Goal: Task Accomplishment & Management: Complete application form

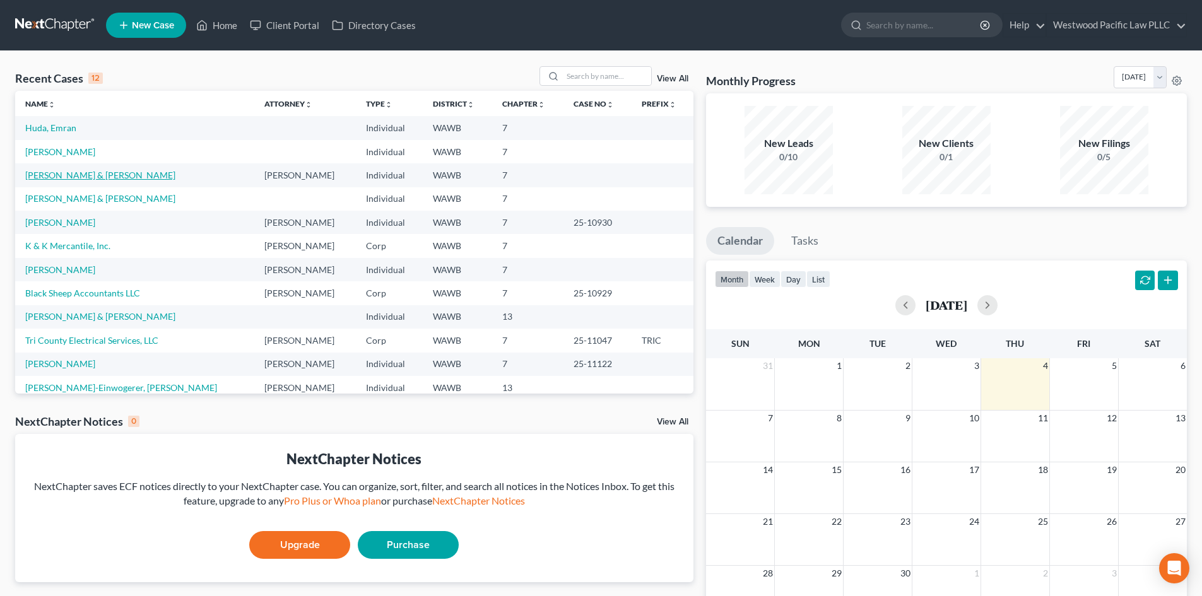
click at [51, 175] on link "[PERSON_NAME] & [PERSON_NAME]" at bounding box center [100, 175] width 150 height 11
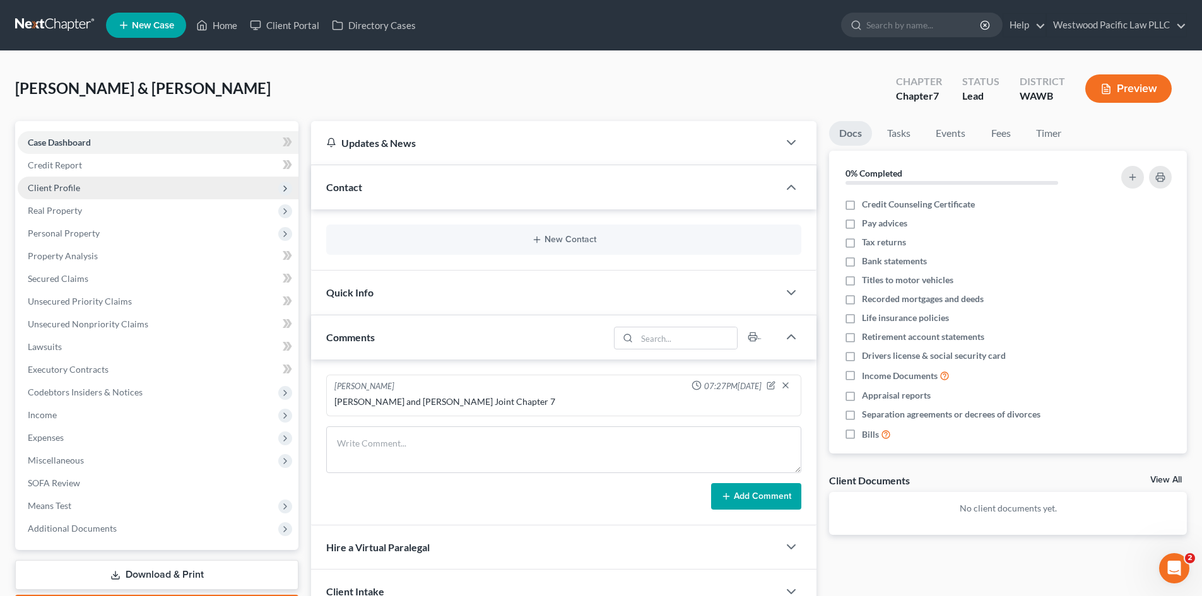
click at [84, 188] on span "Client Profile" at bounding box center [158, 188] width 281 height 23
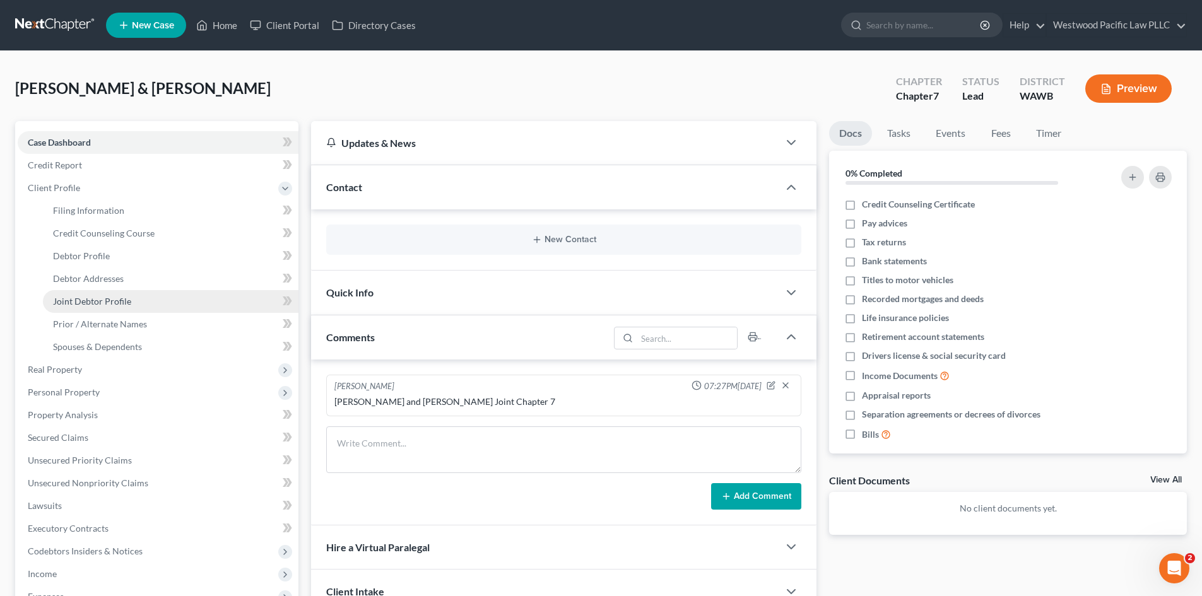
click at [106, 301] on span "Joint Debtor Profile" at bounding box center [92, 301] width 78 height 11
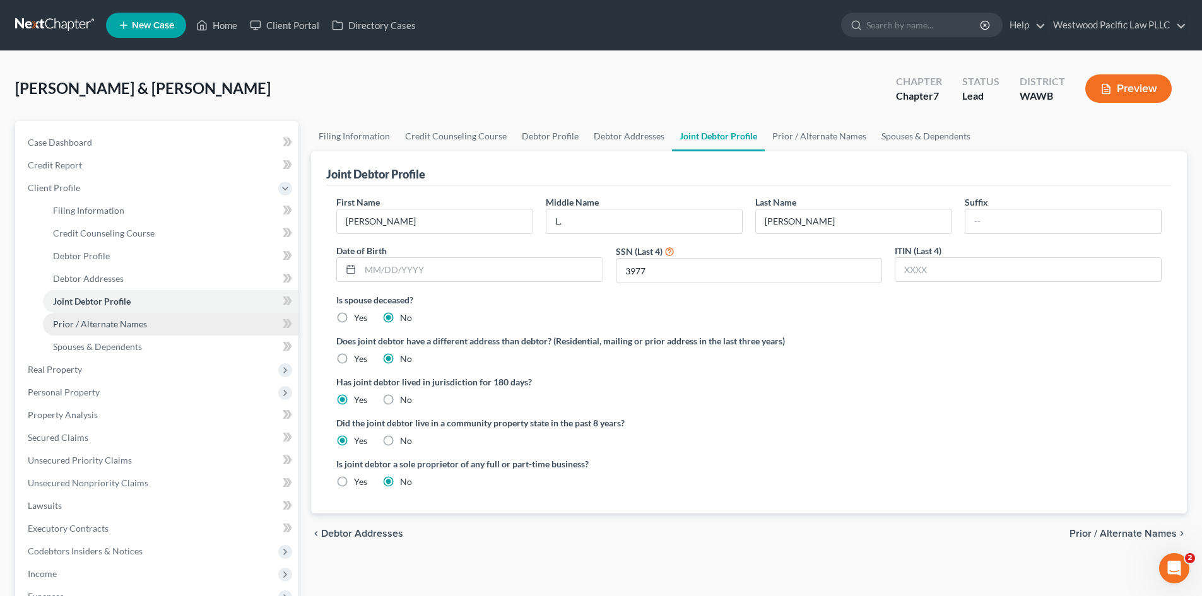
click at [95, 322] on span "Prior / Alternate Names" at bounding box center [100, 324] width 94 height 11
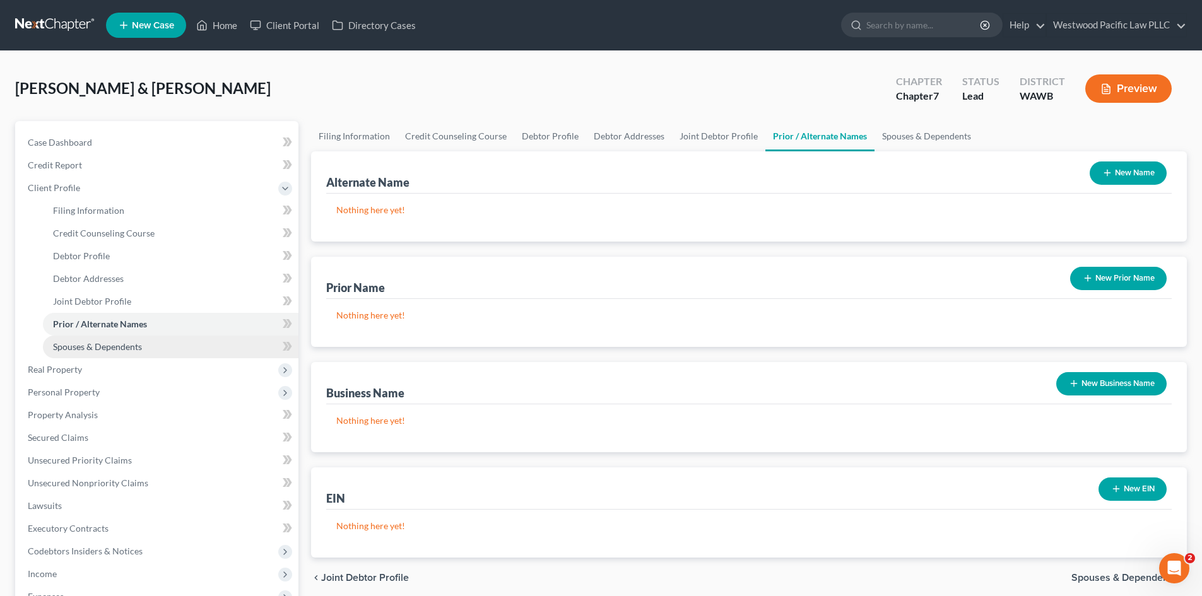
click at [88, 346] on span "Spouses & Dependents" at bounding box center [97, 346] width 89 height 11
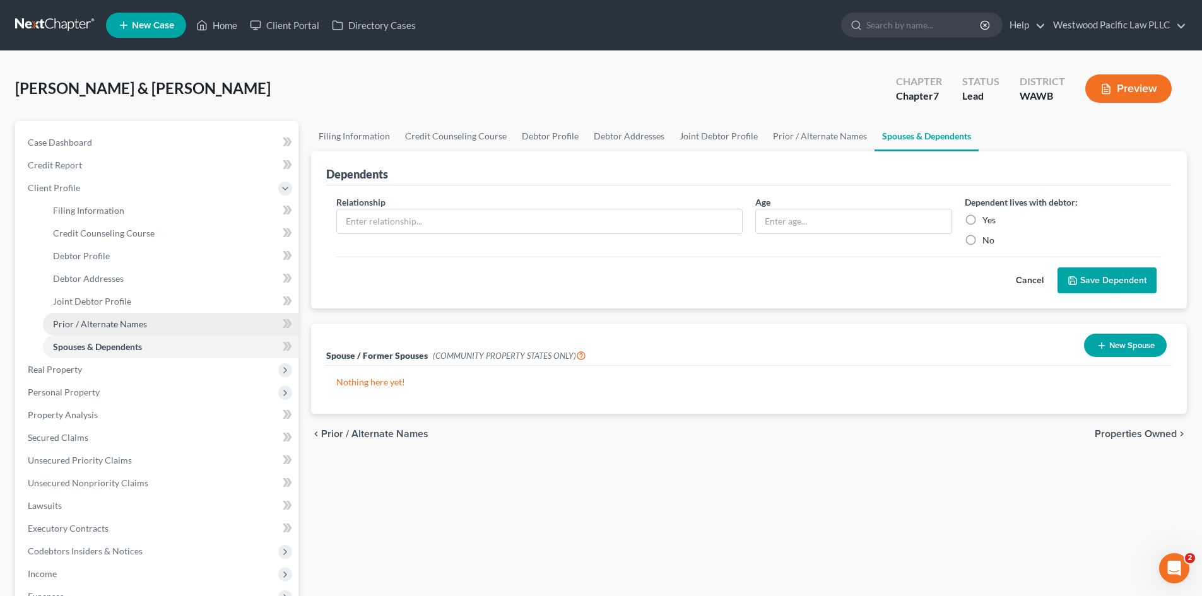
click at [93, 324] on span "Prior / Alternate Names" at bounding box center [100, 324] width 94 height 11
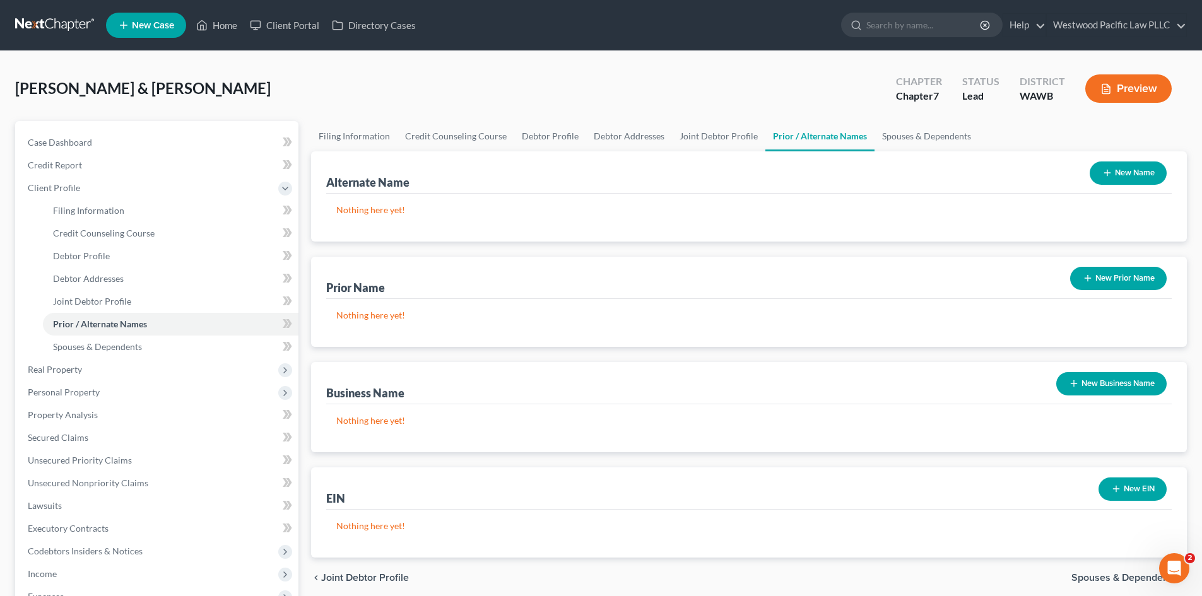
click at [1127, 387] on button "New Business Name" at bounding box center [1111, 383] width 110 height 23
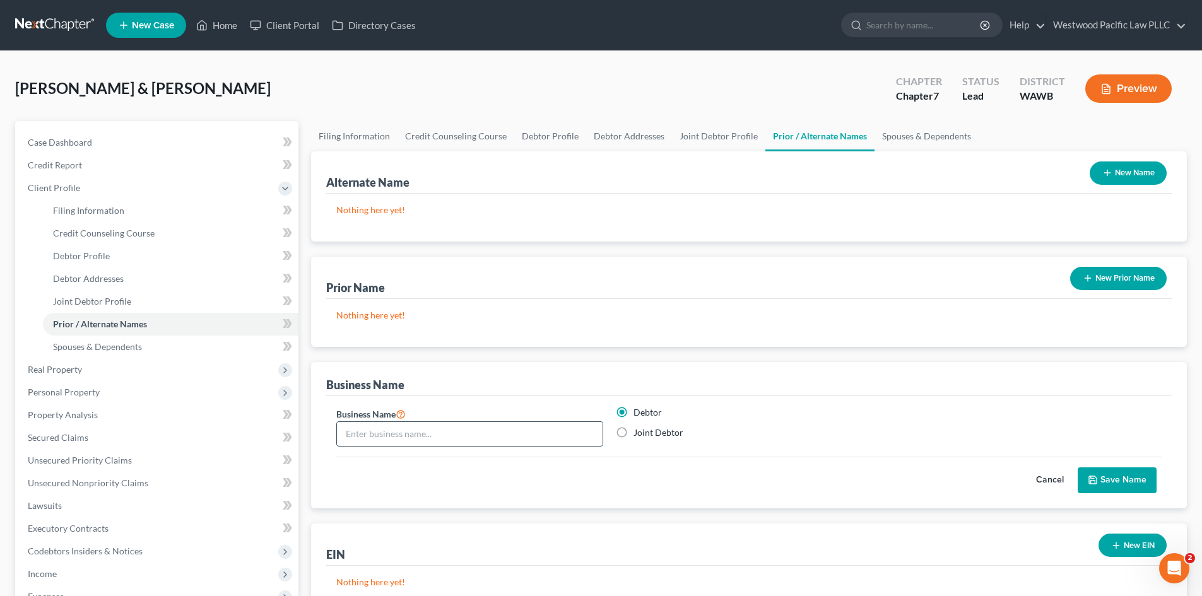
click at [353, 434] on input "text" at bounding box center [470, 434] width 266 height 24
type input "Law Offices of [PERSON_NAME], PLLC"
click at [1115, 482] on button "Save Name" at bounding box center [1116, 480] width 79 height 26
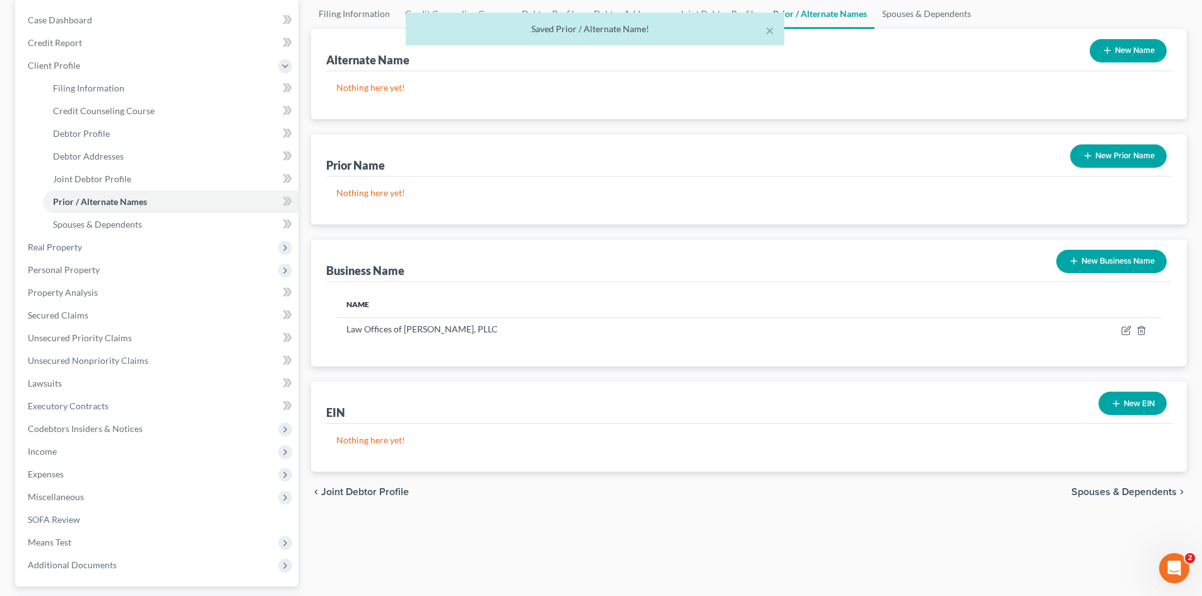
scroll to position [125, 0]
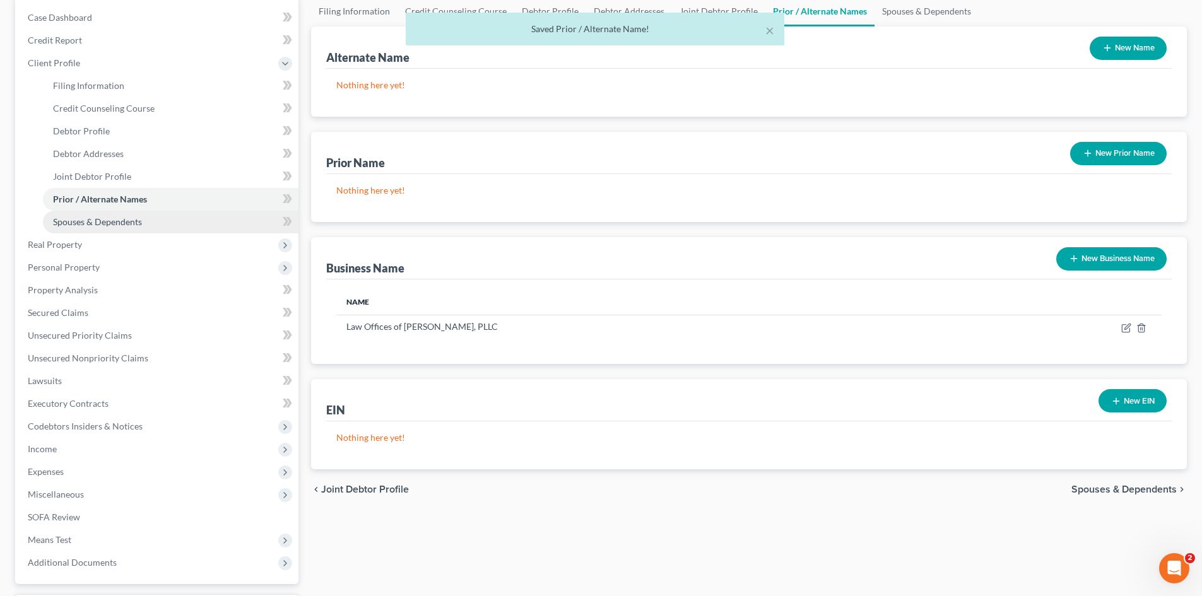
click at [74, 221] on span "Spouses & Dependents" at bounding box center [97, 221] width 89 height 11
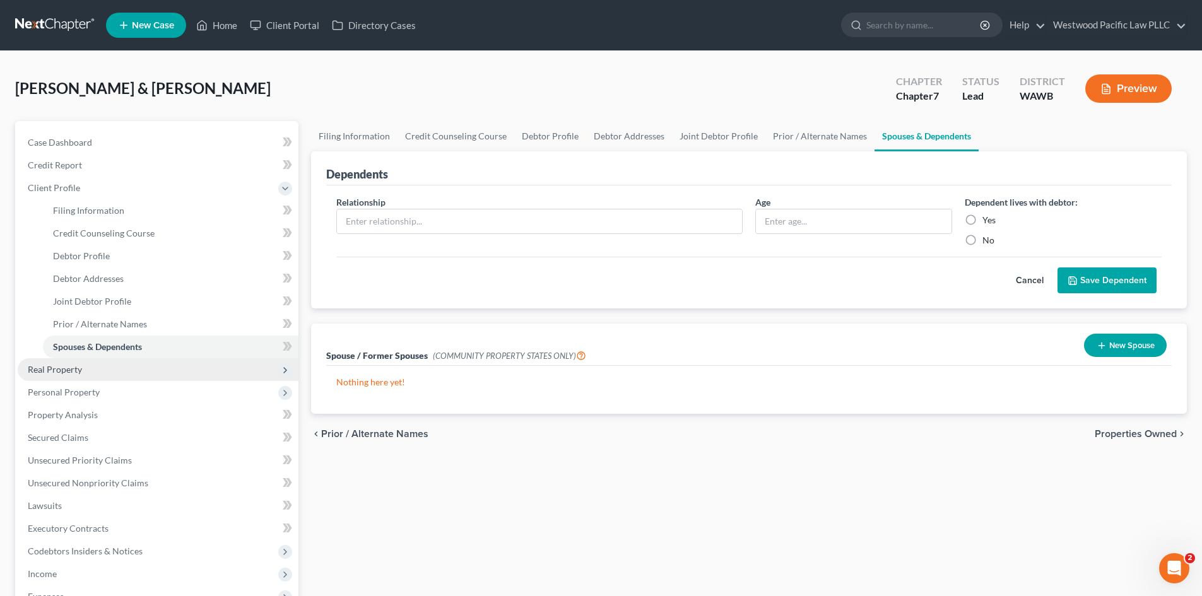
click at [62, 367] on span "Real Property" at bounding box center [55, 369] width 54 height 11
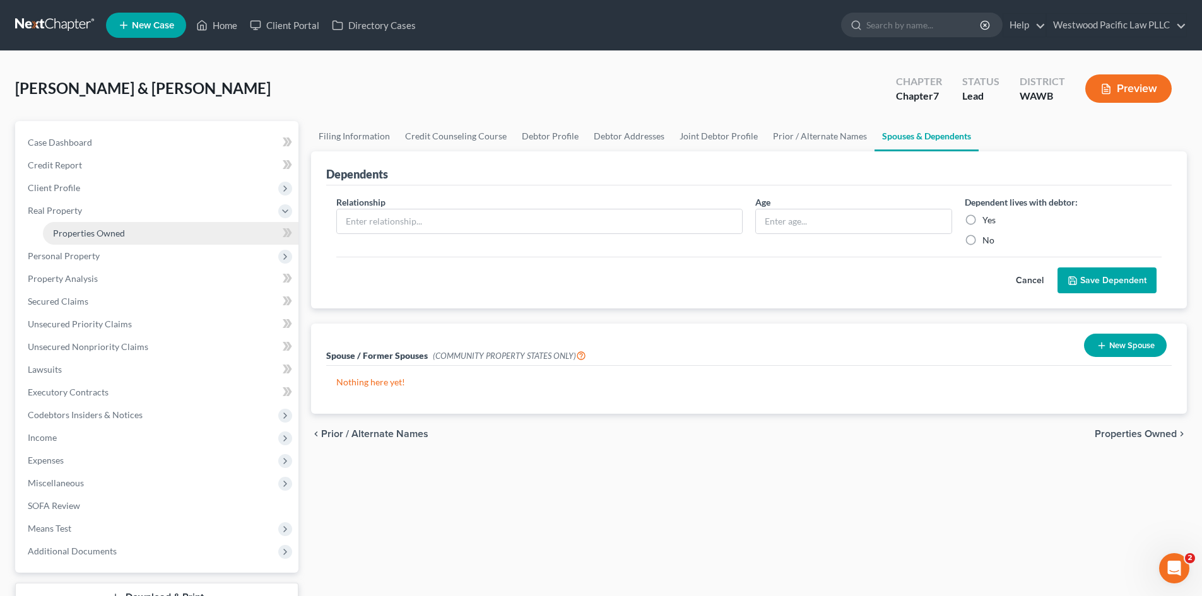
click at [78, 230] on span "Properties Owned" at bounding box center [89, 233] width 72 height 11
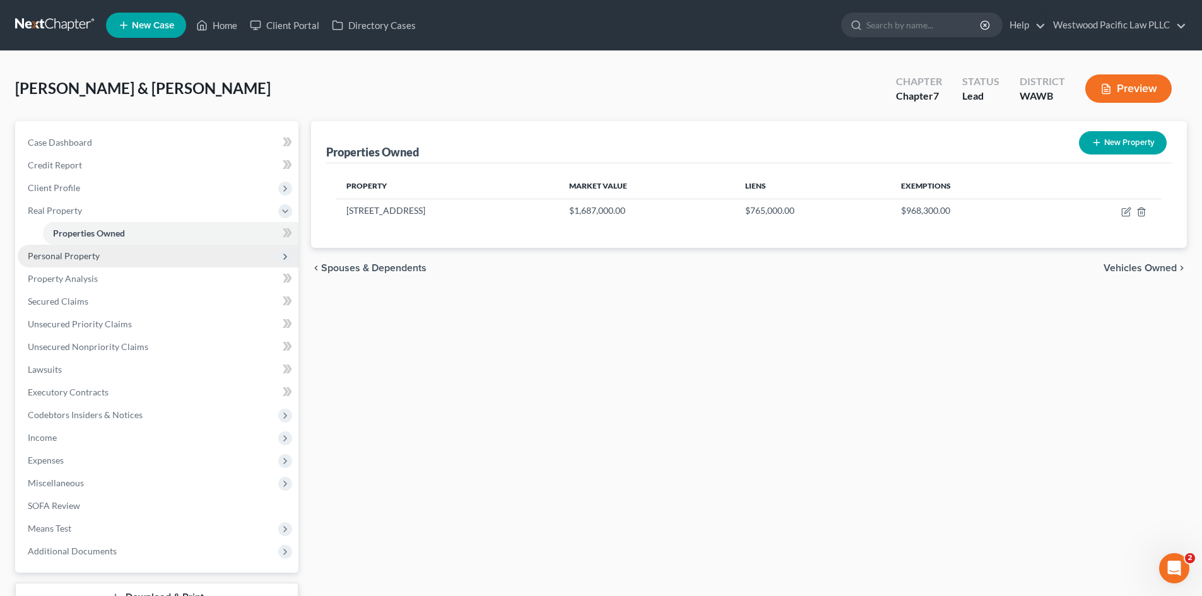
click at [72, 254] on span "Personal Property" at bounding box center [64, 255] width 72 height 11
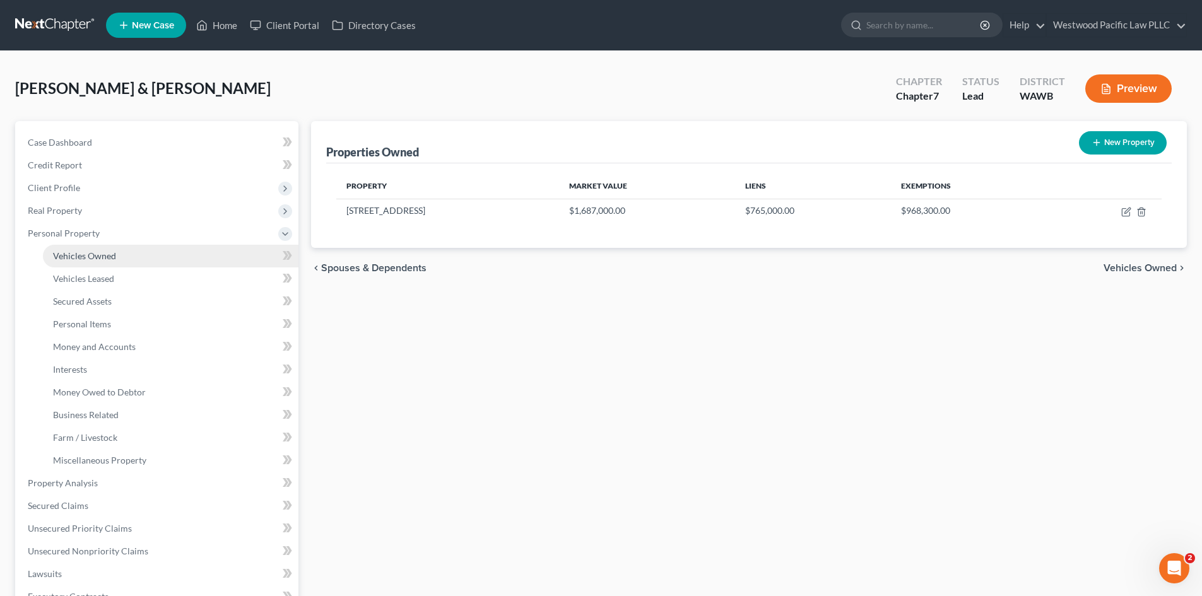
click at [80, 254] on span "Vehicles Owned" at bounding box center [84, 255] width 63 height 11
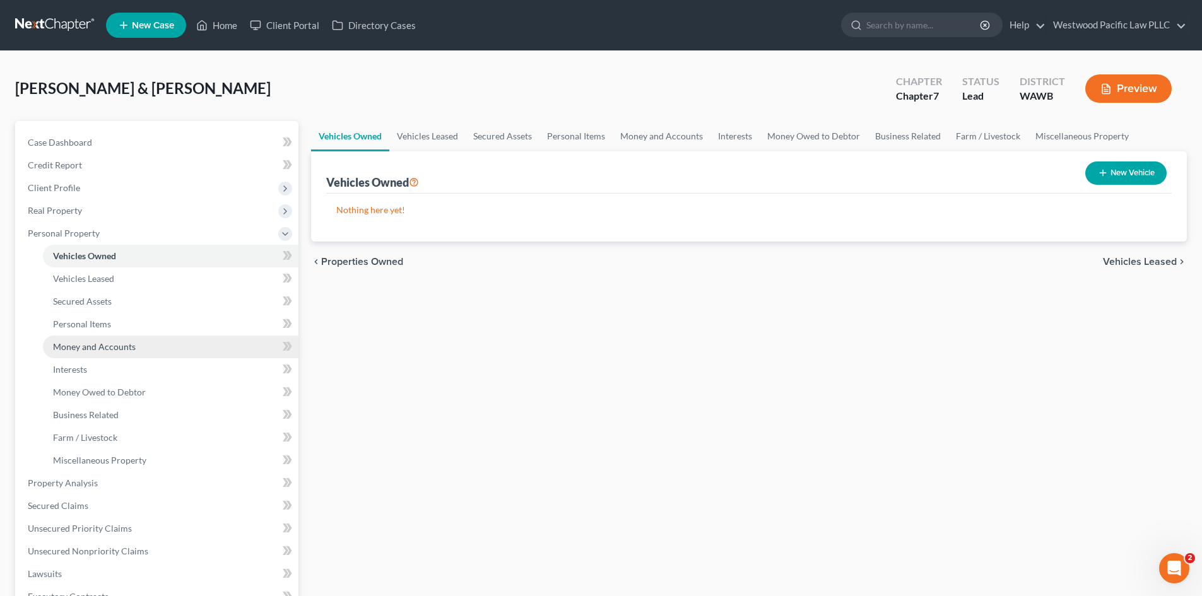
click at [99, 348] on span "Money and Accounts" at bounding box center [94, 346] width 83 height 11
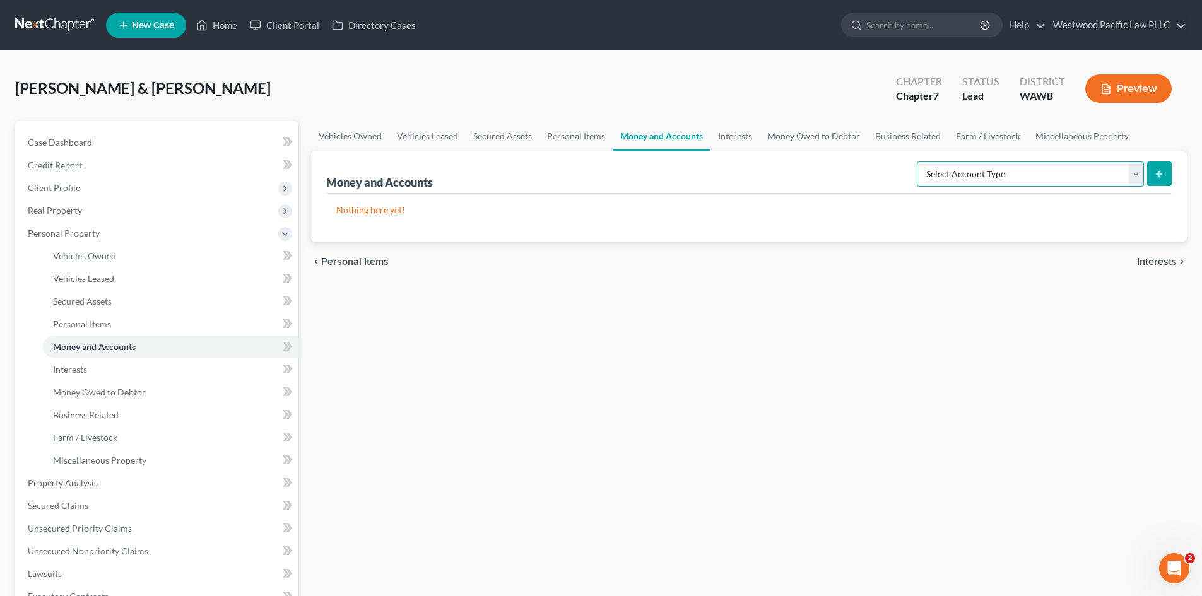
click at [1143, 176] on select "Select Account Type Brokerage Cash on Hand Certificates of Deposit Checking Acc…" at bounding box center [1029, 173] width 227 height 25
select select "checking"
click at [919, 161] on select "Select Account Type Brokerage Cash on Hand Certificates of Deposit Checking Acc…" at bounding box center [1029, 173] width 227 height 25
click at [1155, 172] on icon "submit" at bounding box center [1159, 174] width 10 height 10
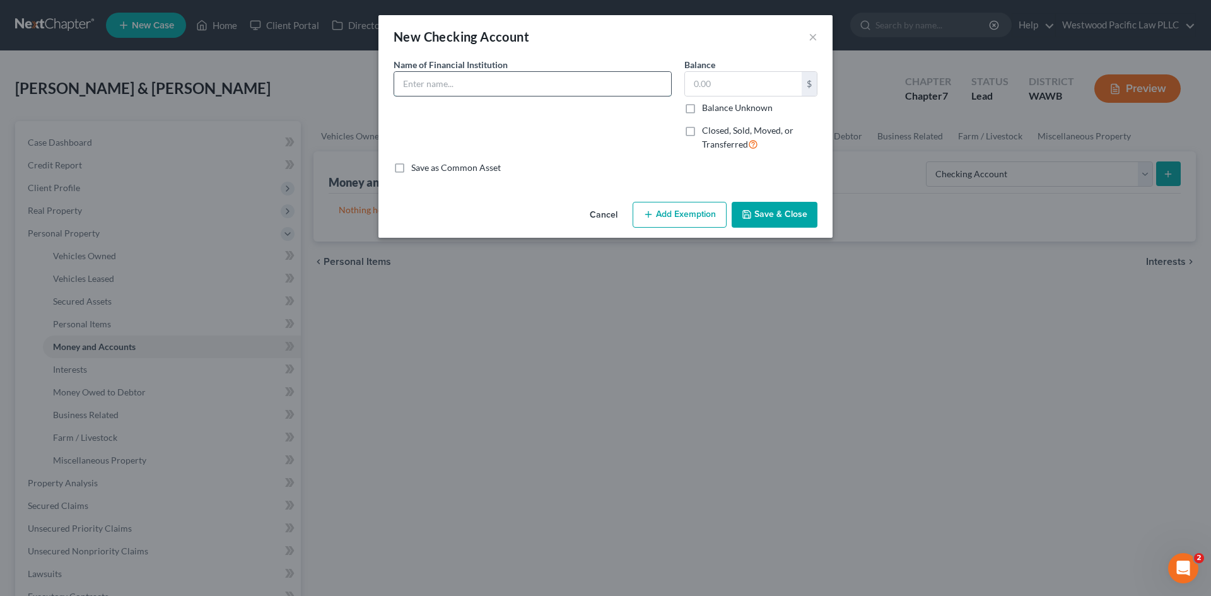
click at [406, 86] on input "text" at bounding box center [532, 84] width 277 height 24
type input "BECU xxxx"
click at [761, 84] on input "text" at bounding box center [743, 84] width 117 height 24
type input "2,500"
click at [428, 84] on input "BECU xxxx" at bounding box center [532, 84] width 277 height 24
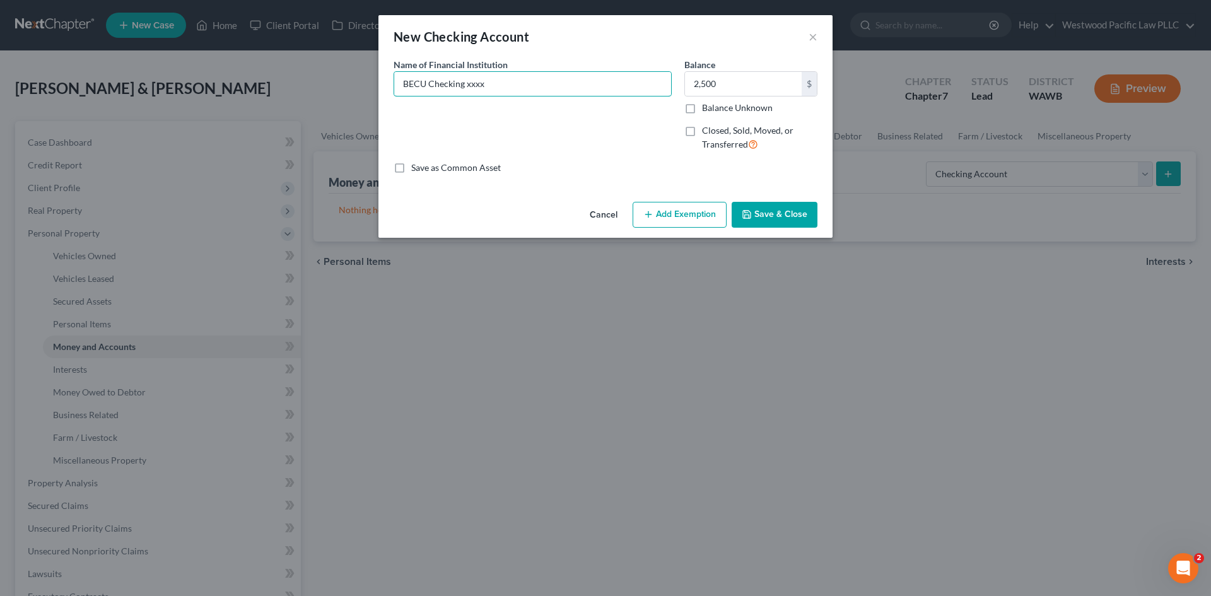
type input "BECU Checking xxxx"
click at [780, 214] on button "Save & Close" at bounding box center [775, 215] width 86 height 26
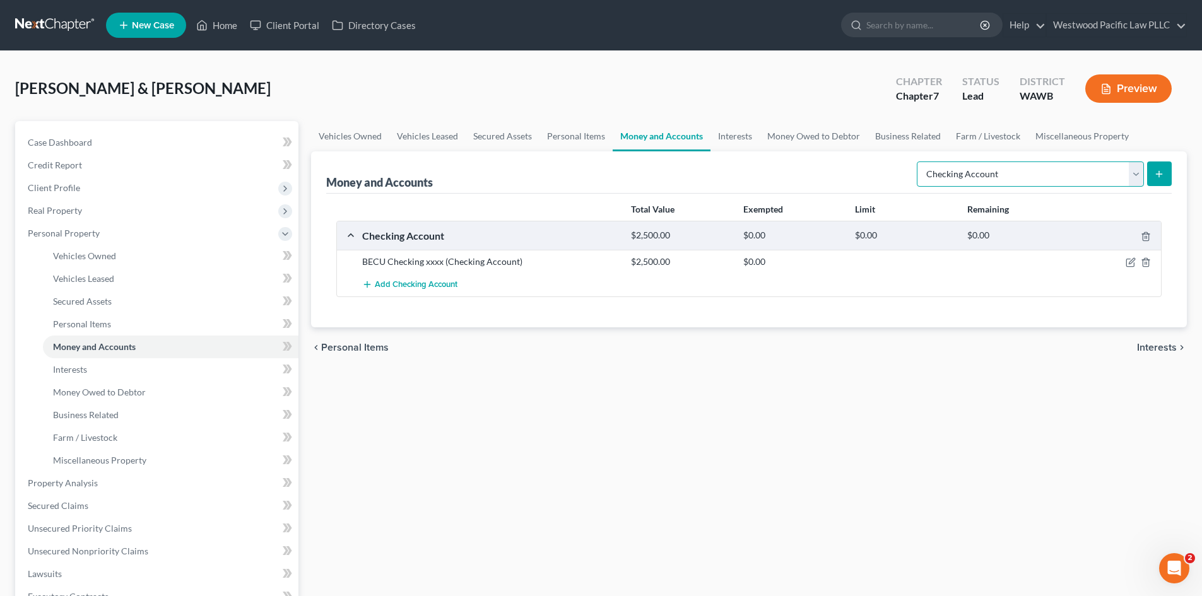
click at [1132, 169] on select "Select Account Type Brokerage Cash on Hand Certificates of Deposit Checking Acc…" at bounding box center [1029, 173] width 227 height 25
select select "brokerage"
click at [919, 161] on select "Select Account Type Brokerage Cash on Hand Certificates of Deposit Checking Acc…" at bounding box center [1029, 173] width 227 height 25
click at [1157, 173] on icon "submit" at bounding box center [1159, 174] width 10 height 10
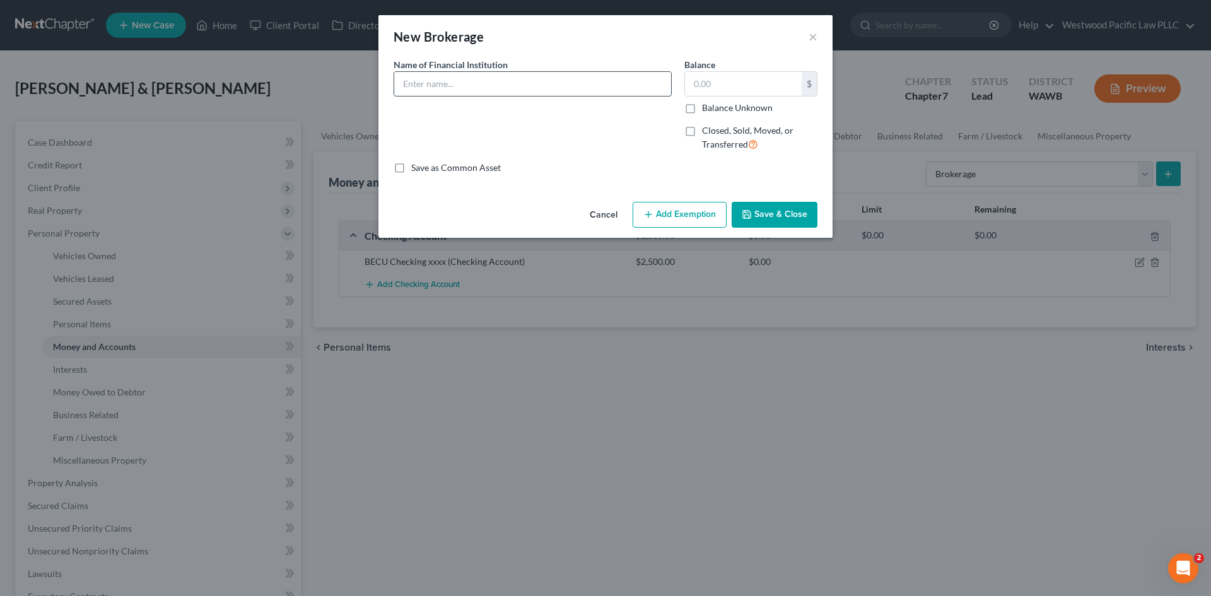
click at [423, 80] on input "text" at bounding box center [532, 84] width 277 height 24
type input "[PERSON_NAME] [PERSON_NAME] xxxx"
click at [705, 81] on input "text" at bounding box center [743, 84] width 117 height 24
type input "180"
click at [776, 211] on button "Save & Close" at bounding box center [775, 215] width 86 height 26
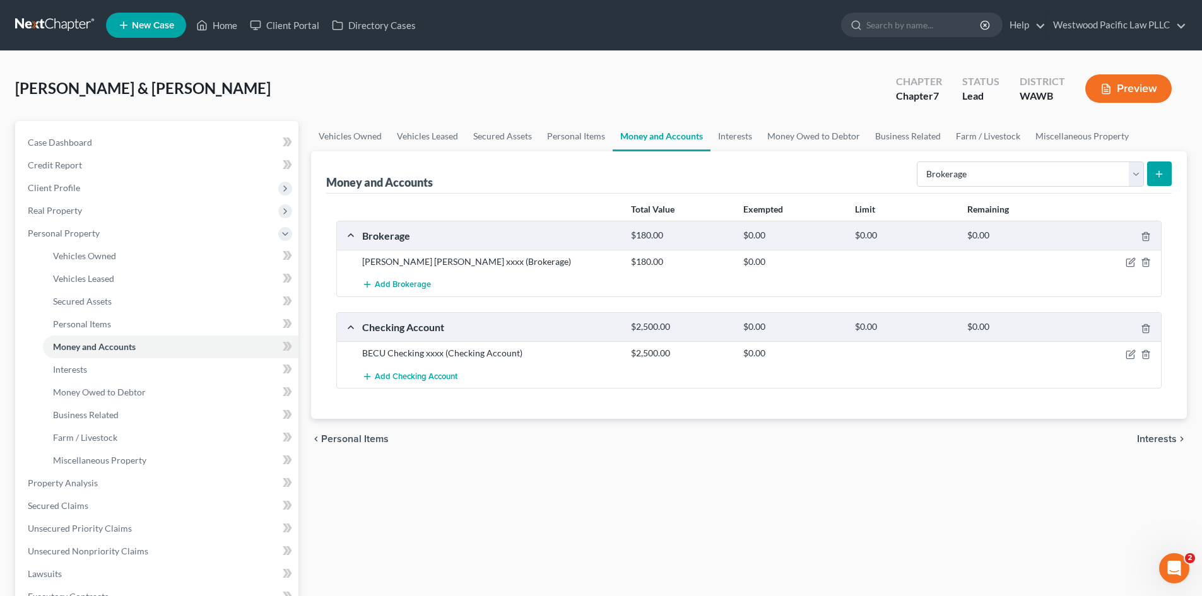
click at [1159, 172] on line "submit" at bounding box center [1159, 174] width 0 height 6
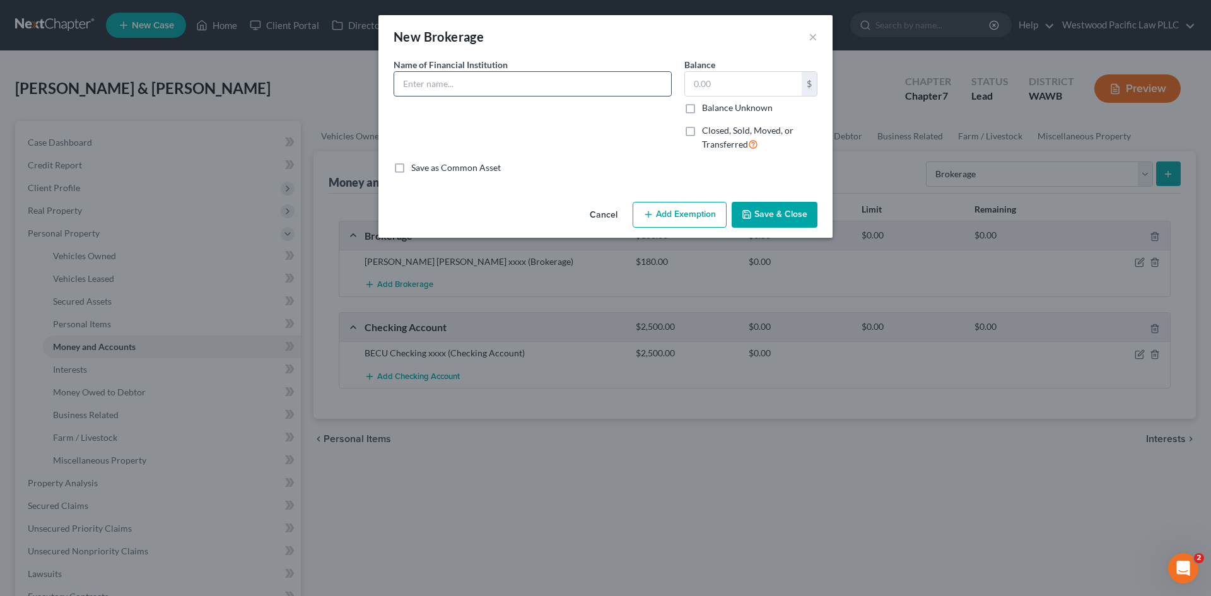
click at [545, 88] on input "text" at bounding box center [532, 84] width 277 height 24
type input "[PERSON_NAME] [PERSON_NAME] xxxx"
click at [711, 85] on input "text" at bounding box center [743, 84] width 117 height 24
type input "11,250"
click at [467, 81] on input "[PERSON_NAME] [PERSON_NAME] xxxx" at bounding box center [532, 84] width 277 height 24
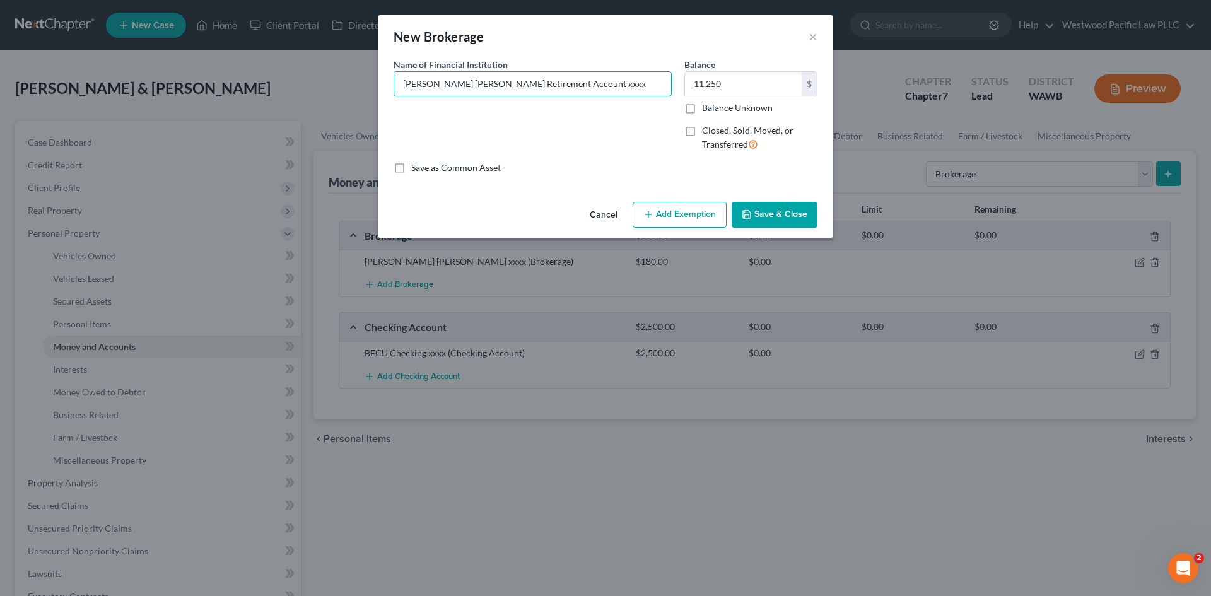
type input "[PERSON_NAME] [PERSON_NAME] Retirement Account xxxx"
click at [770, 223] on button "Save & Close" at bounding box center [775, 215] width 86 height 26
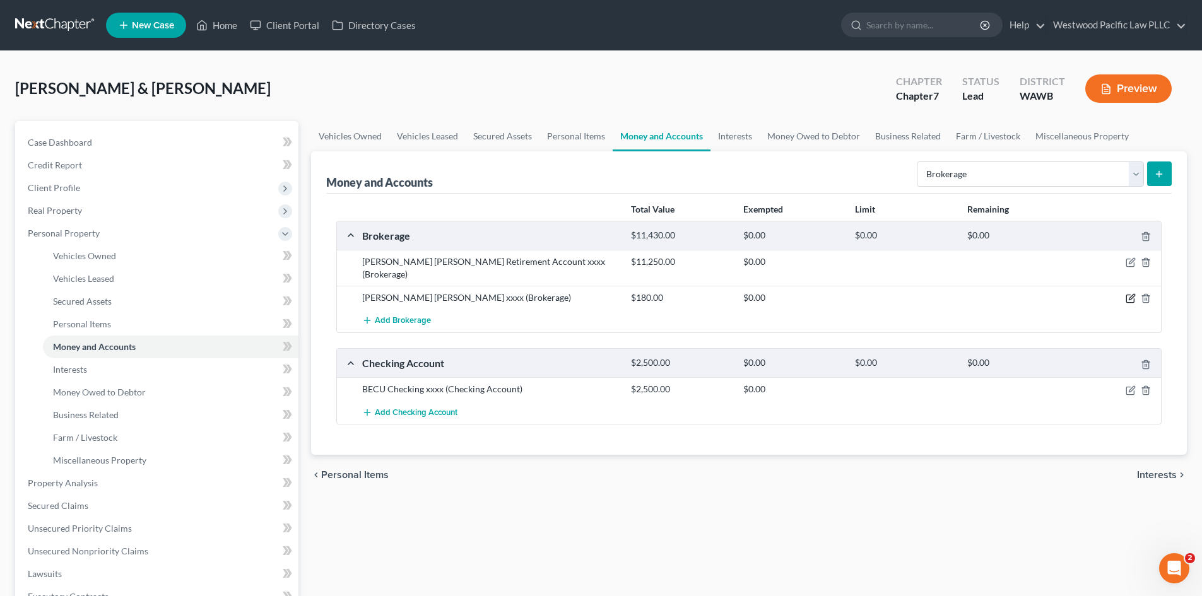
click at [1132, 295] on icon "button" at bounding box center [1131, 298] width 6 height 6
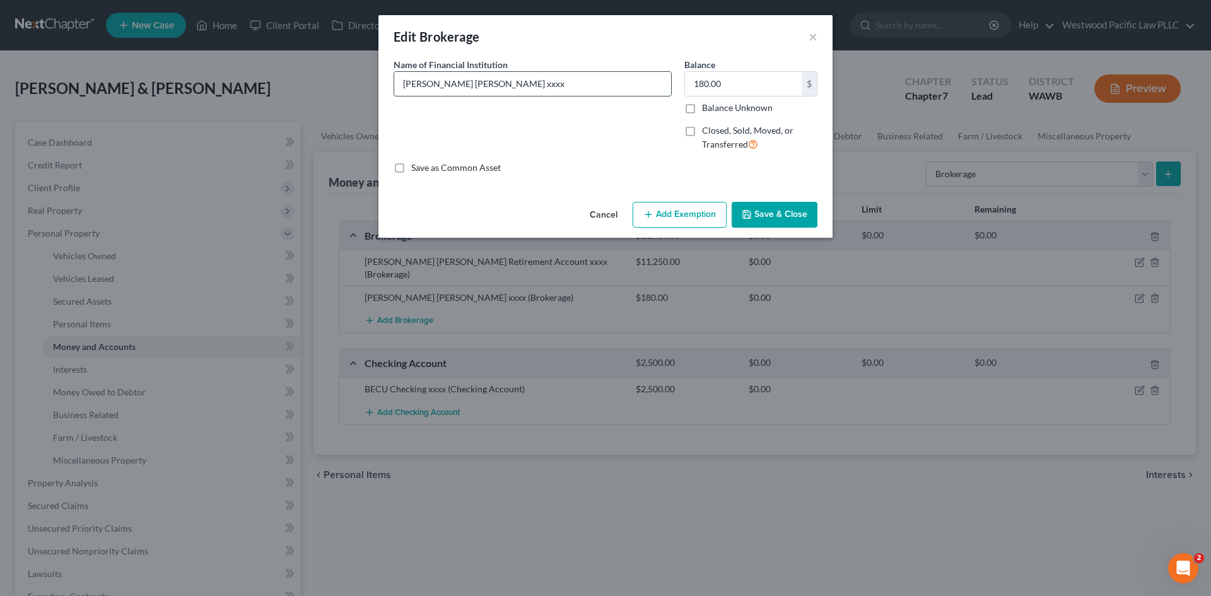
click at [469, 83] on input "[PERSON_NAME] [PERSON_NAME] xxxx" at bounding box center [532, 84] width 277 height 24
click at [465, 85] on input "[PERSON_NAME] [PERSON_NAME] xxxx" at bounding box center [532, 84] width 277 height 24
type input "[PERSON_NAME] [PERSON_NAME] Investment Account xxxx"
click at [773, 214] on button "Save & Close" at bounding box center [775, 215] width 86 height 26
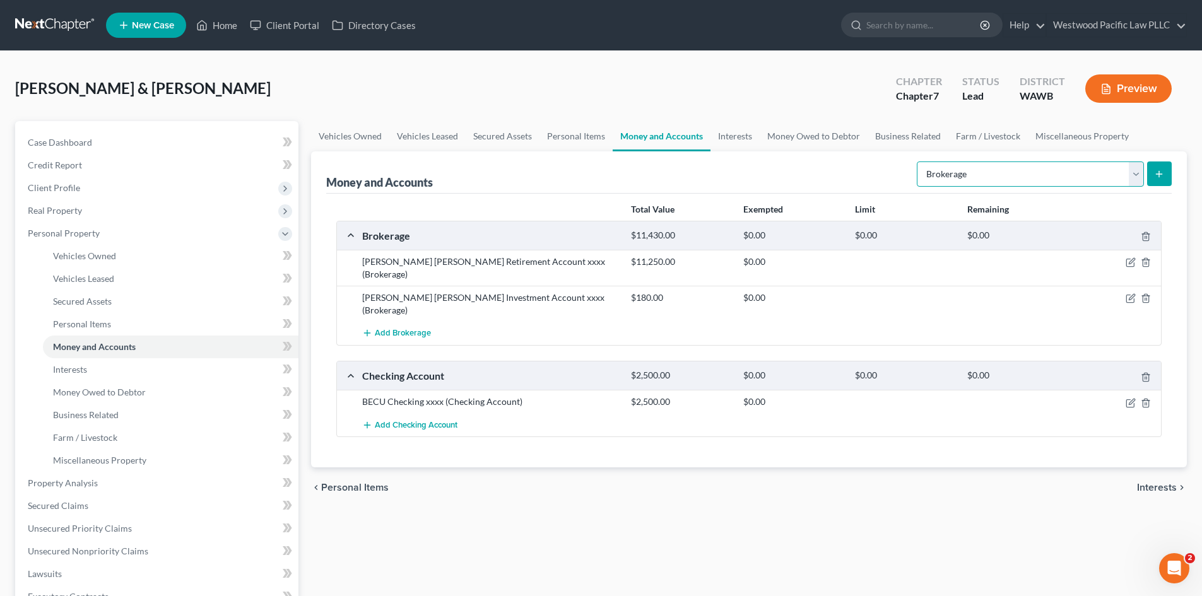
click at [1130, 172] on select "Select Account Type Brokerage Cash on Hand Certificates of Deposit Checking Acc…" at bounding box center [1029, 173] width 227 height 25
select select "cash_on_hand"
click at [919, 161] on select "Select Account Type Brokerage Cash on Hand Certificates of Deposit Checking Acc…" at bounding box center [1029, 173] width 227 height 25
click at [1165, 175] on button "submit" at bounding box center [1159, 173] width 25 height 25
click at [1159, 171] on line "submit" at bounding box center [1159, 174] width 0 height 6
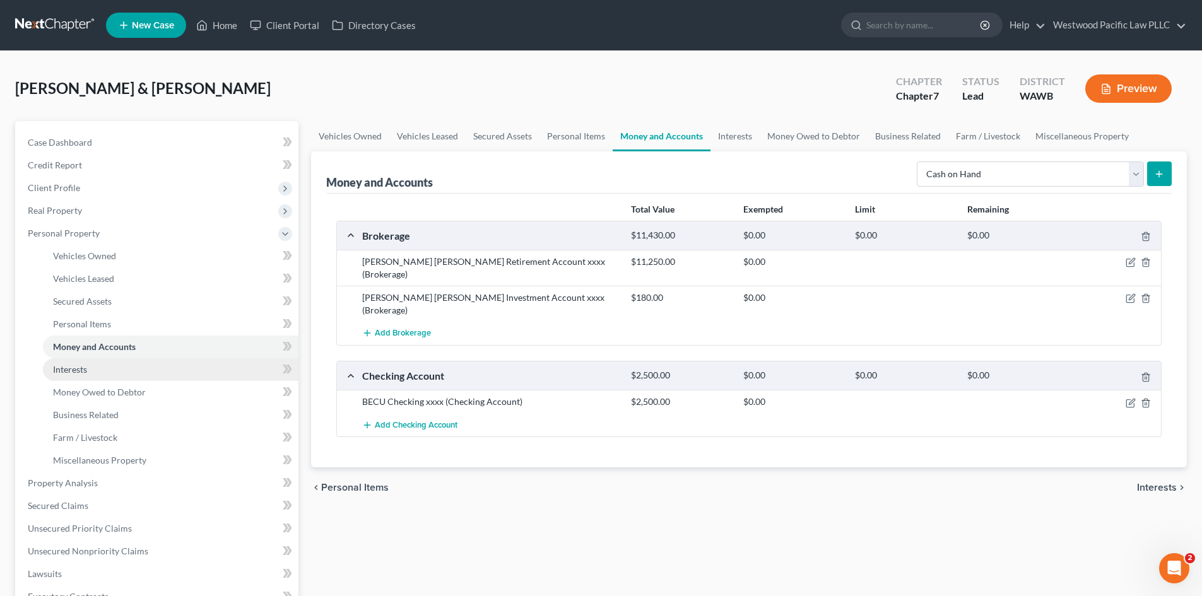
click at [79, 369] on span "Interests" at bounding box center [70, 369] width 34 height 11
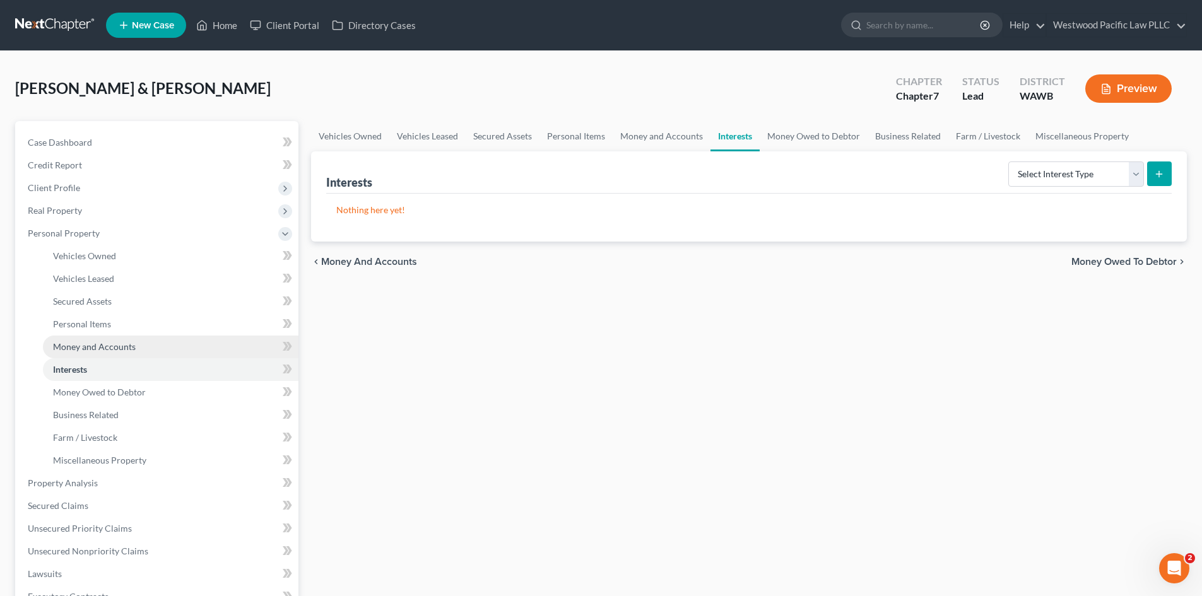
click at [79, 349] on span "Money and Accounts" at bounding box center [94, 346] width 83 height 11
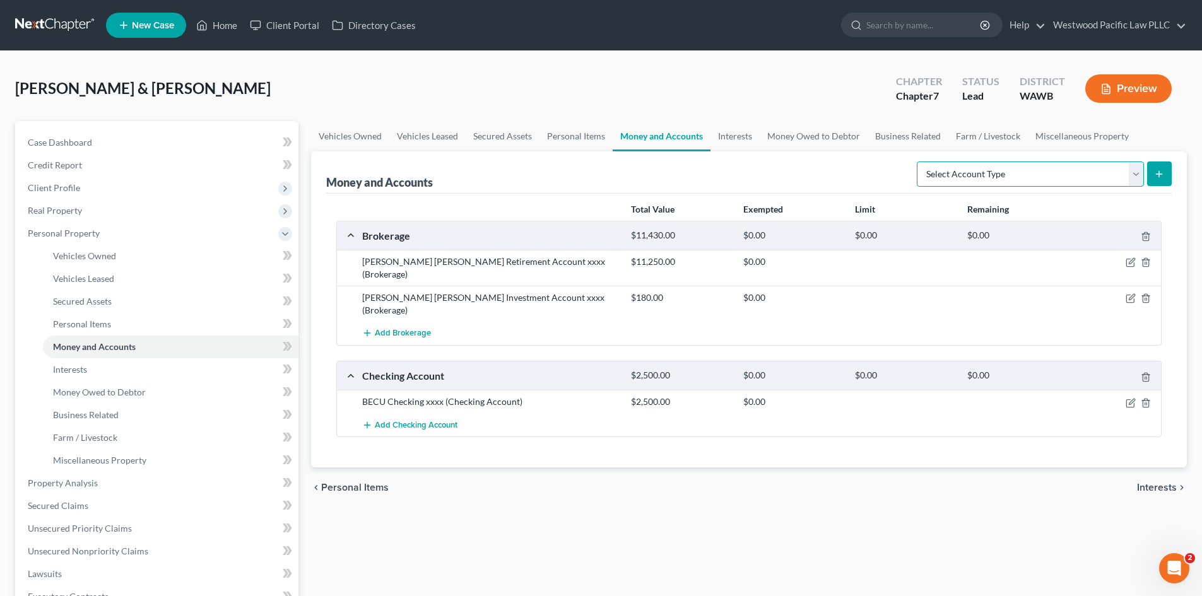
click at [1136, 167] on select "Select Account Type Brokerage Cash on Hand Certificates of Deposit Checking Acc…" at bounding box center [1029, 173] width 227 height 25
select select "cash_on_hand"
click at [919, 161] on select "Select Account Type Brokerage Cash on Hand Certificates of Deposit Checking Acc…" at bounding box center [1029, 173] width 227 height 25
click at [1159, 169] on icon "submit" at bounding box center [1159, 174] width 10 height 10
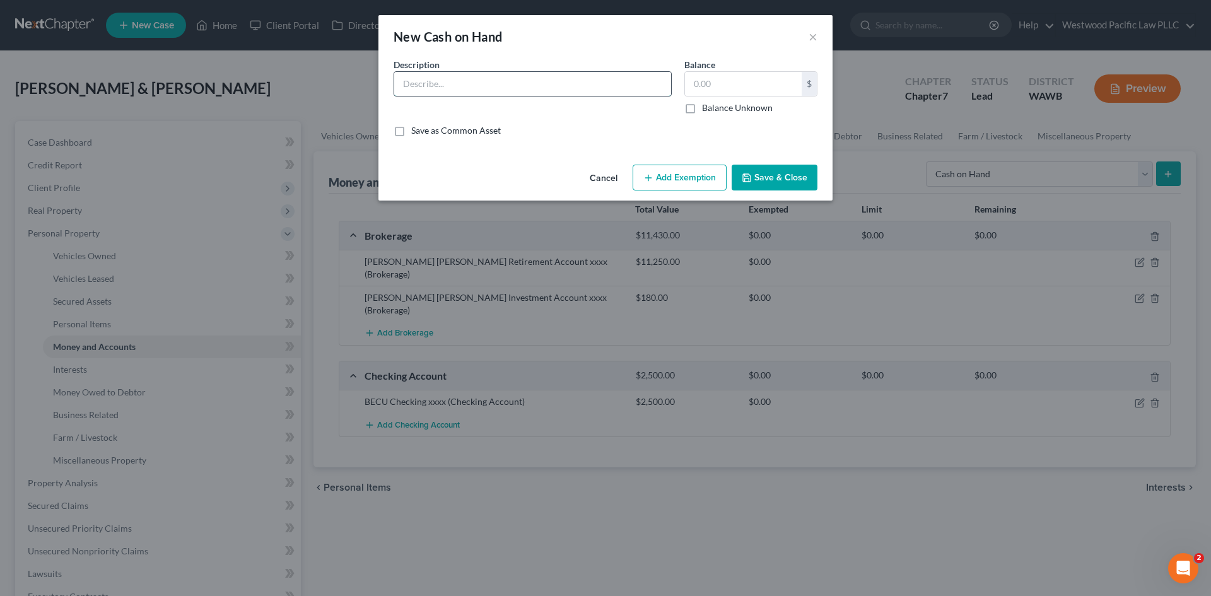
click at [613, 90] on input "text" at bounding box center [532, 84] width 277 height 24
type input "Cash on Hand"
click at [737, 85] on input "text" at bounding box center [743, 84] width 117 height 24
type input "200"
click at [797, 180] on button "Save & Close" at bounding box center [775, 178] width 86 height 26
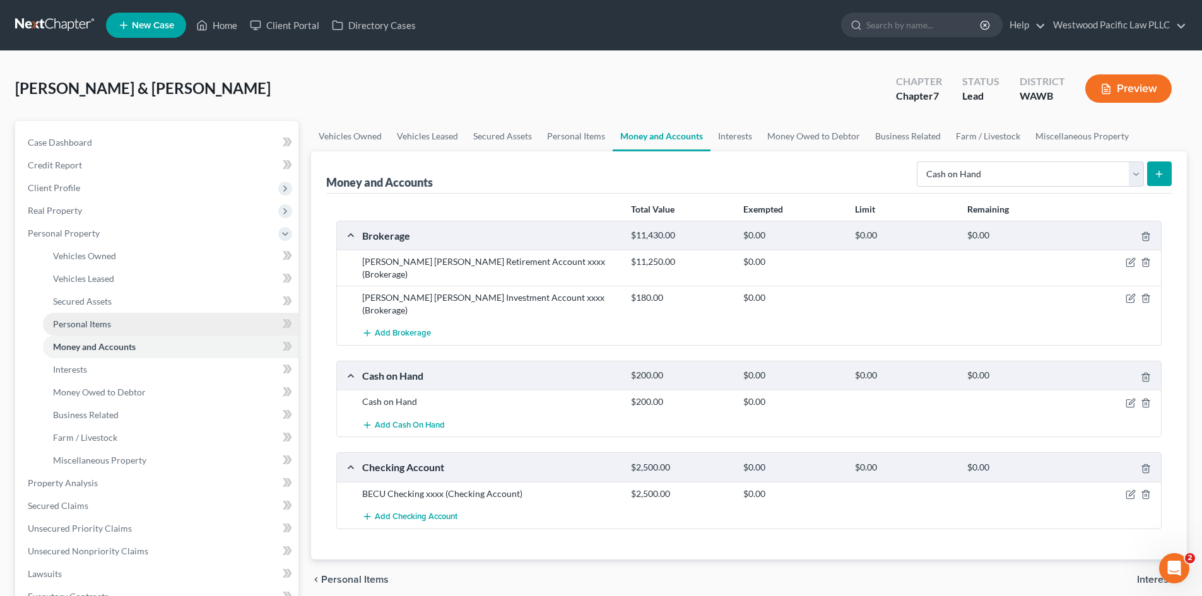
click at [85, 320] on span "Personal Items" at bounding box center [82, 324] width 58 height 11
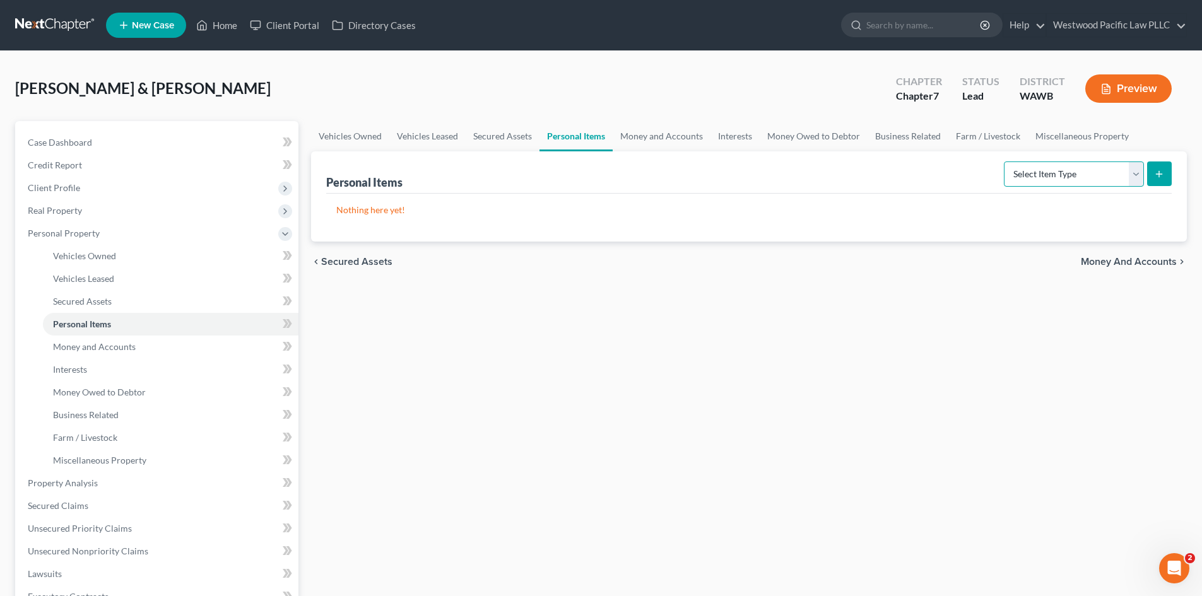
click at [1135, 171] on select "Select Item Type Clothing Collectibles Of Value Electronics Firearms Household …" at bounding box center [1074, 173] width 140 height 25
select select "household_goods"
click at [1005, 161] on select "Select Item Type Clothing Collectibles Of Value Electronics Firearms Household …" at bounding box center [1074, 173] width 140 height 25
click at [1161, 175] on icon "submit" at bounding box center [1159, 174] width 10 height 10
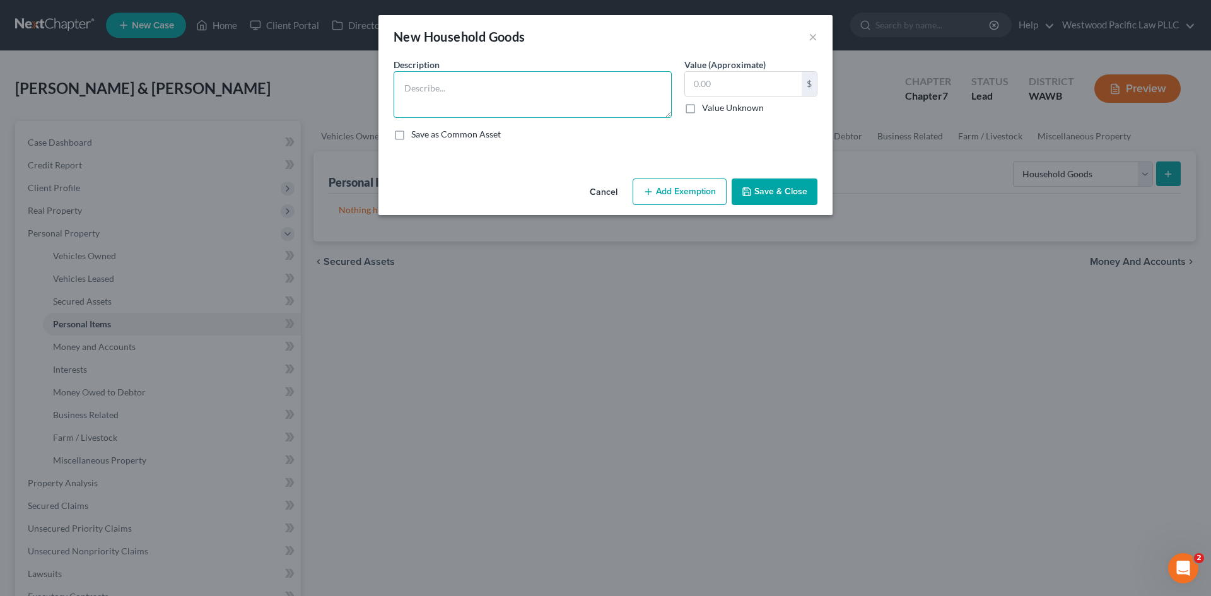
click at [451, 87] on textarea at bounding box center [533, 94] width 278 height 47
type textarea "Household goods, furniture, furnishings, appliances, supplies, other ordinary h…"
click at [697, 85] on input "text" at bounding box center [743, 84] width 117 height 24
type input "2"
type input "3,000"
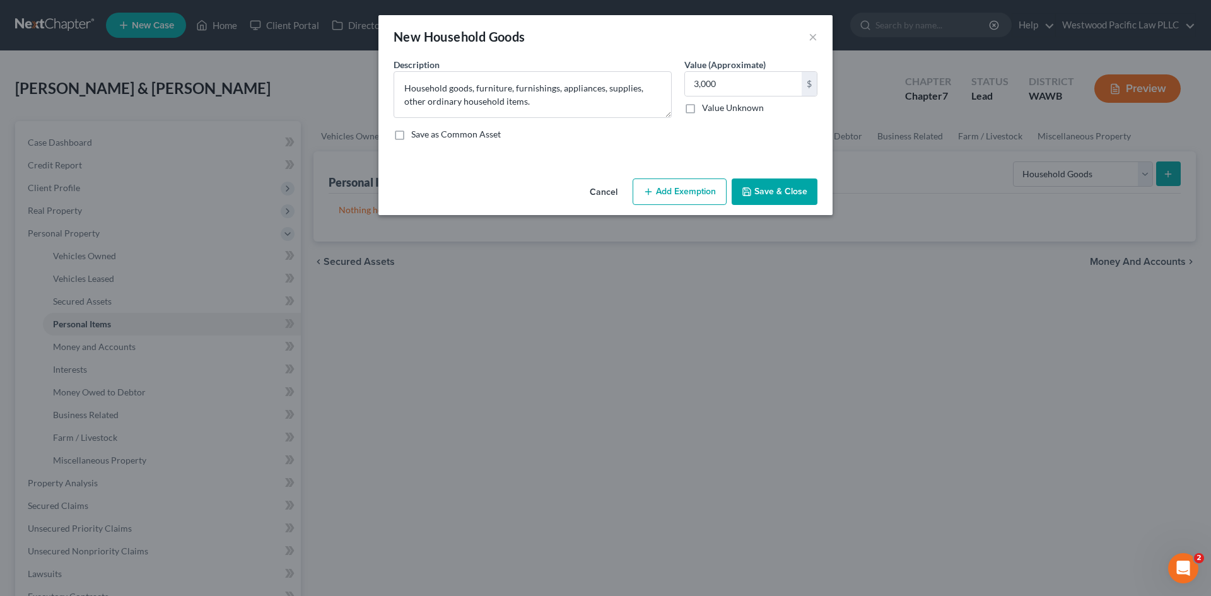
click at [778, 187] on button "Save & Close" at bounding box center [775, 192] width 86 height 26
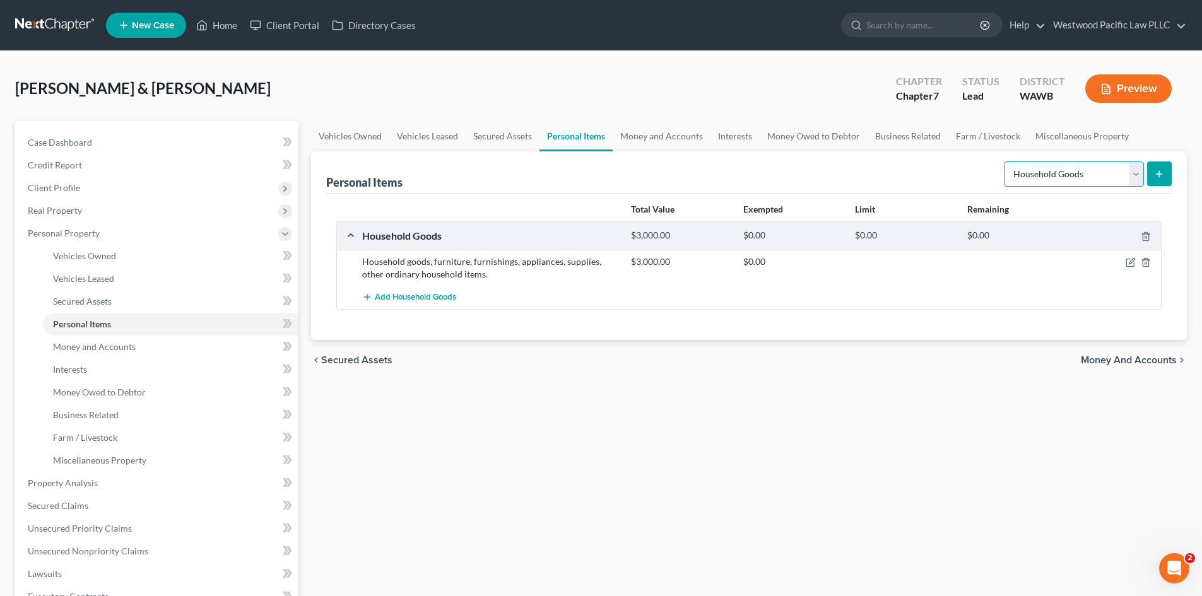
click at [1137, 174] on select "Select Item Type Clothing Collectibles Of Value Electronics Firearms Household …" at bounding box center [1074, 173] width 140 height 25
select select "electronics"
click at [1005, 161] on select "Select Item Type Clothing Collectibles Of Value Electronics Firearms Household …" at bounding box center [1074, 173] width 140 height 25
click at [1156, 170] on icon "submit" at bounding box center [1159, 174] width 10 height 10
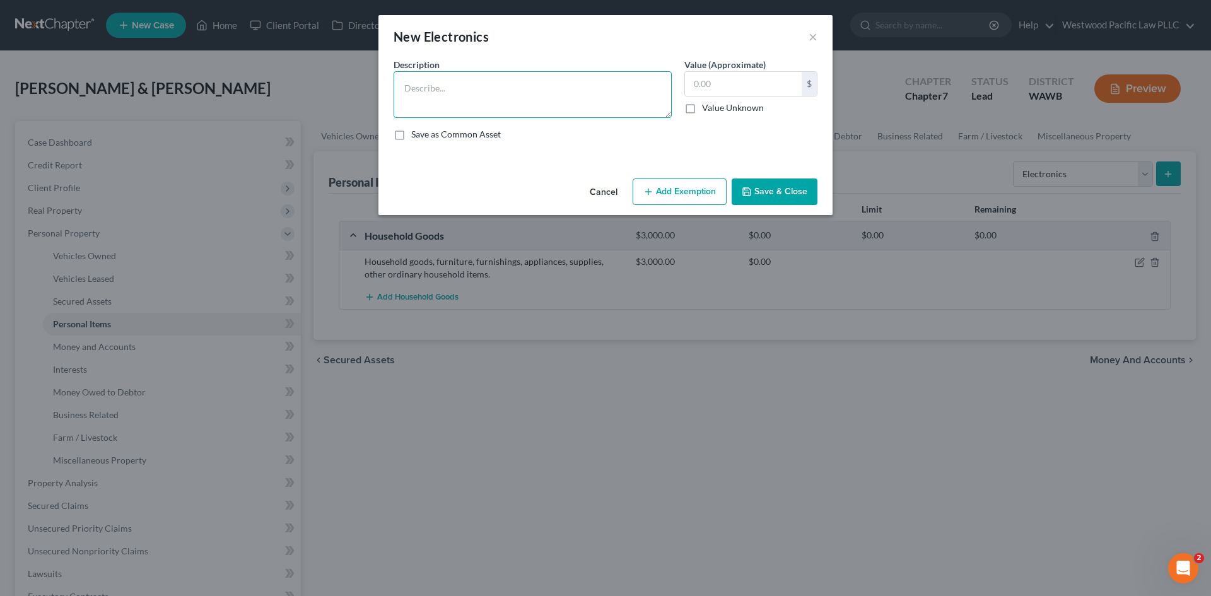
click at [417, 82] on textarea at bounding box center [533, 94] width 278 height 47
type textarea "TVs (3), Sony PlayStation, Gameboy"
click at [695, 86] on input "text" at bounding box center [743, 84] width 117 height 24
type input "500"
click at [781, 189] on button "Save & Close" at bounding box center [775, 192] width 86 height 26
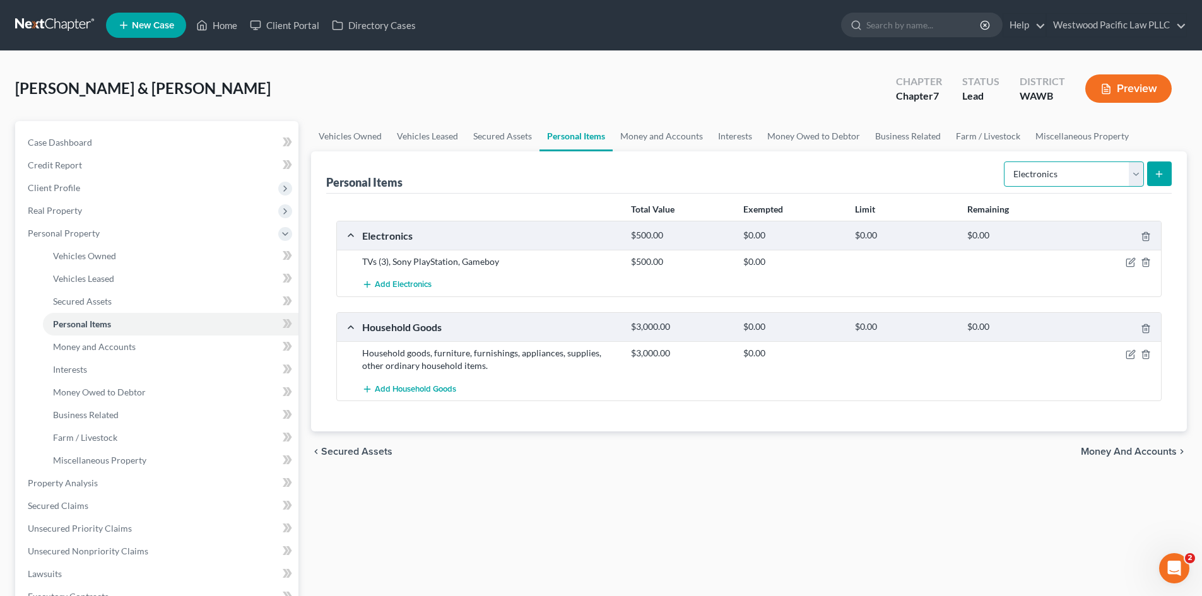
click at [1134, 170] on select "Select Item Type Clothing Collectibles Of Value Electronics Firearms Household …" at bounding box center [1074, 173] width 140 height 25
select select "collectibles_of_value"
click at [1005, 161] on select "Select Item Type Clothing Collectibles Of Value Electronics Firearms Household …" at bounding box center [1074, 173] width 140 height 25
click at [1155, 169] on icon "submit" at bounding box center [1159, 174] width 10 height 10
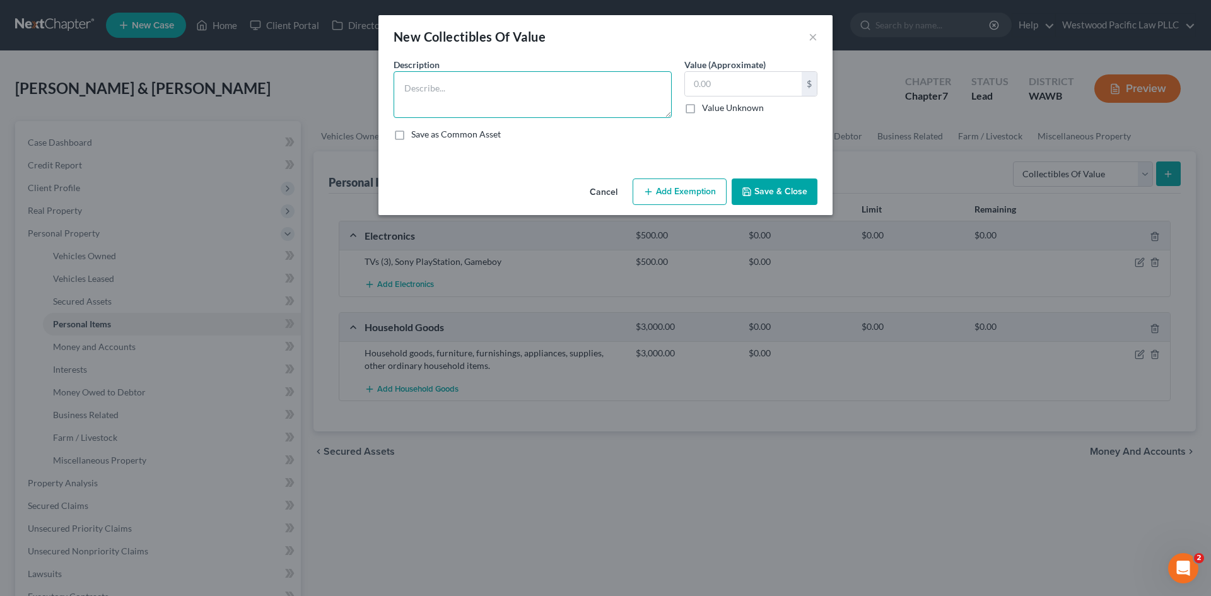
click at [424, 88] on textarea at bounding box center [533, 94] width 278 height 47
type textarea "Ryukuan ([GEOGRAPHIC_DATA]) stamps"
click at [737, 86] on input "text" at bounding box center [743, 84] width 117 height 24
type input "300"
click at [778, 193] on button "Save & Close" at bounding box center [775, 192] width 86 height 26
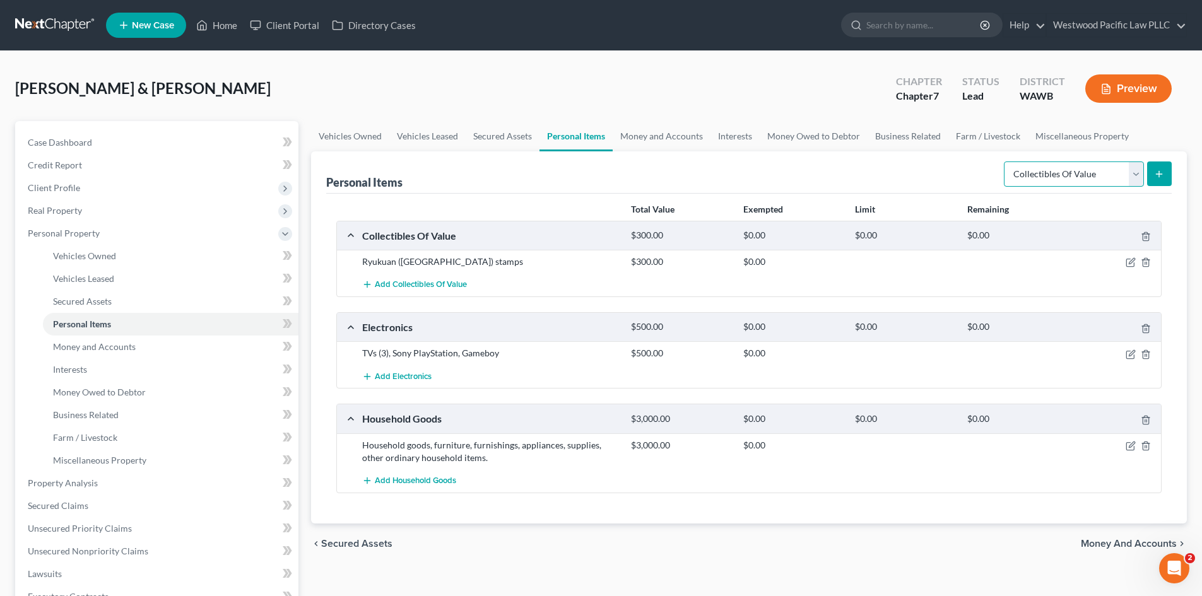
click at [1133, 170] on select "Select Item Type Clothing Collectibles Of Value Electronics Firearms Household …" at bounding box center [1074, 173] width 140 height 25
select select "jewelry"
click at [1005, 161] on select "Select Item Type Clothing Collectibles Of Value Electronics Firearms Household …" at bounding box center [1074, 173] width 140 height 25
click at [1158, 167] on button "submit" at bounding box center [1159, 173] width 25 height 25
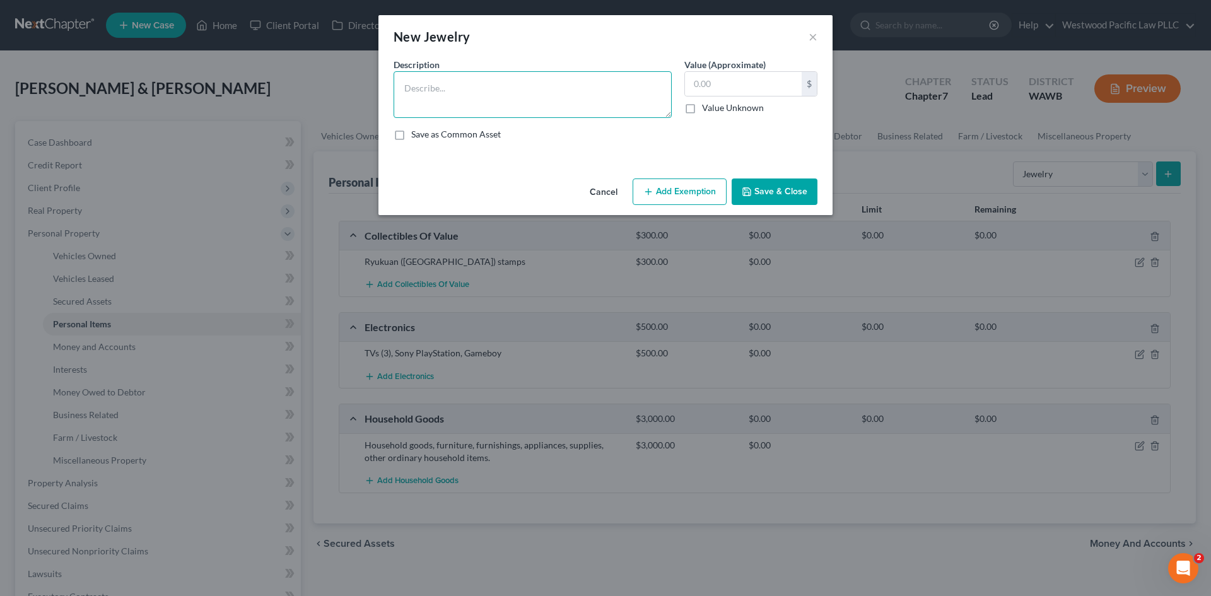
click at [496, 81] on textarea at bounding box center [533, 94] width 278 height 47
type textarea "Watches (3), necklaces (3), wedding rings (2)"
type input "2,000"
click at [572, 88] on textarea "Watches (3), necklaces (3), wedding rings (2)" at bounding box center [533, 94] width 278 height 47
click at [780, 187] on button "Save & Close" at bounding box center [775, 192] width 86 height 26
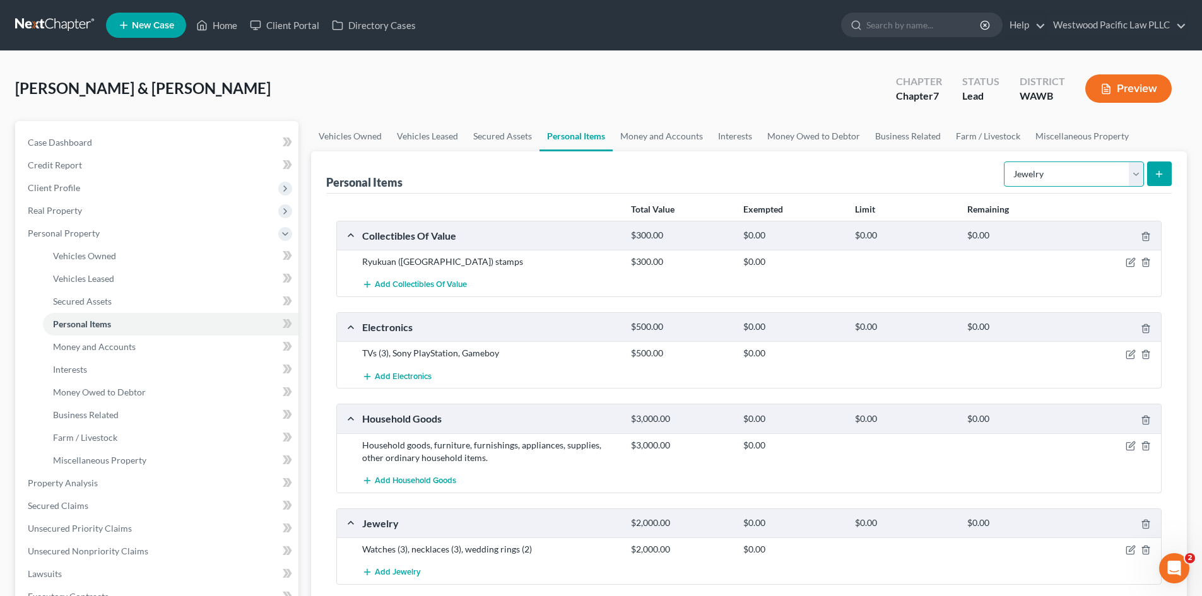
click at [1130, 170] on select "Select Item Type Clothing Collectibles Of Value Electronics Firearms Household …" at bounding box center [1074, 173] width 140 height 25
select select "household_goods"
click at [1005, 161] on select "Select Item Type Clothing Collectibles Of Value Electronics Firearms Household …" at bounding box center [1074, 173] width 140 height 25
click at [1130, 445] on icon "button" at bounding box center [1130, 446] width 10 height 10
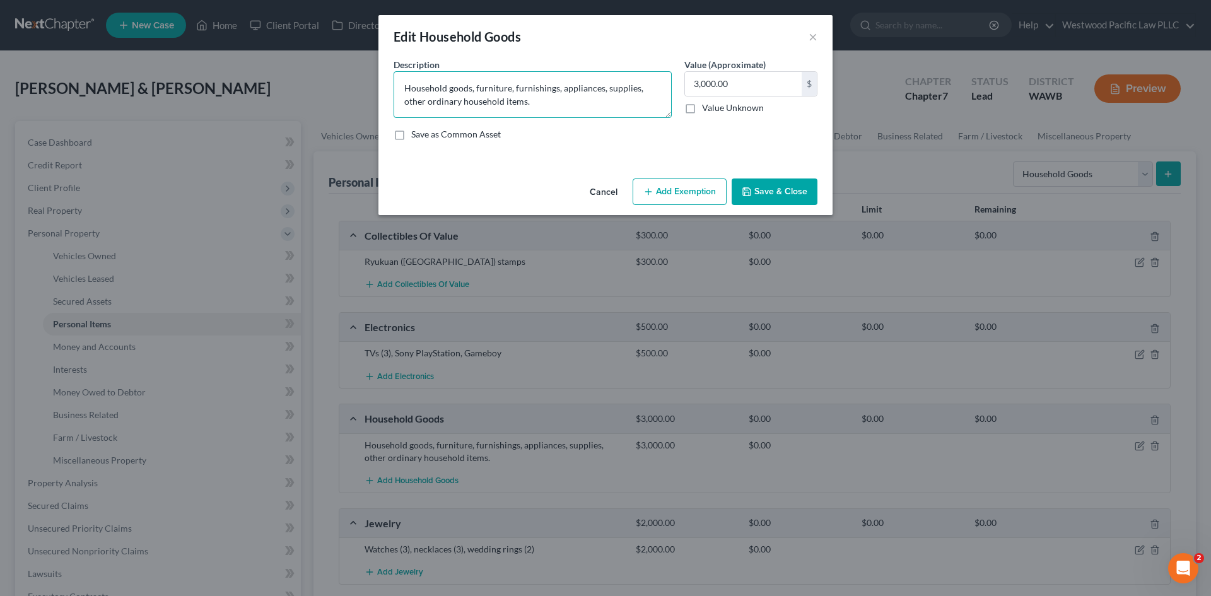
click at [638, 90] on textarea "Household goods, furniture, furnishings, appliances, supplies, other ordinary h…" at bounding box center [533, 94] width 278 height 47
click at [640, 89] on textarea "Household goods, furniture, furnishings, appliances, supplies, tools, garden to…" at bounding box center [533, 94] width 278 height 47
type textarea "Household goods, furniture, furnishings, appliances, supplies, household tools,…"
click at [782, 191] on button "Save & Close" at bounding box center [775, 192] width 86 height 26
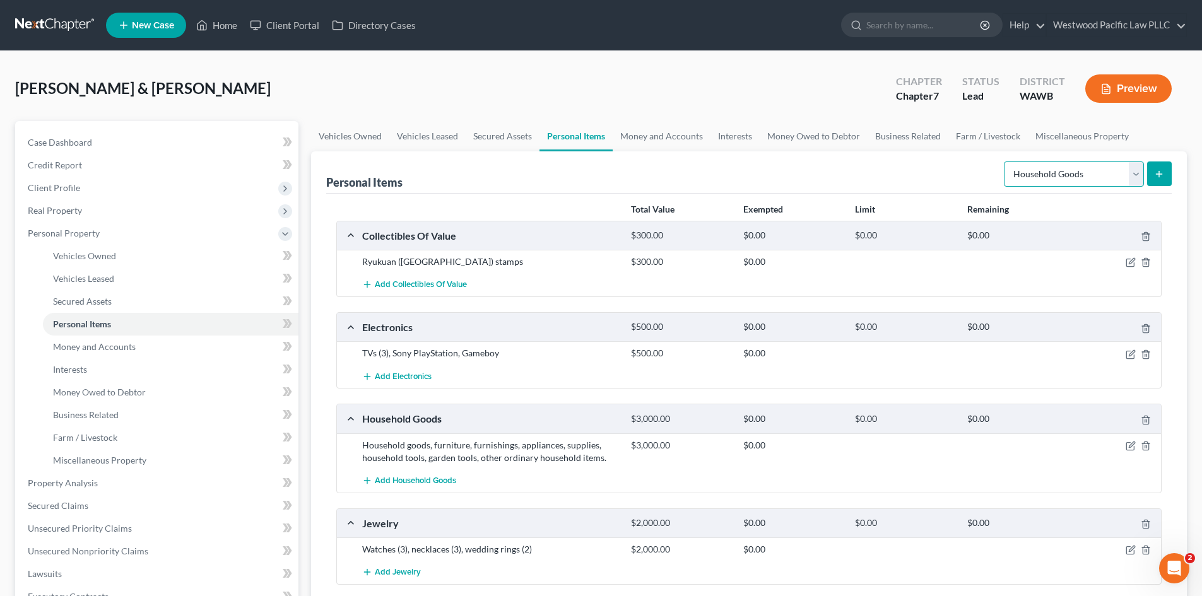
click at [1132, 176] on select "Select Item Type Clothing Collectibles Of Value Electronics Firearms Household …" at bounding box center [1074, 173] width 140 height 25
select select "sports_and_hobby_equipment"
click at [1005, 161] on select "Select Item Type Clothing Collectibles Of Value Electronics Firearms Household …" at bounding box center [1074, 173] width 140 height 25
click at [1162, 172] on icon "submit" at bounding box center [1159, 174] width 10 height 10
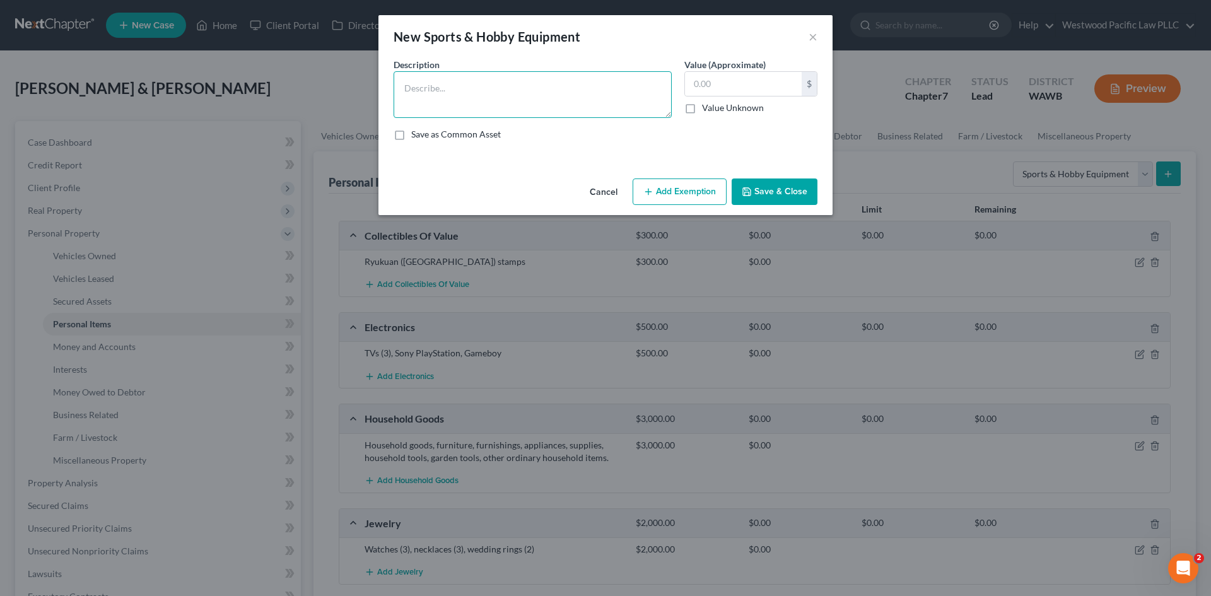
click at [505, 83] on textarea at bounding box center [533, 94] width 278 height 47
type textarea "Football, basketball, baseballs, glove, leg-lift bench"
type input "100"
click at [778, 189] on button "Save & Close" at bounding box center [775, 192] width 86 height 26
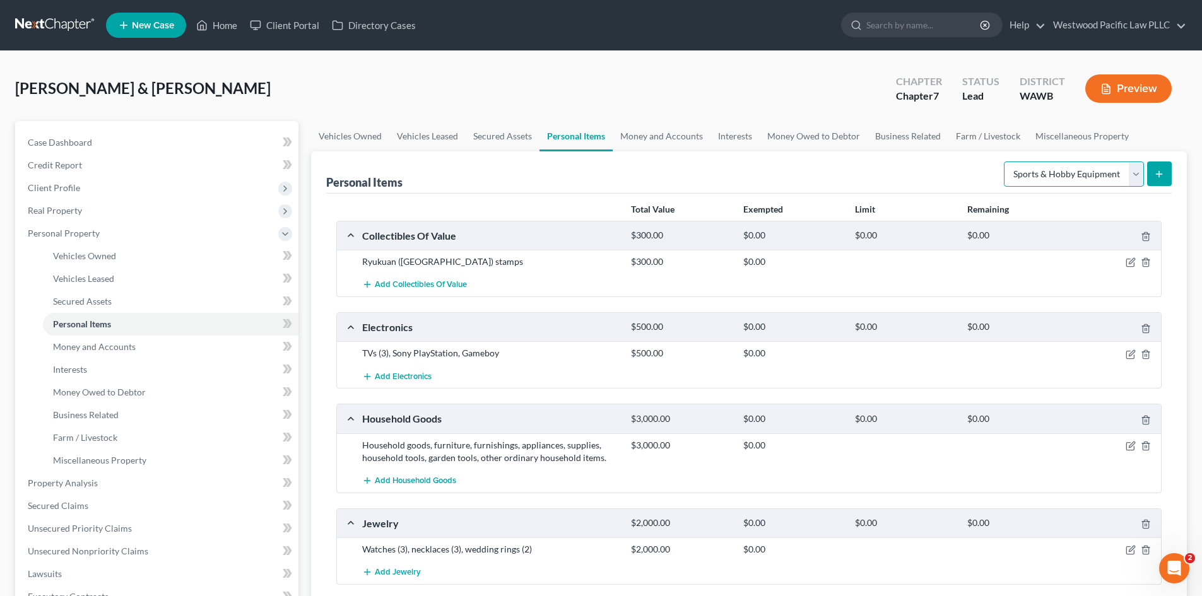
click at [1137, 177] on select "Select Item Type Clothing Collectibles Of Value Electronics Firearms Household …" at bounding box center [1074, 173] width 140 height 25
click at [106, 459] on span "Miscellaneous Property" at bounding box center [99, 460] width 93 height 11
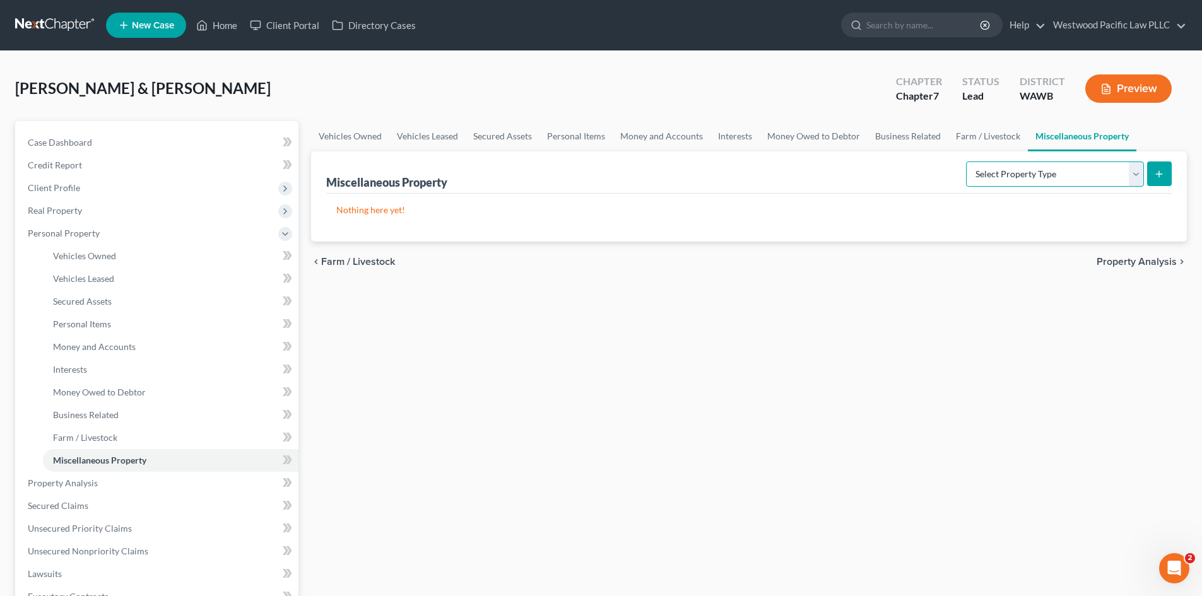
click at [1133, 171] on select "Select Property Type Assigned for Creditor Benefit [DATE] Holding for Another N…" at bounding box center [1055, 173] width 178 height 25
click at [78, 368] on span "Interests" at bounding box center [70, 369] width 34 height 11
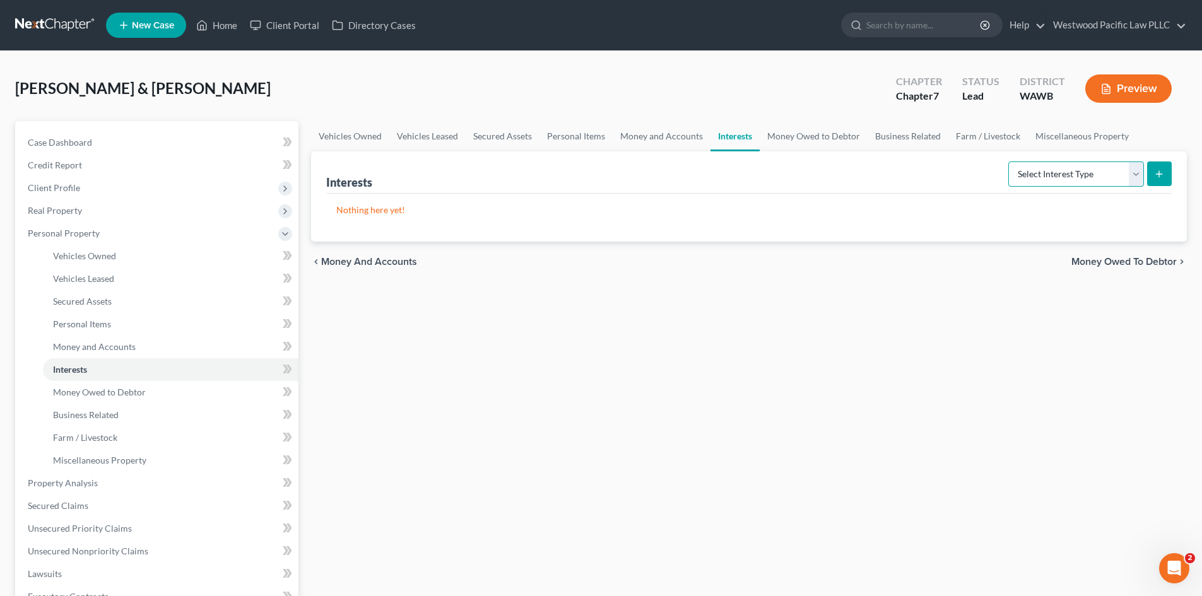
click at [1140, 172] on select "Select Interest Type 401K Annuity Bond Education IRA Government Bond Government…" at bounding box center [1076, 173] width 136 height 25
click at [682, 216] on p "Nothing here yet!" at bounding box center [748, 210] width 825 height 13
click at [83, 368] on span "Interests" at bounding box center [70, 369] width 34 height 11
click at [1135, 169] on select "Select Interest Type 401K Annuity Bond Education IRA Government Bond Government…" at bounding box center [1076, 173] width 136 height 25
click at [109, 394] on span "Money Owed to Debtor" at bounding box center [99, 392] width 93 height 11
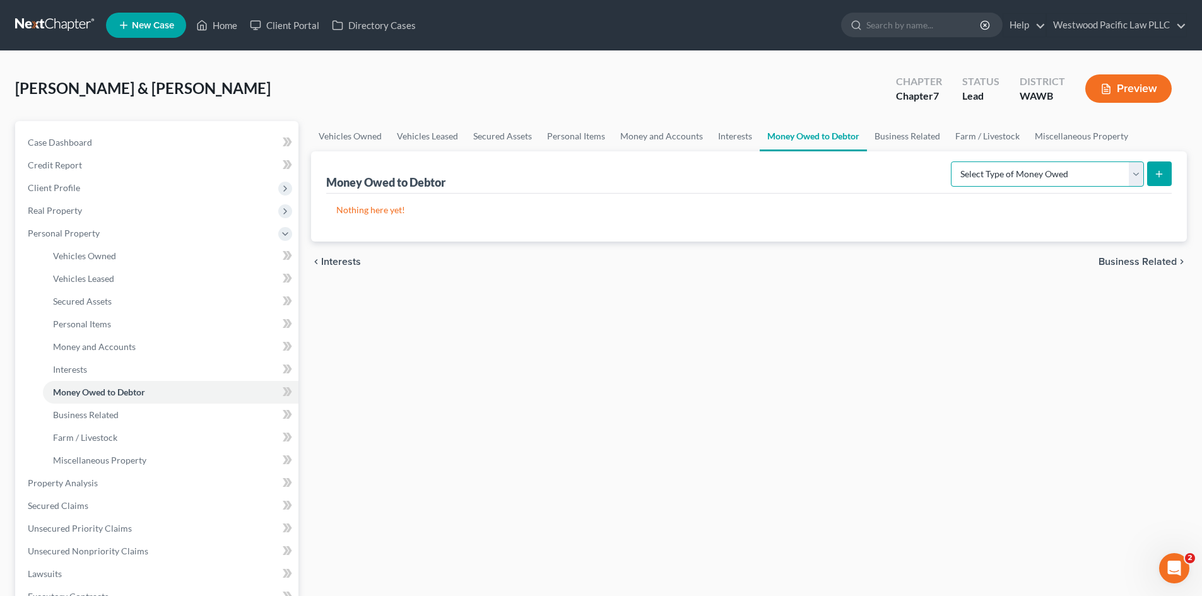
click at [1132, 173] on select "Select Type of Money Owed Accounts Receivable Alimony Child Support Claims Agai…" at bounding box center [1047, 173] width 193 height 25
select select "claims_against_third_parties"
click at [952, 161] on select "Select Type of Money Owed Accounts Receivable Alimony Child Support Claims Agai…" at bounding box center [1047, 173] width 193 height 25
click at [1161, 172] on icon "submit" at bounding box center [1159, 174] width 10 height 10
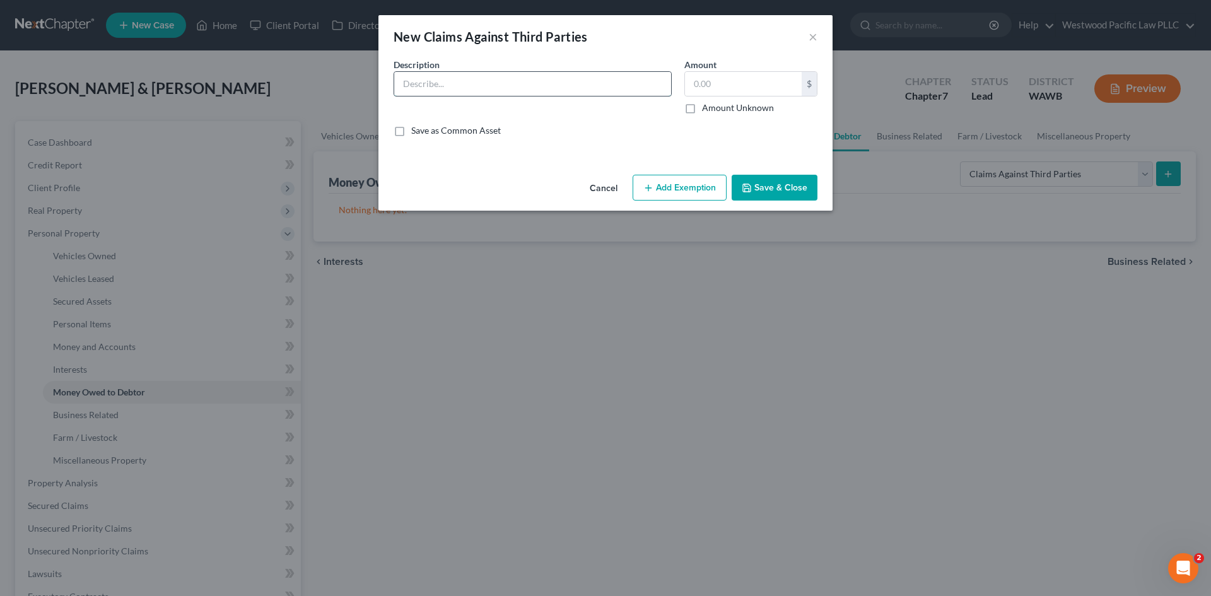
click at [524, 81] on input "text" at bounding box center [532, 84] width 277 height 24
type input "Personal injury claim"
click at [702, 107] on label "Amount Unknown" at bounding box center [738, 108] width 72 height 13
click at [707, 107] on input "Amount Unknown" at bounding box center [711, 106] width 8 height 8
checkbox input "true"
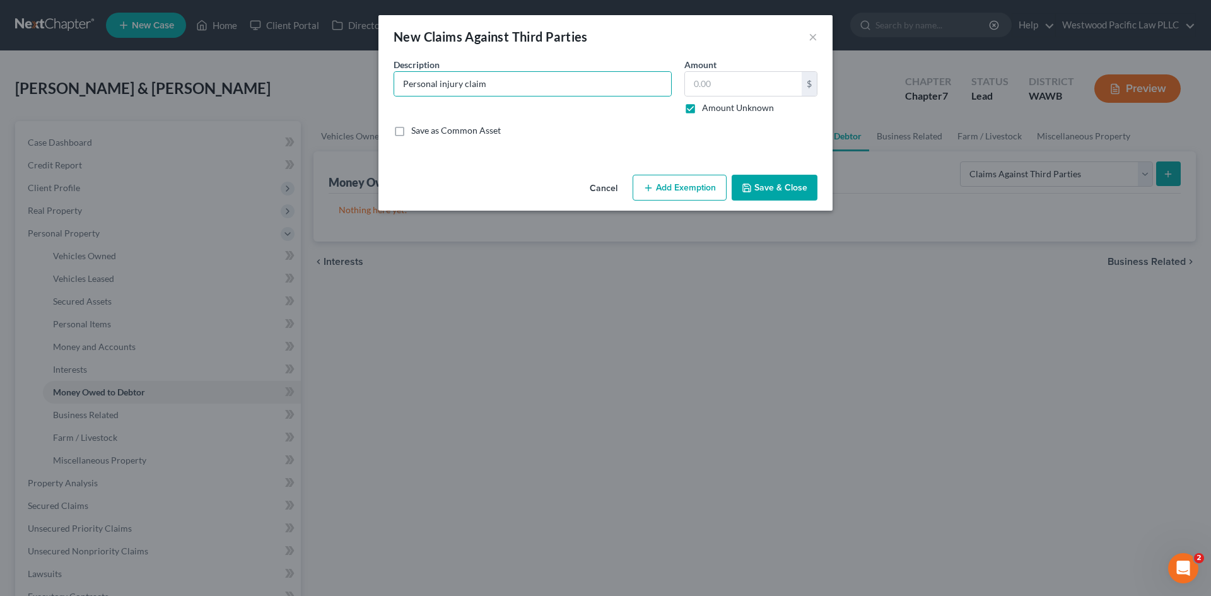
type input "0.00"
click at [785, 188] on button "Save & Close" at bounding box center [775, 188] width 86 height 26
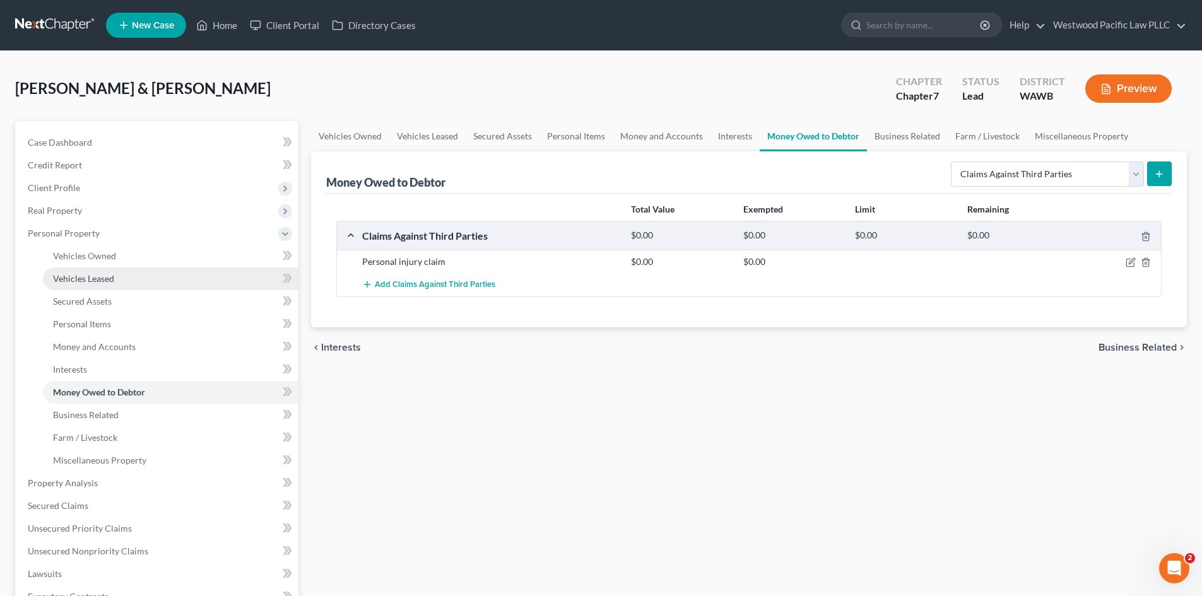
click at [95, 276] on span "Vehicles Leased" at bounding box center [83, 278] width 61 height 11
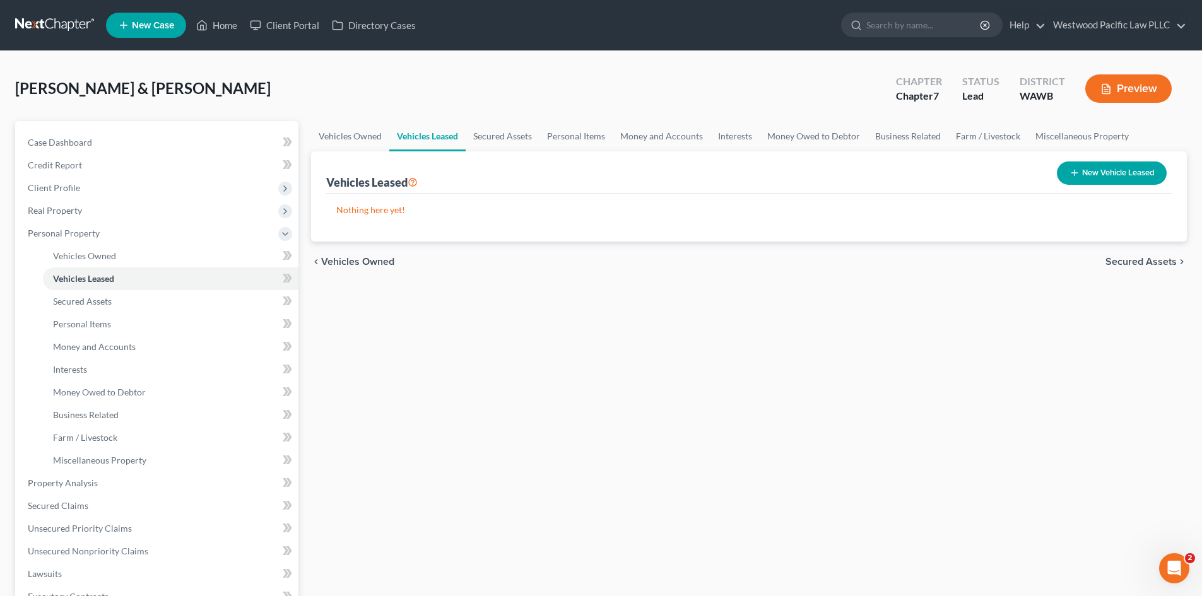
click at [1107, 170] on button "New Vehicle Leased" at bounding box center [1112, 172] width 110 height 23
select select "2"
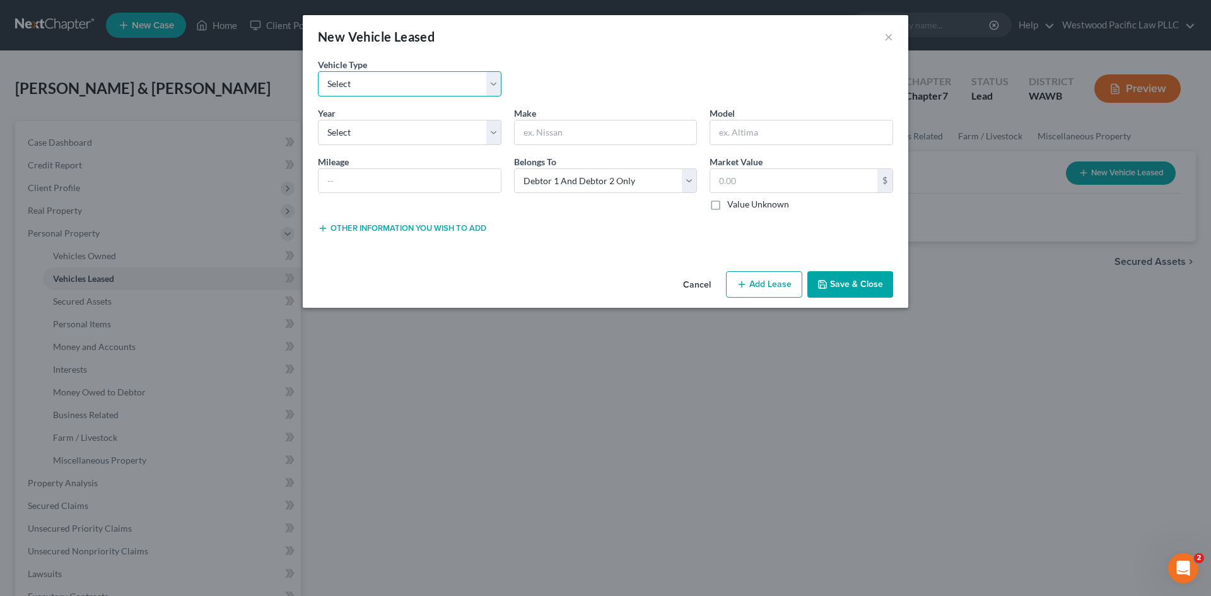
click at [356, 85] on select "Select Automobile Truck Trailer Watercraft Aircraft Motor Home Atv Other Vehicle" at bounding box center [410, 83] width 184 height 25
select select "0"
click at [318, 71] on select "Select Automobile Truck Trailer Watercraft Aircraft Motor Home Atv Other Vehicle" at bounding box center [410, 83] width 184 height 25
click at [368, 132] on select "Select 2026 2025 2024 2023 2022 2021 2020 2019 2018 2017 2016 2015 2014 2013 20…" at bounding box center [410, 132] width 184 height 25
select select "3"
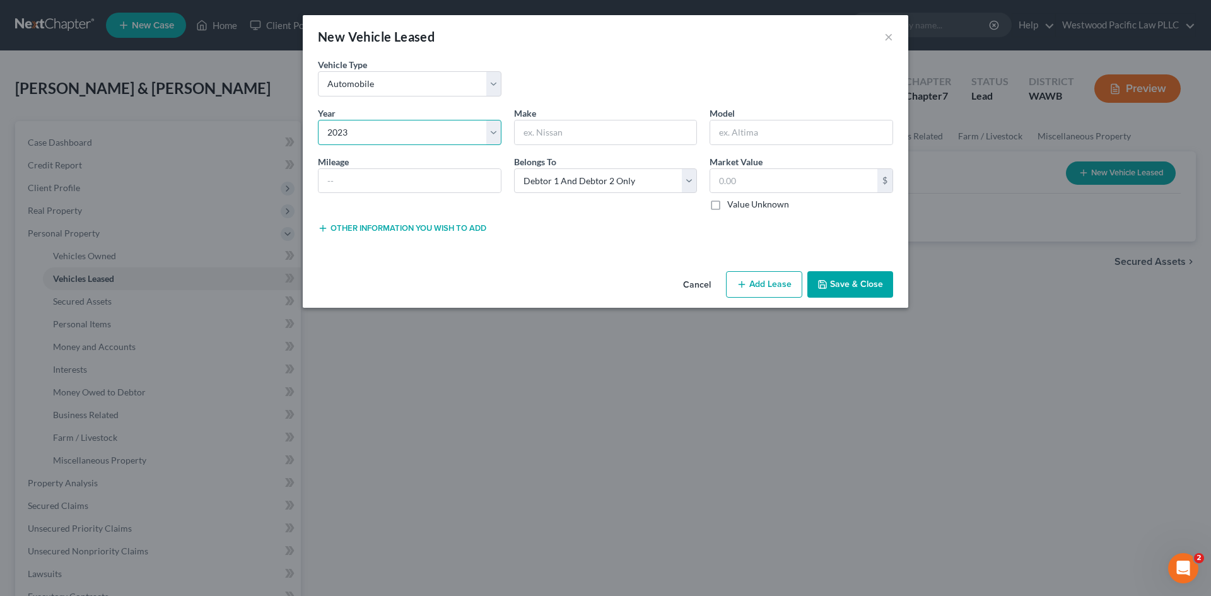
click at [318, 120] on select "Select 2026 2025 2024 2023 2022 2021 2020 2019 2018 2017 2016 2015 2014 2013 20…" at bounding box center [410, 132] width 184 height 25
click at [561, 134] on input "text" at bounding box center [606, 132] width 182 height 24
type input "BMW"
type input "330XL"
click at [727, 206] on label "Value Unknown" at bounding box center [758, 204] width 62 height 13
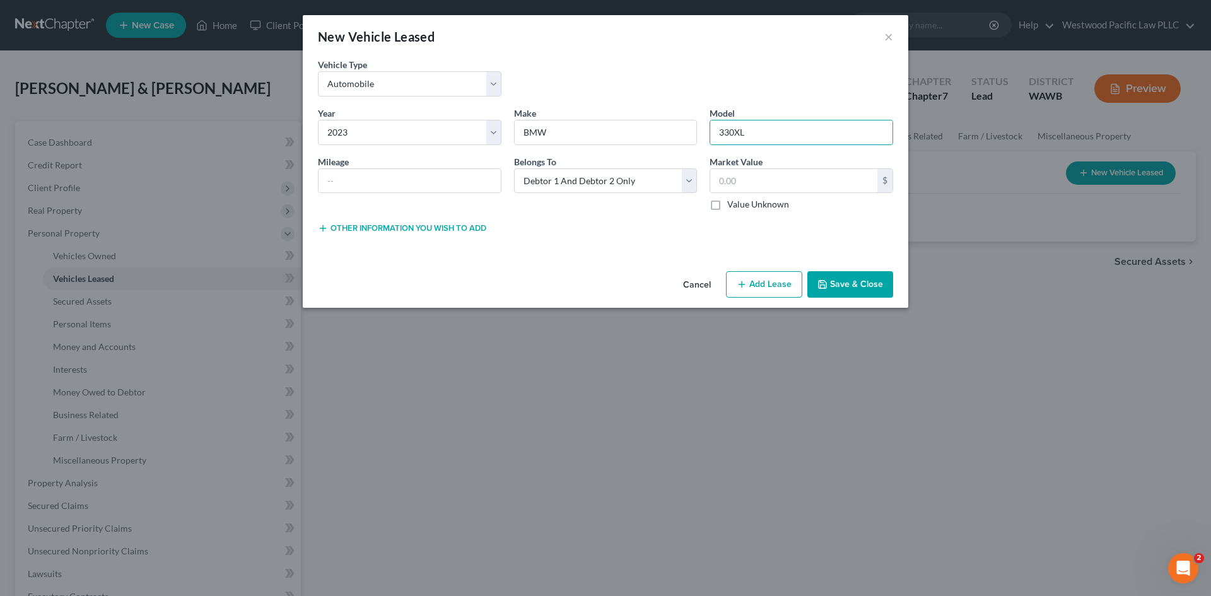
click at [732, 206] on input "Value Unknown" at bounding box center [736, 202] width 8 height 8
checkbox input "true"
type input "0.00"
click at [867, 284] on button "Save & Close" at bounding box center [850, 284] width 86 height 26
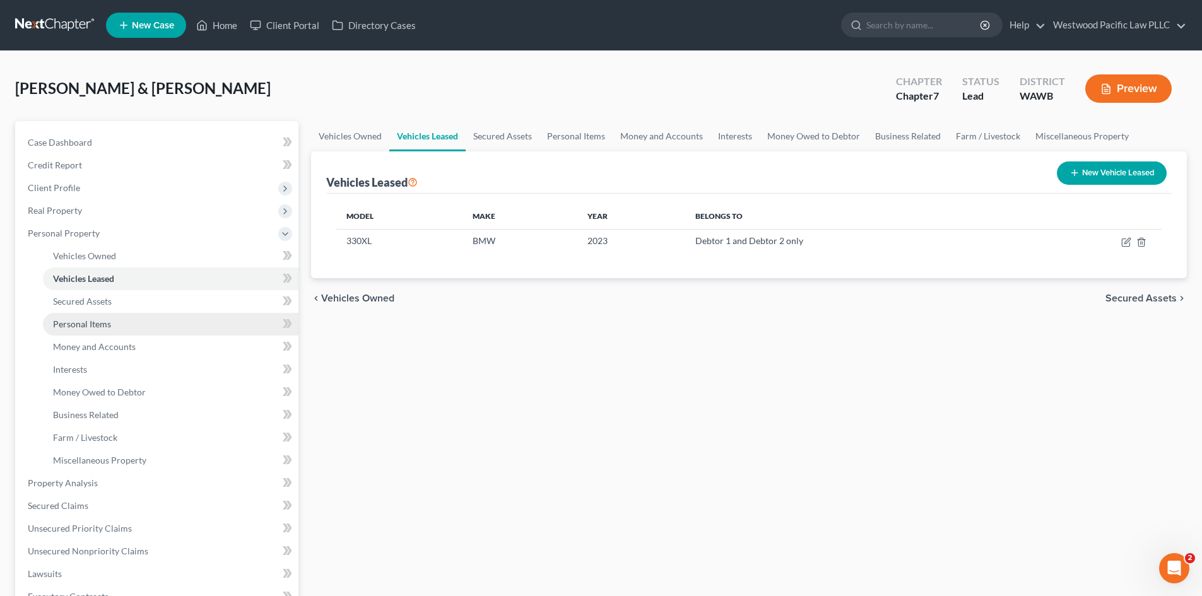
click at [95, 325] on span "Personal Items" at bounding box center [82, 324] width 58 height 11
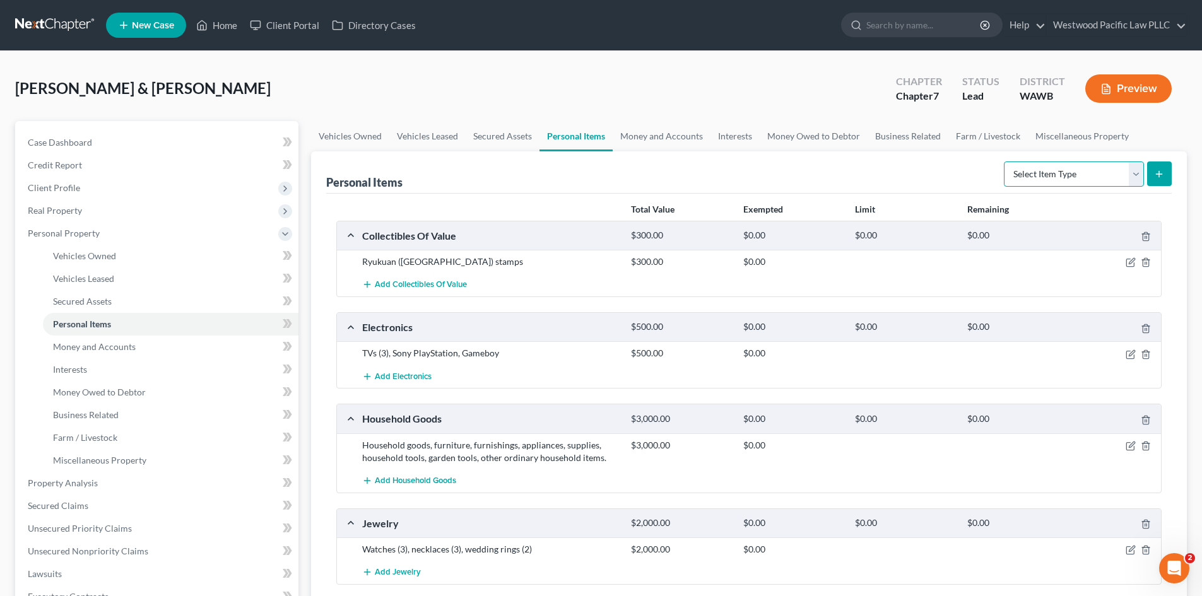
click at [1131, 173] on select "Select Item Type Clothing Collectibles Of Value Electronics Firearms Household …" at bounding box center [1074, 173] width 140 height 25
select select "clothing"
click at [1005, 161] on select "Select Item Type Clothing Collectibles Of Value Electronics Firearms Household …" at bounding box center [1074, 173] width 140 height 25
click at [1154, 167] on button "submit" at bounding box center [1159, 173] width 25 height 25
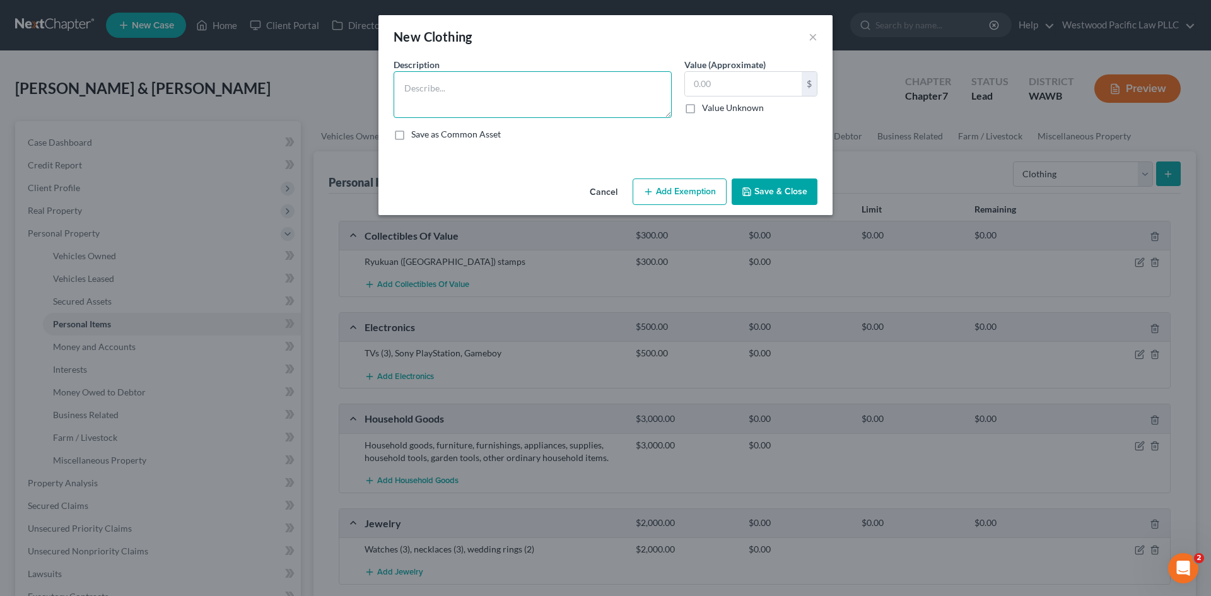
click at [436, 83] on textarea at bounding box center [533, 94] width 278 height 47
type textarea "Clothing and accessories"
type input "500"
click at [773, 192] on button "Save & Close" at bounding box center [775, 192] width 86 height 26
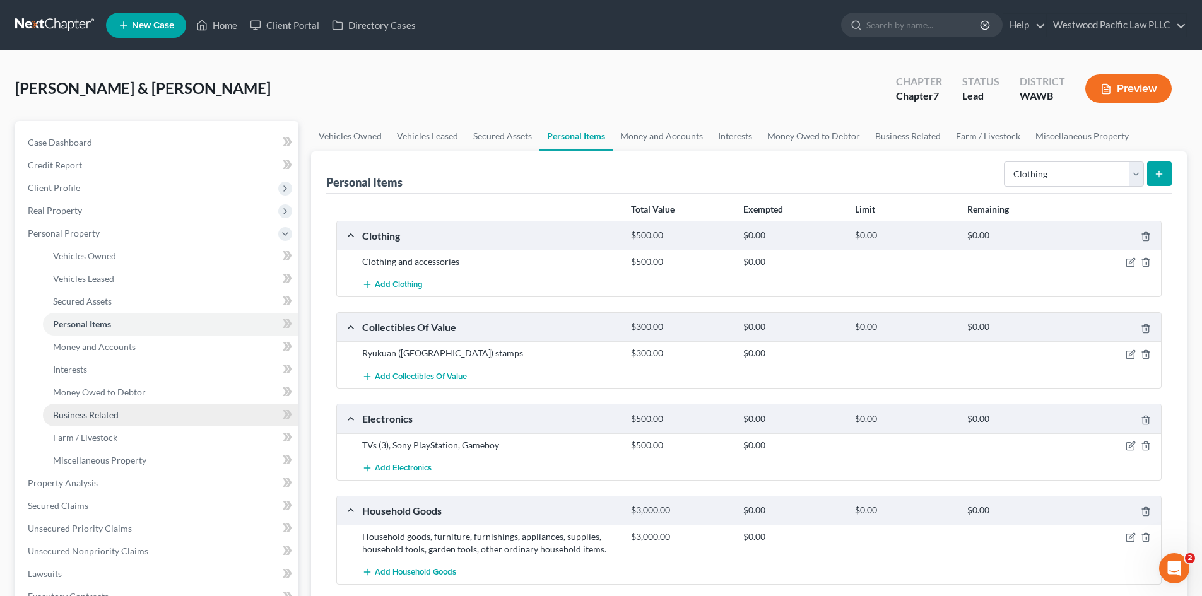
click at [97, 416] on span "Business Related" at bounding box center [86, 414] width 66 height 11
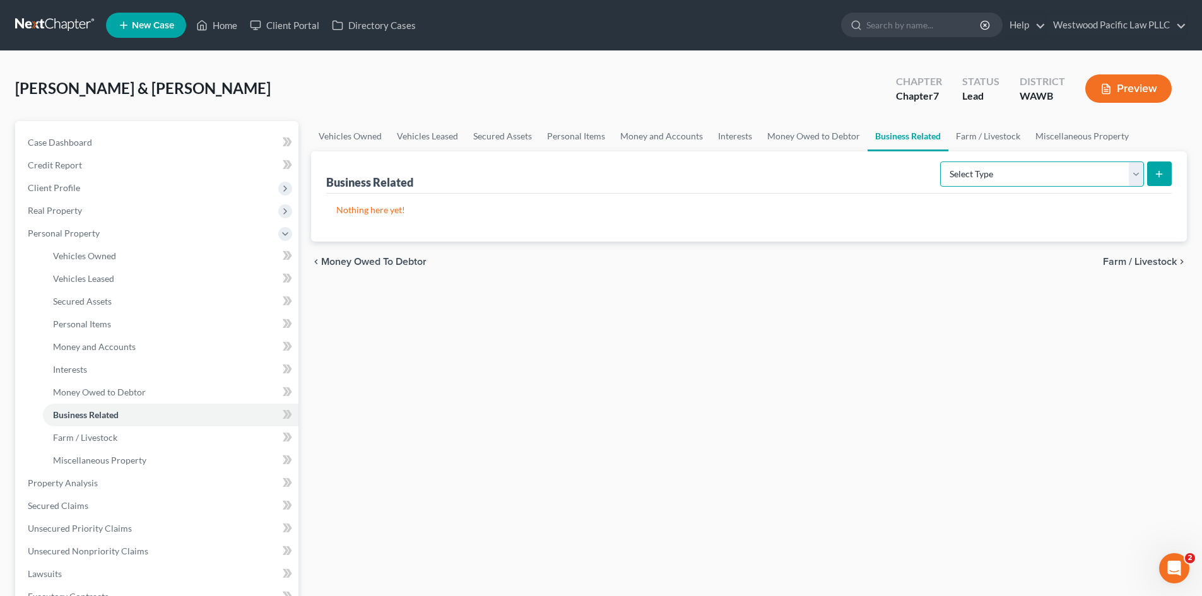
click at [1133, 174] on select "Select Type Customer Lists Franchises Inventory Licenses Machinery Office Equip…" at bounding box center [1042, 173] width 204 height 25
select select "office_equipment"
click at [940, 161] on select "Select Type Customer Lists Franchises Inventory Licenses Machinery Office Equip…" at bounding box center [1042, 173] width 204 height 25
click at [1159, 174] on line "submit" at bounding box center [1159, 174] width 6 height 0
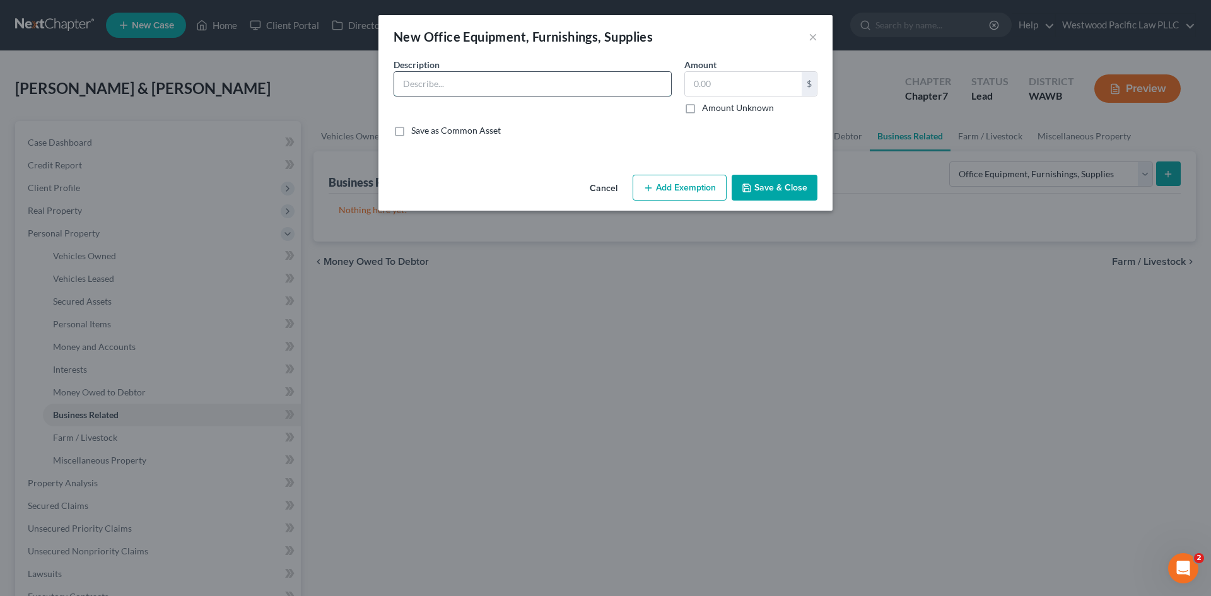
click at [456, 82] on input "text" at bounding box center [532, 84] width 277 height 24
type input "Computer, printer, scanner, desk, file cabinets"
type input "1,000"
click at [785, 186] on button "Save & Close" at bounding box center [775, 188] width 86 height 26
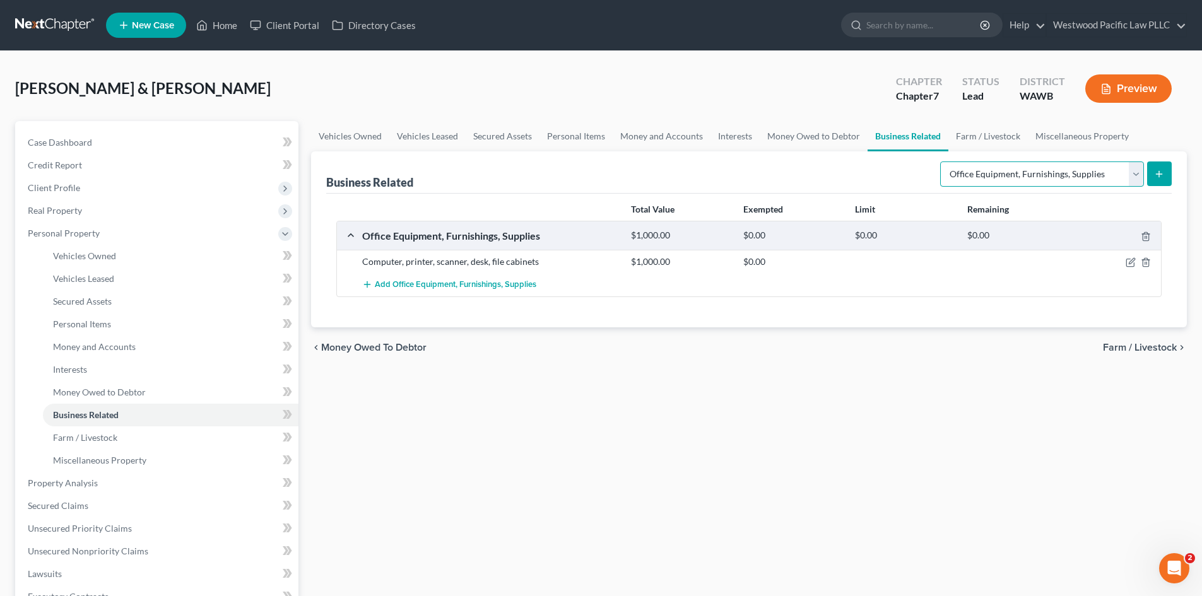
click at [1135, 174] on select "Select Type Customer Lists Franchises Inventory Licenses Machinery Office Equip…" at bounding box center [1042, 173] width 204 height 25
select select "other_business_related_property_not_listed"
click at [940, 161] on select "Select Type Customer Lists Franchises Inventory Licenses Machinery Office Equip…" at bounding box center [1042, 173] width 204 height 25
click at [1159, 175] on line "submit" at bounding box center [1159, 174] width 0 height 6
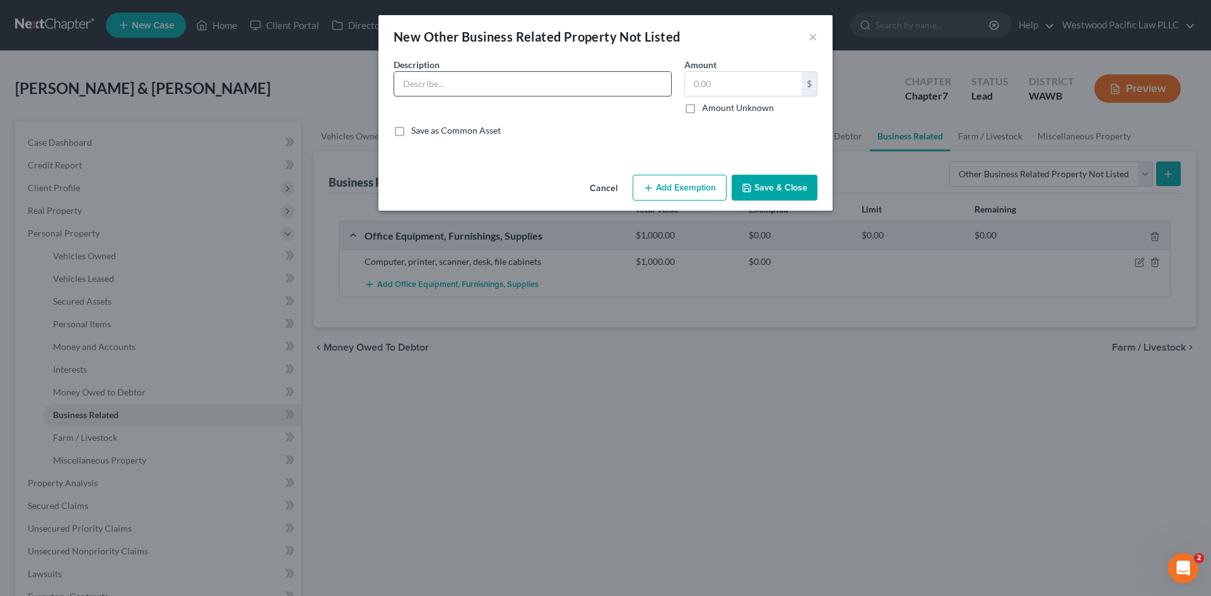
click at [515, 90] on input "text" at bounding box center [532, 84] width 277 height 24
type input "Business accounts receivable"
click at [723, 84] on input "1,6000" at bounding box center [743, 84] width 117 height 24
type input "0"
type input "16,000"
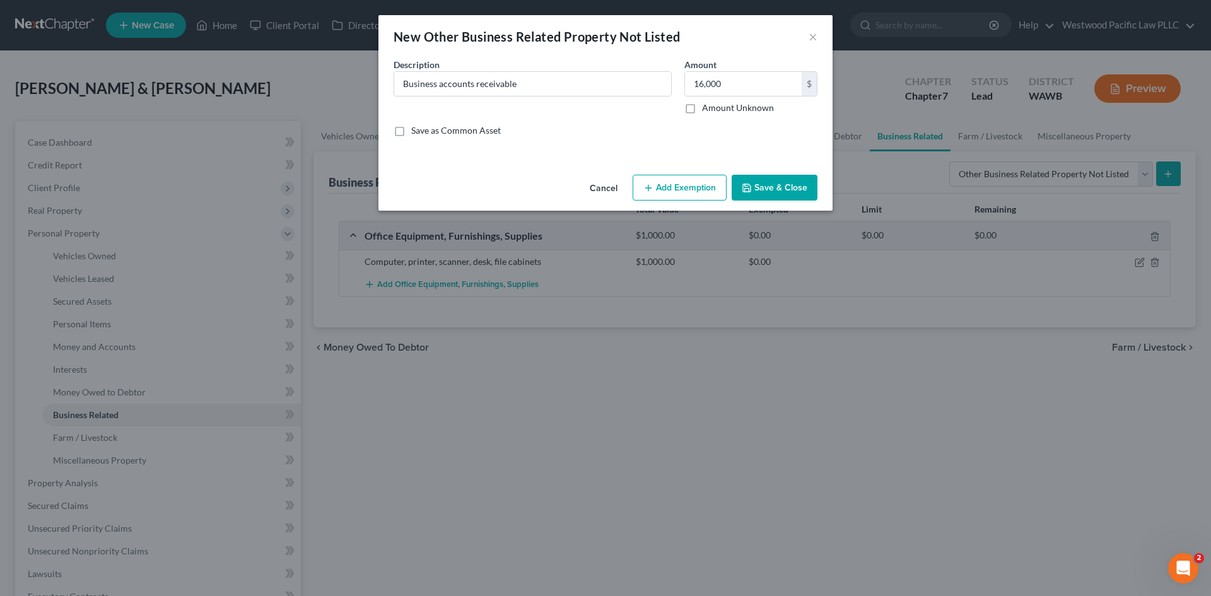
click at [783, 185] on button "Save & Close" at bounding box center [775, 188] width 86 height 26
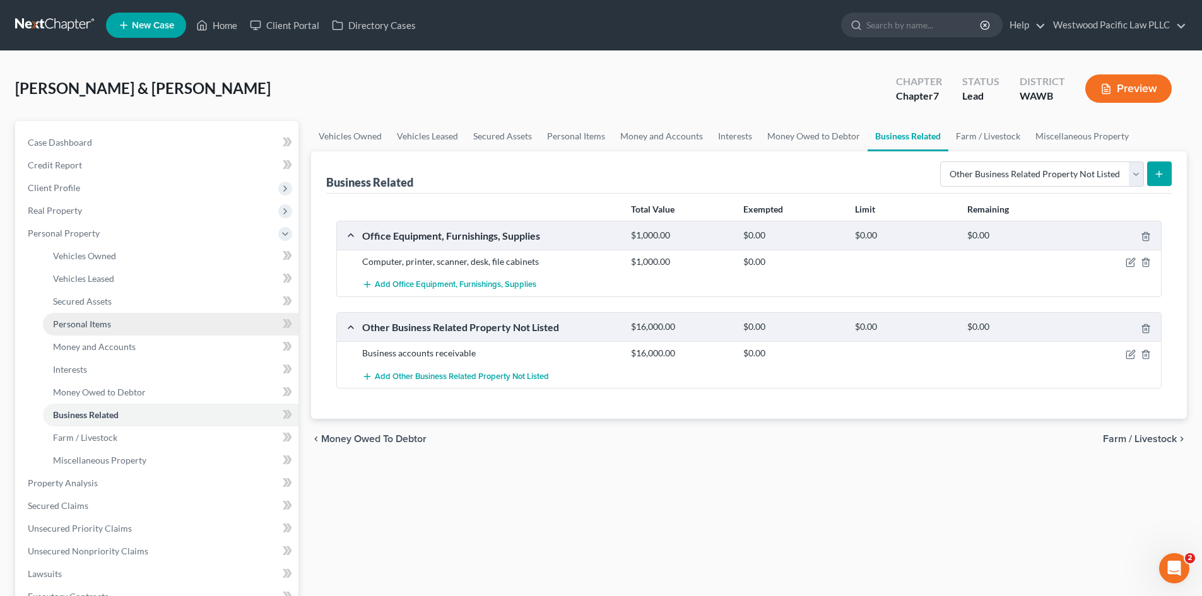
click at [89, 327] on span "Personal Items" at bounding box center [82, 324] width 58 height 11
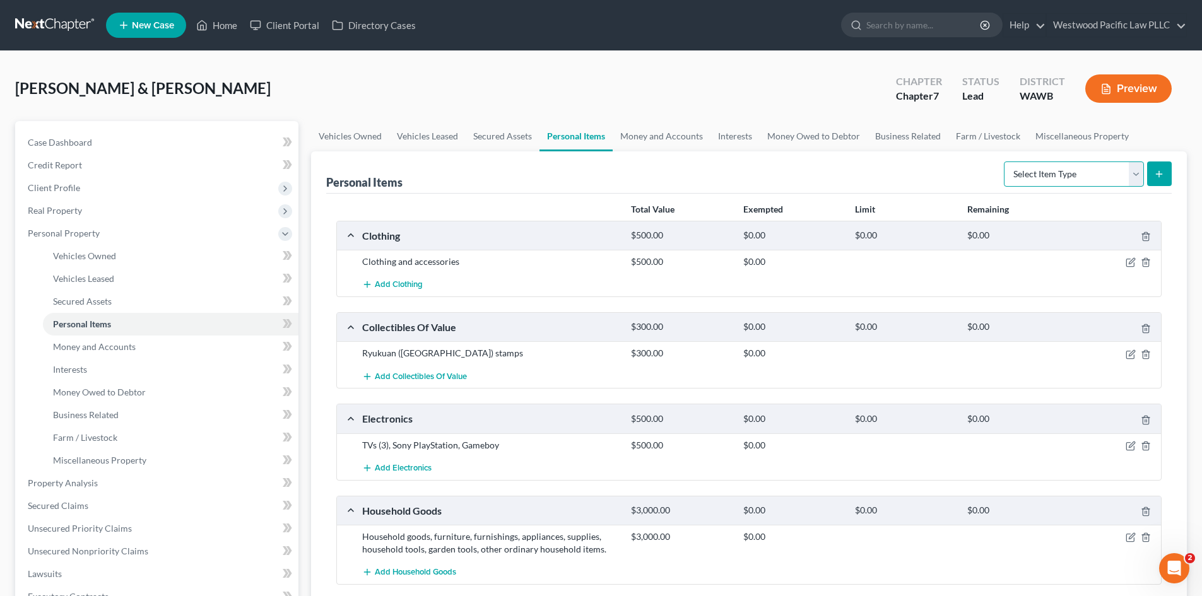
click at [1129, 174] on select "Select Item Type Clothing Collectibles Of Value Electronics Firearms Household …" at bounding box center [1074, 173] width 140 height 25
select select "collectibles_of_value"
click at [1005, 161] on select "Select Item Type Clothing Collectibles Of Value Electronics Firearms Household …" at bounding box center [1074, 173] width 140 height 25
click at [1157, 169] on icon "submit" at bounding box center [1159, 174] width 10 height 10
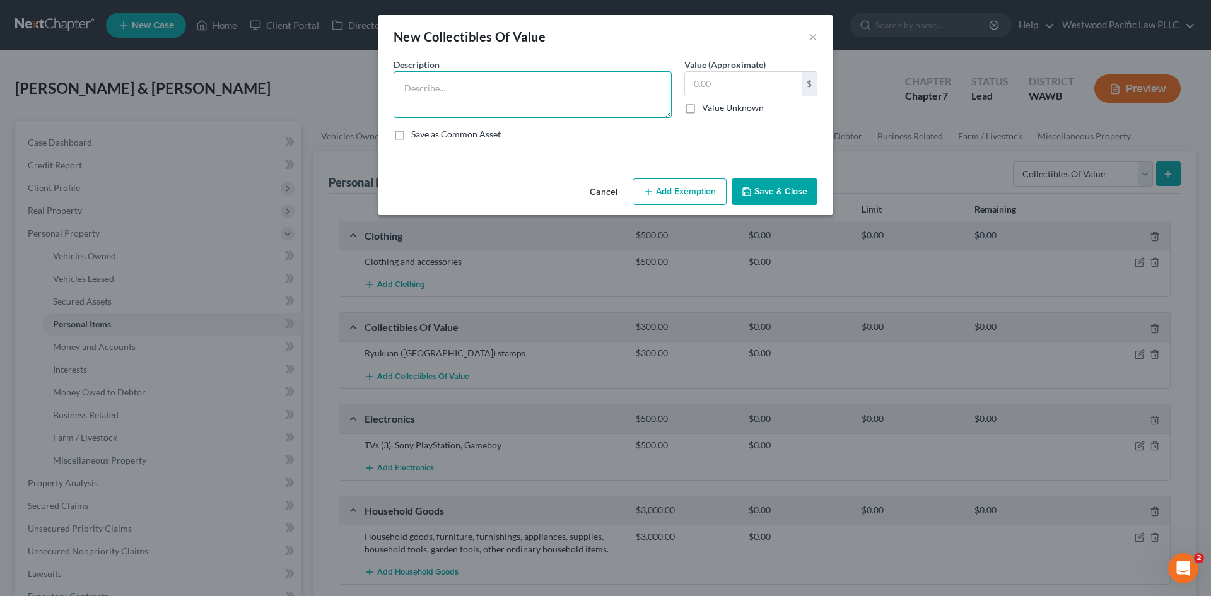
click at [407, 88] on textarea at bounding box center [533, 94] width 278 height 47
type textarea "Wall art, woodblock prints (2)"
type input "2,000"
click at [766, 188] on button "Save & Close" at bounding box center [775, 192] width 86 height 26
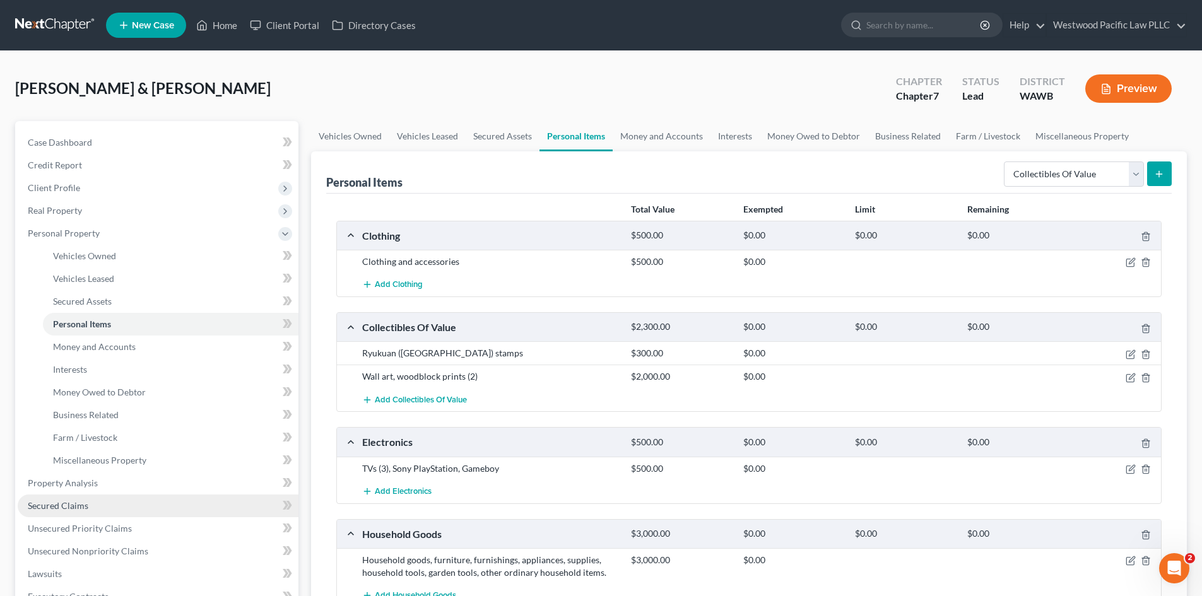
click at [122, 504] on link "Secured Claims" at bounding box center [158, 506] width 281 height 23
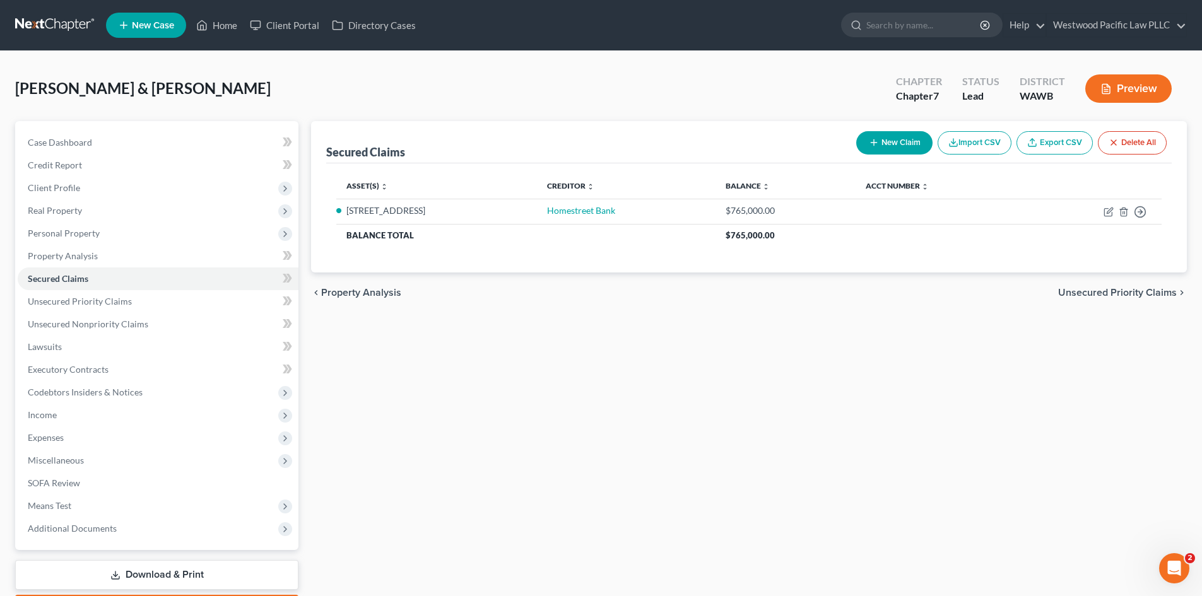
click at [896, 135] on button "New Claim" at bounding box center [894, 142] width 76 height 23
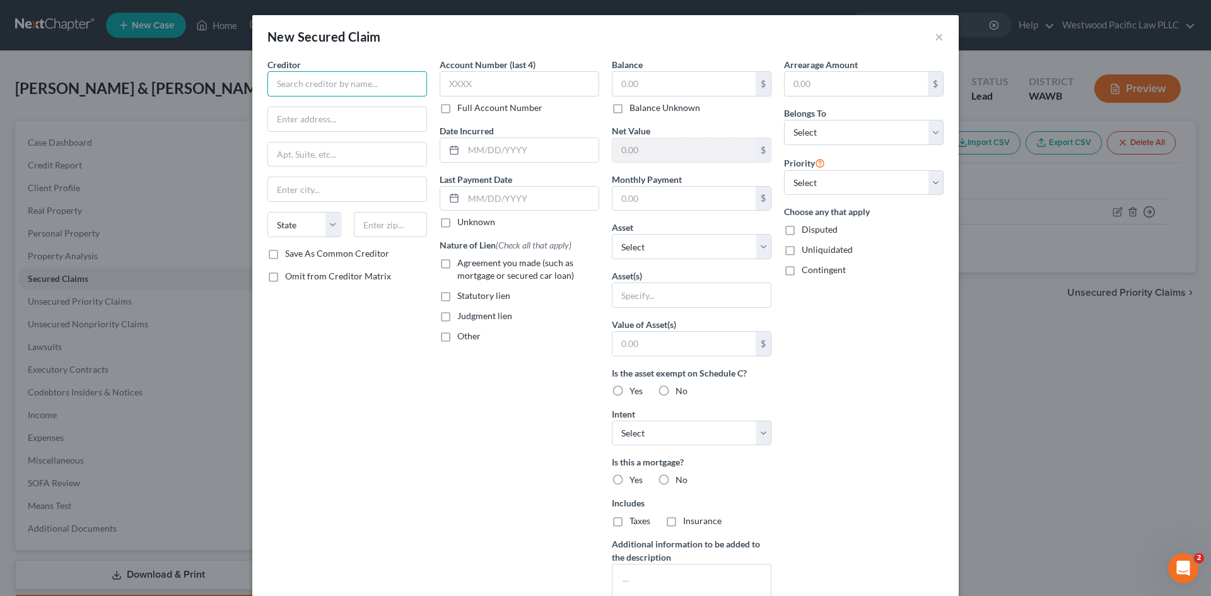
click at [317, 83] on input "text" at bounding box center [347, 83] width 160 height 25
type input "[PERSON_NAME]"
paste input "[STREET_ADDRESS]"
type input "[STREET_ADDRESS]"
click at [286, 157] on input "text" at bounding box center [347, 155] width 158 height 24
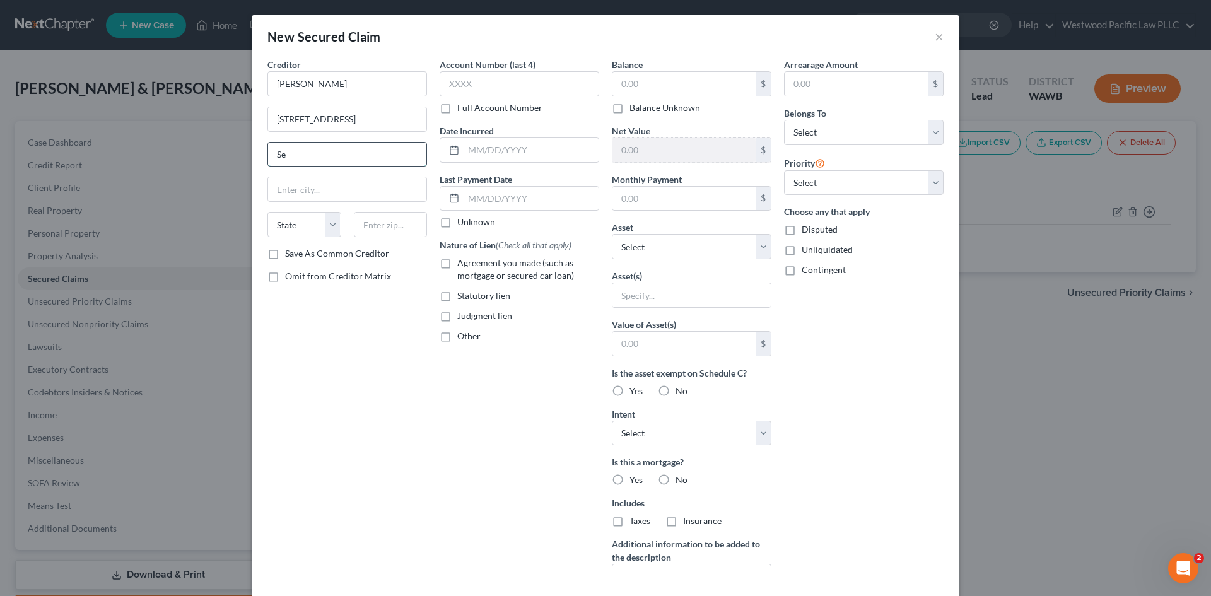
type input "S"
type input "[GEOGRAPHIC_DATA]"
select select "50"
type input "98104"
click at [663, 86] on input "text" at bounding box center [683, 84] width 143 height 24
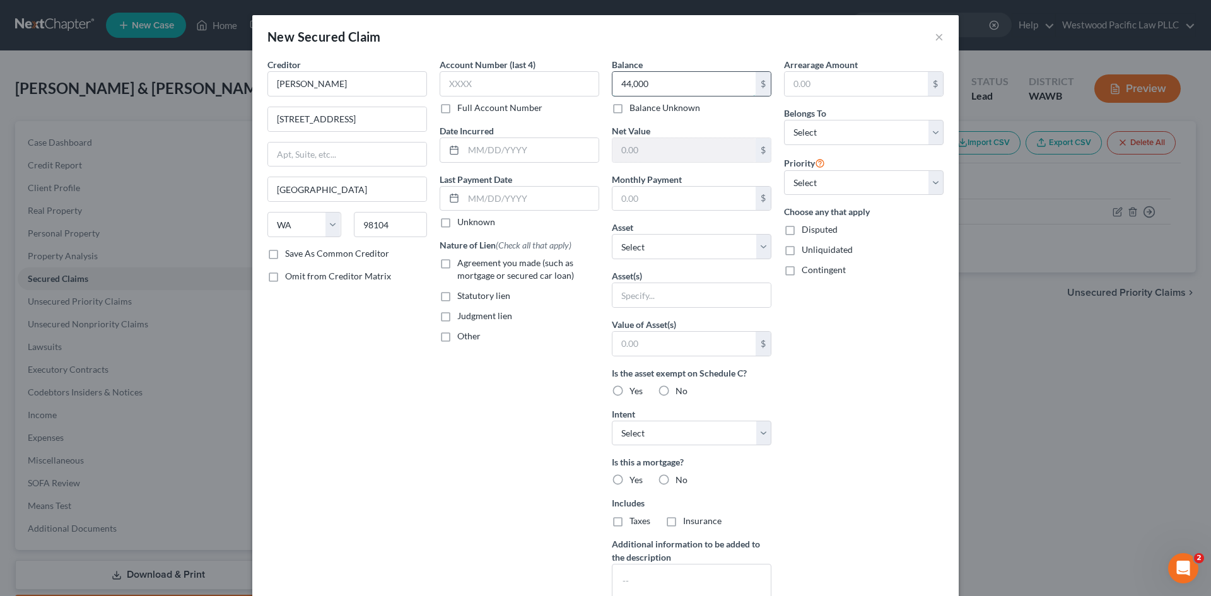
type input "44,000"
click at [802, 230] on label "Disputed" at bounding box center [820, 229] width 36 height 13
click at [807, 230] on input "Disputed" at bounding box center [811, 227] width 8 height 8
checkbox input "true"
click at [676, 477] on label "No" at bounding box center [682, 480] width 12 height 13
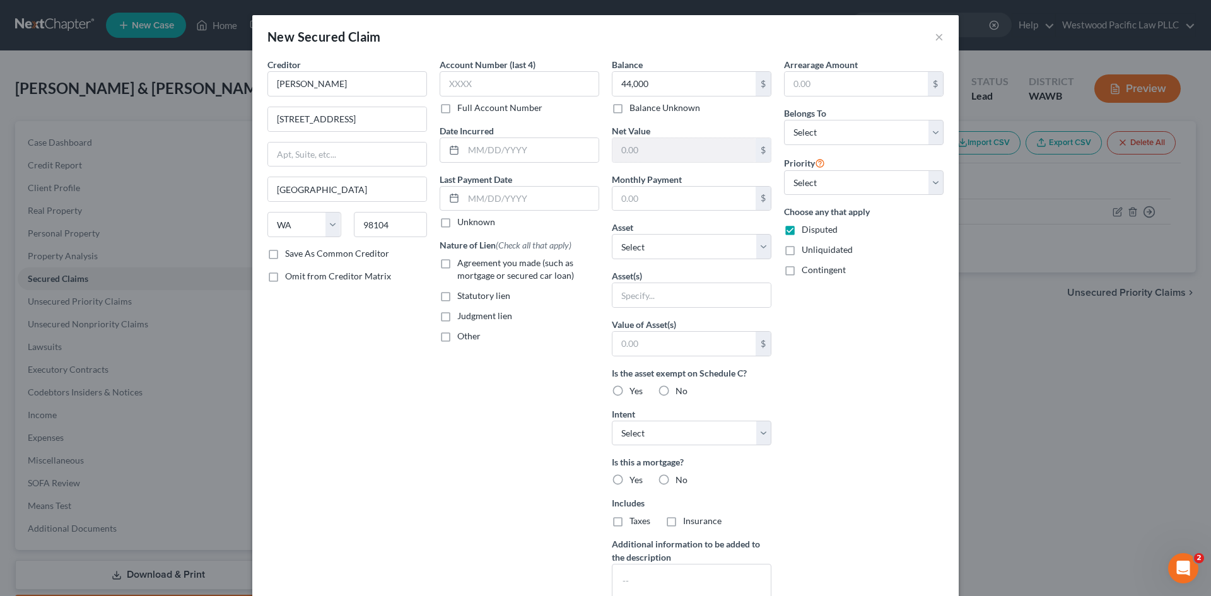
click at [681, 477] on input "No" at bounding box center [685, 478] width 8 height 8
radio input "true"
click at [629, 388] on label "Yes" at bounding box center [635, 391] width 13 height 13
click at [635, 388] on input "Yes" at bounding box center [639, 389] width 8 height 8
radio input "true"
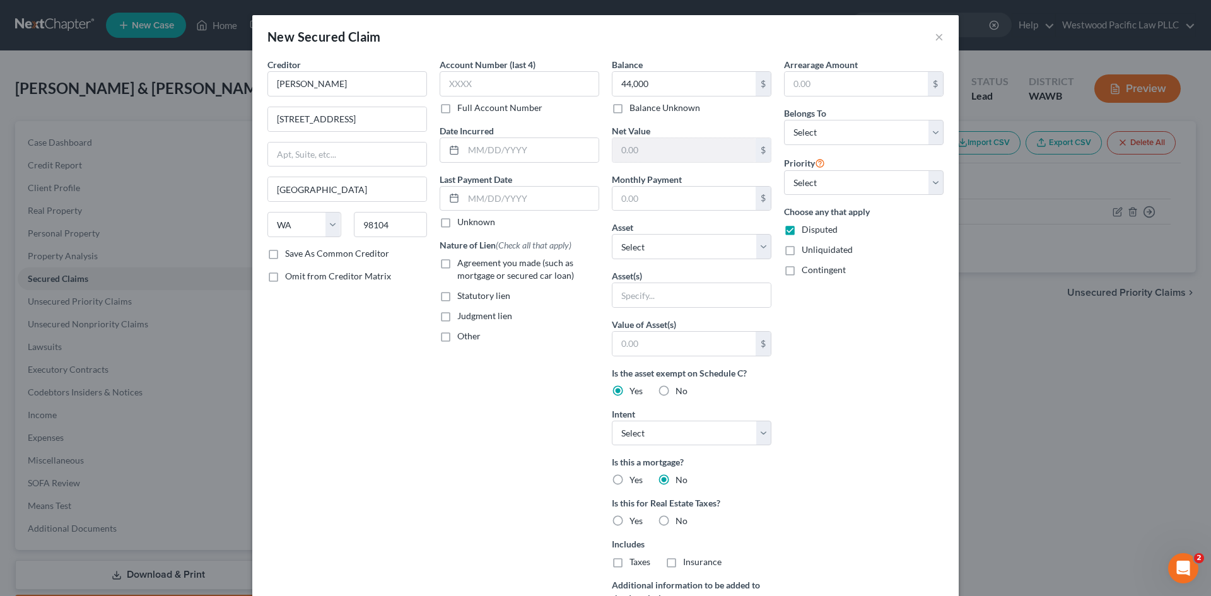
click at [676, 521] on label "No" at bounding box center [682, 521] width 12 height 13
click at [681, 521] on input "No" at bounding box center [685, 519] width 8 height 8
radio input "true"
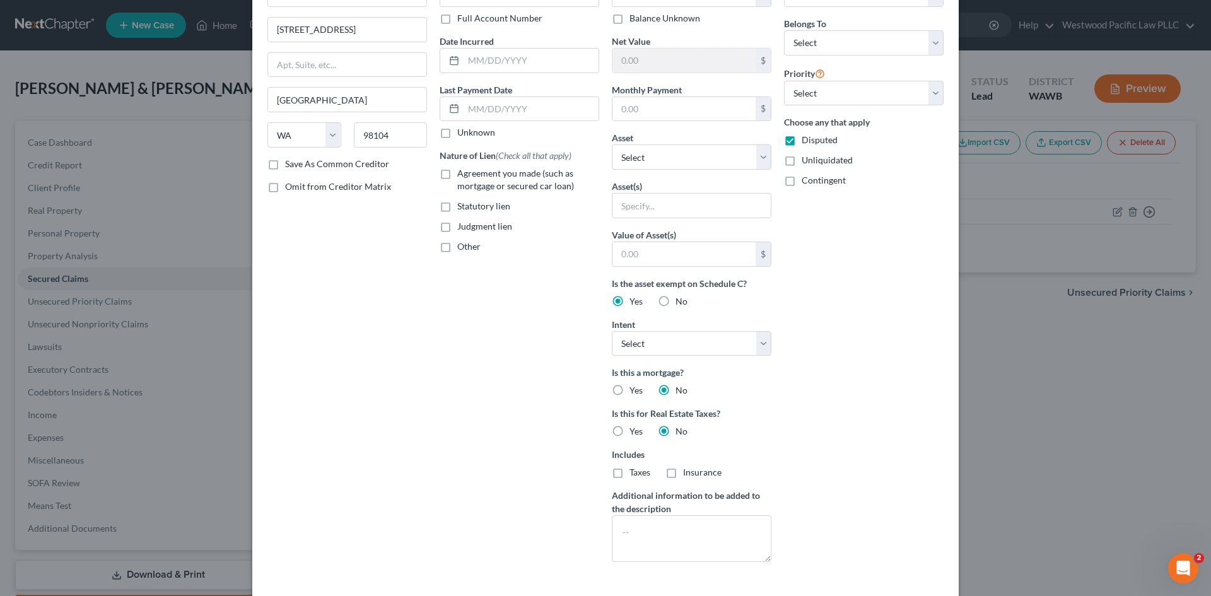
scroll to position [96, 0]
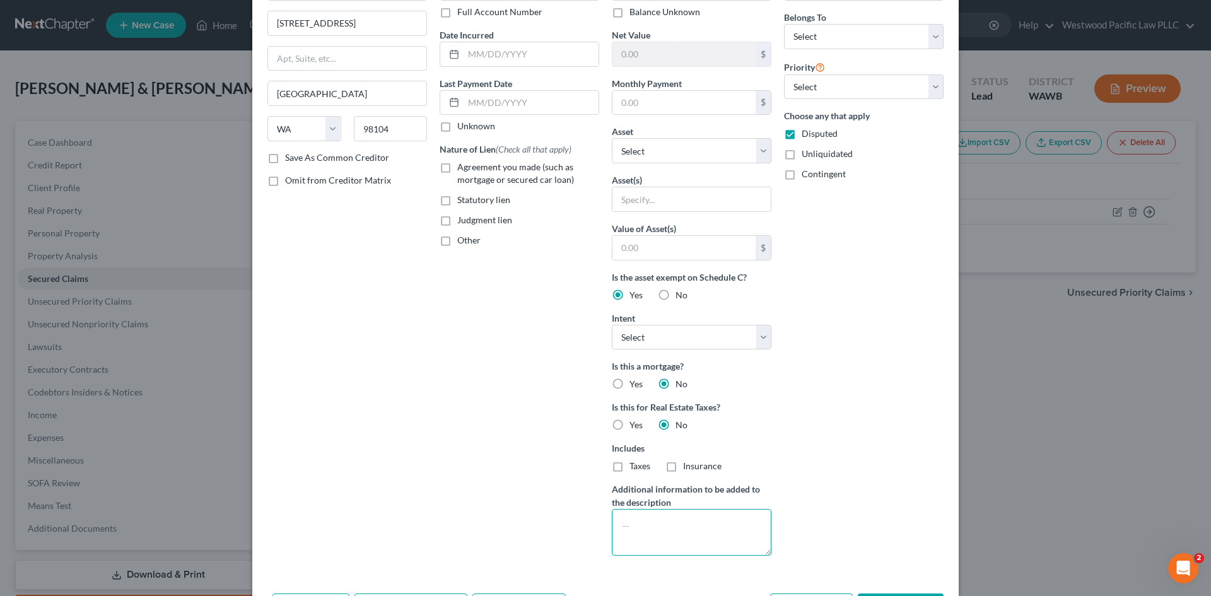
click at [641, 524] on textarea at bounding box center [692, 532] width 160 height 47
type textarea "Disputed judicial lien (avoidable)"
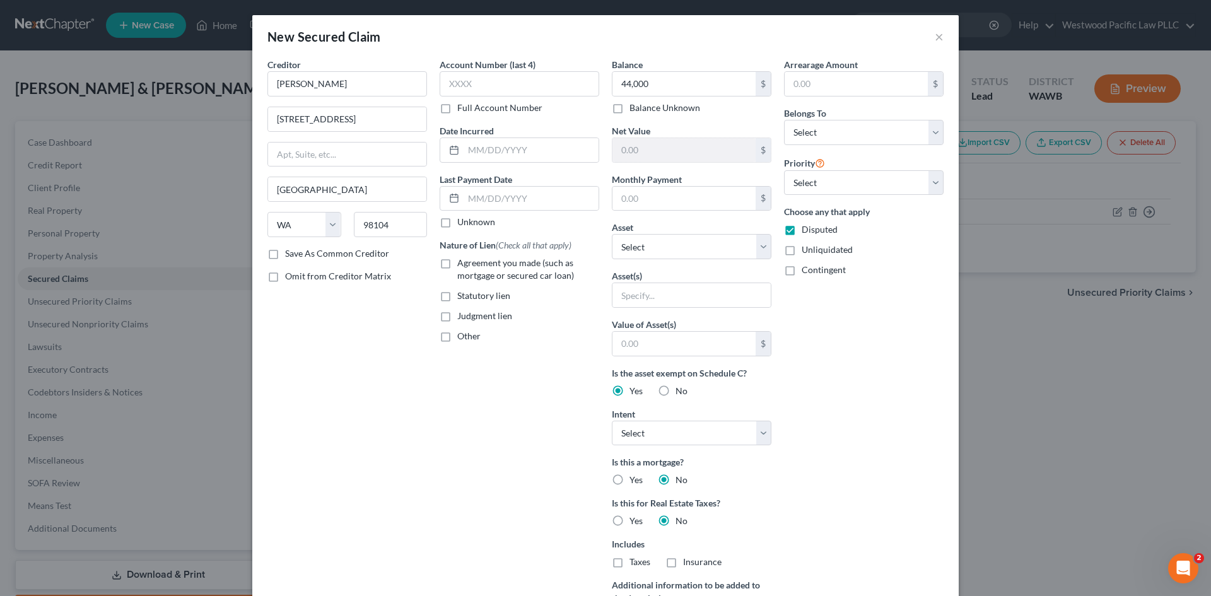
scroll to position [145, 0]
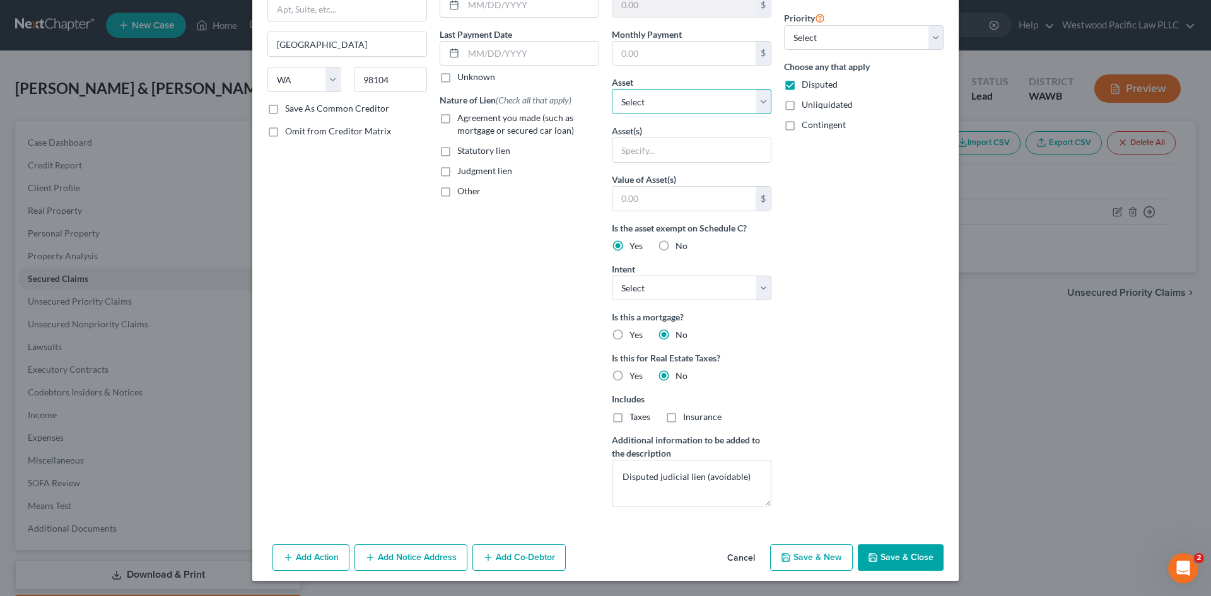
click at [759, 97] on select "Select Other Multiple Assets [STREET_ADDRESS] - $1687000.0 Cash on Hand (Cash o…" at bounding box center [692, 101] width 160 height 25
select select "2"
click at [612, 114] on select "Select Other Multiple Assets [STREET_ADDRESS] - $1687000.0 Cash on Hand (Cash o…" at bounding box center [692, 101] width 160 height 25
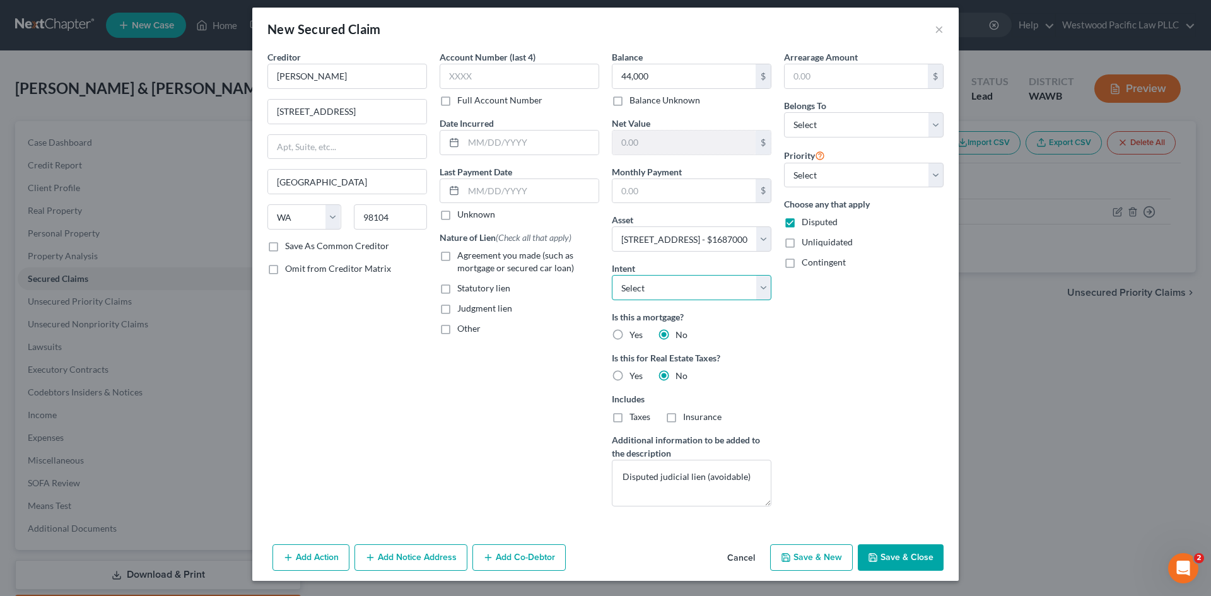
click at [753, 286] on select "Select Surrender Redeem Reaffirm Avoid Other" at bounding box center [692, 287] width 160 height 25
select select "3"
click at [612, 275] on select "Select Surrender Redeem Reaffirm Avoid Other" at bounding box center [692, 287] width 160 height 25
drag, startPoint x: 618, startPoint y: 477, endPoint x: 749, endPoint y: 477, distance: 131.2
click at [749, 477] on textarea "Disputed judicial lien (avoidable)" at bounding box center [692, 483] width 160 height 47
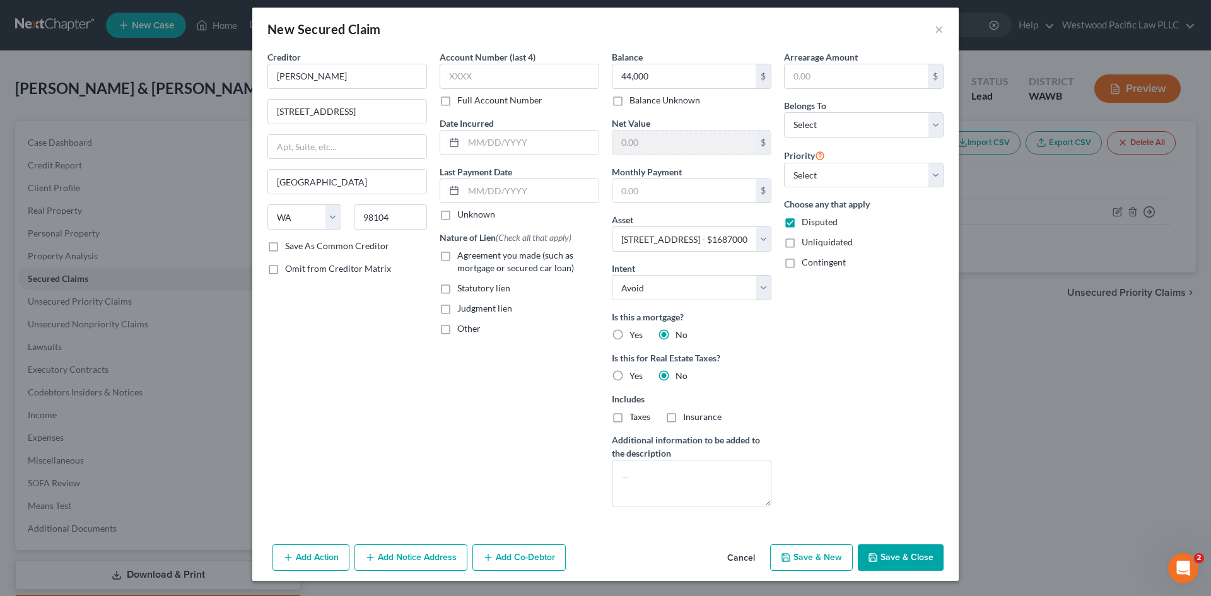
click at [906, 553] on button "Save & Close" at bounding box center [901, 557] width 86 height 26
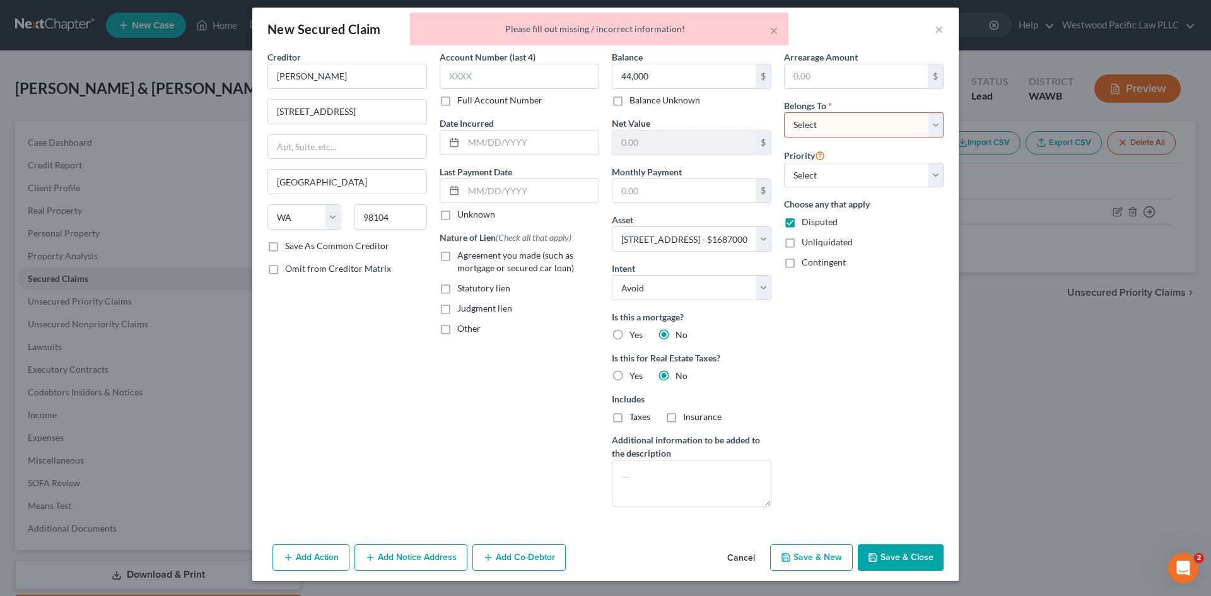
click at [928, 127] on select "Select Debtor 1 Only Debtor 2 Only Debtor 1 And Debtor 2 Only At Least One Of T…" at bounding box center [864, 124] width 160 height 25
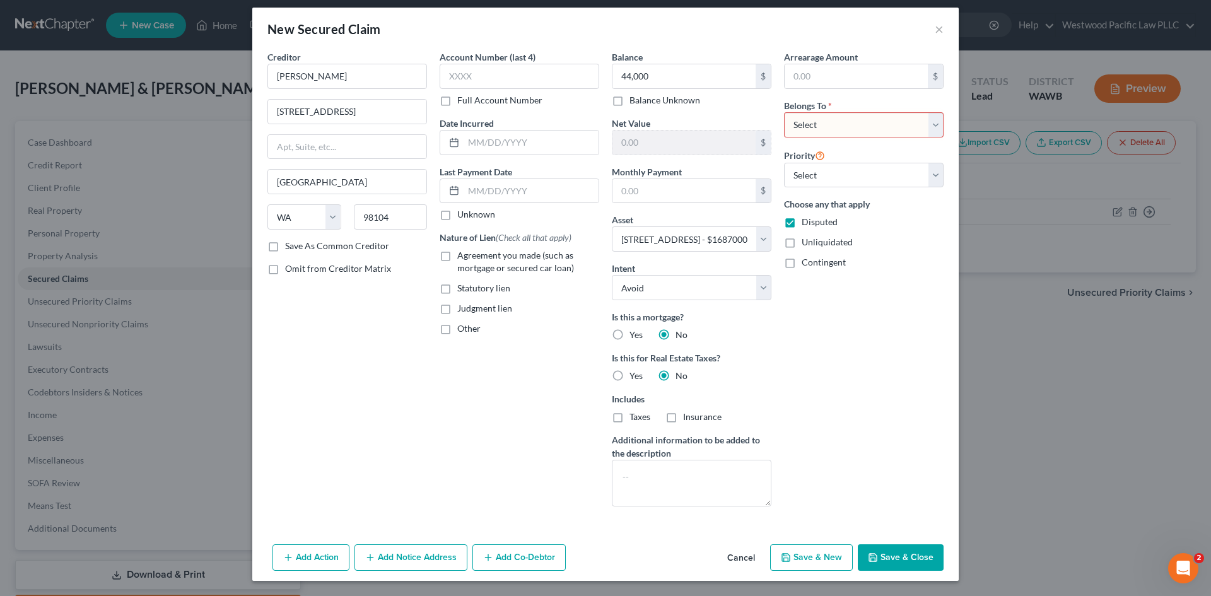
select select "3"
click at [784, 112] on select "Select Debtor 1 Only Debtor 2 Only Debtor 1 And Debtor 2 Only At Least One Of T…" at bounding box center [864, 124] width 160 height 25
click at [911, 552] on button "Save & Close" at bounding box center [901, 557] width 86 height 26
select select
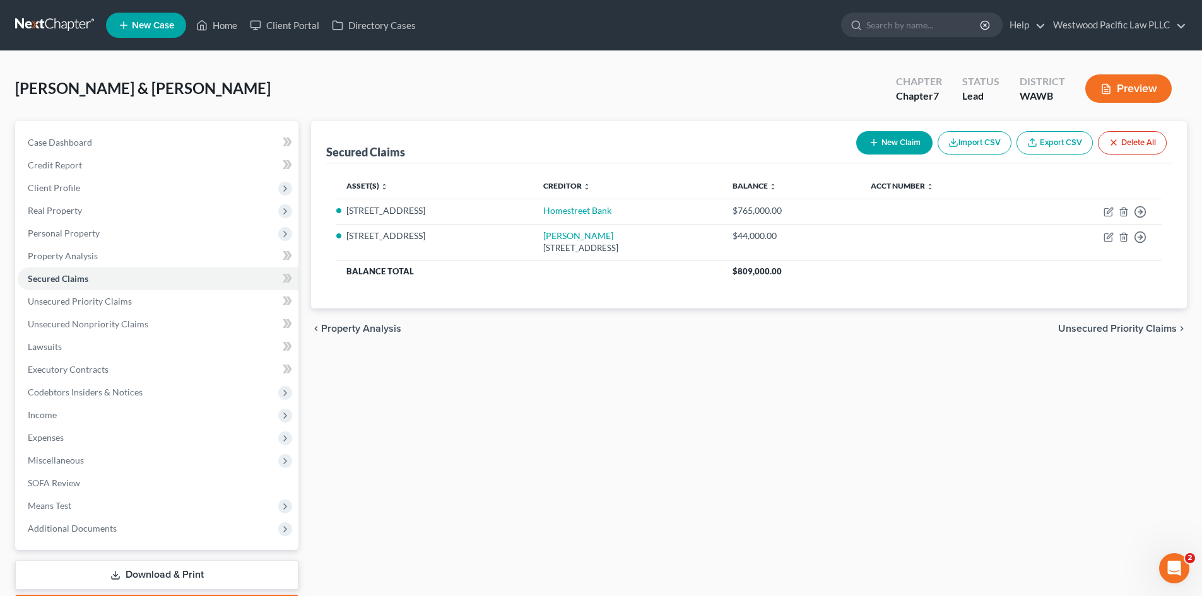
click at [899, 139] on button "New Claim" at bounding box center [894, 142] width 76 height 23
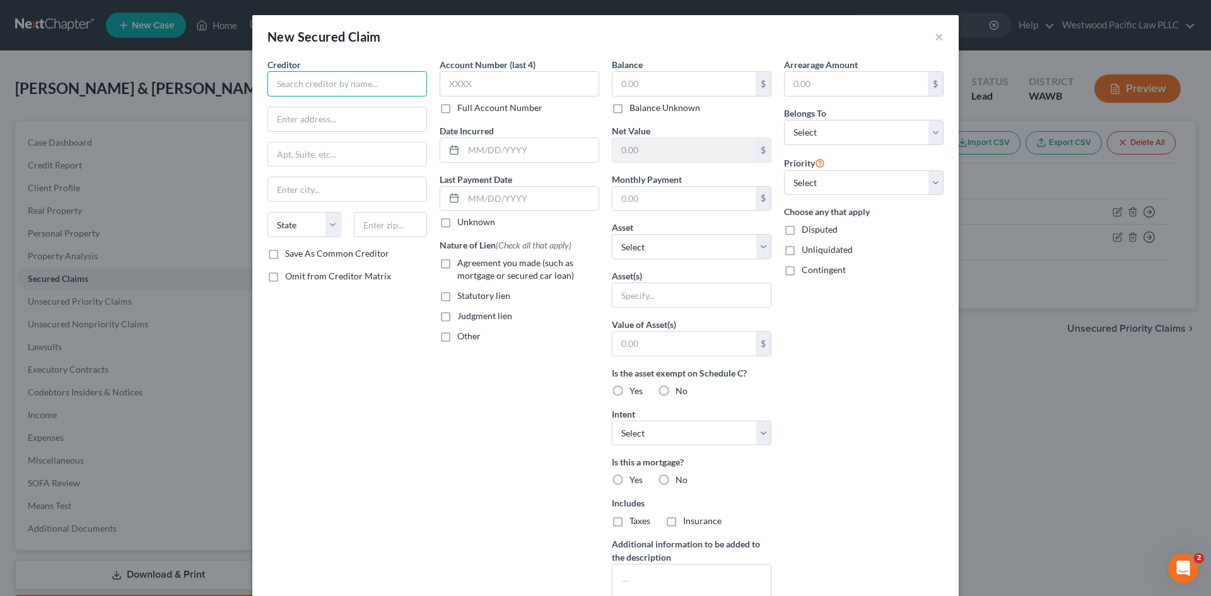
click at [325, 79] on input "text" at bounding box center [347, 83] width 160 height 25
type input "MV Realty"
click at [457, 336] on label "Other" at bounding box center [468, 336] width 23 height 13
click at [462, 336] on input "Other" at bounding box center [466, 334] width 8 height 8
checkbox input "true"
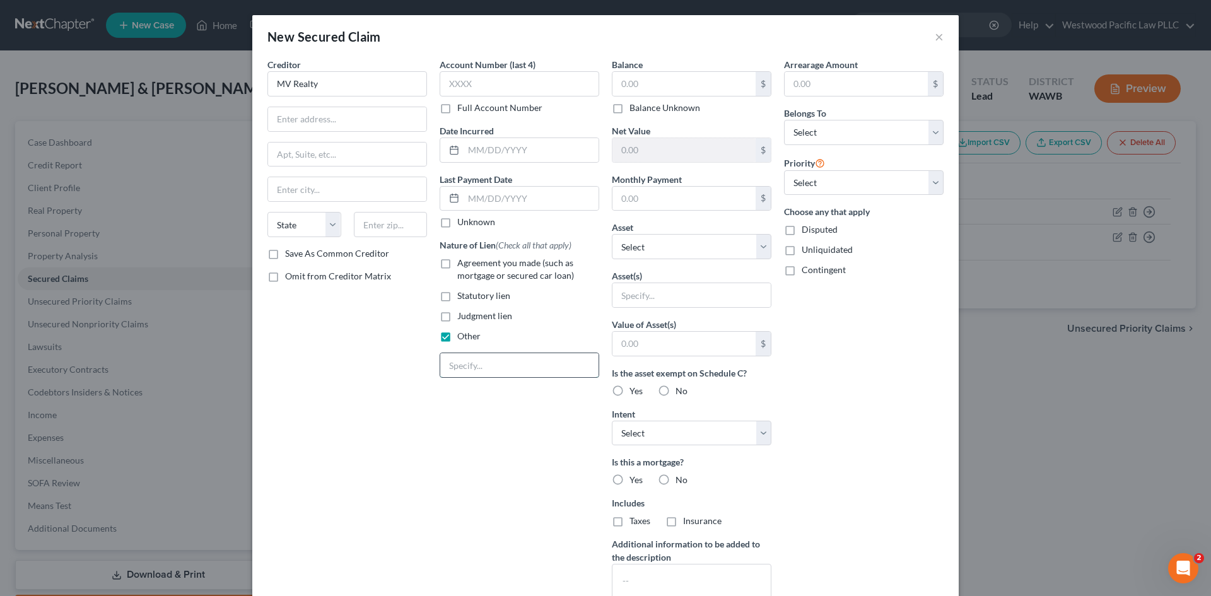
click at [450, 362] on input "text" at bounding box center [519, 365] width 158 height 24
click at [653, 88] on input "text" at bounding box center [683, 84] width 143 height 24
click at [629, 108] on label "Balance Unknown" at bounding box center [664, 108] width 71 height 13
click at [635, 108] on input "Balance Unknown" at bounding box center [639, 106] width 8 height 8
checkbox input "true"
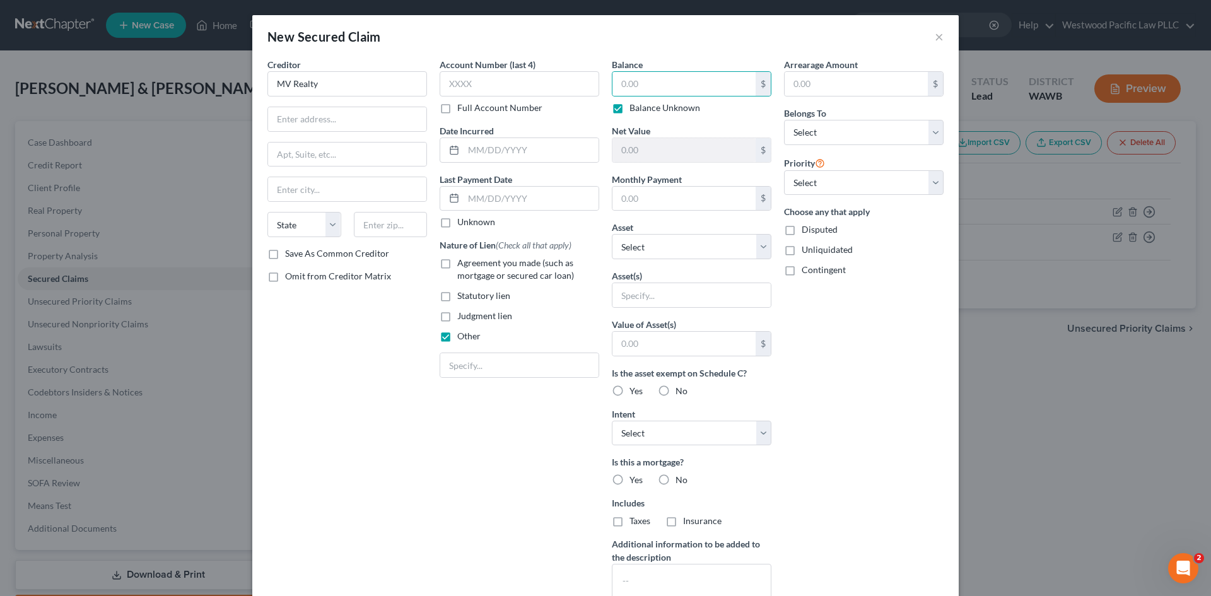
type input "0.00"
click at [802, 230] on label "Disputed" at bounding box center [820, 229] width 36 height 13
click at [807, 230] on input "Disputed" at bounding box center [811, 227] width 8 height 8
checkbox input "true"
click at [755, 248] on select "Select Other Multiple Assets [STREET_ADDRESS] - $1687000.0 Cash on Hand (Cash o…" at bounding box center [692, 246] width 160 height 25
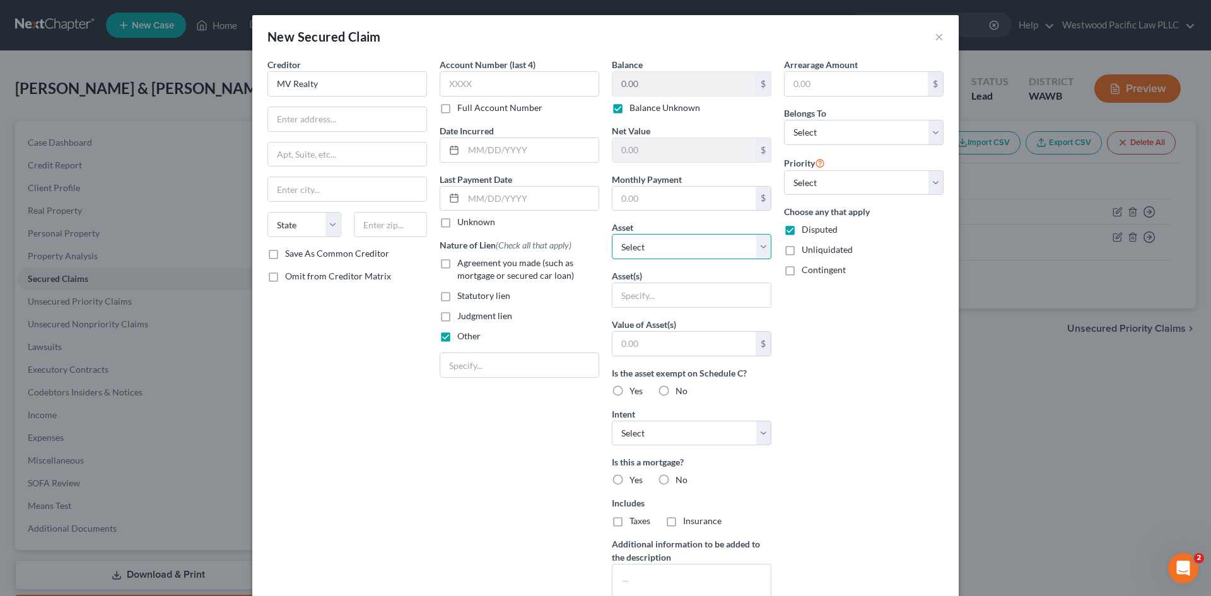
select select "2"
click at [612, 234] on select "Select Other Multiple Assets [STREET_ADDRESS] - $1687000.0 Cash on Hand (Cash o…" at bounding box center [692, 246] width 160 height 25
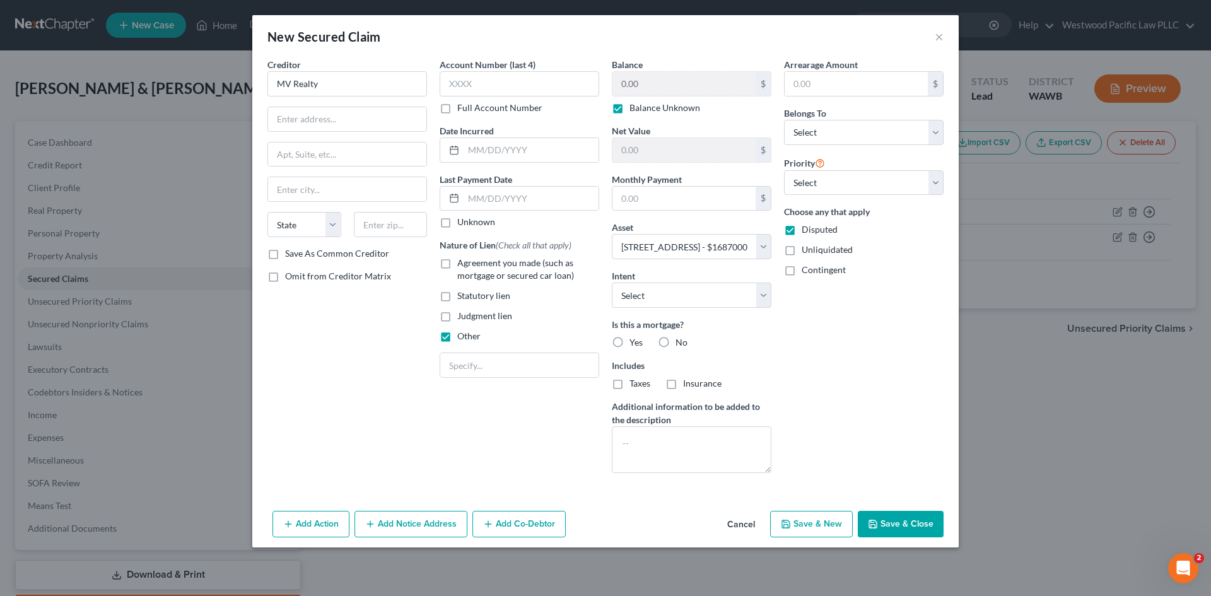
click at [676, 341] on label "No" at bounding box center [682, 342] width 12 height 13
click at [681, 341] on input "No" at bounding box center [685, 340] width 8 height 8
radio input "true"
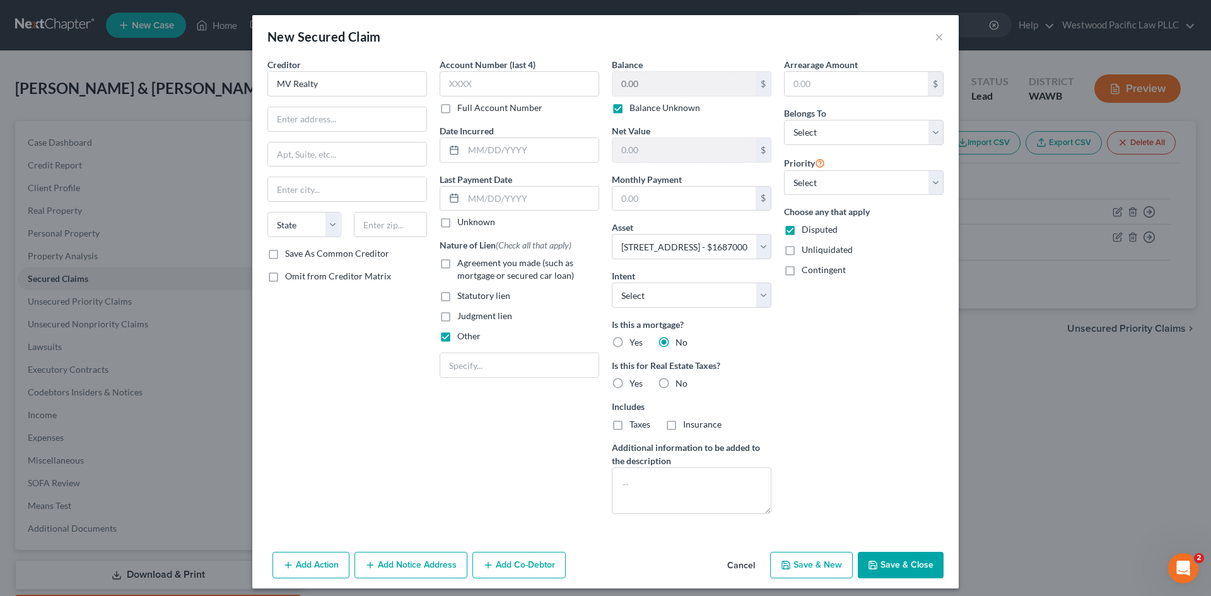
click at [676, 385] on label "No" at bounding box center [682, 383] width 12 height 13
click at [681, 385] on input "No" at bounding box center [685, 381] width 8 height 8
radio input "true"
click at [757, 291] on select "Select Surrender Redeem Reaffirm Avoid Other" at bounding box center [692, 295] width 160 height 25
select select "3"
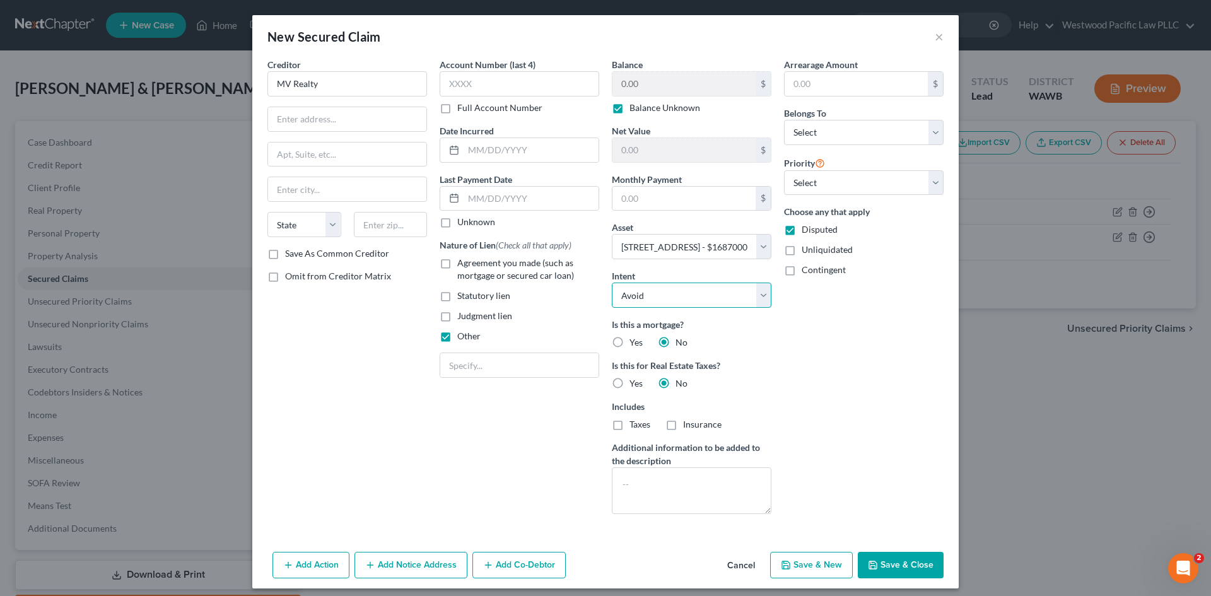
click at [612, 283] on select "Select Surrender Redeem Reaffirm Avoid Other" at bounding box center [692, 295] width 160 height 25
click at [893, 569] on button "Save & Close" at bounding box center [901, 565] width 86 height 26
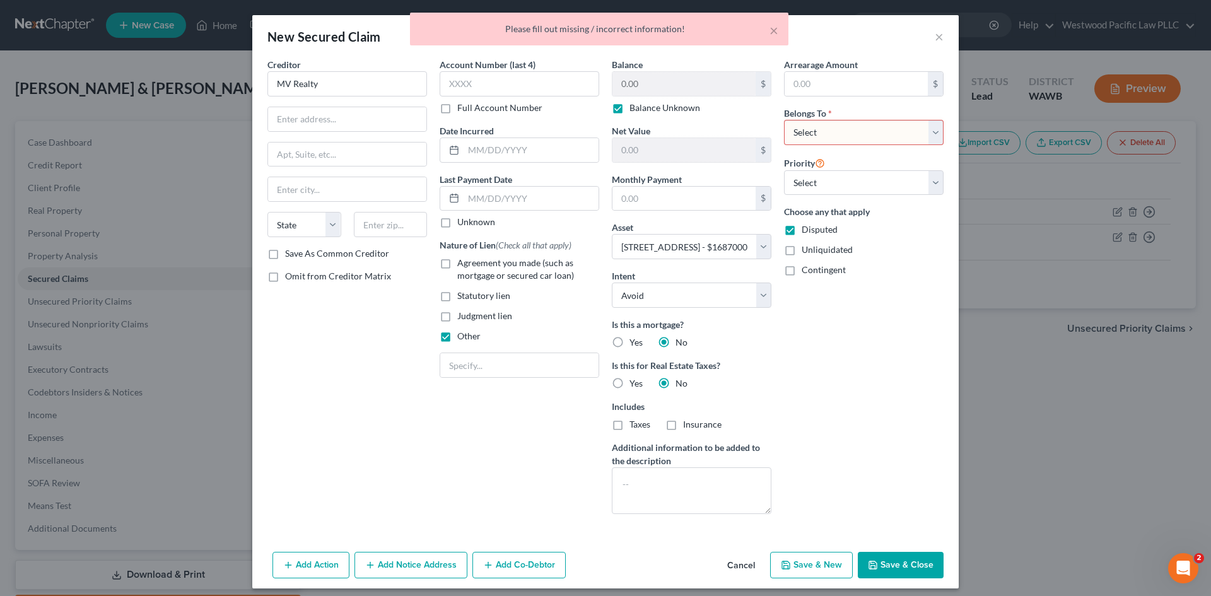
click at [867, 136] on select "Select Debtor 1 Only Debtor 2 Only Debtor 1 And Debtor 2 Only At Least One Of T…" at bounding box center [864, 132] width 160 height 25
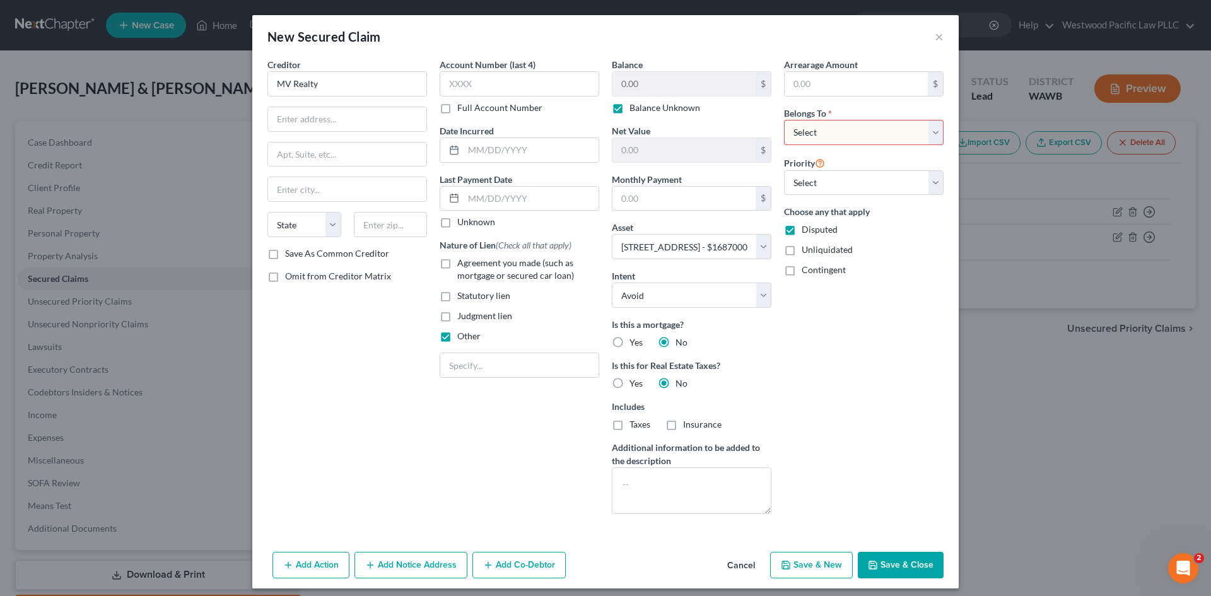
select select "3"
click at [784, 120] on select "Select Debtor 1 Only Debtor 2 Only Debtor 1 And Debtor 2 Only At Least One Of T…" at bounding box center [864, 132] width 160 height 25
click at [893, 563] on button "Save & Close" at bounding box center [901, 565] width 86 height 26
select select
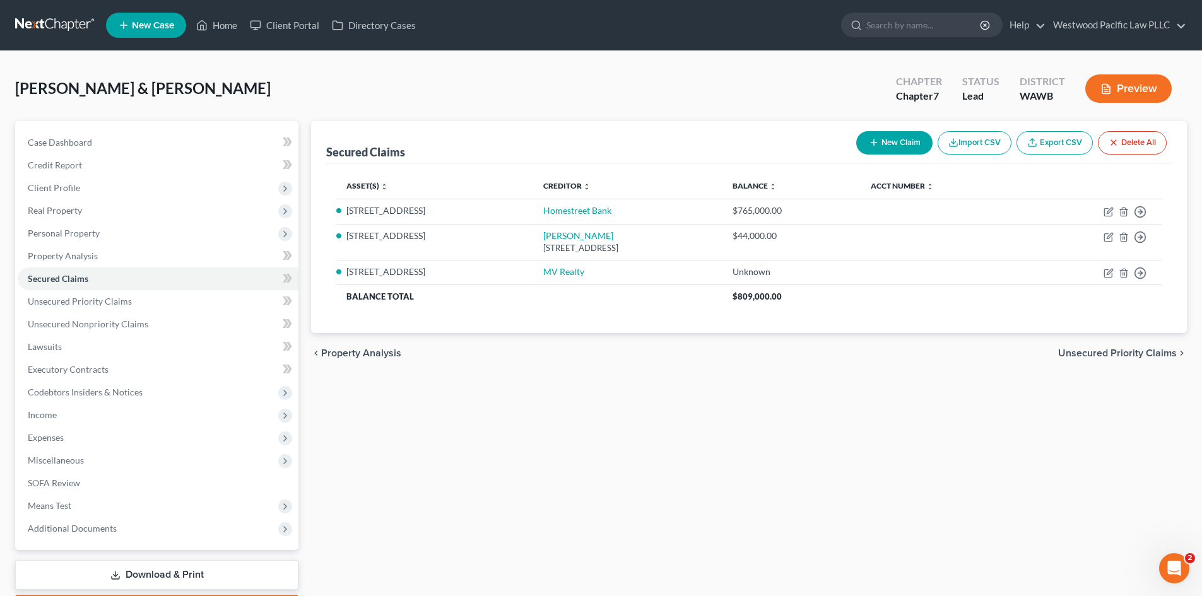
click at [892, 139] on button "New Claim" at bounding box center [894, 142] width 76 height 23
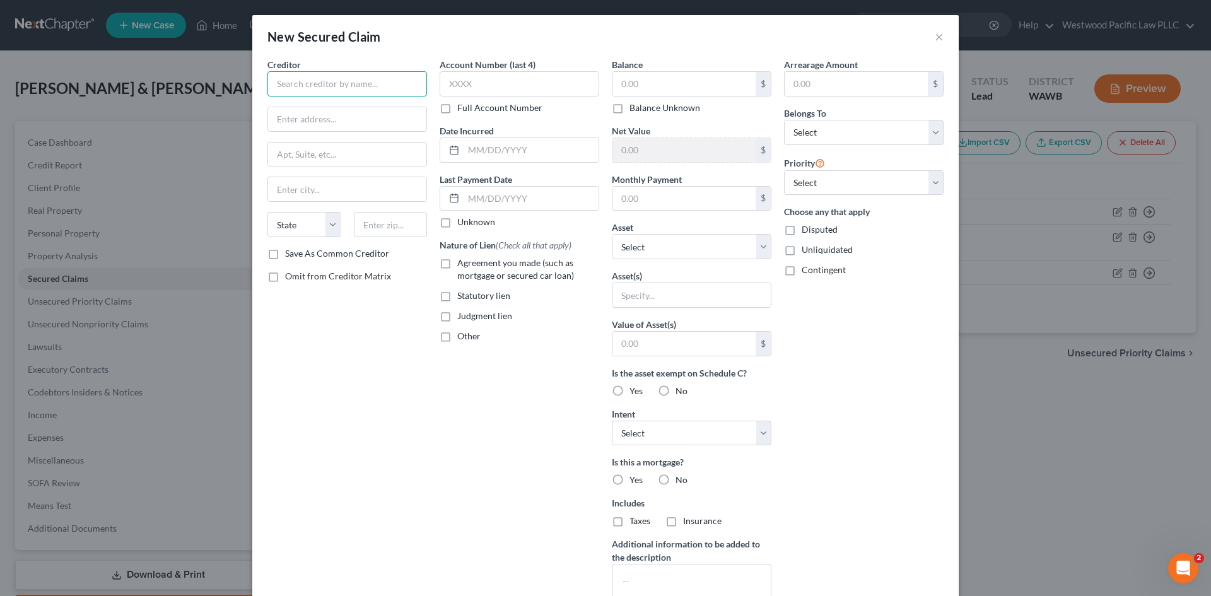
click at [311, 88] on input "text" at bounding box center [347, 83] width 160 height 25
type input "[PERSON_NAME]"
paste input "[STREET_ADDRESS]"
type input "[STREET_ADDRESS]"
click at [288, 187] on input "text" at bounding box center [347, 189] width 158 height 24
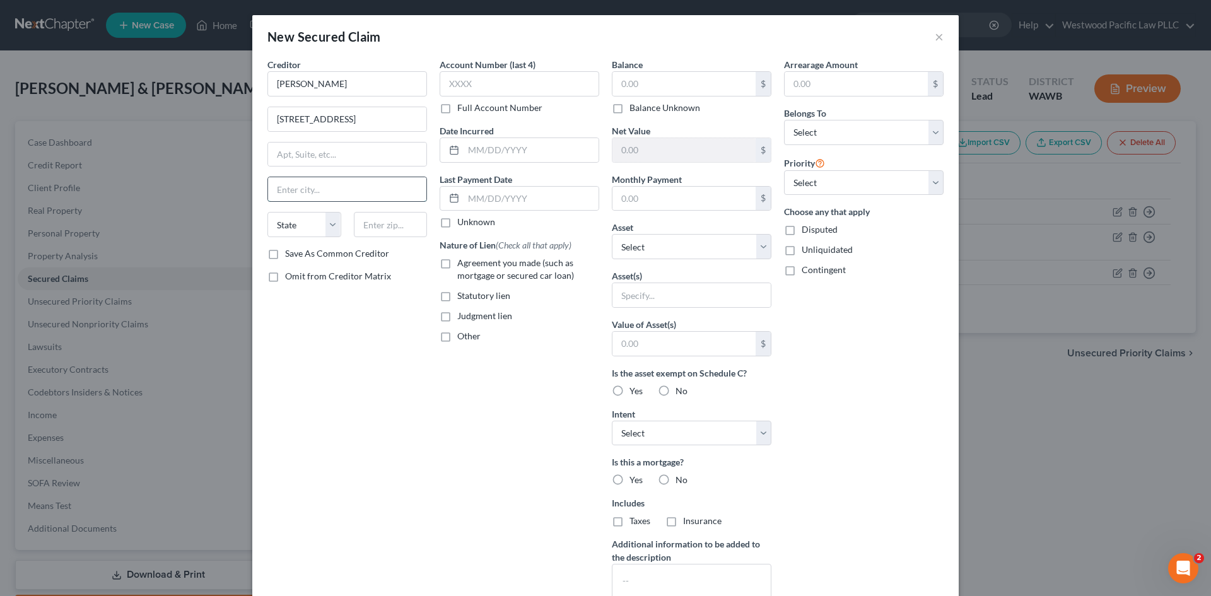
type input "[GEOGRAPHIC_DATA]"
type input "98106"
type input "[GEOGRAPHIC_DATA]"
select select "50"
click at [378, 223] on input "98106" at bounding box center [391, 224] width 74 height 25
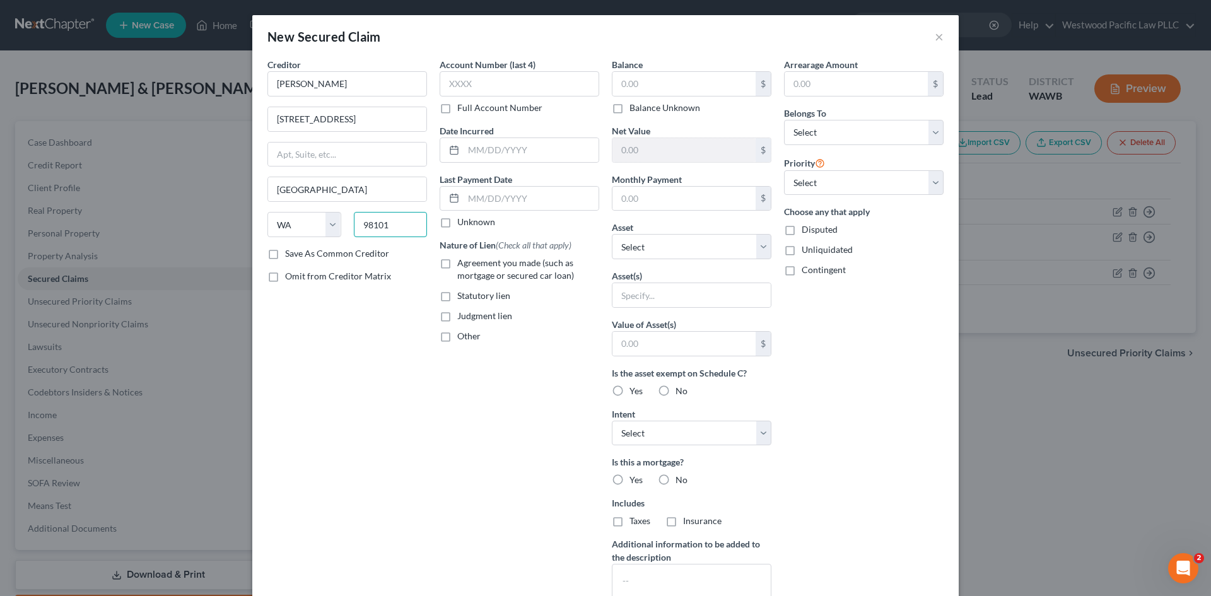
type input "98101"
click at [697, 83] on input "text" at bounding box center [683, 84] width 143 height 24
click at [662, 112] on label "Balance Unknown" at bounding box center [664, 108] width 71 height 13
click at [643, 110] on input "Balance Unknown" at bounding box center [639, 106] width 8 height 8
checkbox input "true"
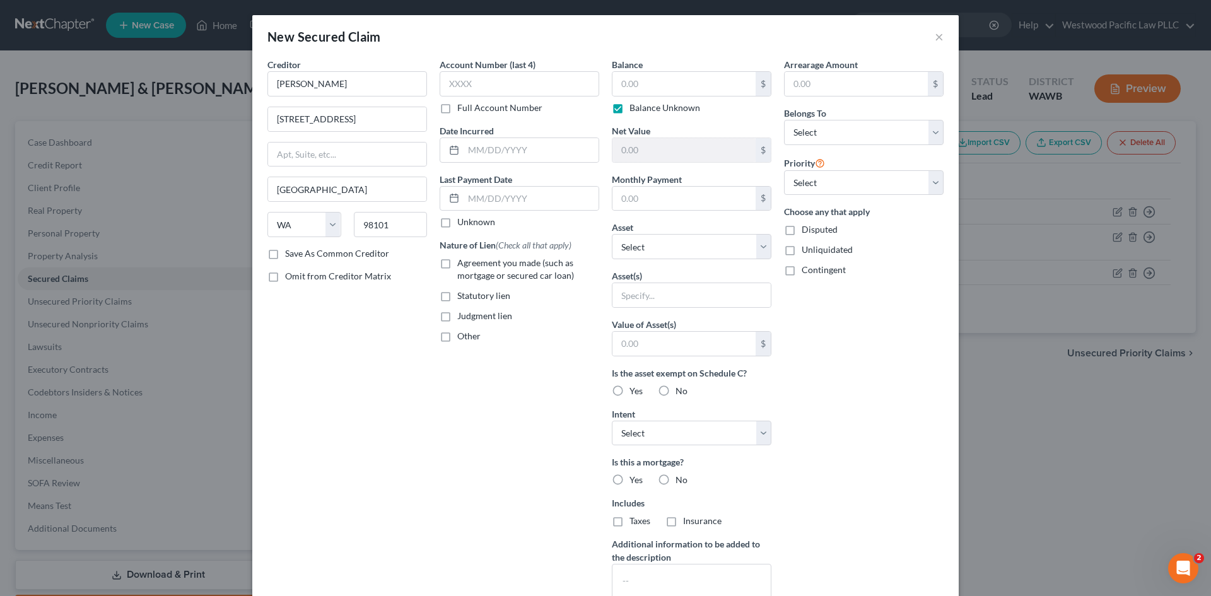
type input "0.00"
click at [457, 337] on label "Other" at bounding box center [468, 336] width 23 height 13
click at [462, 337] on input "Other" at bounding box center [466, 334] width 8 height 8
checkbox input "true"
click at [759, 248] on select "Select Other Multiple Assets [STREET_ADDRESS] - $1687000.0 Cash on Hand (Cash o…" at bounding box center [692, 246] width 160 height 25
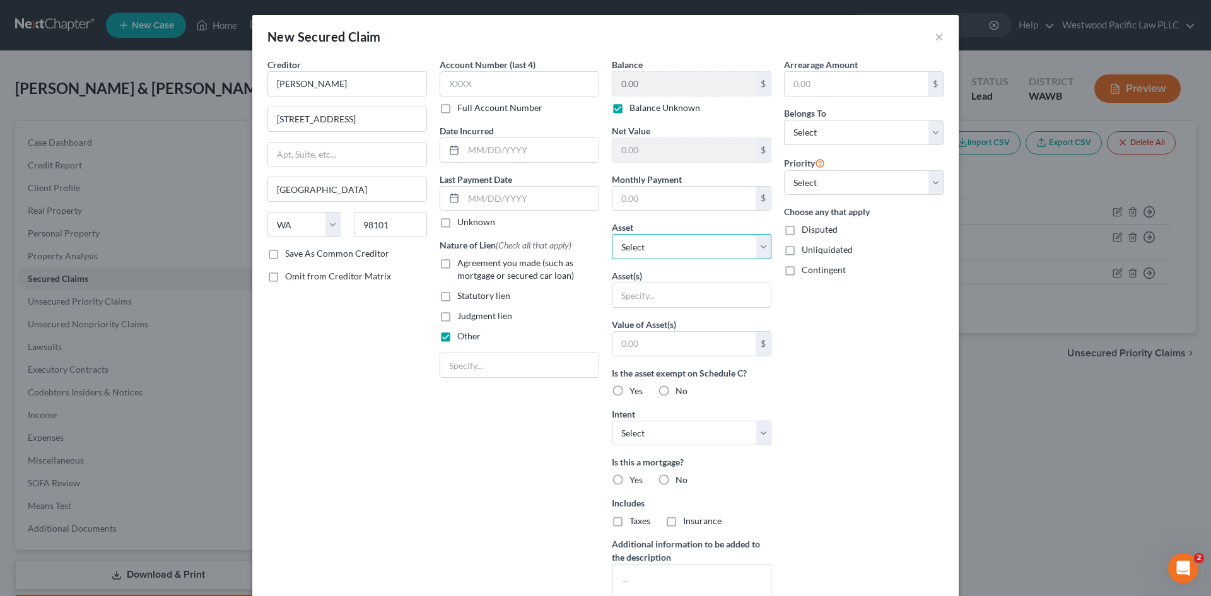
select select "2"
click at [612, 234] on select "Select Other Multiple Assets [STREET_ADDRESS] - $1687000.0 Cash on Hand (Cash o…" at bounding box center [692, 246] width 160 height 25
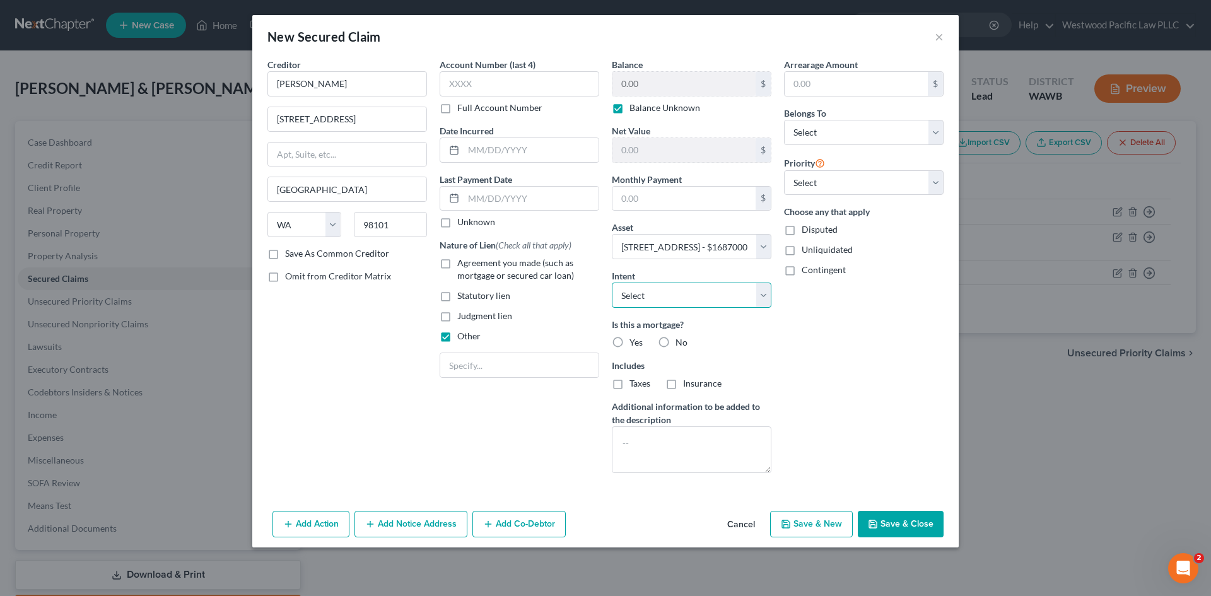
click at [757, 294] on select "Select Surrender Redeem Reaffirm Avoid Other" at bounding box center [692, 295] width 160 height 25
select select "3"
click at [612, 283] on select "Select Surrender Redeem Reaffirm Avoid Other" at bounding box center [692, 295] width 160 height 25
click at [676, 344] on label "No" at bounding box center [682, 342] width 12 height 13
click at [681, 344] on input "No" at bounding box center [685, 340] width 8 height 8
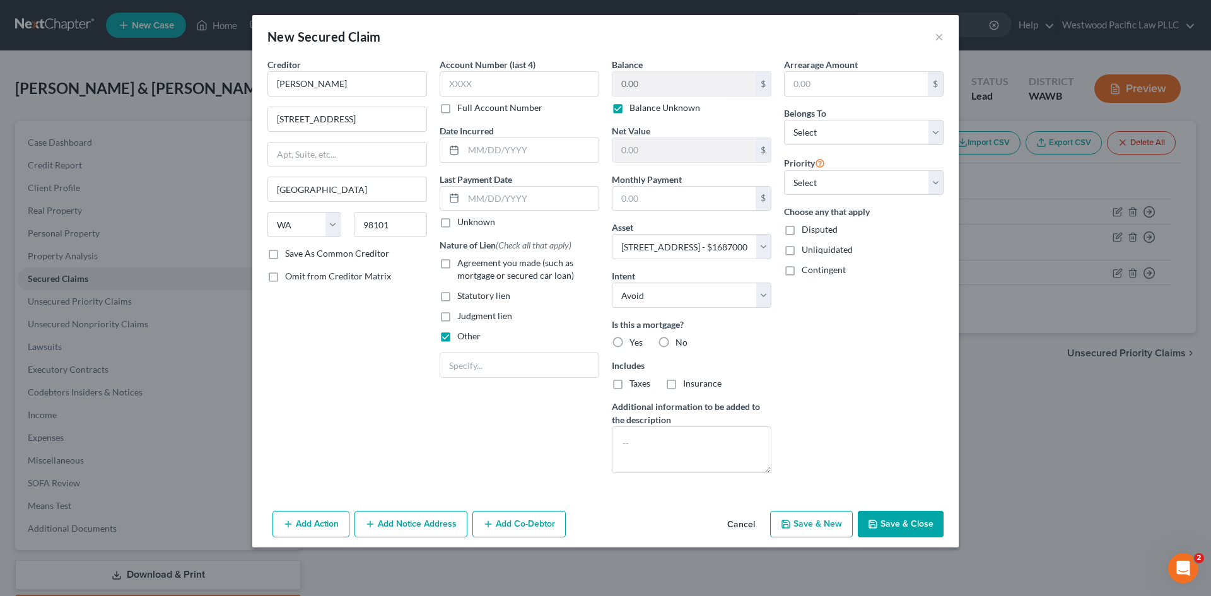
radio input "true"
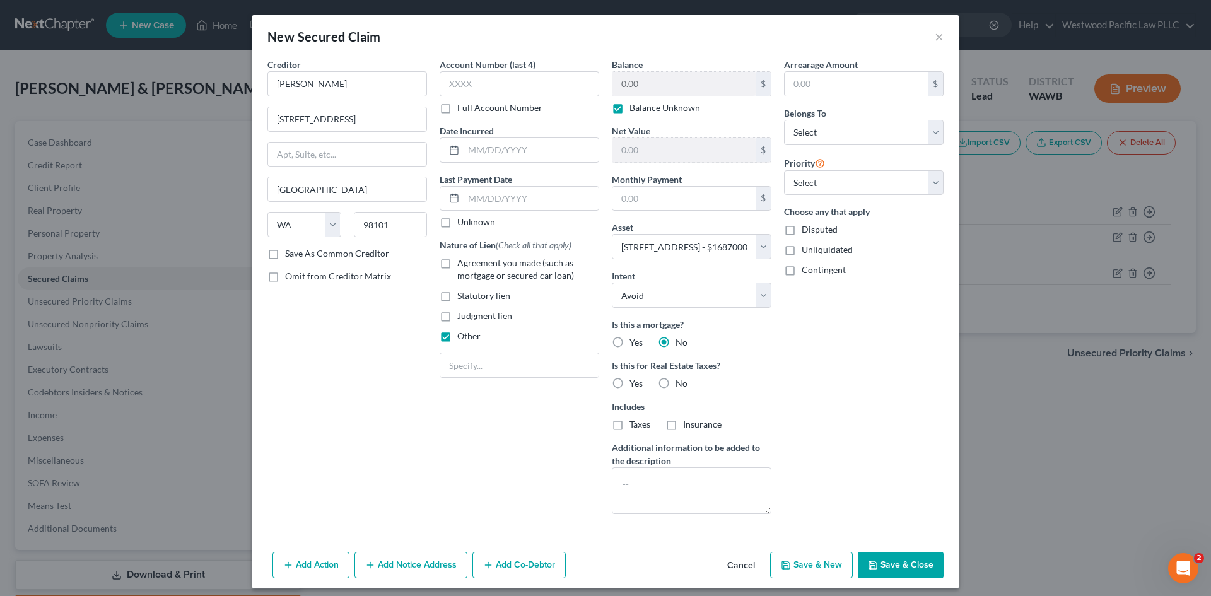
click at [676, 385] on label "No" at bounding box center [682, 383] width 12 height 13
click at [681, 385] on input "No" at bounding box center [685, 381] width 8 height 8
radio input "true"
click at [802, 232] on label "Disputed" at bounding box center [820, 229] width 36 height 13
click at [807, 231] on input "Disputed" at bounding box center [811, 227] width 8 height 8
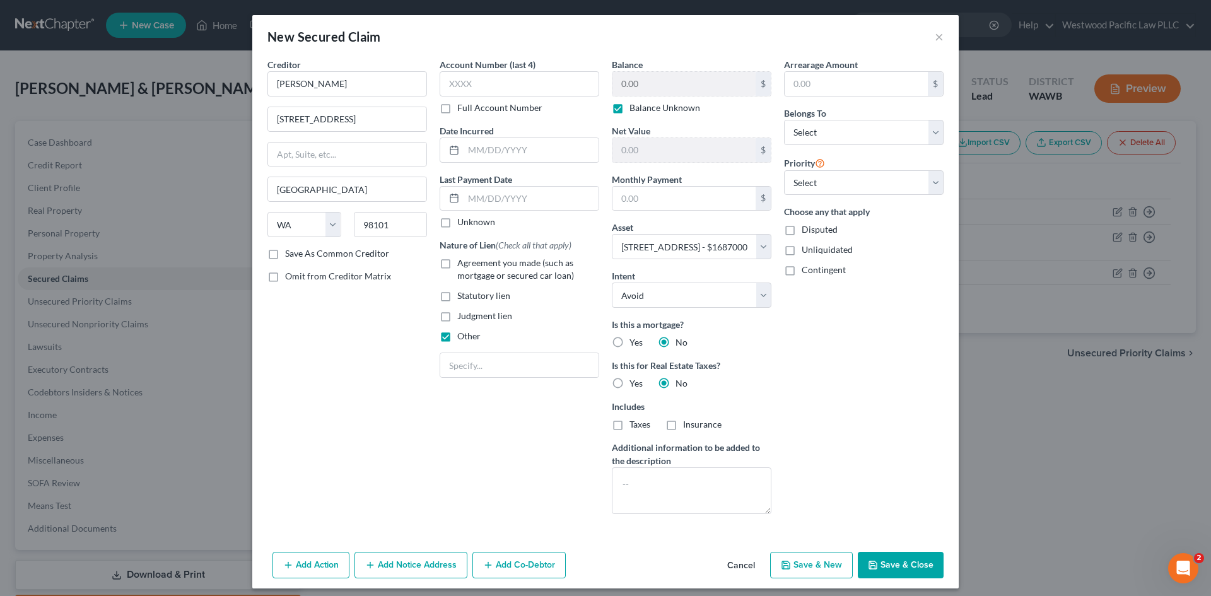
checkbox input "true"
click at [930, 134] on select "Select Debtor 1 Only Debtor 2 Only Debtor 1 And Debtor 2 Only At Least One Of T…" at bounding box center [864, 132] width 160 height 25
select select "3"
click at [784, 120] on select "Select Debtor 1 Only Debtor 2 Only Debtor 1 And Debtor 2 Only At Least One Of T…" at bounding box center [864, 132] width 160 height 25
click at [887, 568] on button "Save & Close" at bounding box center [901, 565] width 86 height 26
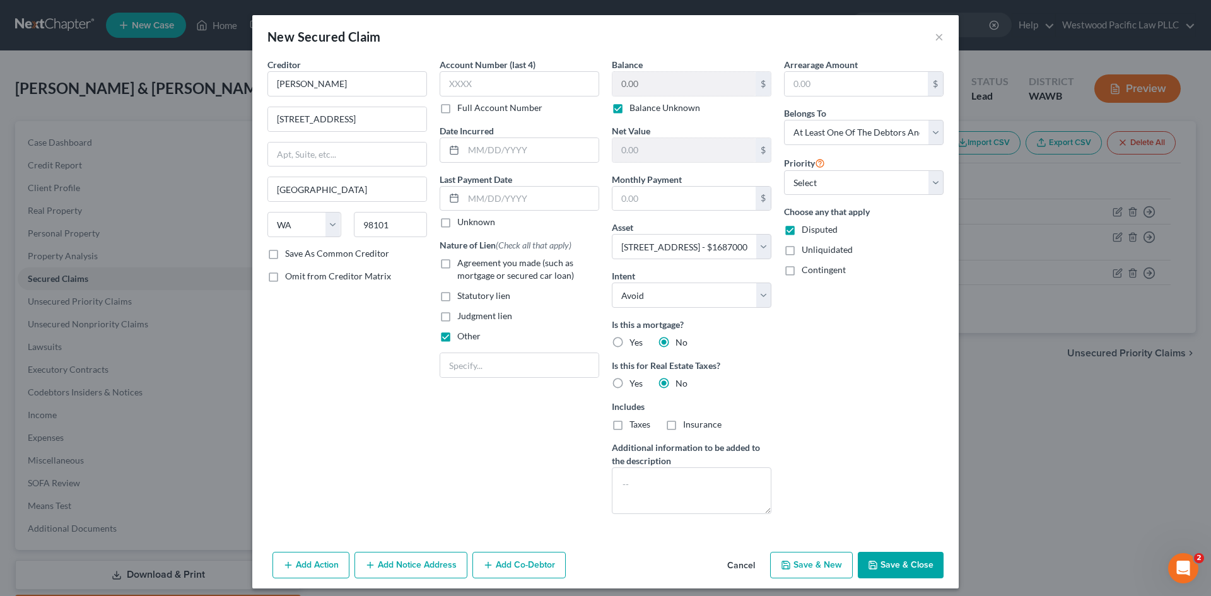
select select
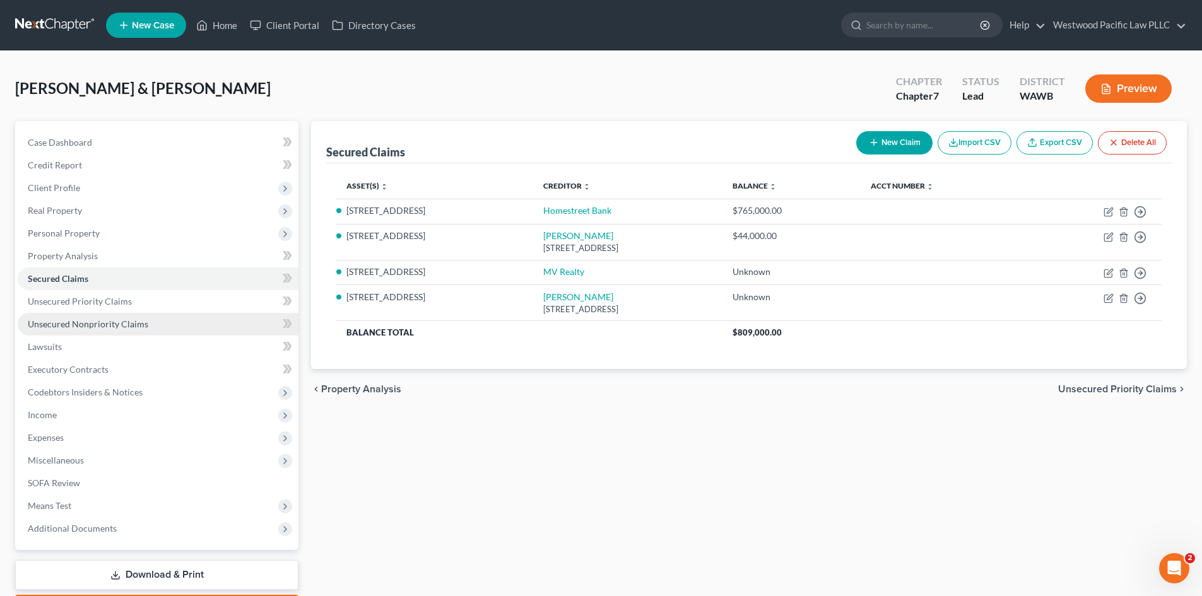
click at [85, 322] on span "Unsecured Nonpriority Claims" at bounding box center [88, 324] width 120 height 11
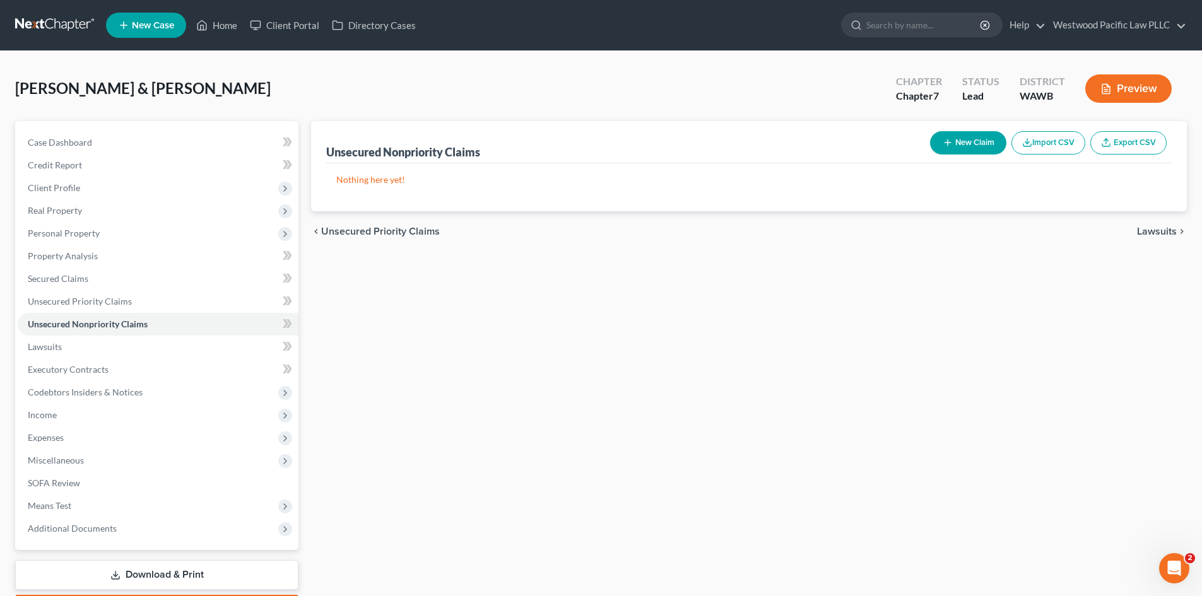
click at [976, 138] on button "New Claim" at bounding box center [968, 142] width 76 height 23
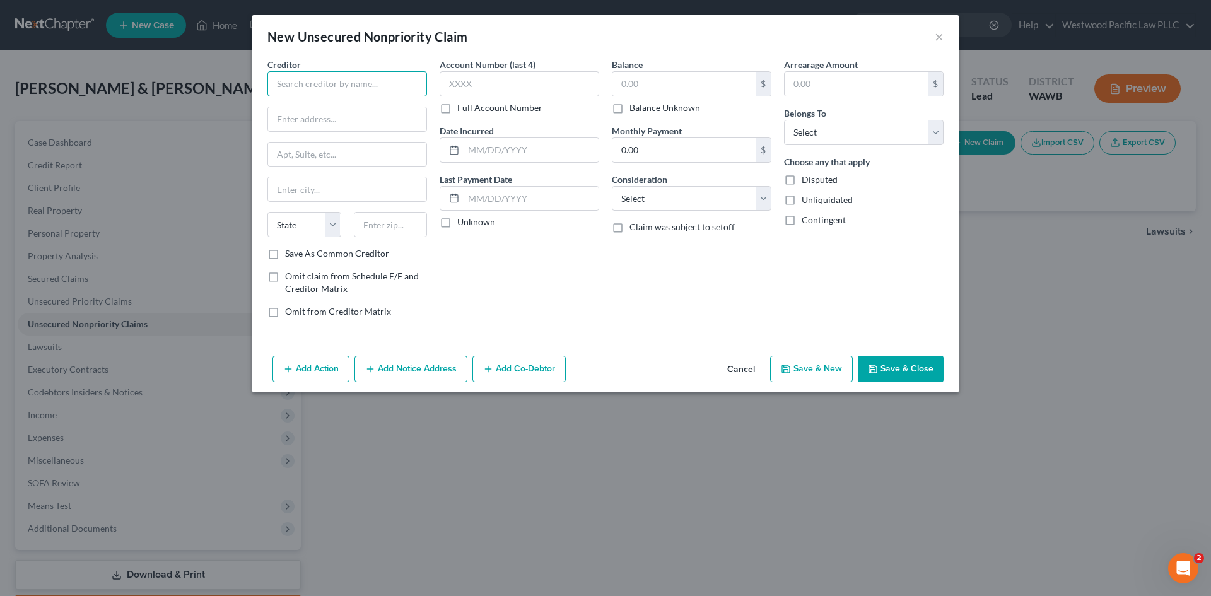
click at [350, 84] on input "text" at bounding box center [347, 83] width 160 height 25
type input "Bank of America"
paste input "PO Box 15019"
type input "PO Box 15019"
click at [283, 183] on input "text" at bounding box center [347, 189] width 158 height 24
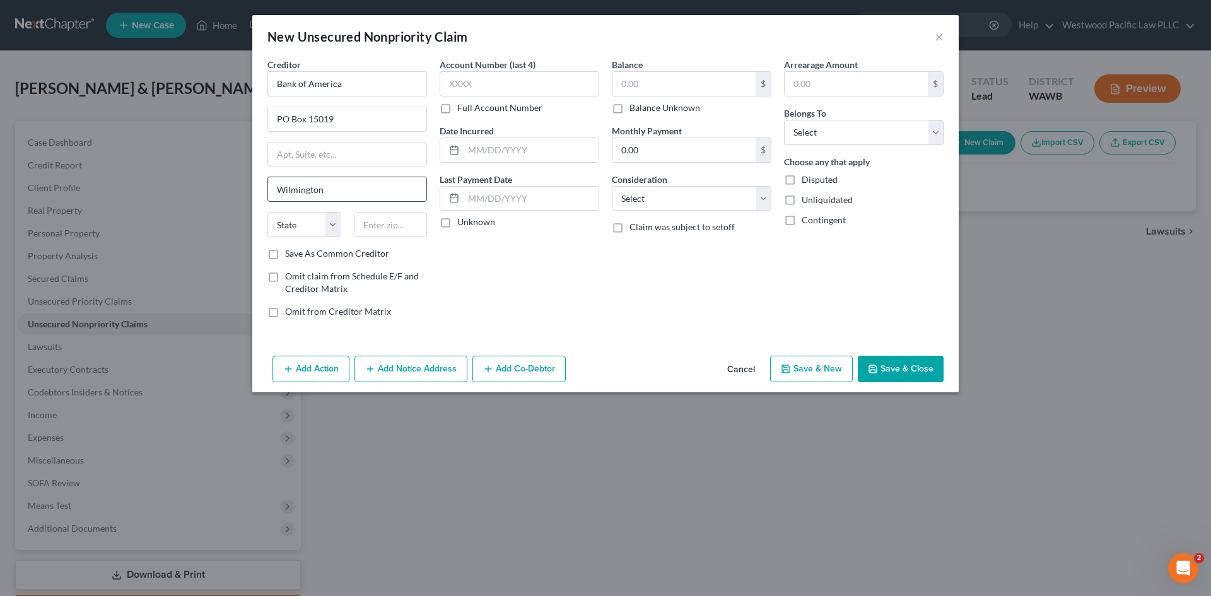
type input "Wilmington"
select select "7"
type input "19850"
click at [654, 88] on input "text" at bounding box center [683, 84] width 143 height 24
type input "16,850"
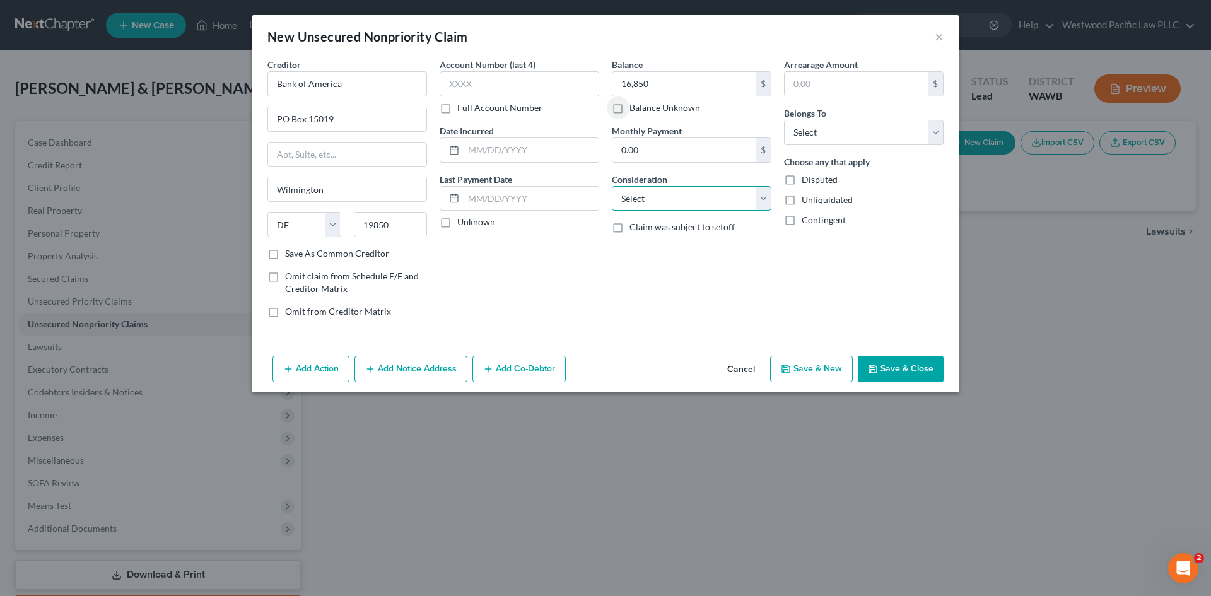
click at [759, 195] on select "Select Cable / Satellite Services Collection Agency Credit Card Debt Debt Couns…" at bounding box center [692, 198] width 160 height 25
select select "2"
click at [612, 186] on select "Select Cable / Satellite Services Collection Agency Credit Card Debt Debt Couns…" at bounding box center [692, 198] width 160 height 25
click at [285, 252] on label "Save As Common Creditor" at bounding box center [337, 253] width 104 height 13
click at [290, 252] on input "Save As Common Creditor" at bounding box center [294, 251] width 8 height 8
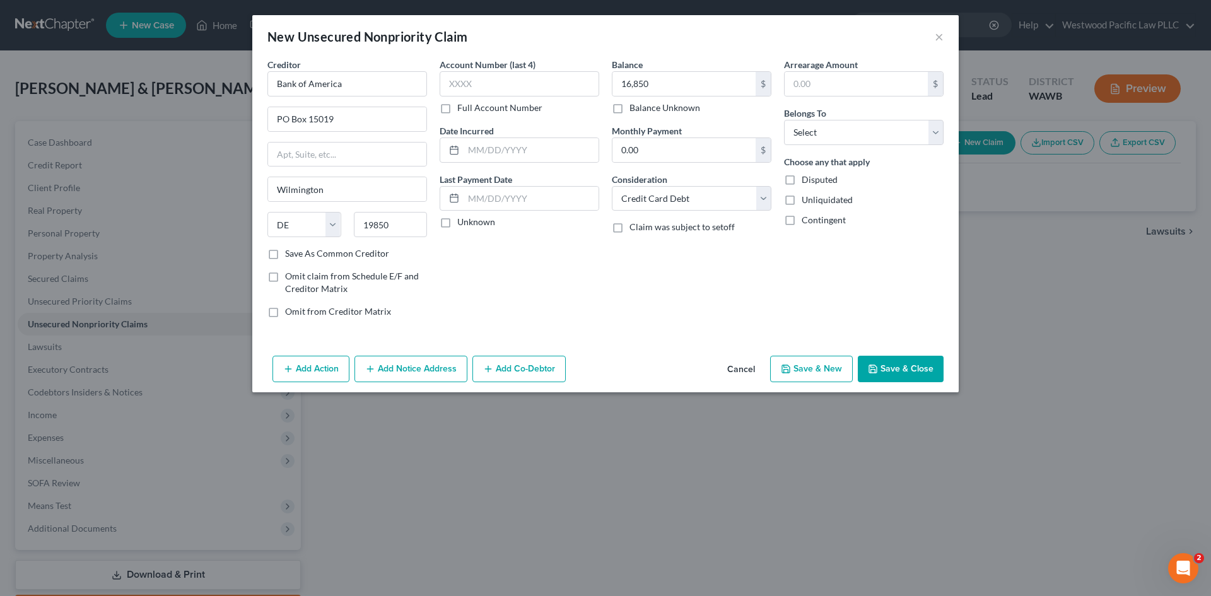
checkbox input "true"
click at [914, 365] on button "Save & Close" at bounding box center [901, 369] width 86 height 26
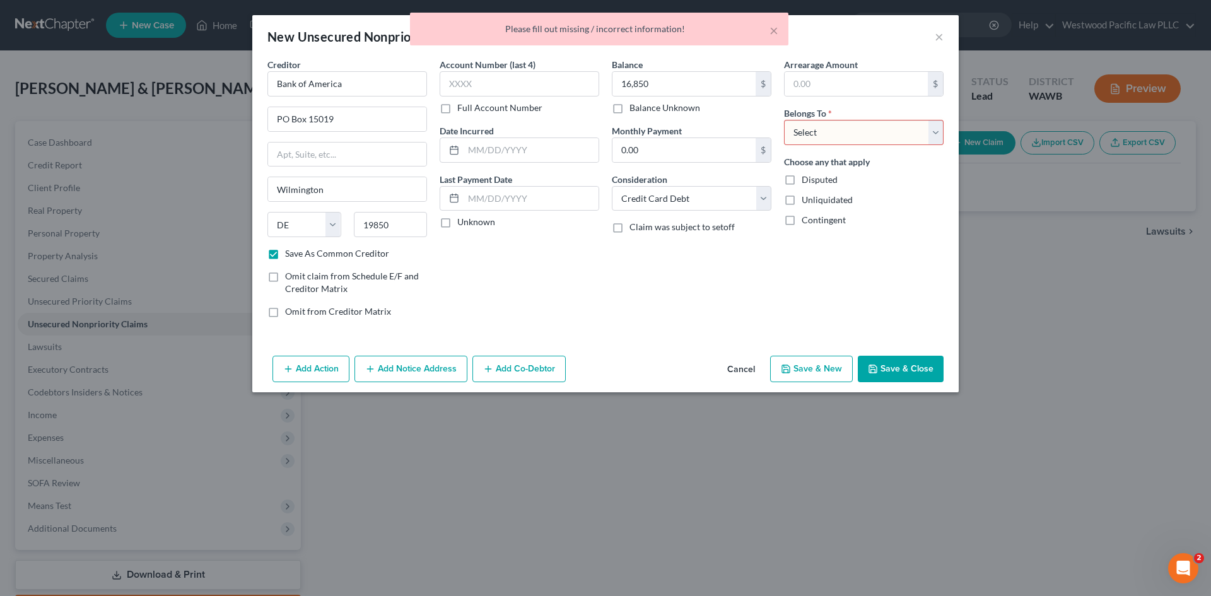
click at [937, 131] on select "Select Debtor 1 Only Debtor 2 Only Debtor 1 And Debtor 2 Only At Least One Of T…" at bounding box center [864, 132] width 160 height 25
select select "2"
click at [784, 120] on select "Select Debtor 1 Only Debtor 2 Only Debtor 1 And Debtor 2 Only At Least One Of T…" at bounding box center [864, 132] width 160 height 25
click at [899, 369] on button "Save & Close" at bounding box center [901, 369] width 86 height 26
checkbox input "false"
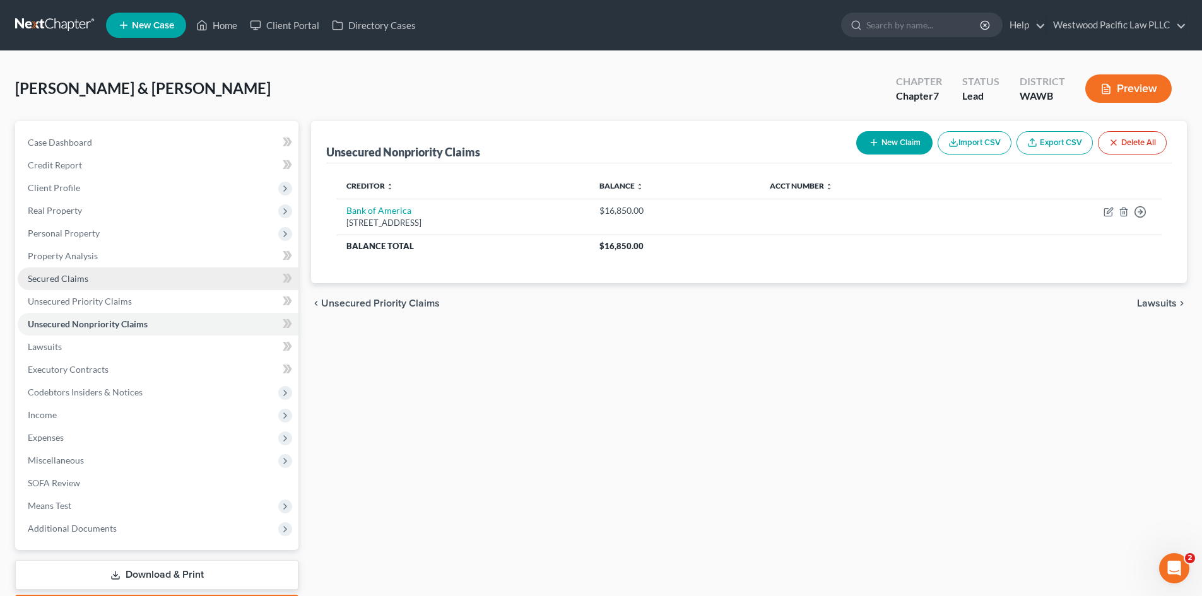
click at [74, 274] on span "Secured Claims" at bounding box center [58, 278] width 61 height 11
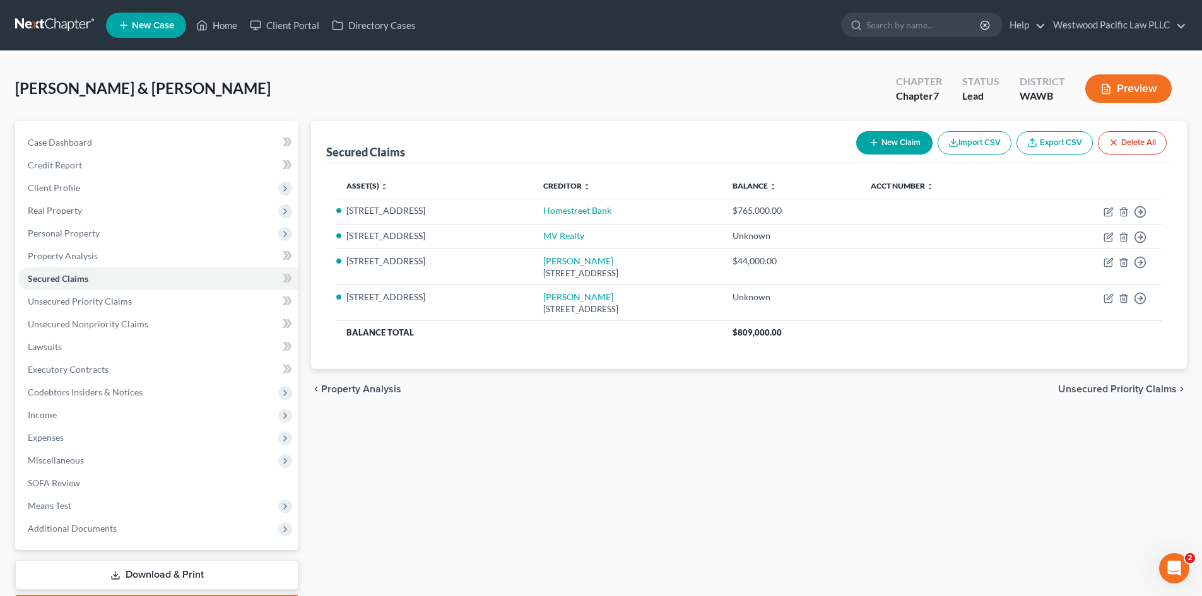
click at [898, 144] on button "New Claim" at bounding box center [894, 142] width 76 height 23
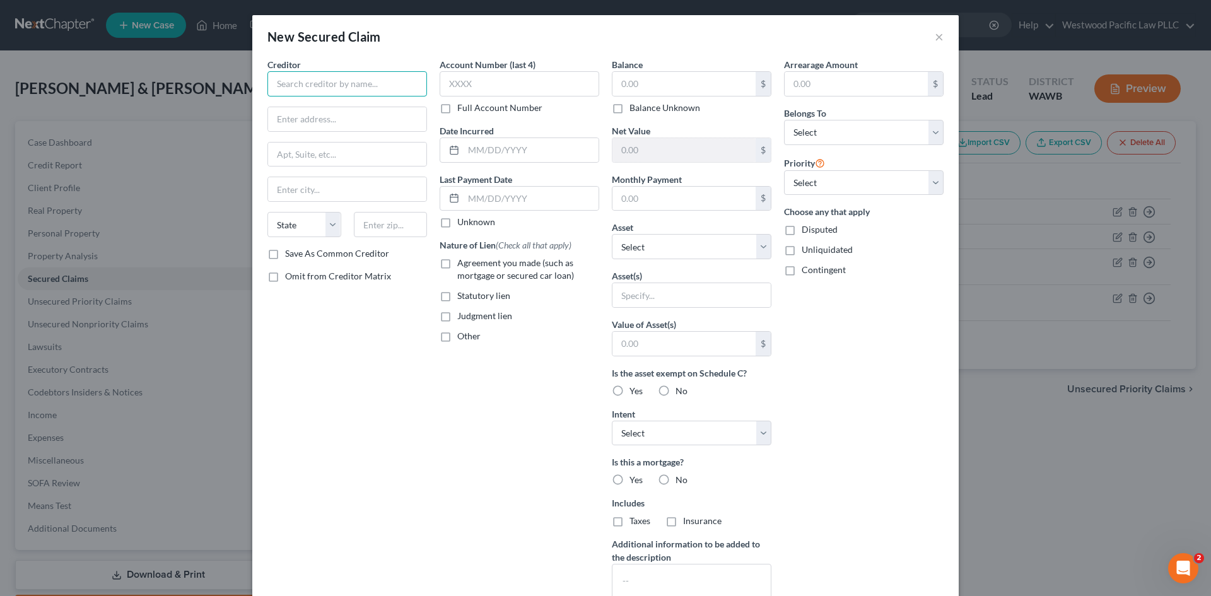
click at [373, 90] on input "text" at bounding box center [347, 83] width 160 height 25
type input "BMW Financial Services"
click at [660, 198] on input "text" at bounding box center [683, 199] width 143 height 24
type input "587"
click at [765, 242] on select "Select Other Multiple Assets [STREET_ADDRESS] - $1687000.0 Cash on Hand (Cash o…" at bounding box center [692, 246] width 160 height 25
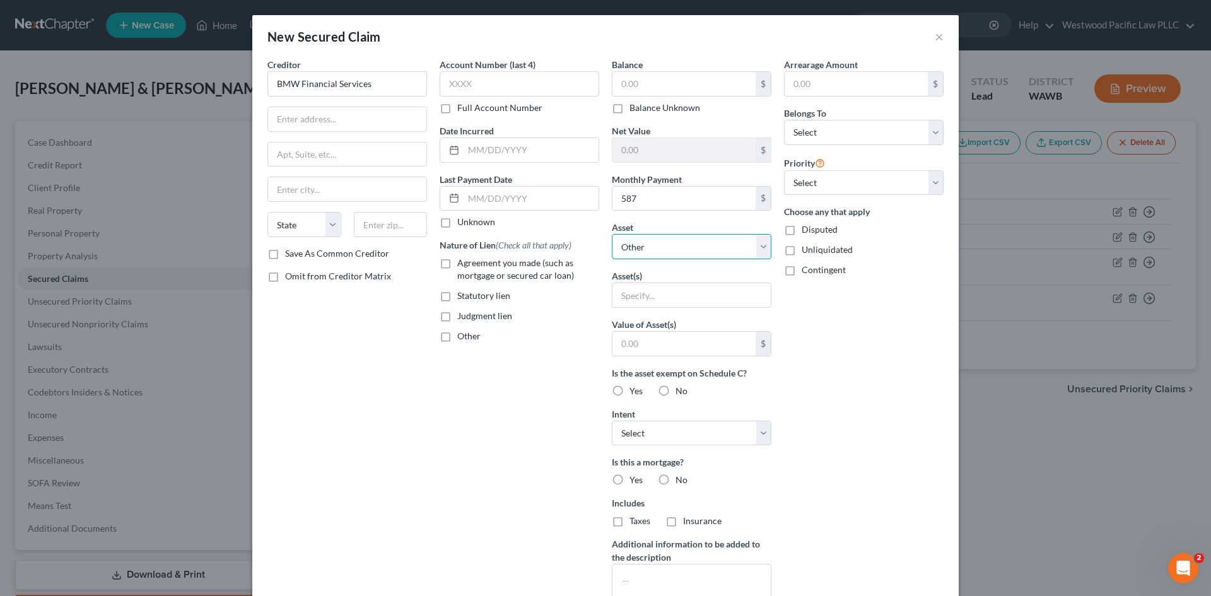
select select "15"
click at [612, 234] on select "Select Other Multiple Assets [STREET_ADDRESS] - $1687000.0 Cash on Hand (Cash o…" at bounding box center [692, 246] width 160 height 25
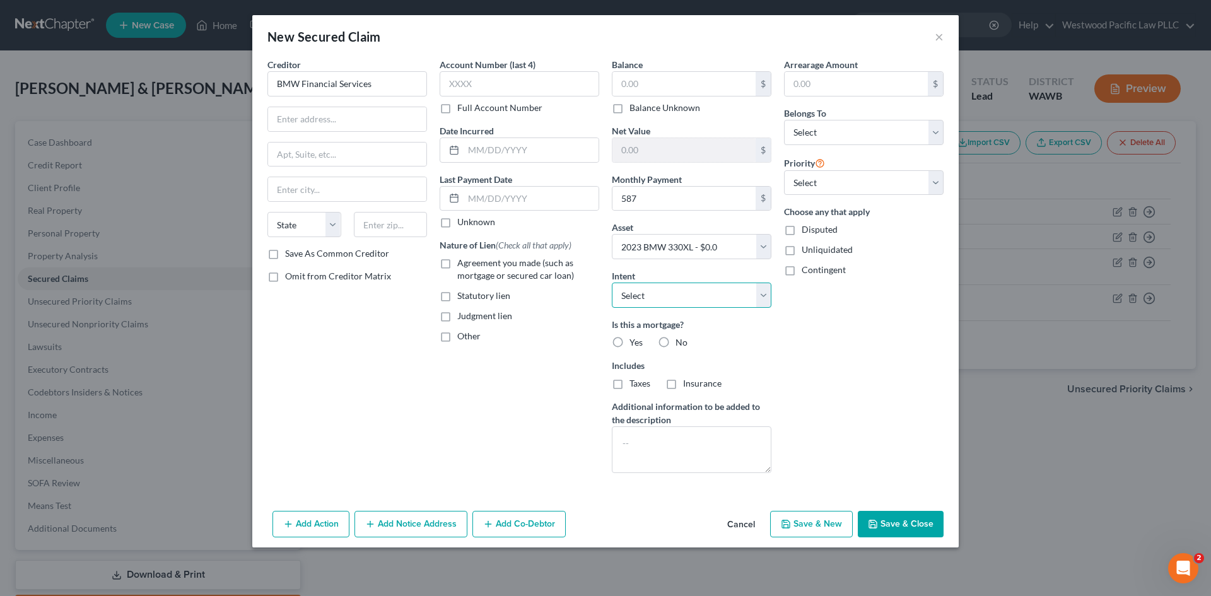
click at [761, 296] on select "Select Surrender Redeem Reaffirm Avoid Other" at bounding box center [692, 295] width 160 height 25
select select "2"
click at [612, 283] on select "Select Surrender Redeem Reaffirm Avoid Other" at bounding box center [692, 295] width 160 height 25
click at [676, 342] on label "No" at bounding box center [682, 342] width 12 height 13
click at [681, 342] on input "No" at bounding box center [685, 340] width 8 height 8
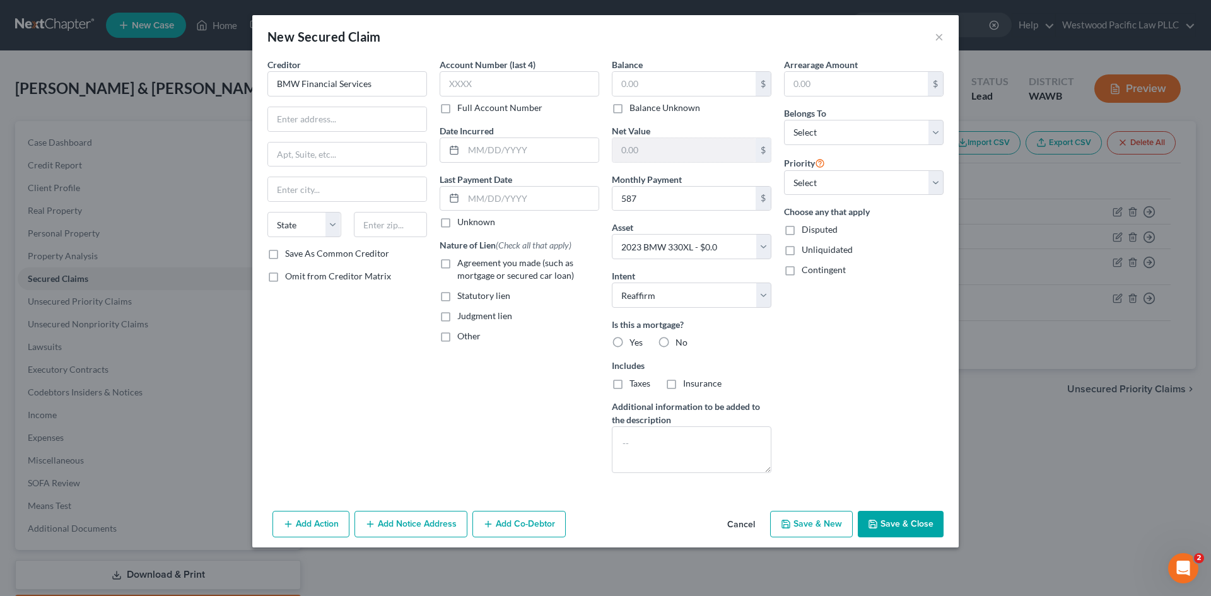
radio input "true"
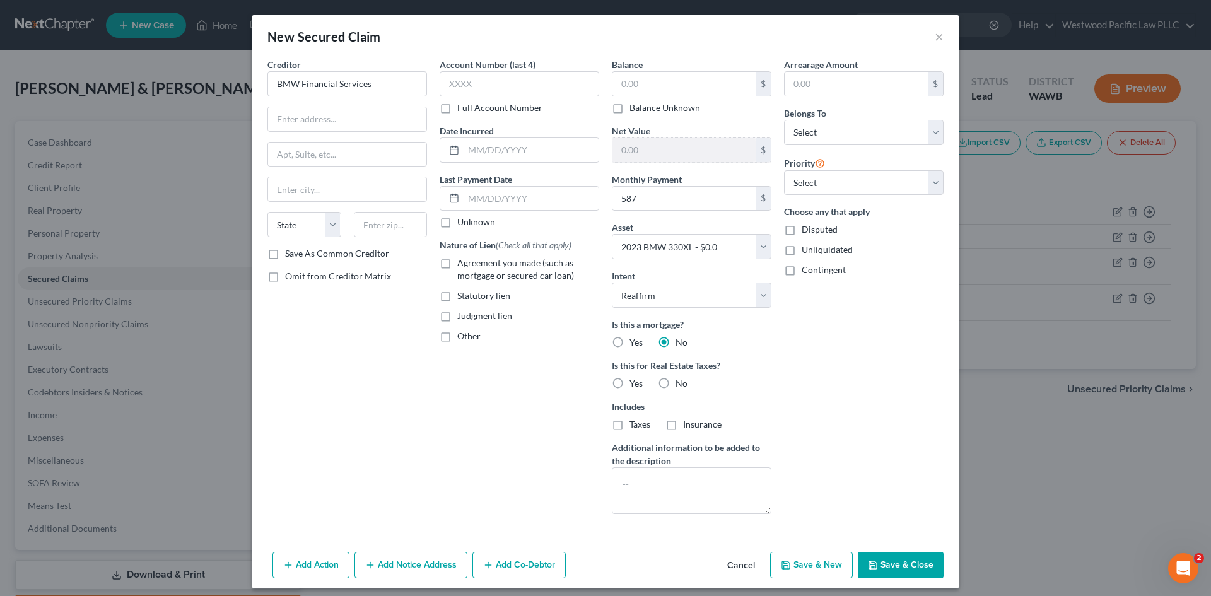
click at [676, 380] on label "No" at bounding box center [682, 383] width 12 height 13
click at [681, 380] on input "No" at bounding box center [685, 381] width 8 height 8
radio input "true"
click at [629, 112] on label "Balance Unknown" at bounding box center [664, 108] width 71 height 13
click at [635, 110] on input "Balance Unknown" at bounding box center [639, 106] width 8 height 8
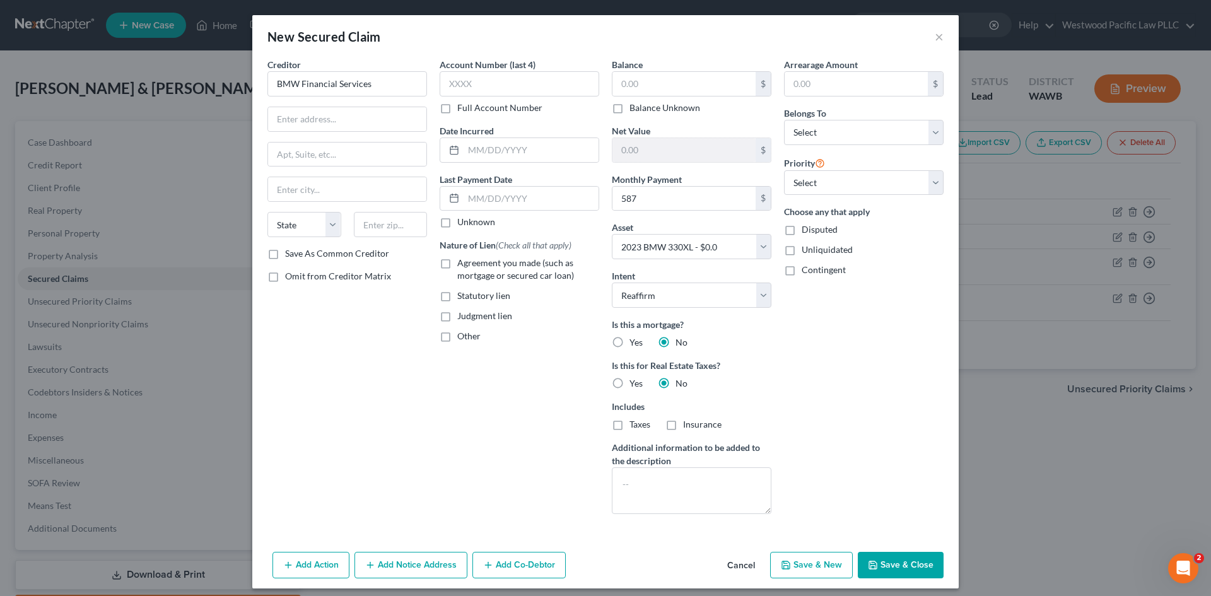
checkbox input "true"
type input "0.00"
click at [457, 264] on label "Agreement you made (such as mortgage or secured car loan)" at bounding box center [528, 269] width 142 height 25
click at [462, 264] on input "Agreement you made (such as mortgage or secured car loan)" at bounding box center [466, 261] width 8 height 8
checkbox input "true"
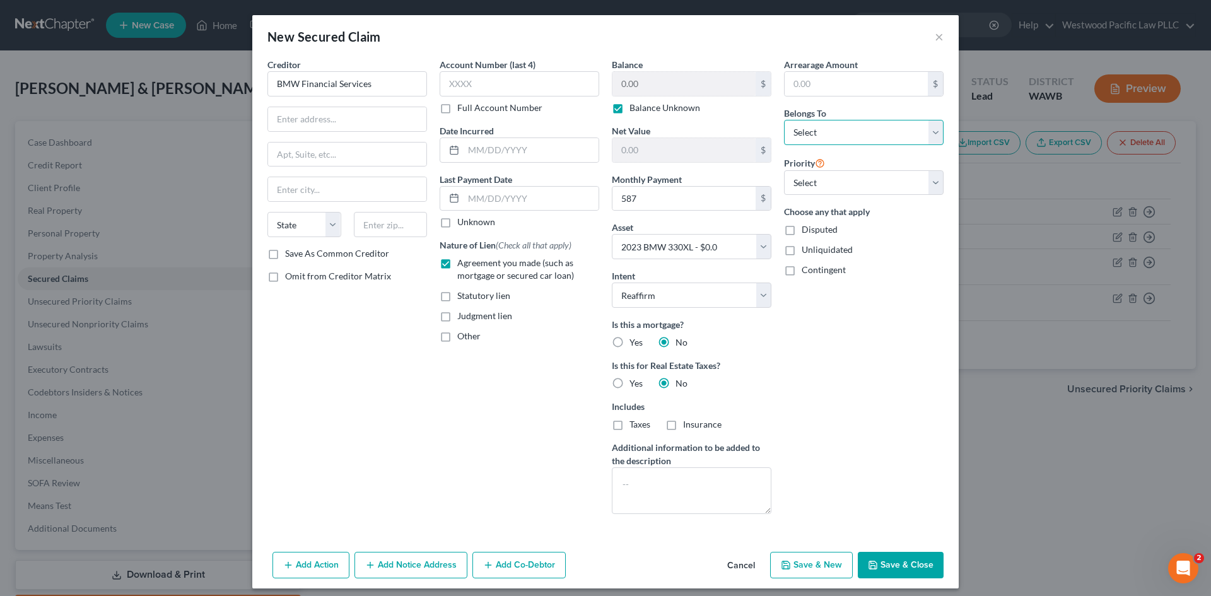
click at [930, 132] on select "Select Debtor 1 Only Debtor 2 Only Debtor 1 And Debtor 2 Only At Least One Of T…" at bounding box center [864, 132] width 160 height 25
select select "2"
click at [784, 120] on select "Select Debtor 1 Only Debtor 2 Only Debtor 1 And Debtor 2 Only At Least One Of T…" at bounding box center [864, 132] width 160 height 25
click at [890, 567] on button "Save & Close" at bounding box center [901, 565] width 86 height 26
select select
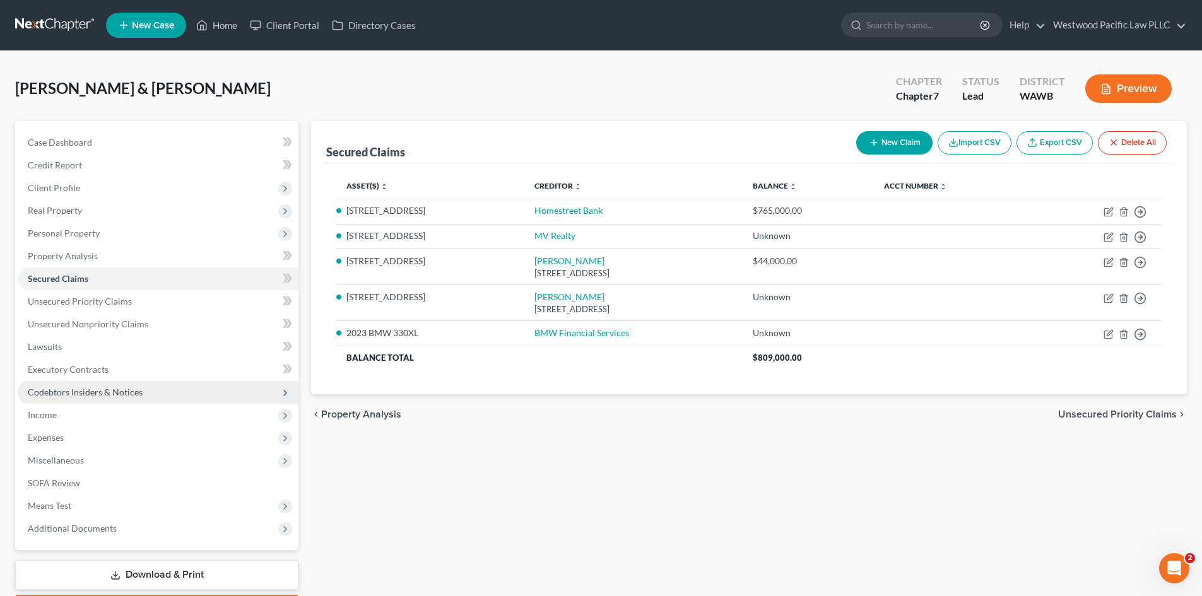
click at [172, 390] on span "Codebtors Insiders & Notices" at bounding box center [158, 392] width 281 height 23
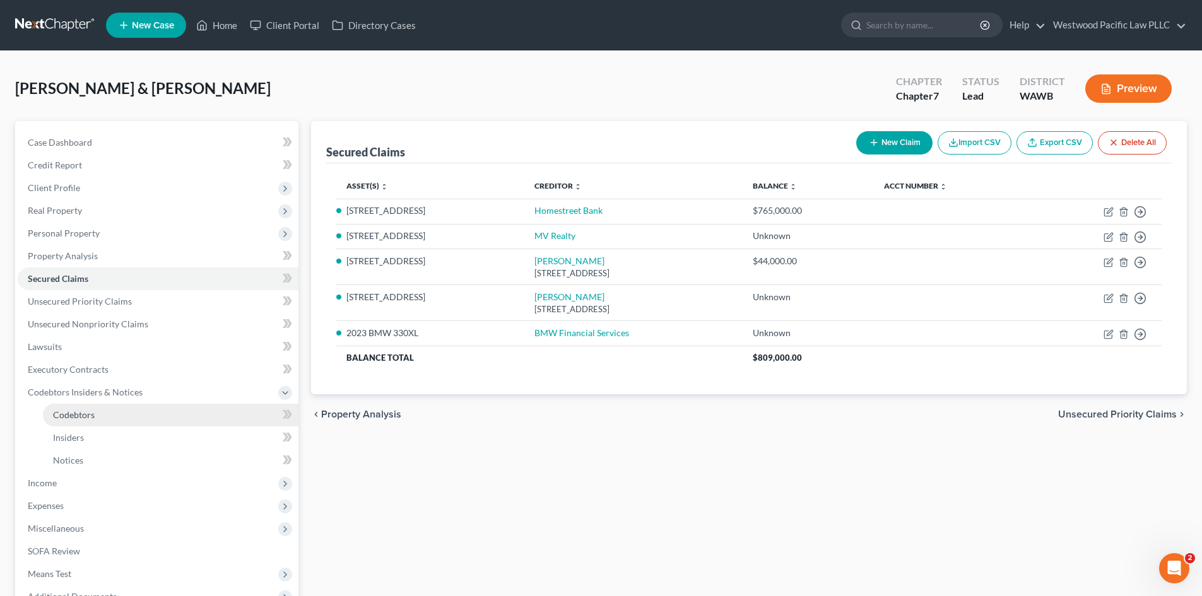
click at [79, 410] on span "Codebtors" at bounding box center [74, 414] width 42 height 11
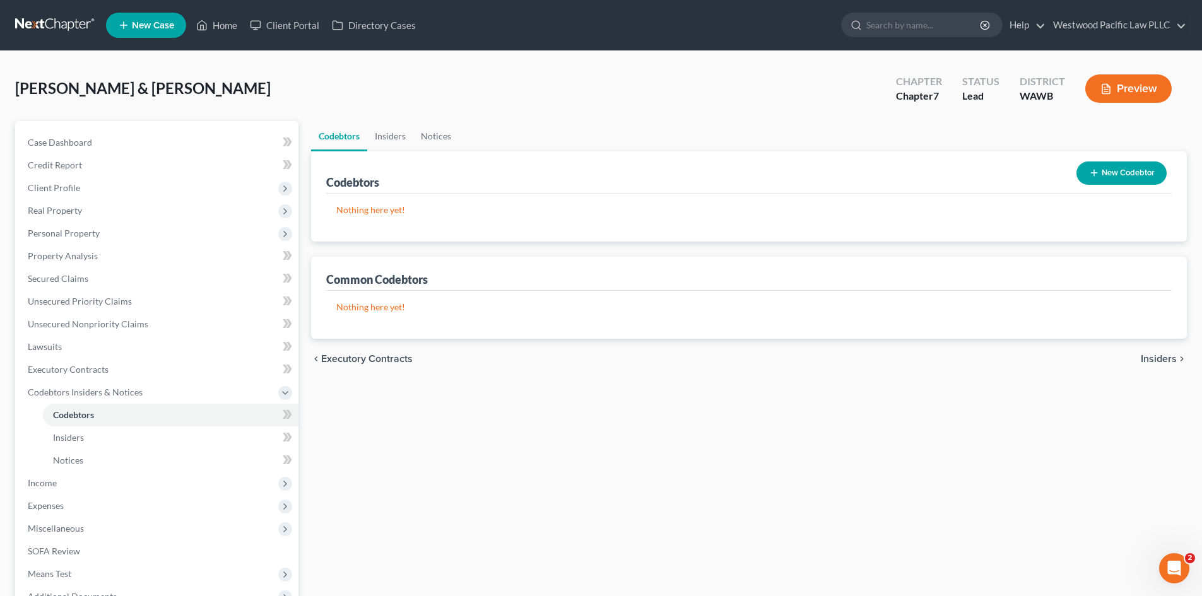
click at [1119, 170] on button "New Codebtor" at bounding box center [1121, 172] width 90 height 23
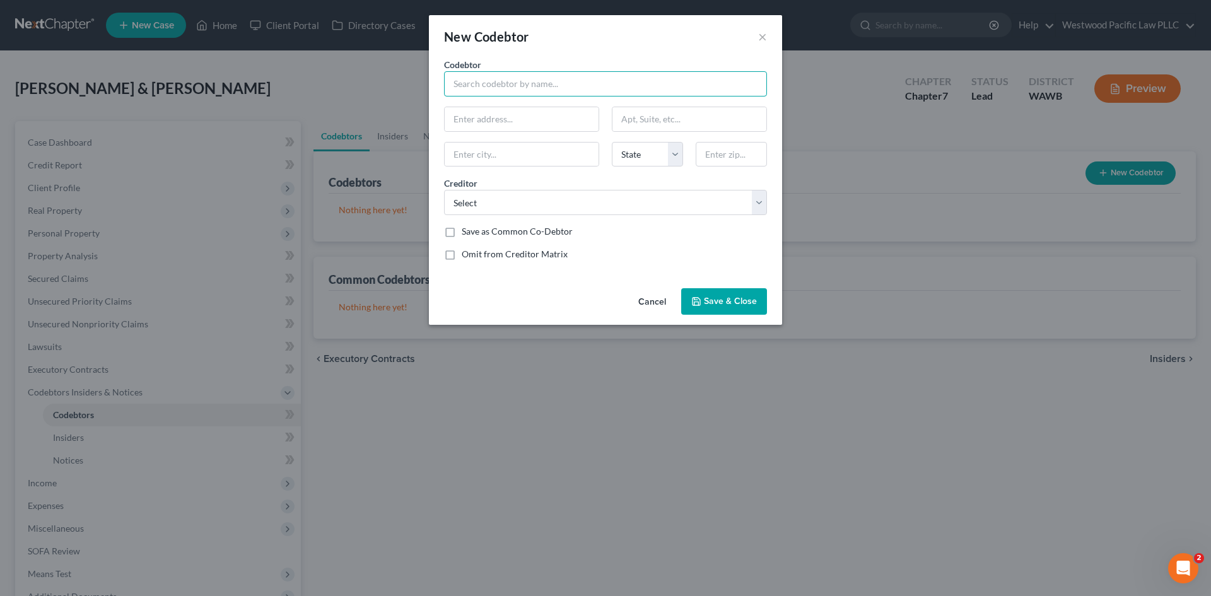
click at [536, 82] on input "text" at bounding box center [605, 83] width 323 height 25
type input "Law Office of [PERSON_NAME], PLLC"
paste input "[STREET_ADDRESS] NE, Ste 15785"
type input "[STREET_ADDRESS] NE, Ste 15785"
click at [469, 156] on input "text" at bounding box center [522, 155] width 154 height 24
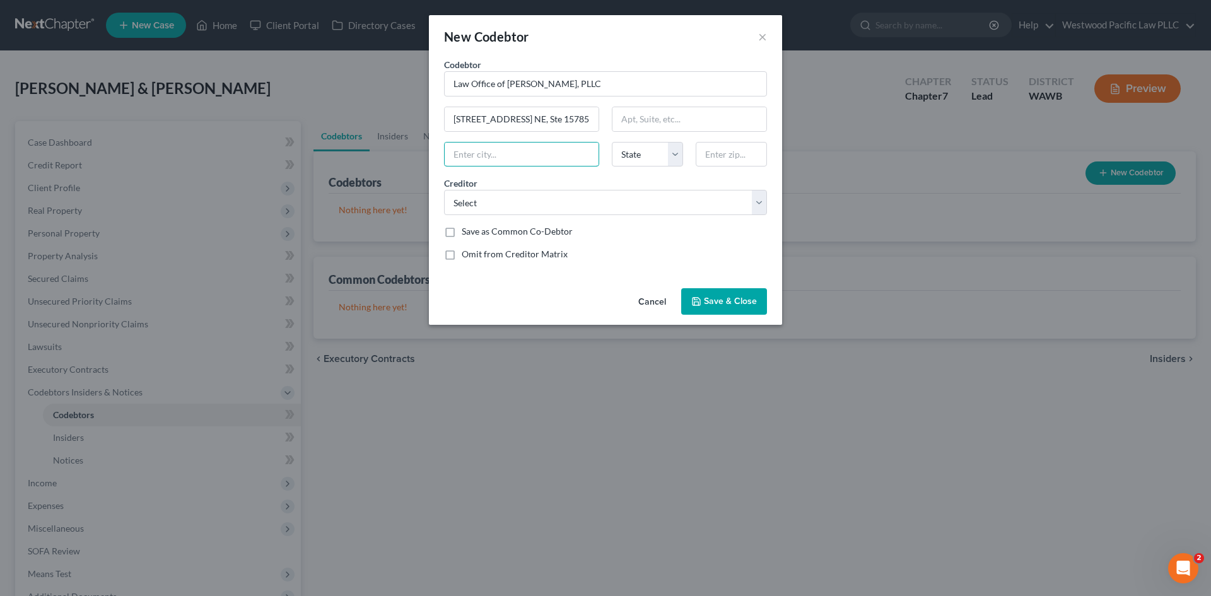
type input "[GEOGRAPHIC_DATA]"
select select "50"
type input "98106"
type input "[GEOGRAPHIC_DATA]"
click at [718, 152] on input "98106" at bounding box center [731, 154] width 71 height 25
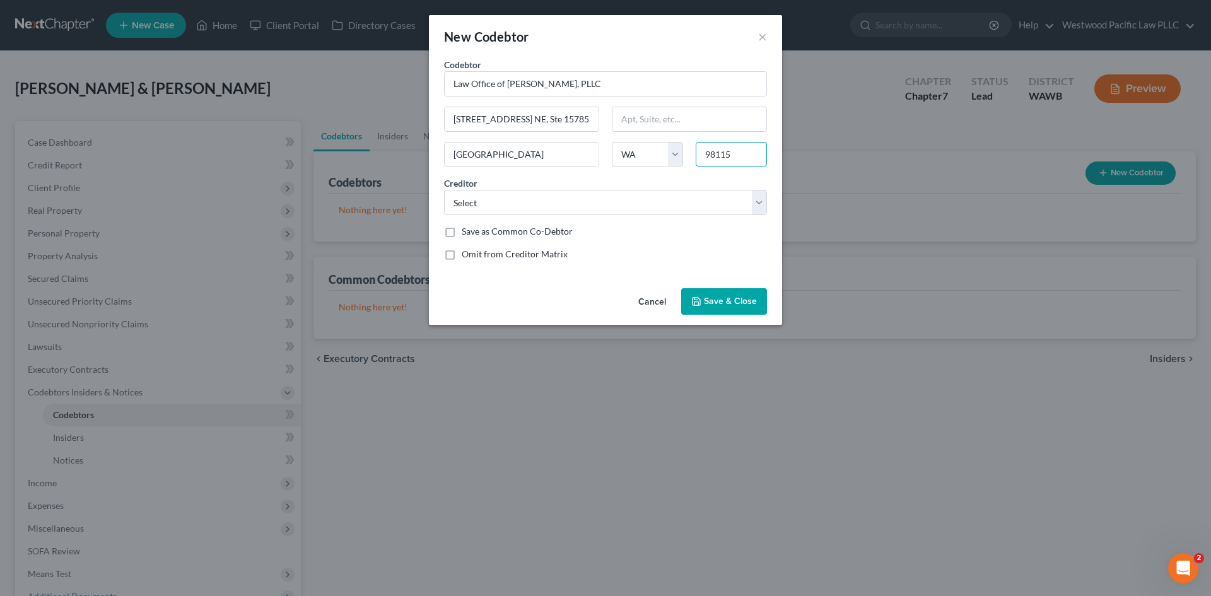
type input "98115"
click at [758, 203] on select "Select Homestreet Bank [PERSON_NAME] BMW Financial Services MV Realty [PERSON_N…" at bounding box center [605, 202] width 323 height 25
click at [444, 190] on select "Select Homestreet Bank [PERSON_NAME] BMW Financial Services MV Realty [PERSON_N…" at bounding box center [605, 202] width 323 height 25
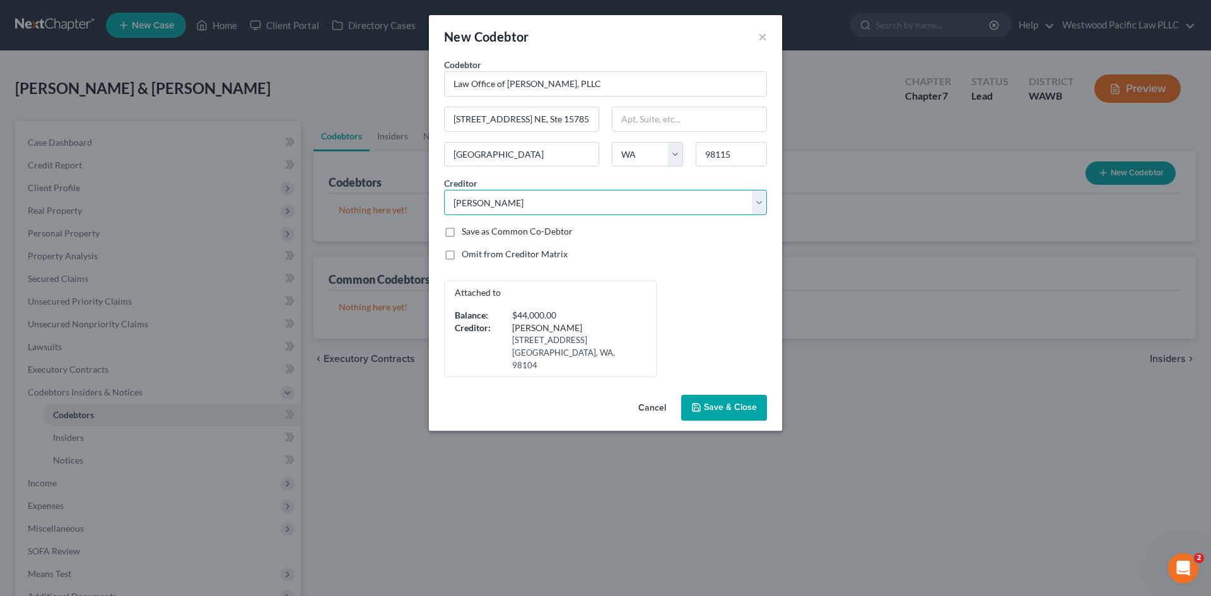
click at [753, 201] on select "Select Homestreet Bank [PERSON_NAME] BMW Financial Services MV Realty [PERSON_N…" at bounding box center [605, 202] width 323 height 25
select select "4"
click at [444, 190] on select "Select Homestreet Bank [PERSON_NAME] BMW Financial Services MV Realty [PERSON_N…" at bounding box center [605, 202] width 323 height 25
click at [729, 402] on span "Save & Close" at bounding box center [730, 407] width 53 height 11
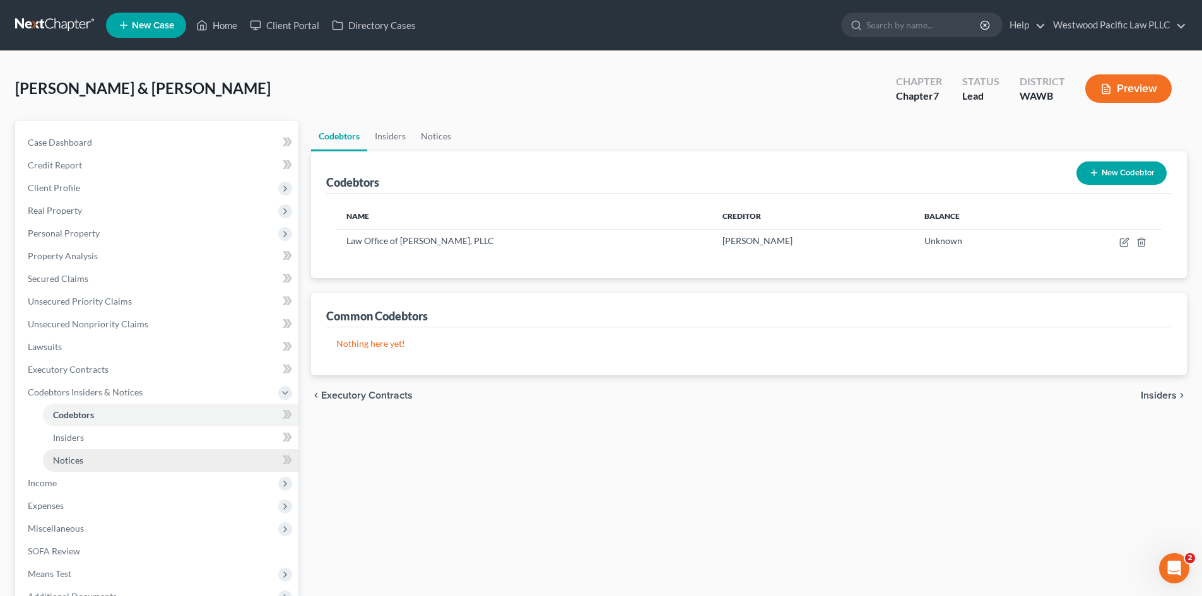
click at [119, 461] on link "Notices" at bounding box center [170, 460] width 255 height 23
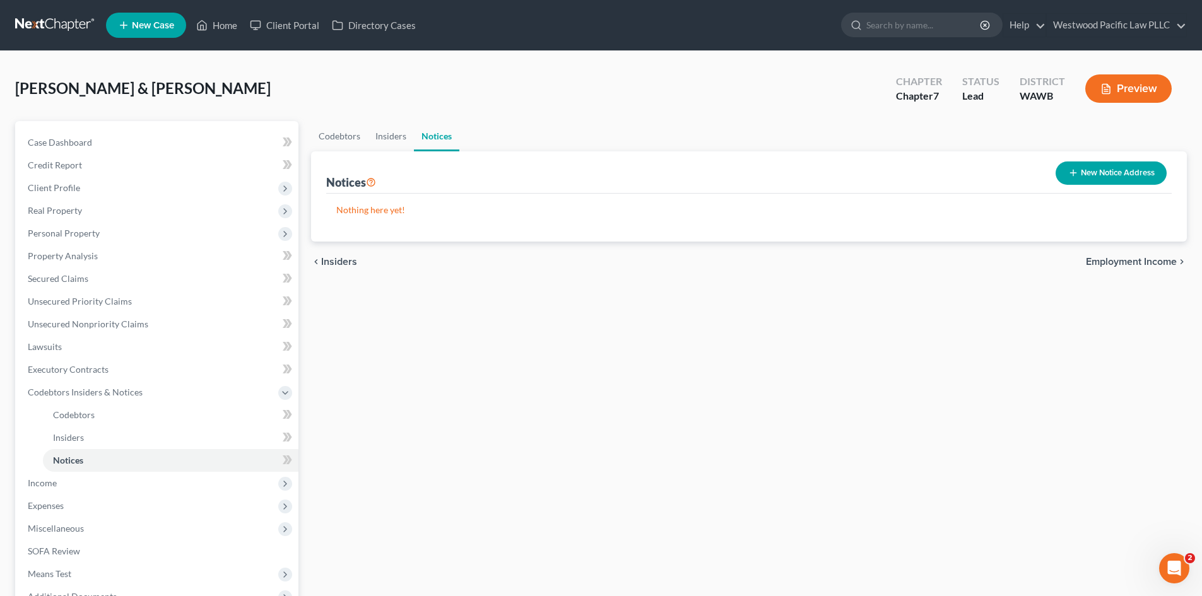
click at [1116, 170] on button "New Notice Address" at bounding box center [1110, 172] width 111 height 23
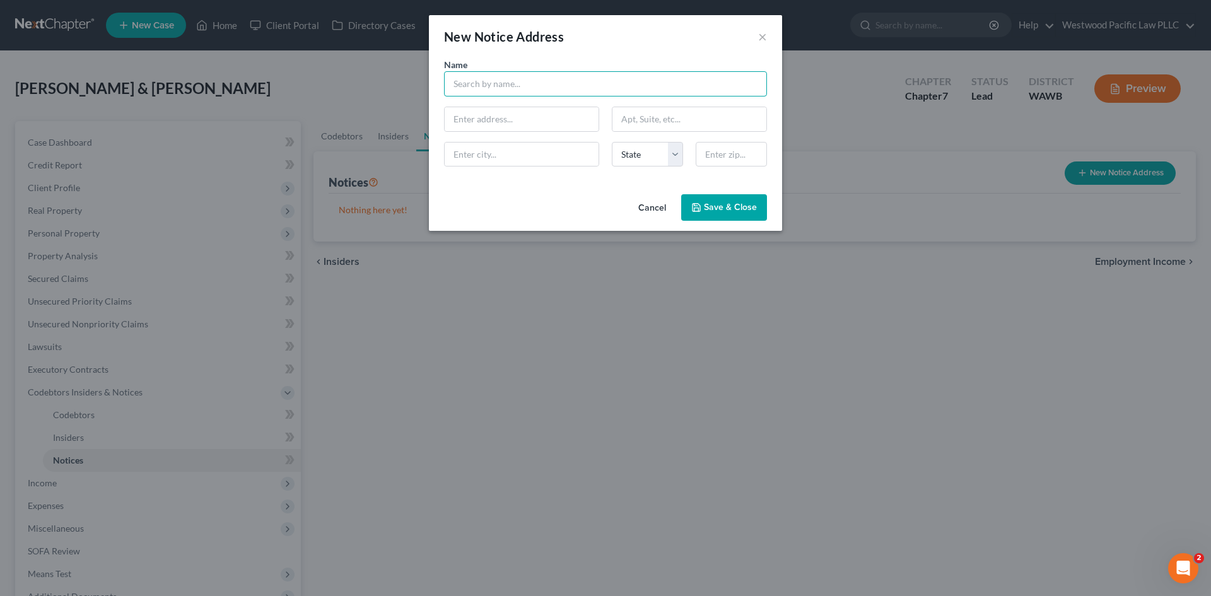
click at [499, 83] on input "text" at bounding box center [605, 83] width 323 height 25
type input "Internal Revenue Service"
click at [725, 206] on span "Save & Close" at bounding box center [730, 207] width 53 height 11
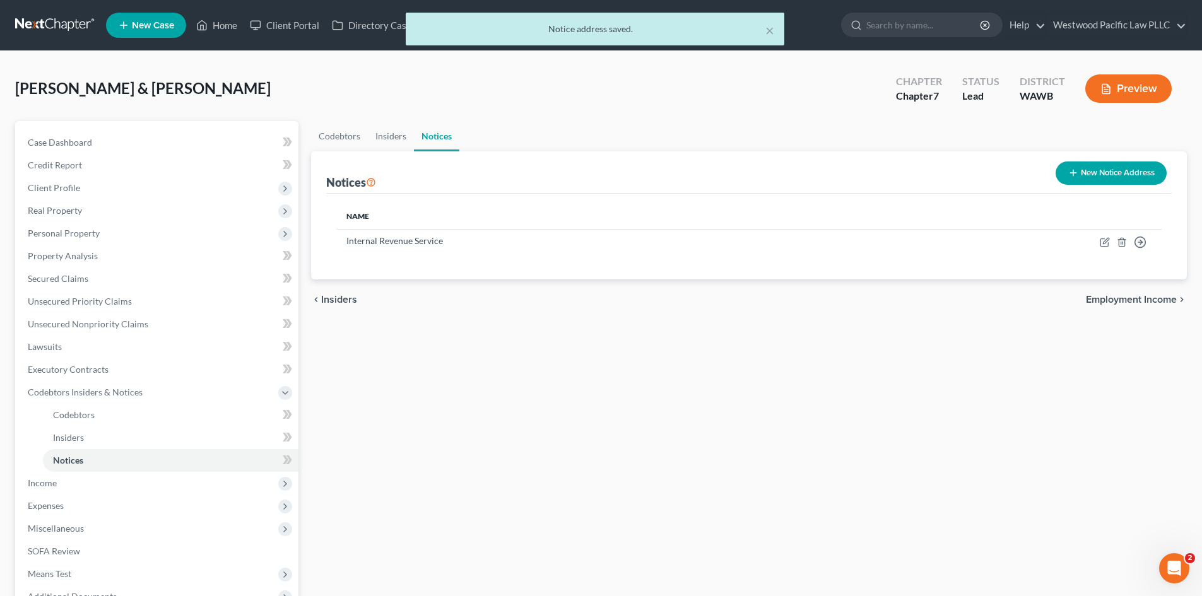
click at [1089, 166] on button "New Notice Address" at bounding box center [1110, 172] width 111 height 23
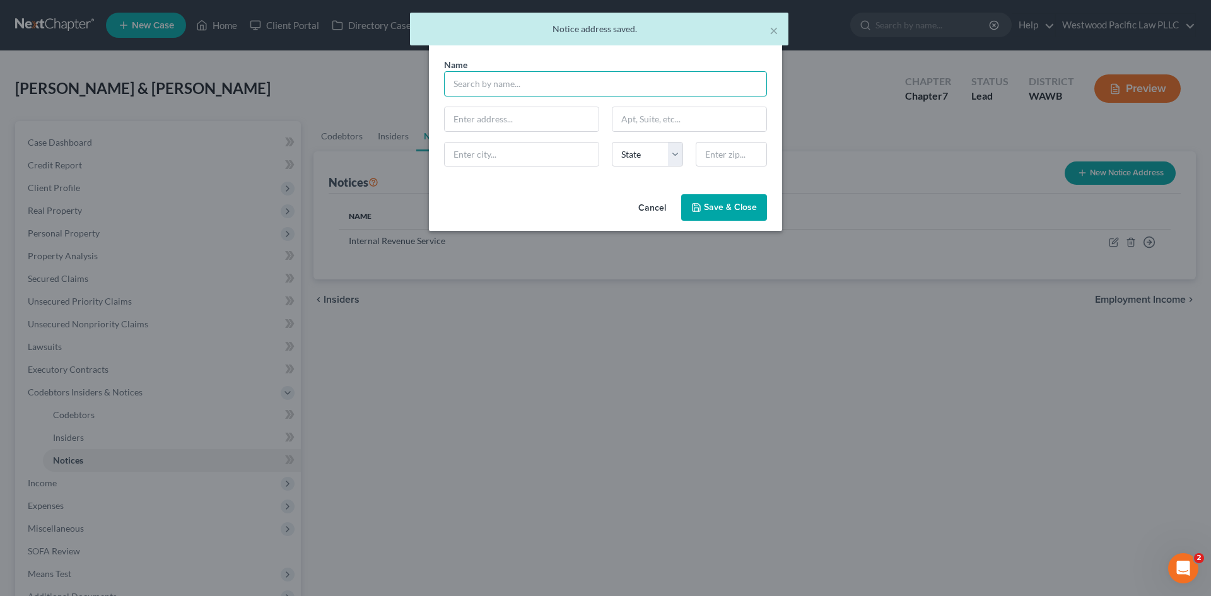
click at [543, 79] on input "text" at bounding box center [605, 83] width 323 height 25
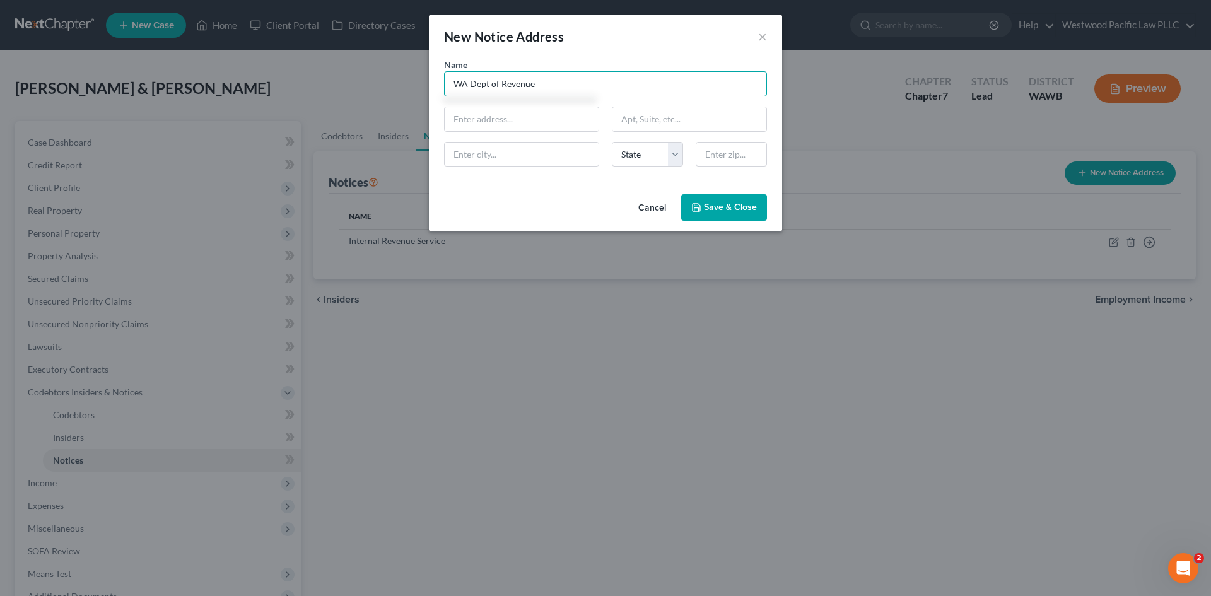
type input "WA Dept of Revenue"
click at [732, 204] on span "Save & Close" at bounding box center [730, 207] width 53 height 11
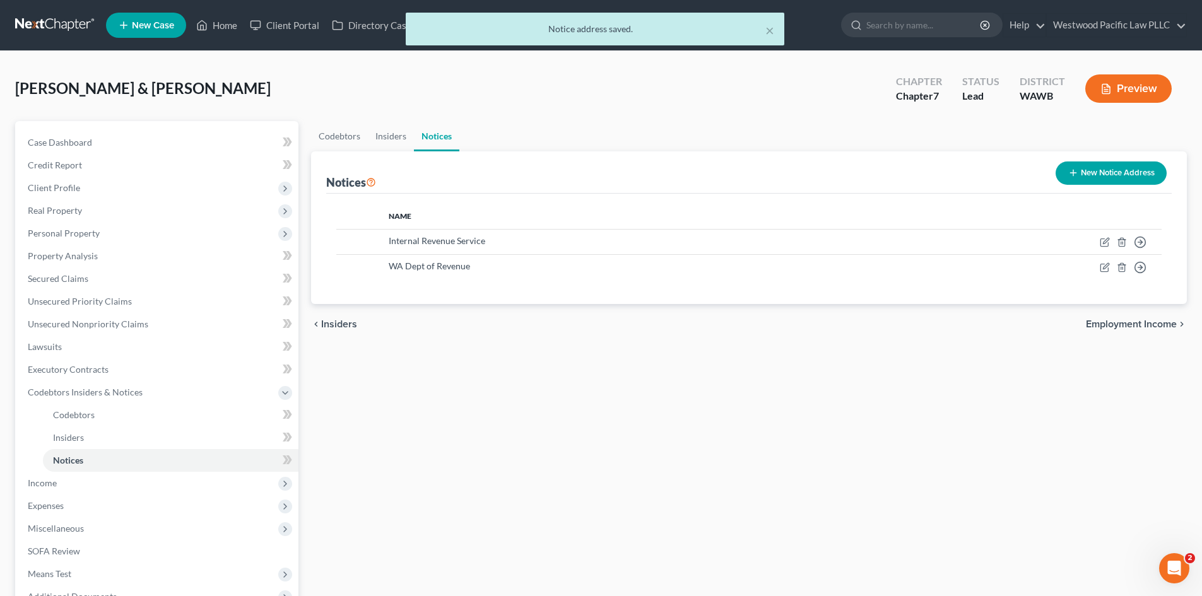
click at [1117, 170] on button "New Notice Address" at bounding box center [1110, 172] width 111 height 23
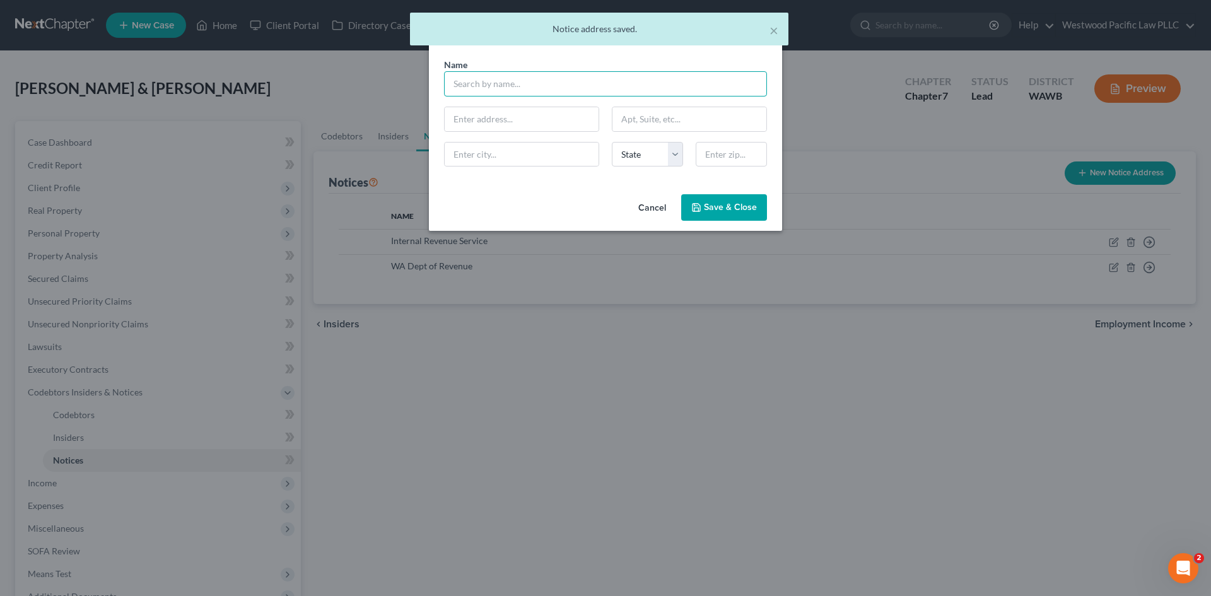
click at [530, 88] on input "text" at bounding box center [605, 83] width 323 height 25
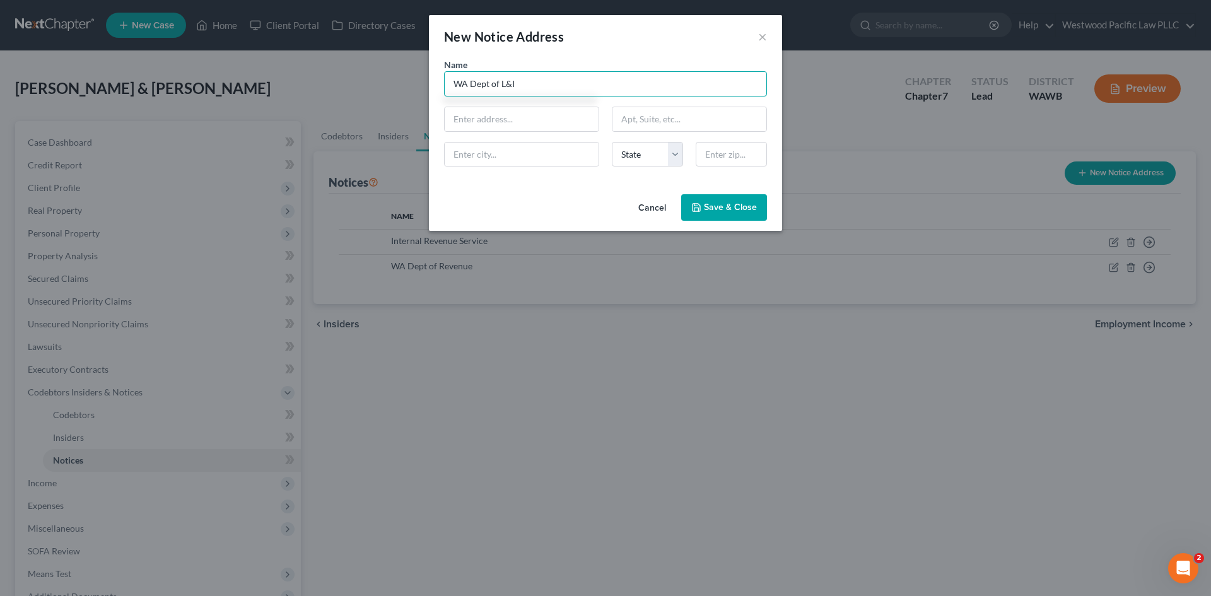
type input "WA Dept of L&I"
click at [723, 202] on span "Save & Close" at bounding box center [730, 207] width 53 height 11
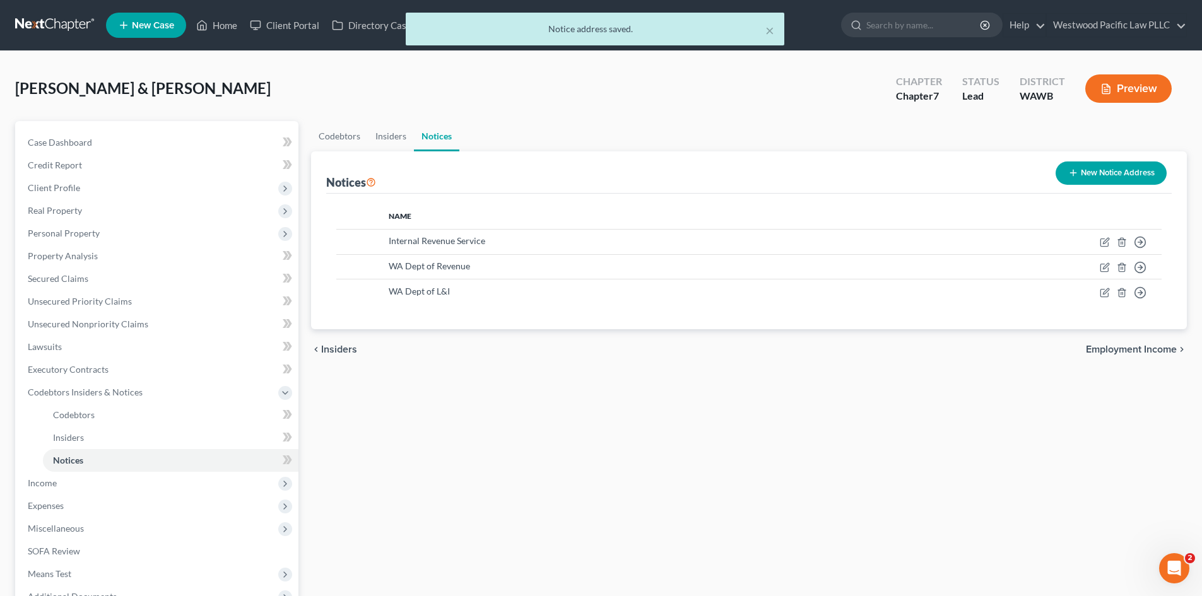
click at [1104, 168] on button "New Notice Address" at bounding box center [1110, 172] width 111 height 23
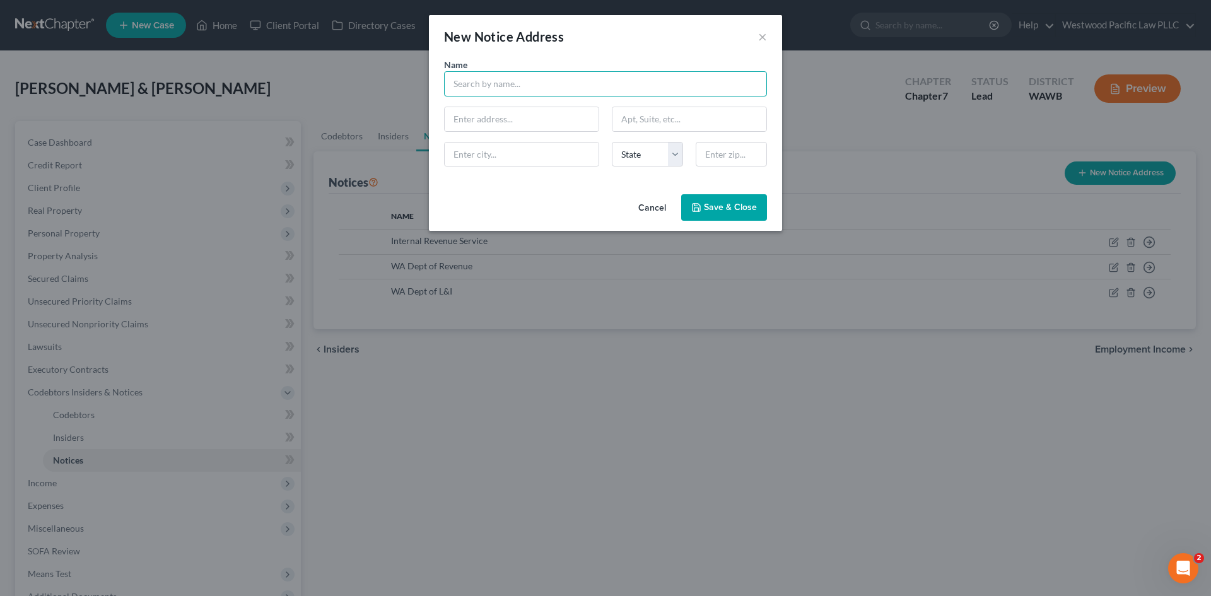
click at [529, 81] on input "text" at bounding box center [605, 83] width 323 height 25
type input "King County Tax Assessor"
click at [740, 208] on span "Save & Close" at bounding box center [730, 207] width 53 height 11
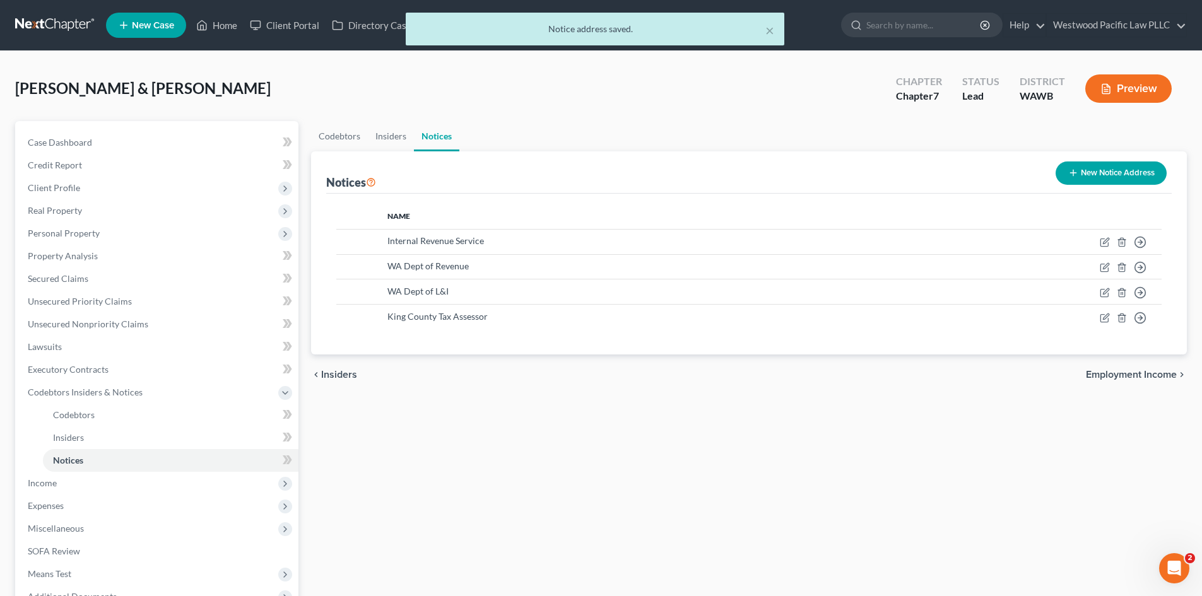
click at [1136, 167] on button "New Notice Address" at bounding box center [1110, 172] width 111 height 23
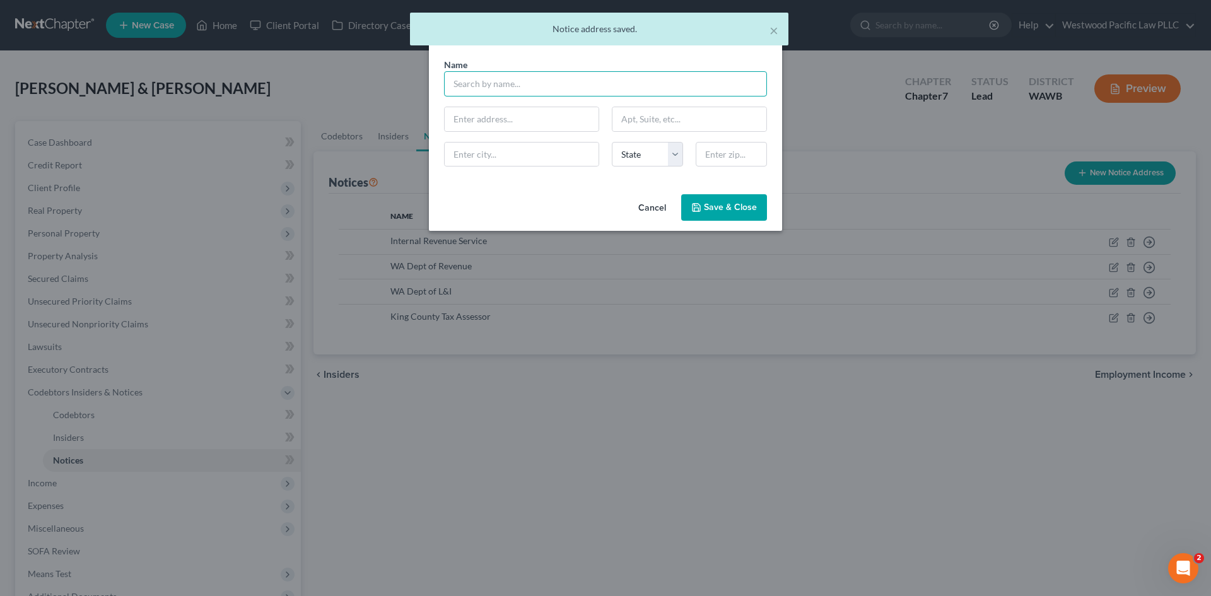
click at [486, 81] on input "text" at bounding box center [605, 83] width 323 height 25
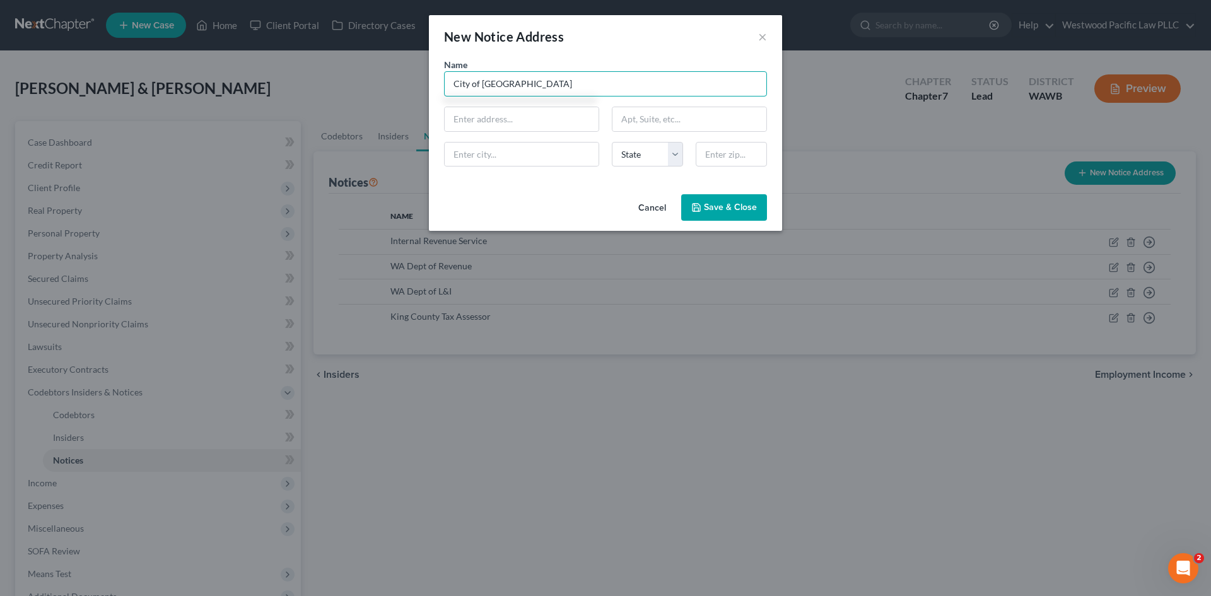
type input "City of [GEOGRAPHIC_DATA]"
click at [727, 204] on span "Save & Close" at bounding box center [730, 207] width 53 height 11
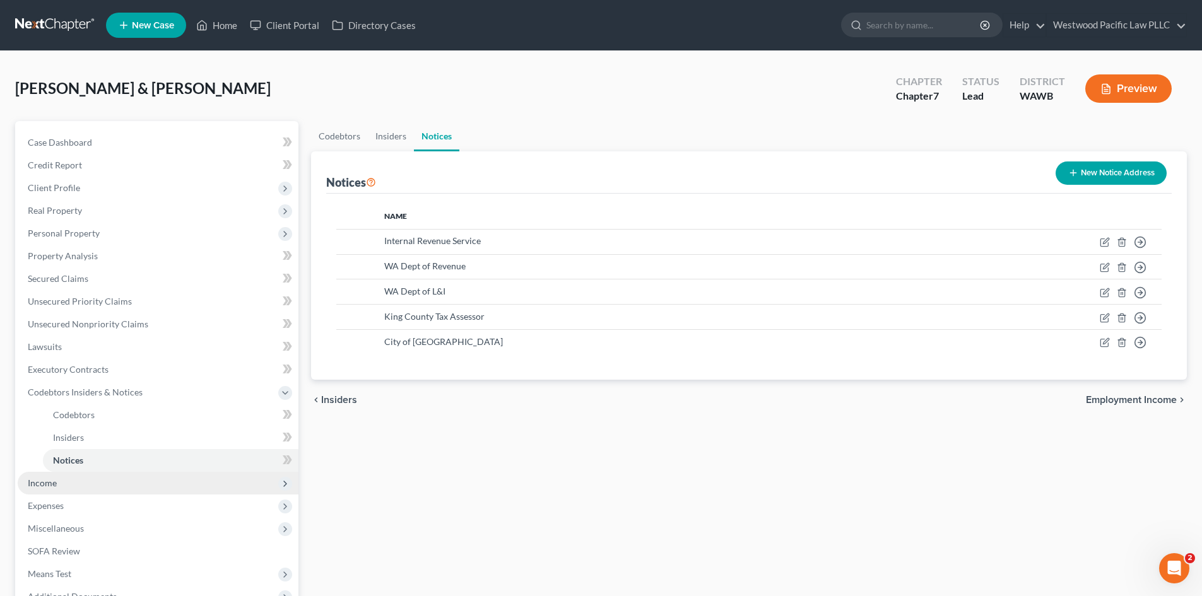
click at [112, 486] on span "Income" at bounding box center [158, 483] width 281 height 23
click at [120, 462] on span "Non Employment Income" at bounding box center [103, 460] width 100 height 11
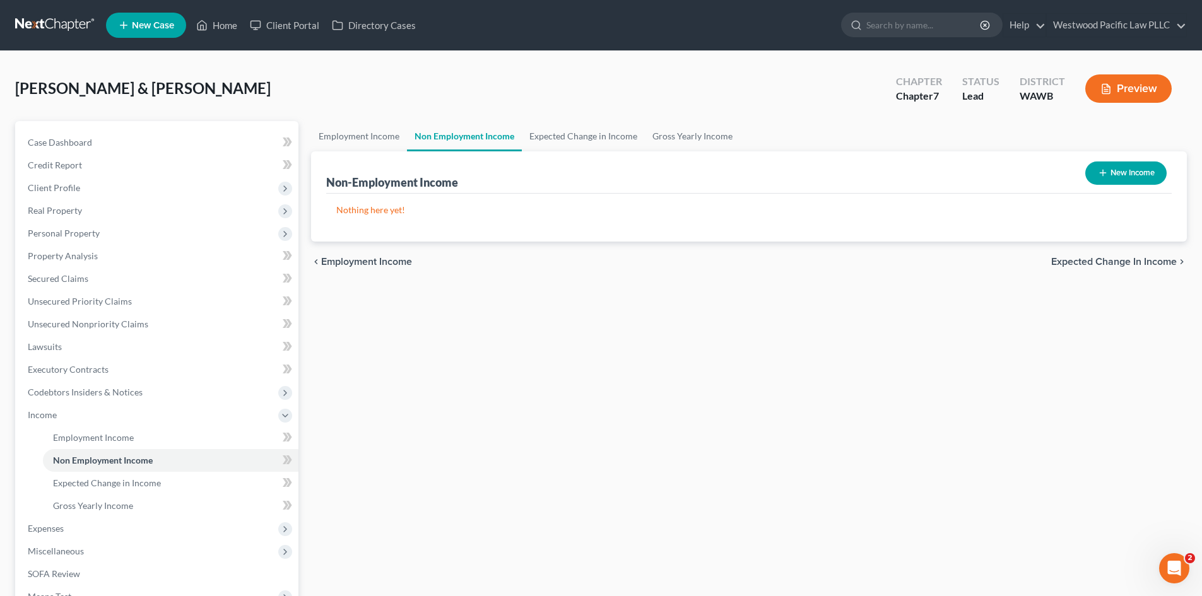
click at [1127, 167] on button "New Income" at bounding box center [1125, 172] width 81 height 23
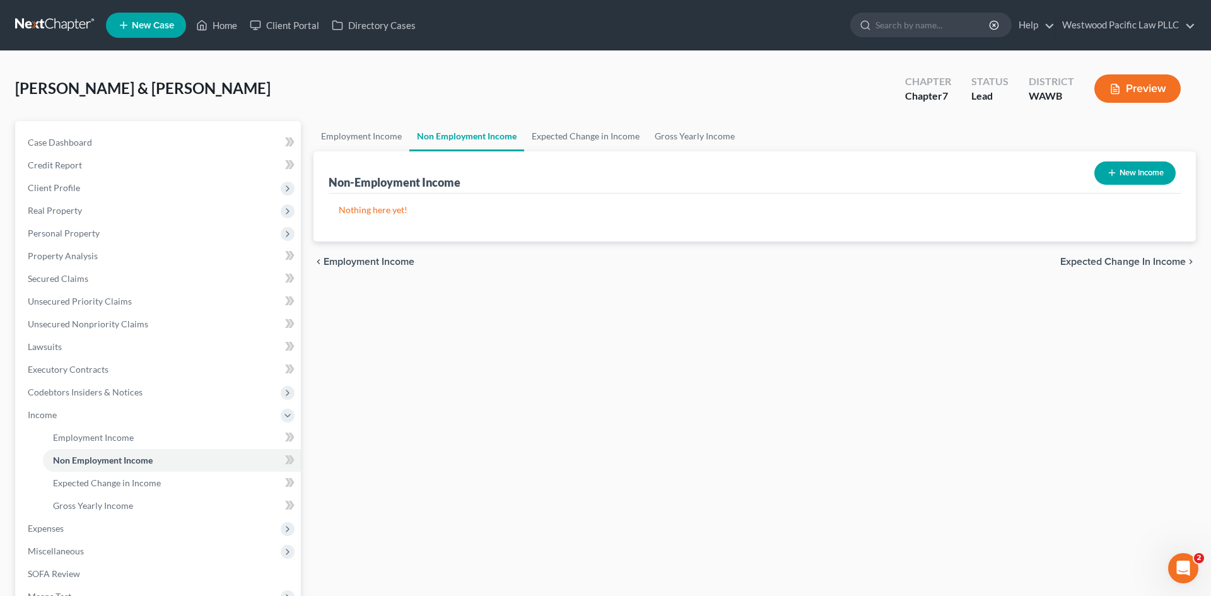
select select "0"
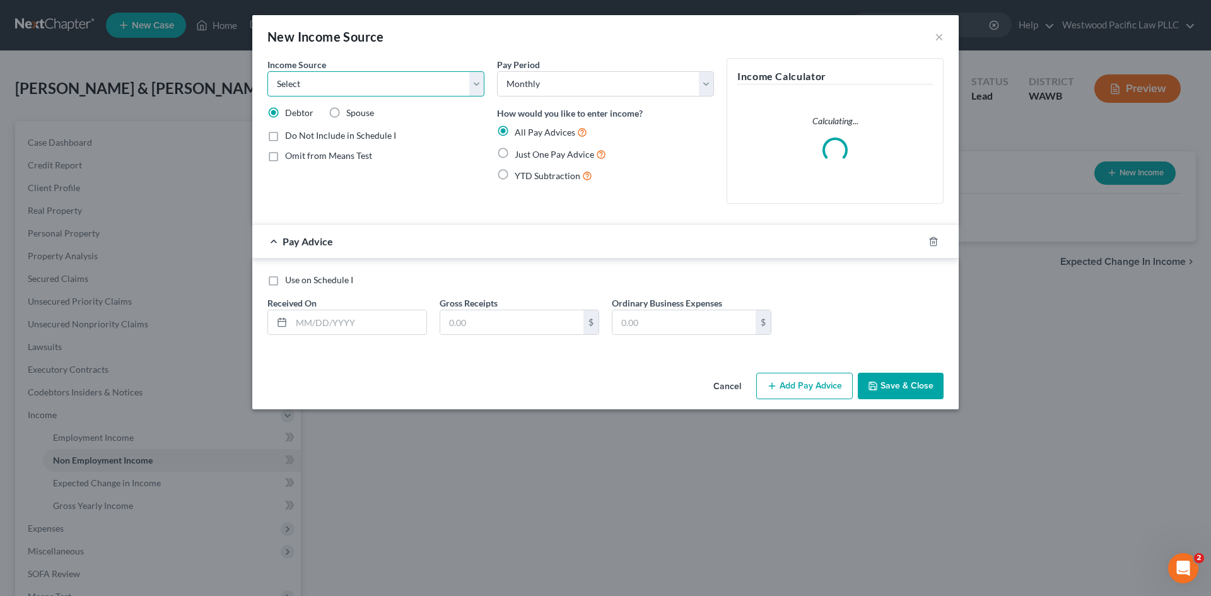
click at [346, 81] on select "Select Unemployment Disability (from employer) Pension Retirement Social Securi…" at bounding box center [375, 83] width 217 height 25
select select "4"
click at [267, 71] on select "Select Unemployment Disability (from employer) Pension Retirement Social Securi…" at bounding box center [375, 83] width 217 height 25
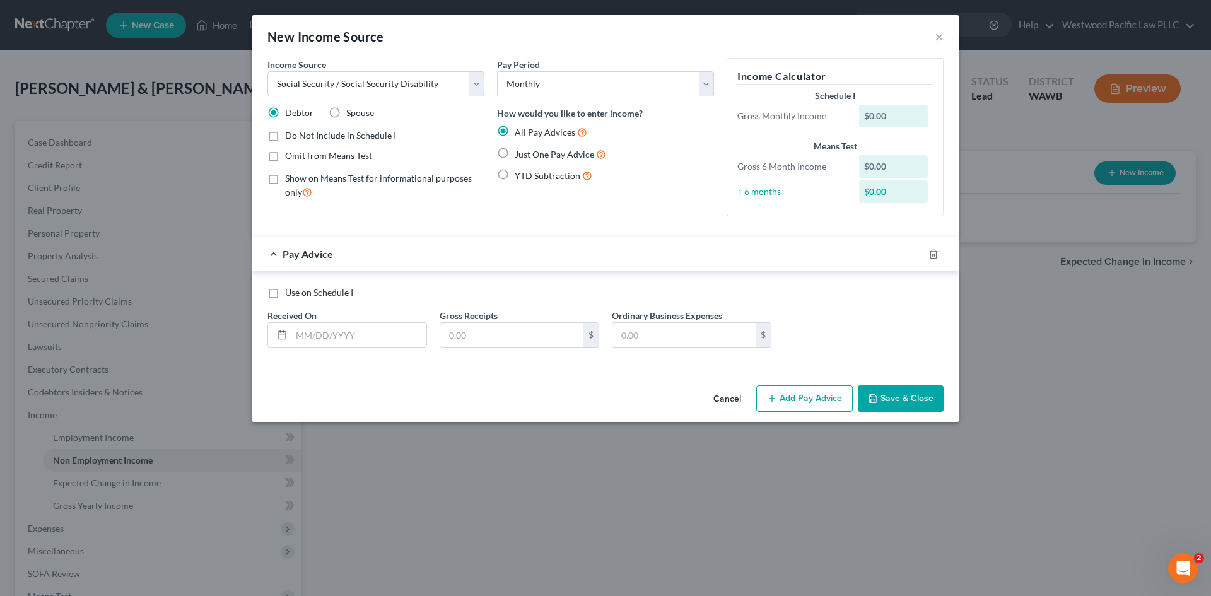
click at [882, 115] on div "$0.00" at bounding box center [893, 116] width 69 height 23
click at [448, 336] on input "text" at bounding box center [511, 335] width 143 height 24
click at [281, 336] on icon at bounding box center [282, 335] width 10 height 10
click at [906, 399] on button "Save & Close" at bounding box center [901, 398] width 86 height 26
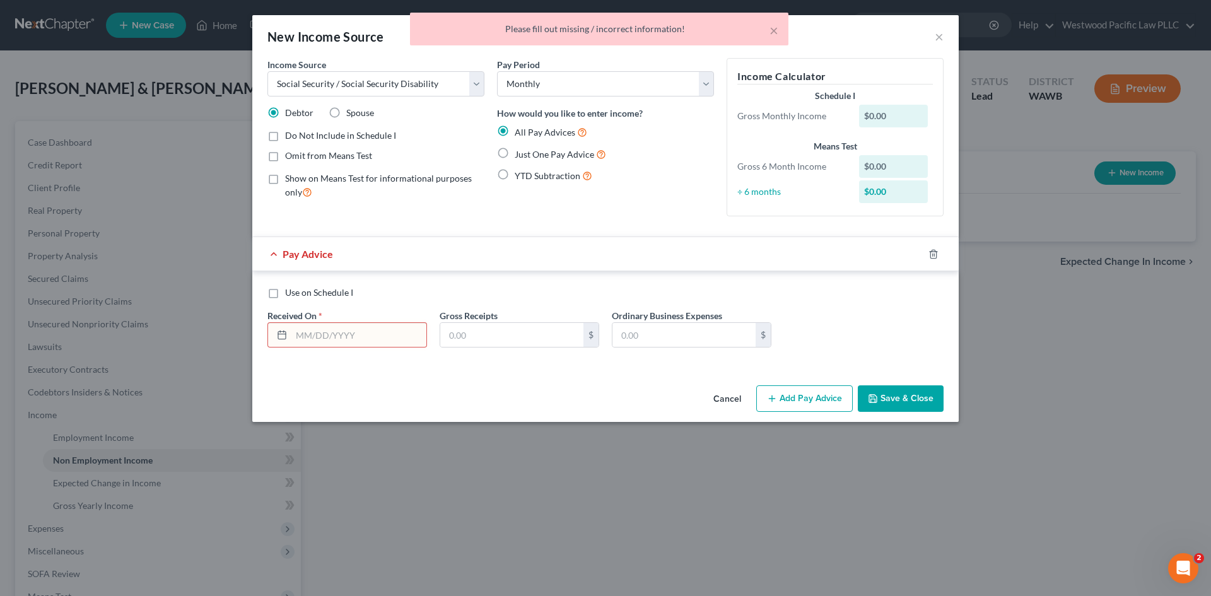
click at [311, 338] on input "text" at bounding box center [358, 335] width 135 height 24
click at [282, 335] on icon at bounding box center [282, 335] width 10 height 10
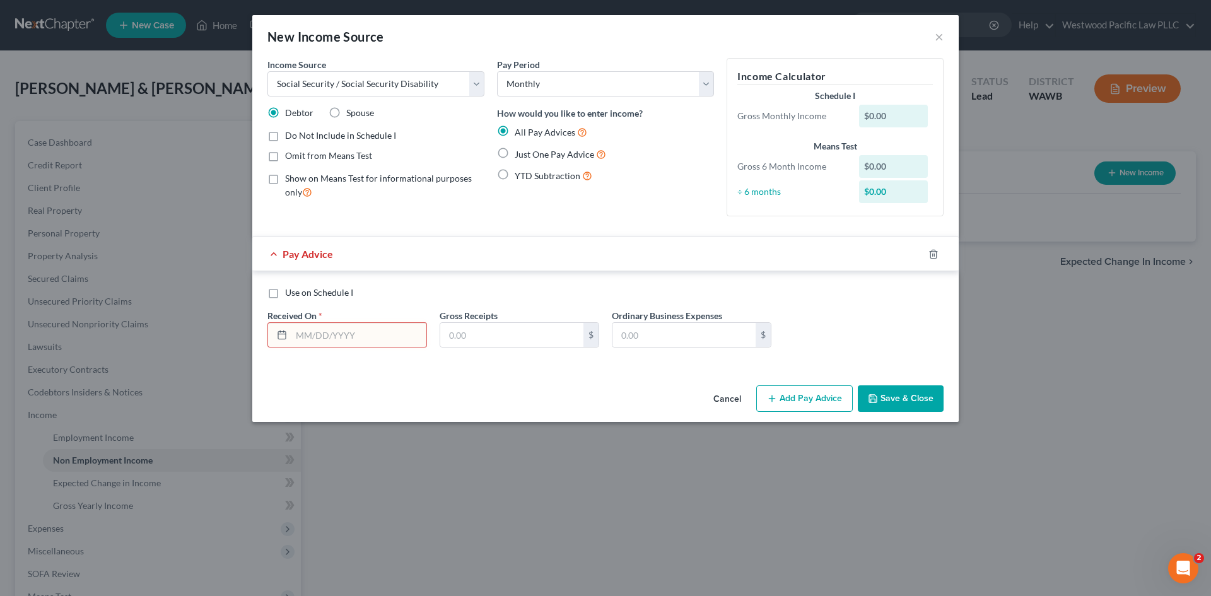
click at [283, 335] on icon at bounding box center [282, 335] width 10 height 10
click at [312, 339] on input "text" at bounding box center [358, 335] width 135 height 24
type input "[DATE]"
type input "2,140"
click at [285, 180] on label "Show on Means Test for informational purposes only" at bounding box center [384, 185] width 199 height 27
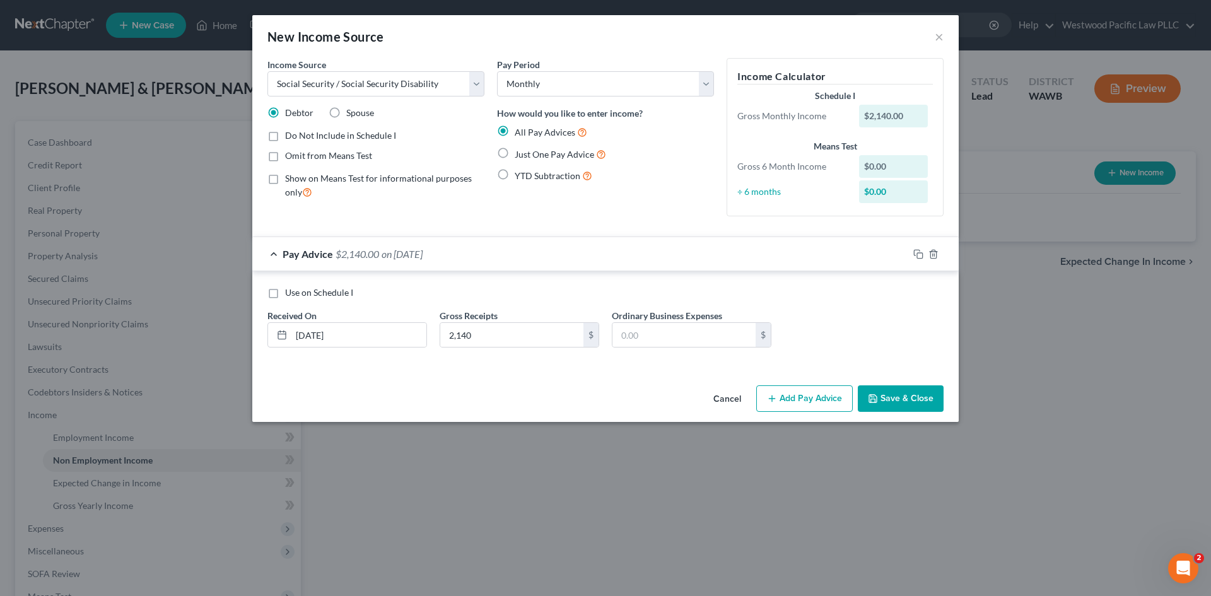
click at [290, 180] on input "Show on Means Test for informational purposes only" at bounding box center [294, 176] width 8 height 8
checkbox input "true"
click at [515, 152] on label "Just One Pay Advice" at bounding box center [560, 154] width 91 height 15
click at [520, 152] on input "Just One Pay Advice" at bounding box center [524, 151] width 8 height 8
radio input "true"
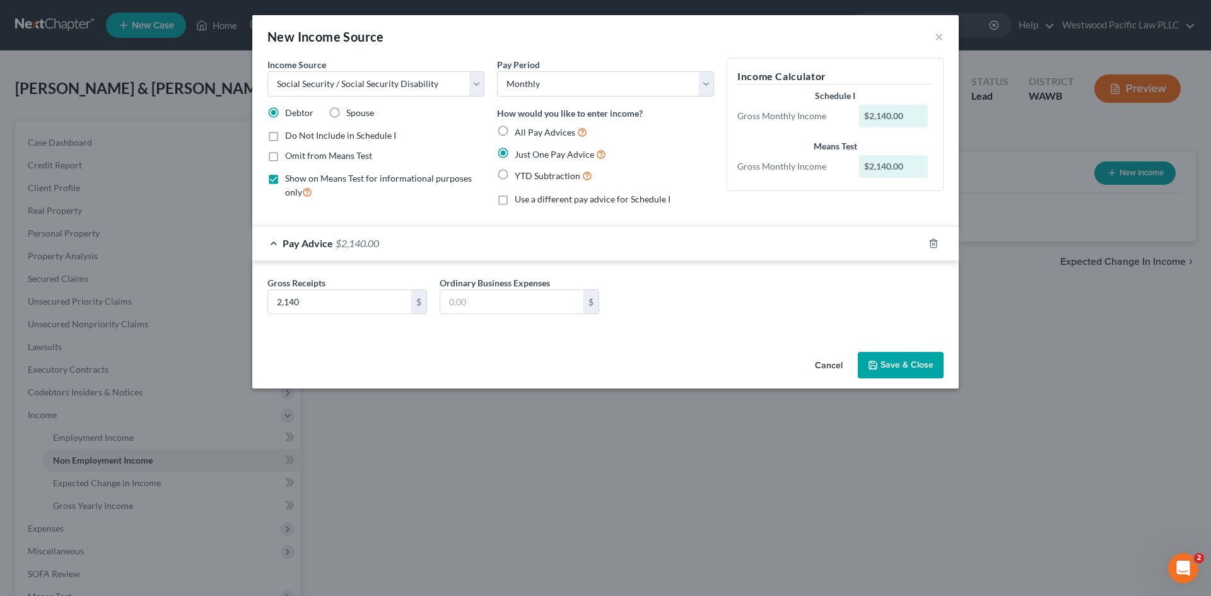
click at [899, 359] on button "Save & Close" at bounding box center [901, 365] width 86 height 26
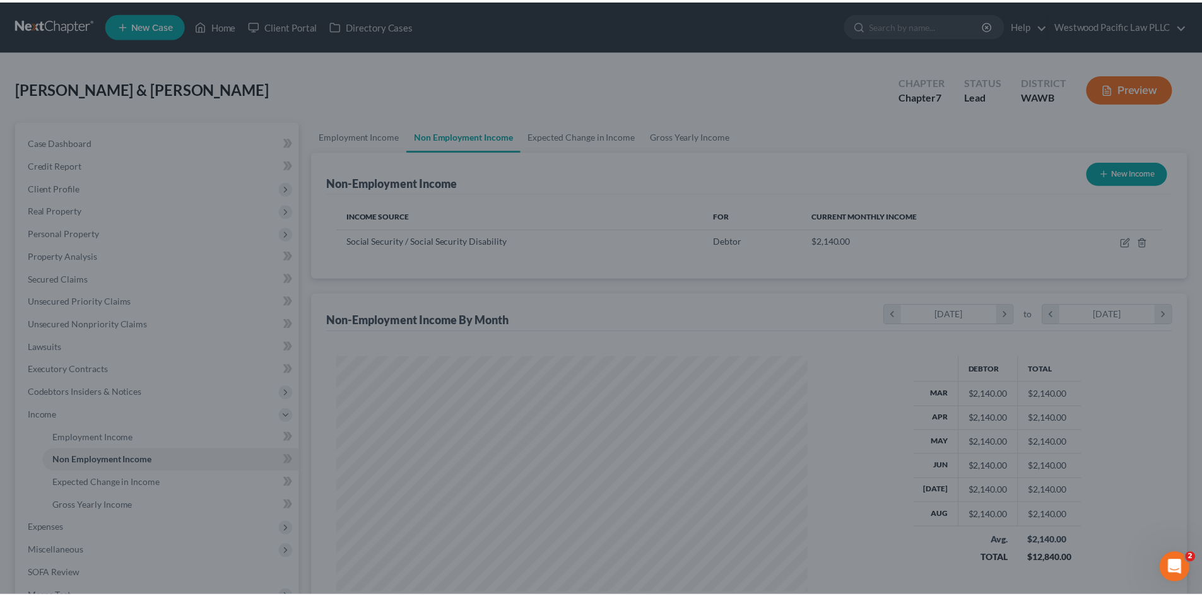
scroll to position [235, 496]
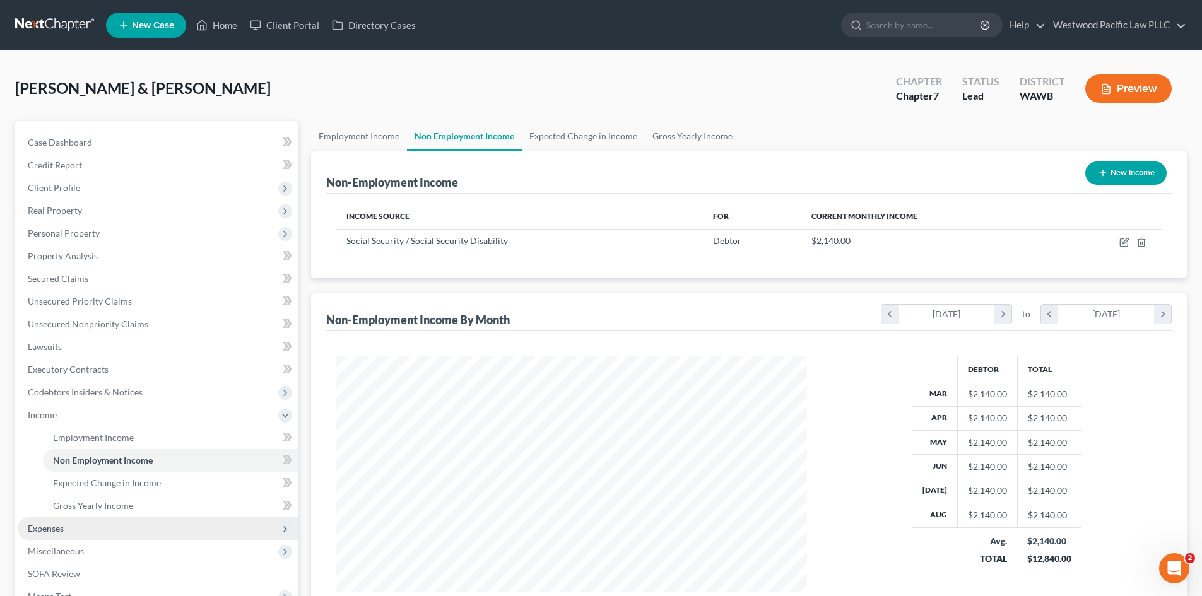
click at [79, 525] on span "Expenses" at bounding box center [158, 528] width 281 height 23
click at [94, 460] on link "Home" at bounding box center [170, 460] width 255 height 23
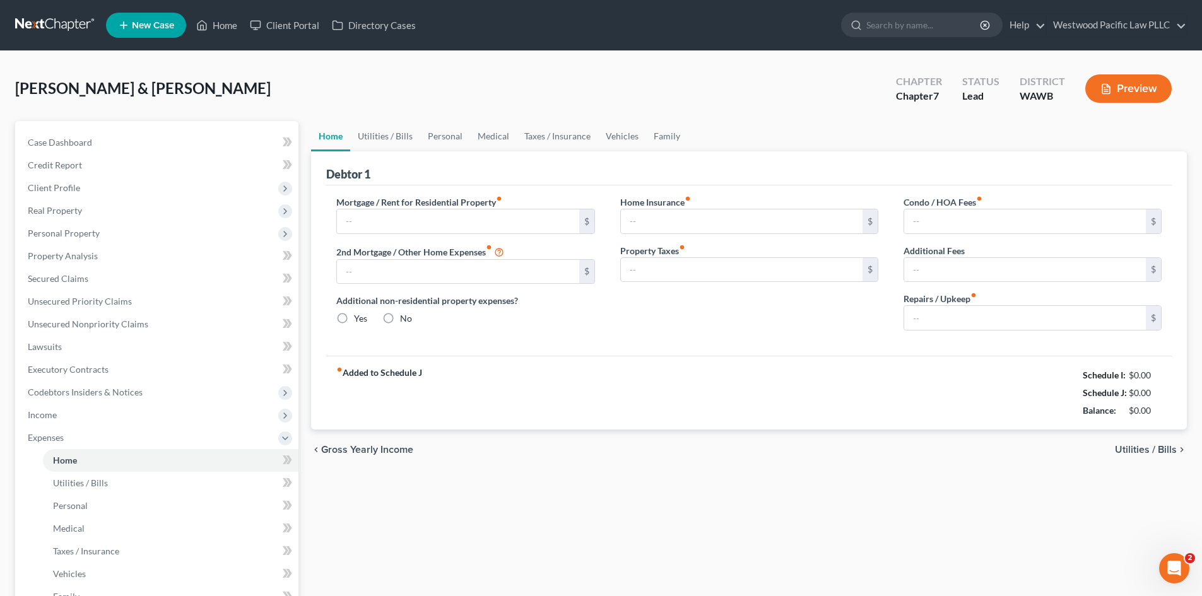
type input "0.00"
radio input "true"
type input "0.00"
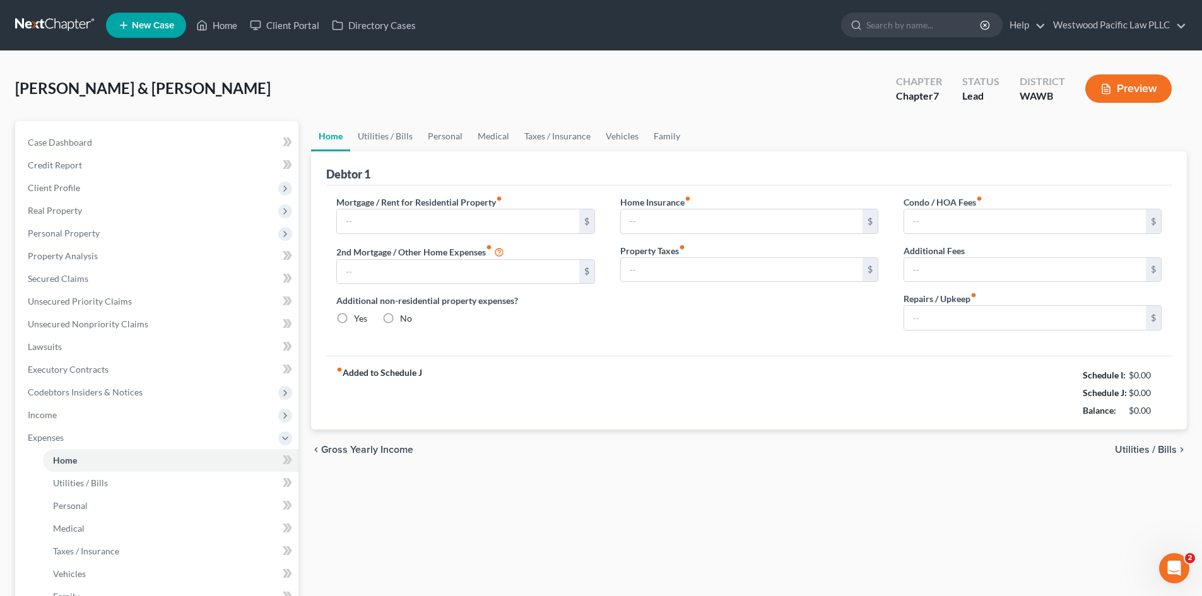
type input "0.00"
click at [487, 221] on input "text" at bounding box center [458, 221] width 242 height 24
type input "6,264.44"
click at [944, 317] on input "0.00" at bounding box center [1025, 318] width 242 height 24
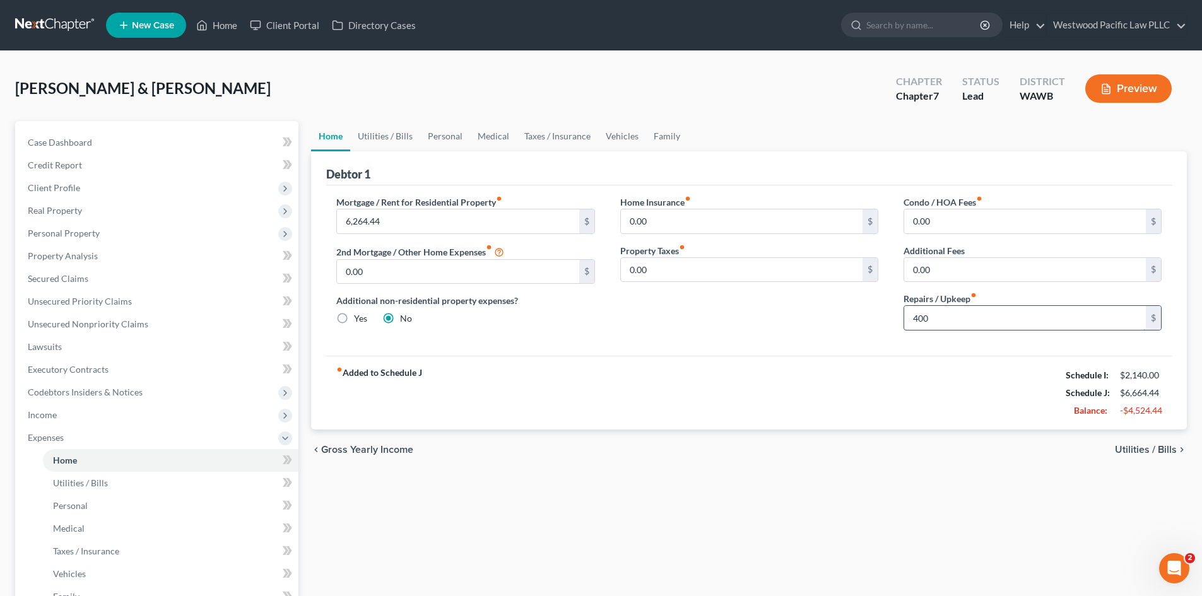
type input "400"
click at [392, 136] on link "Utilities / Bills" at bounding box center [385, 136] width 70 height 30
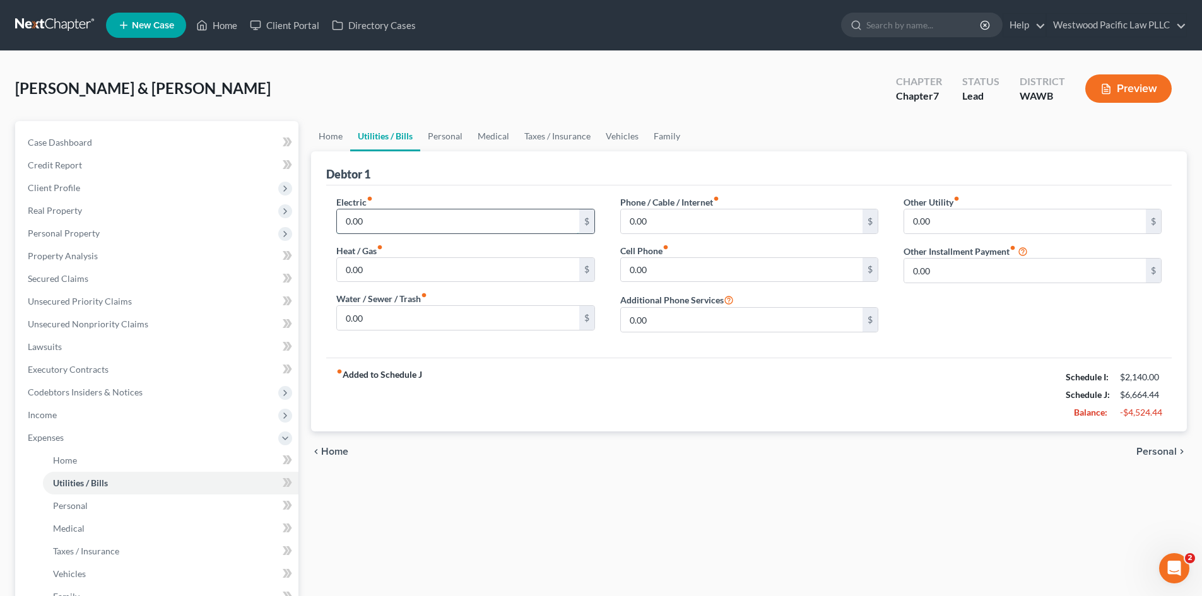
click at [372, 218] on input "0.00" at bounding box center [458, 221] width 242 height 24
type input "410"
type input "325"
type input "405"
click at [939, 223] on input "0.00" at bounding box center [1025, 221] width 242 height 24
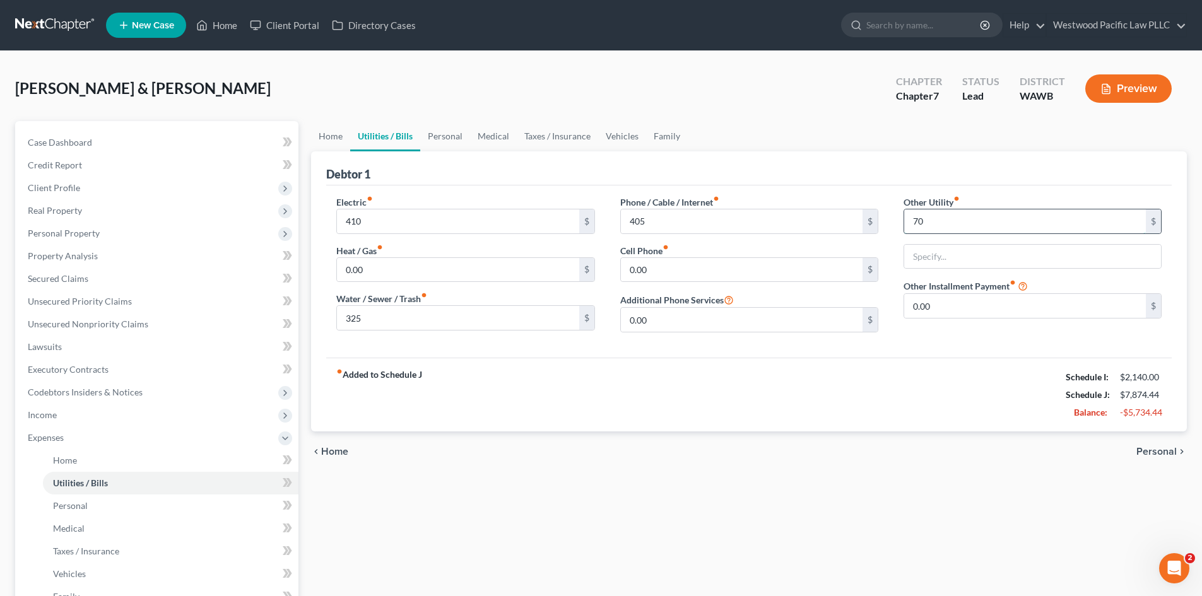
type input "70"
click at [455, 138] on link "Personal" at bounding box center [445, 136] width 50 height 30
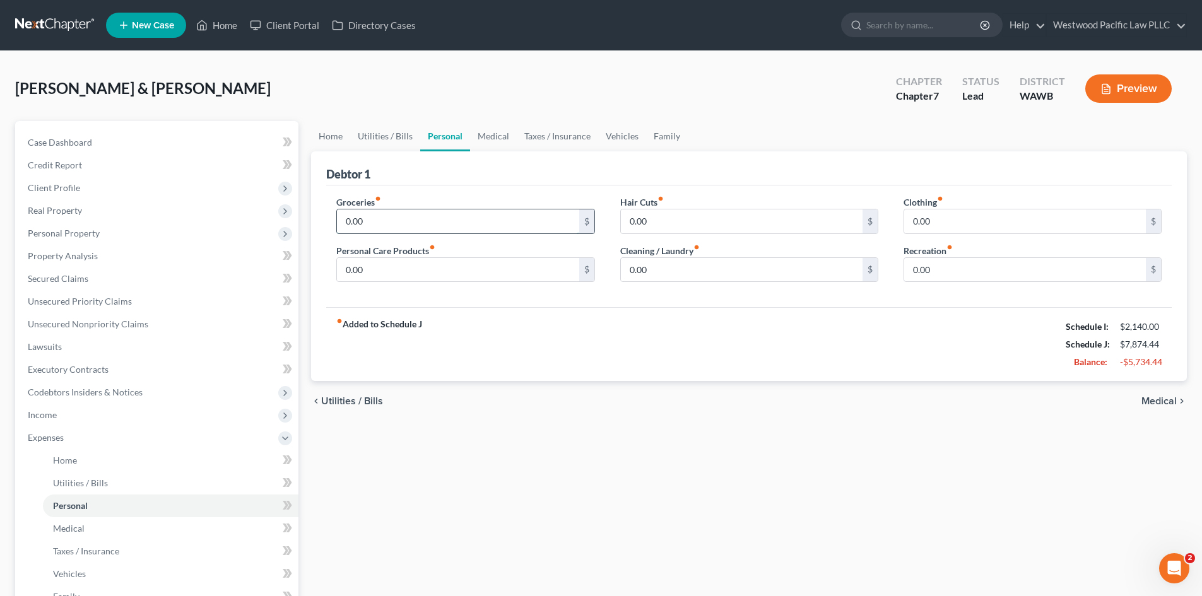
click at [392, 218] on input "0.00" at bounding box center [458, 221] width 242 height 24
type input "2"
click at [942, 274] on input "0.00" at bounding box center [1025, 270] width 242 height 24
type input "300"
type input "50"
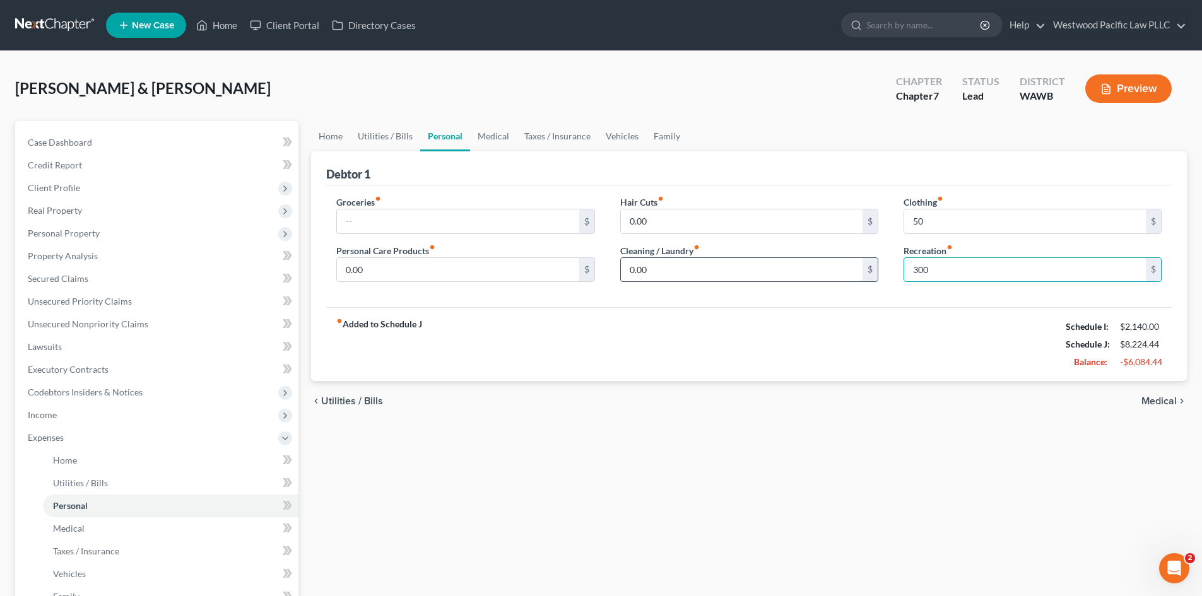
click at [650, 269] on input "0.00" at bounding box center [742, 270] width 242 height 24
type input "50"
click at [356, 262] on input "0.00" at bounding box center [458, 270] width 242 height 24
type input "100"
click at [379, 218] on input "text" at bounding box center [458, 221] width 242 height 24
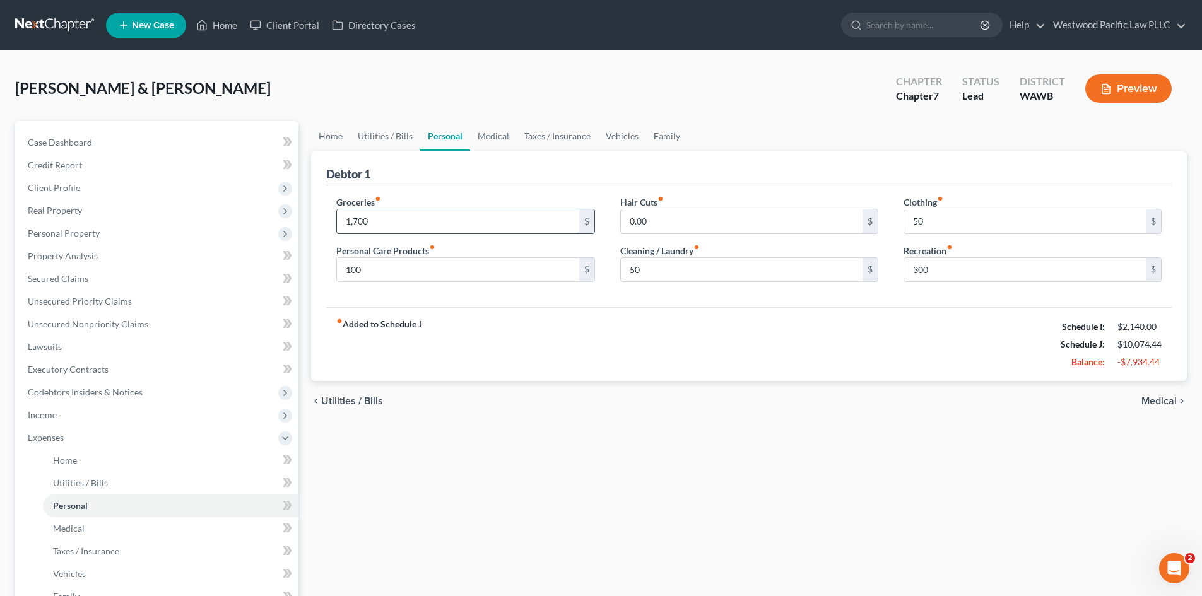
type input "1,700"
click at [497, 139] on link "Medical" at bounding box center [493, 136] width 47 height 30
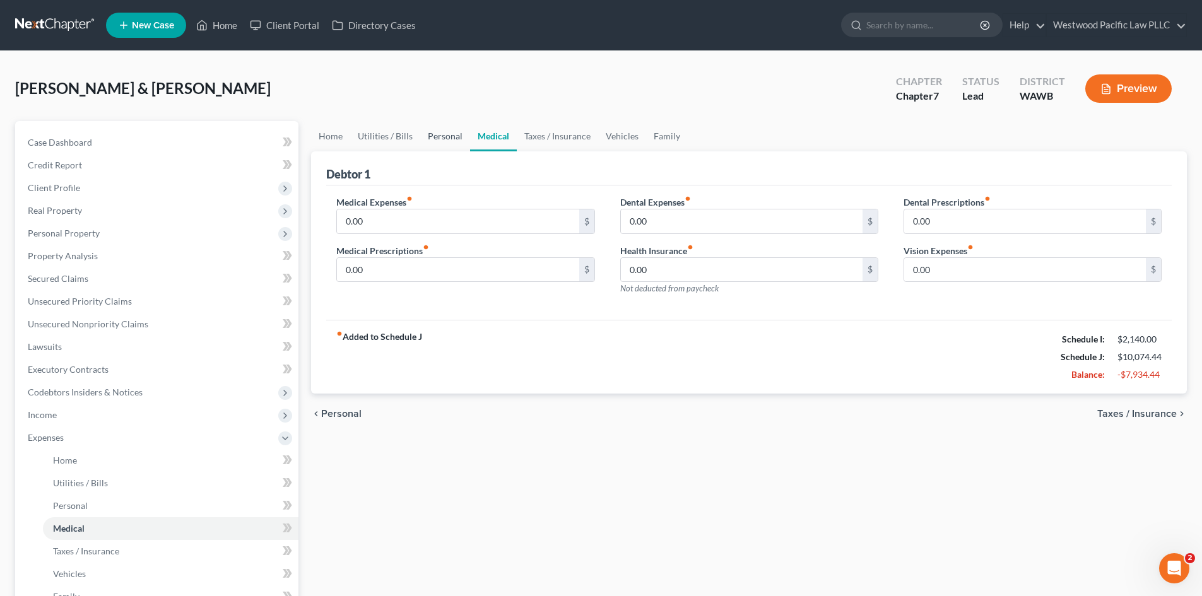
click at [436, 135] on link "Personal" at bounding box center [445, 136] width 50 height 30
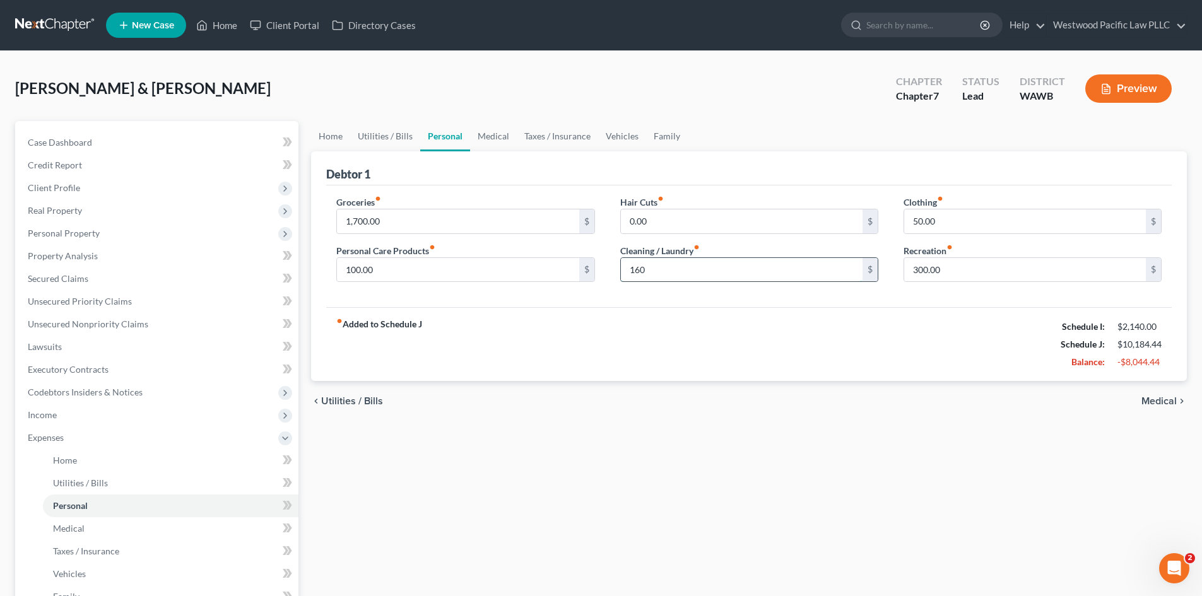
type input "160"
type input "325"
click at [914, 269] on input "300.00" at bounding box center [1025, 270] width 242 height 24
type input "500"
type input "2,200"
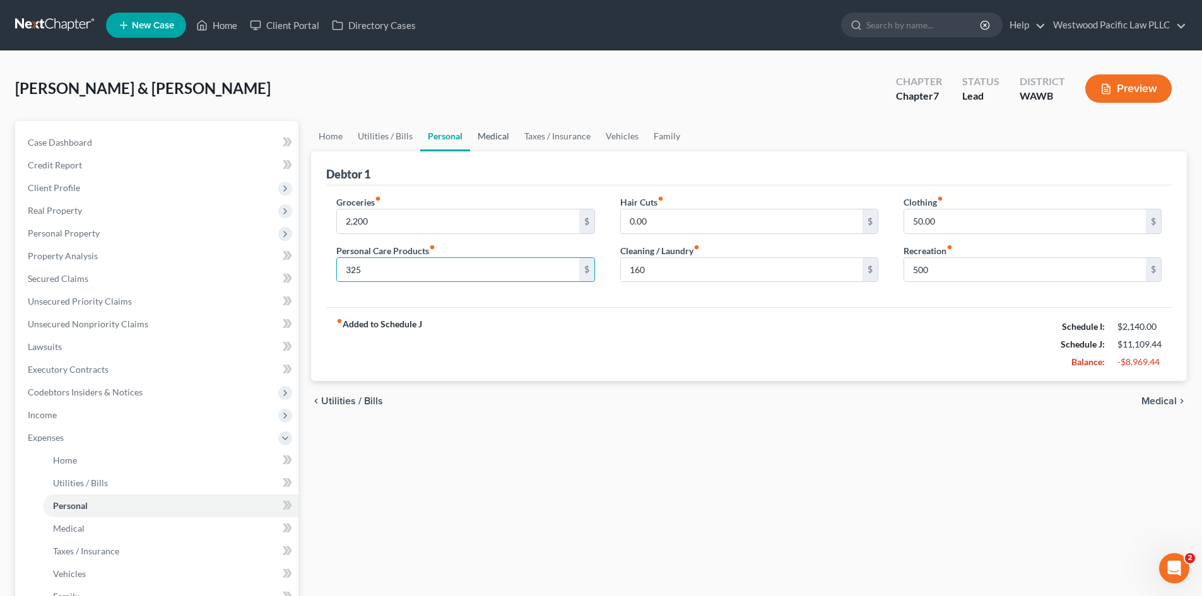
click at [496, 136] on link "Medical" at bounding box center [493, 136] width 47 height 30
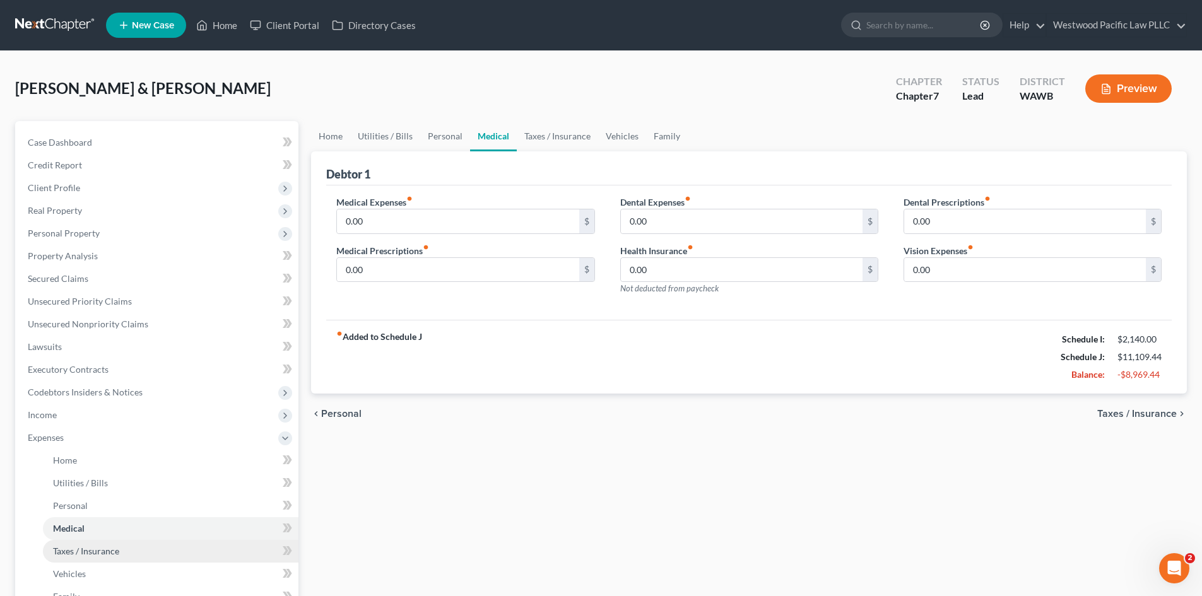
click at [139, 549] on link "Taxes / Insurance" at bounding box center [170, 551] width 255 height 23
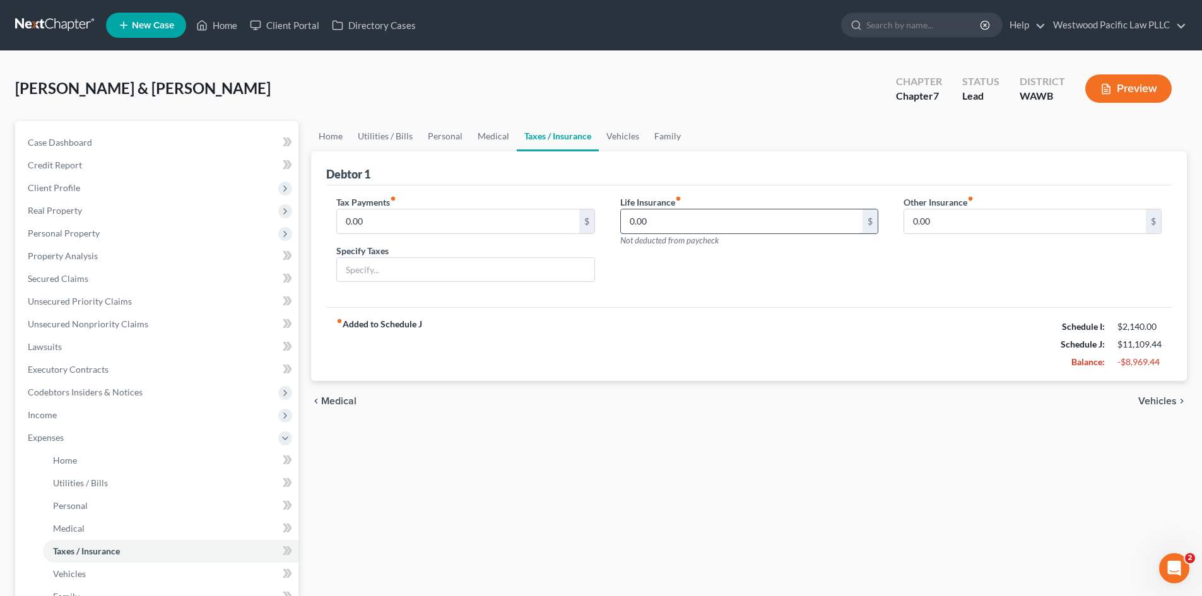
click at [648, 222] on input "0.00" at bounding box center [742, 221] width 242 height 24
type input "100"
click at [494, 136] on link "Medical" at bounding box center [493, 136] width 47 height 30
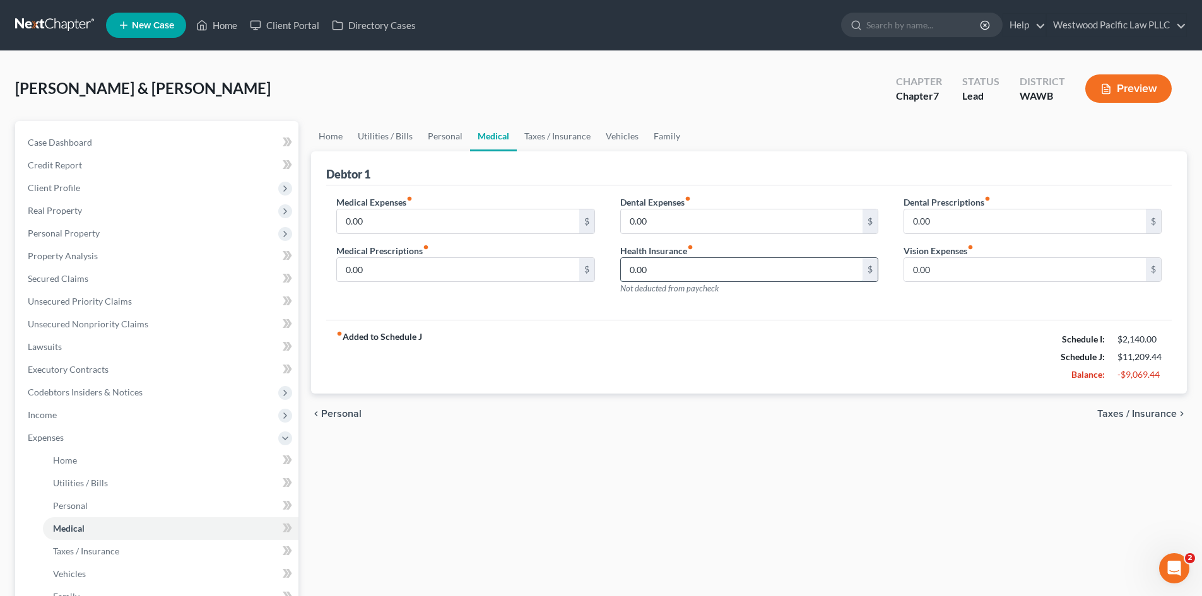
click at [649, 271] on input "0.00" at bounding box center [742, 270] width 242 height 24
type input "1,480"
click at [402, 225] on input "0.00" at bounding box center [458, 221] width 242 height 24
type input "400"
click at [334, 130] on link "Home" at bounding box center [330, 136] width 39 height 30
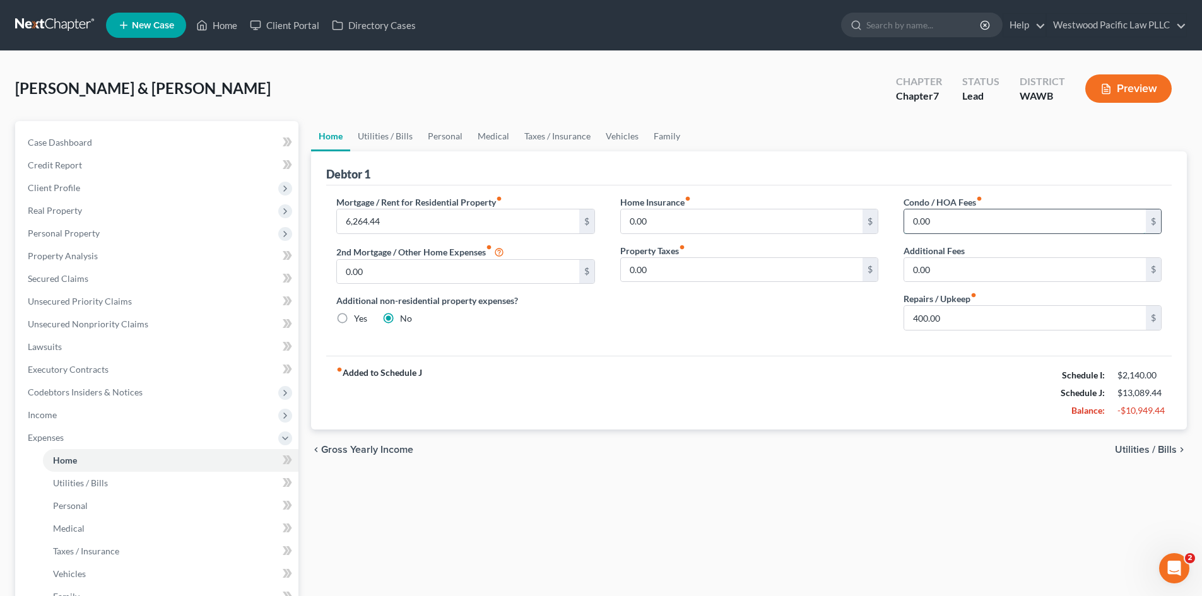
click at [925, 224] on input "0.00" at bounding box center [1025, 221] width 242 height 24
type input "1,200"
click at [394, 134] on link "Utilities / Bills" at bounding box center [385, 136] width 70 height 30
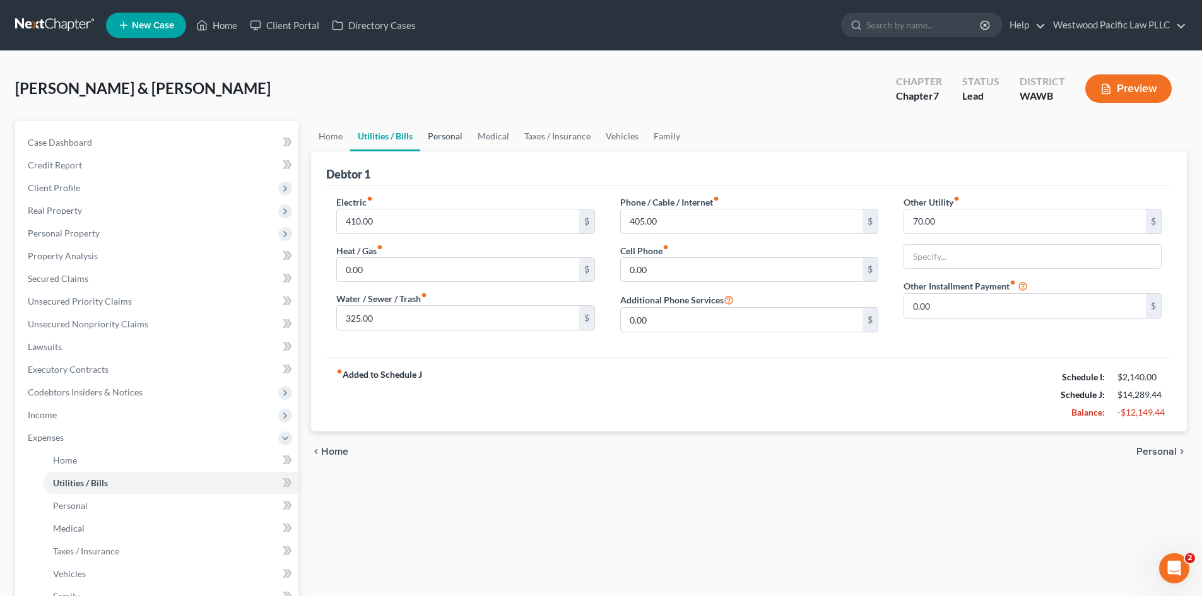
click at [445, 135] on link "Personal" at bounding box center [445, 136] width 50 height 30
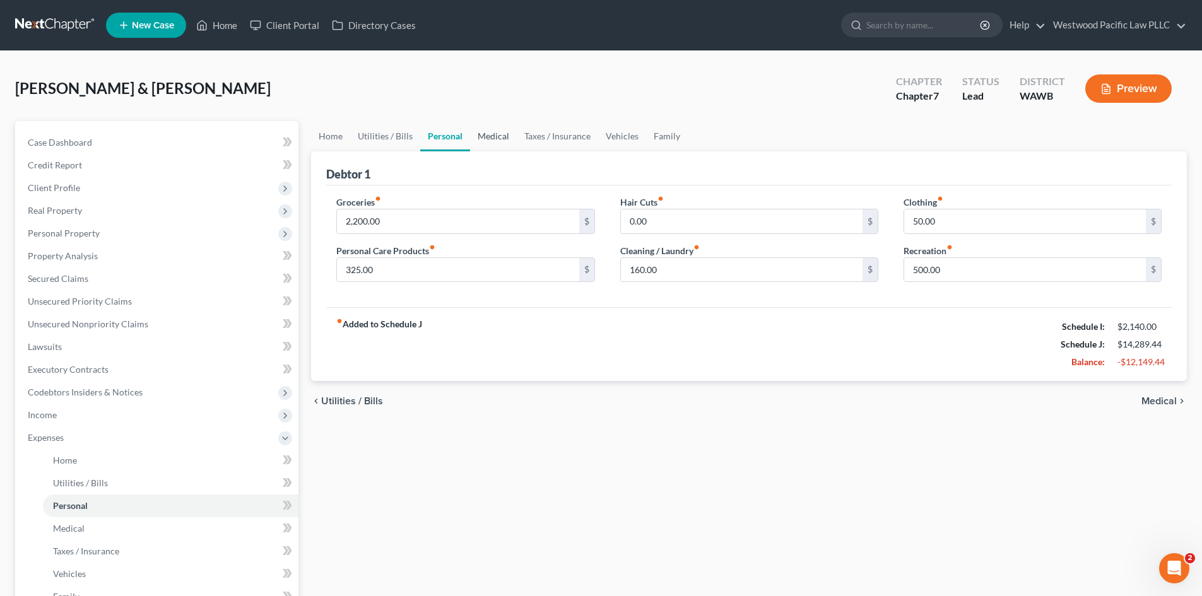
click at [491, 132] on link "Medical" at bounding box center [493, 136] width 47 height 30
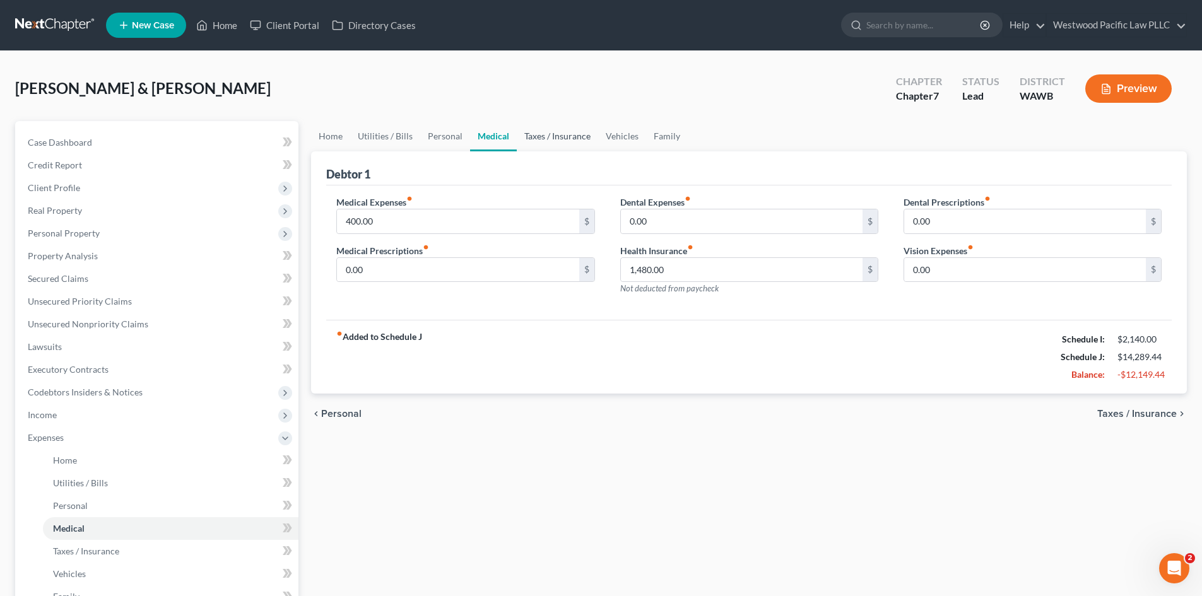
click at [559, 136] on link "Taxes / Insurance" at bounding box center [557, 136] width 81 height 30
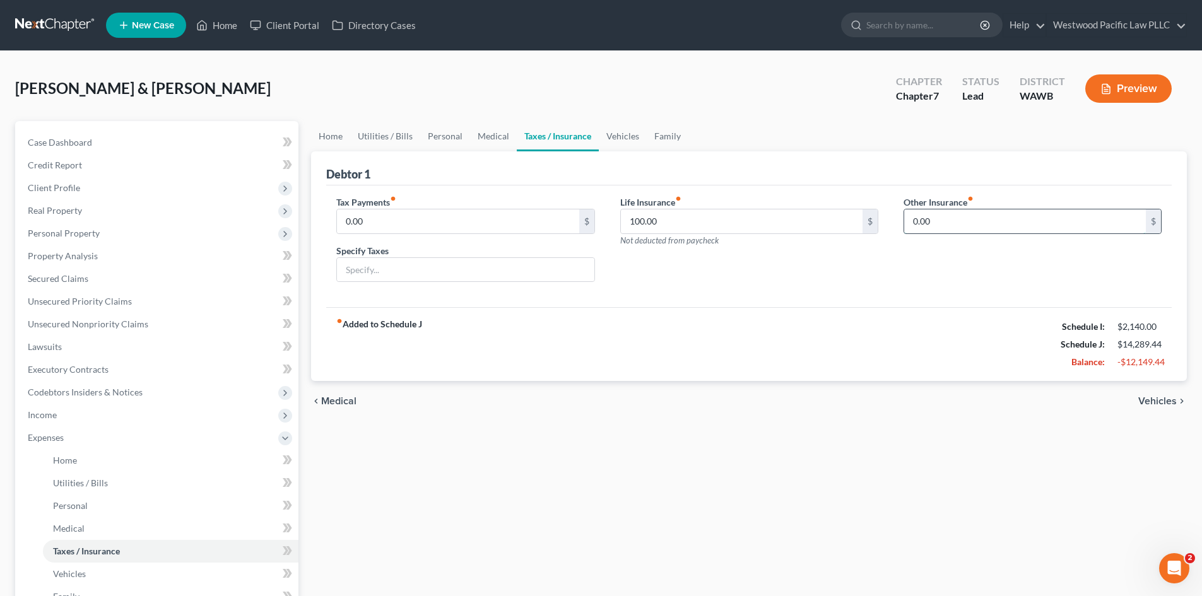
click at [914, 218] on input "0.00" at bounding box center [1025, 221] width 242 height 24
type input "465"
type input "A"
click at [938, 219] on input "465" at bounding box center [1025, 221] width 242 height 24
click at [622, 136] on link "Vehicles" at bounding box center [623, 136] width 48 height 30
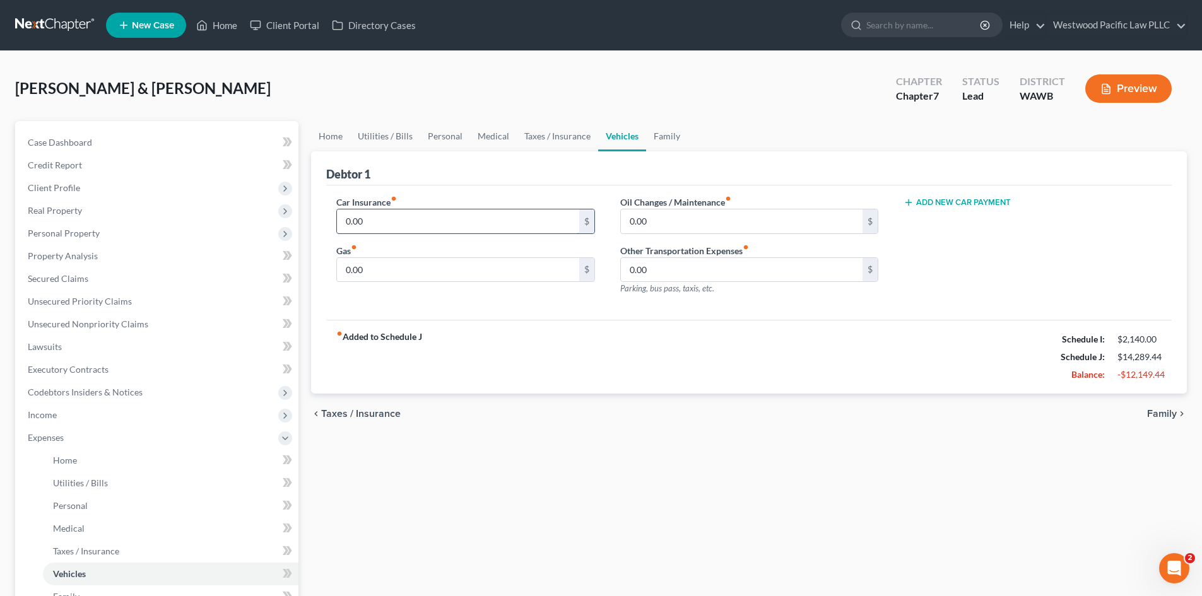
click at [454, 228] on input "0.00" at bounding box center [458, 221] width 242 height 24
type input "465"
type input "100"
type input "50"
click at [664, 138] on link "Family" at bounding box center [667, 136] width 42 height 30
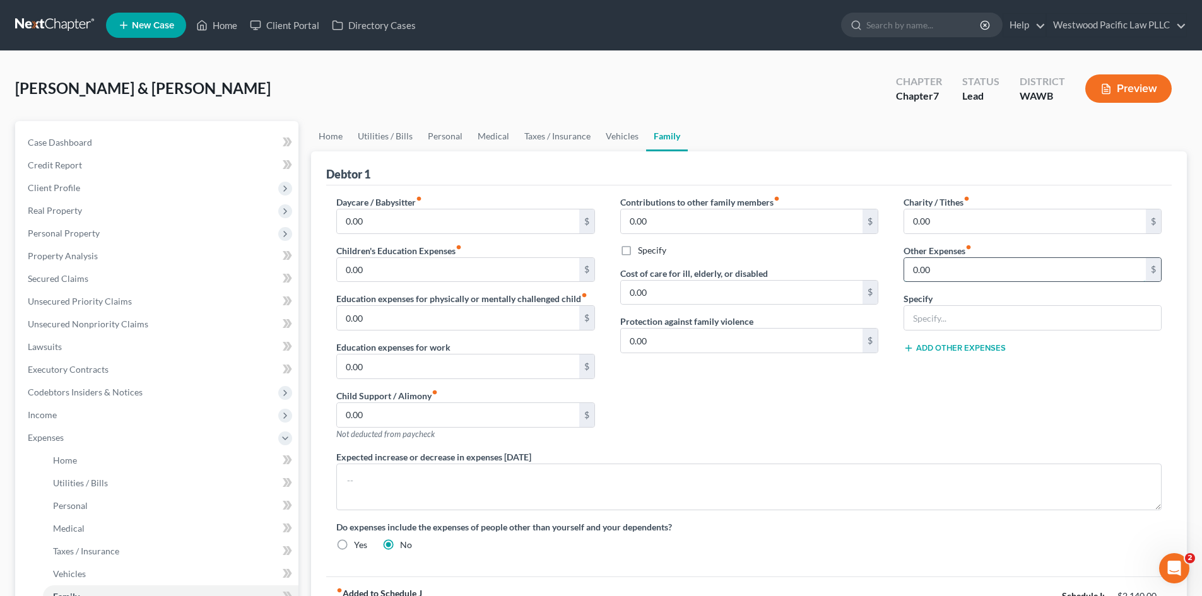
click at [928, 273] on input "0.00" at bounding box center [1025, 270] width 242 height 24
type input "0"
type input "200"
type input "Pet expenses"
drag, startPoint x: 67, startPoint y: 412, endPoint x: 75, endPoint y: 409, distance: 8.2
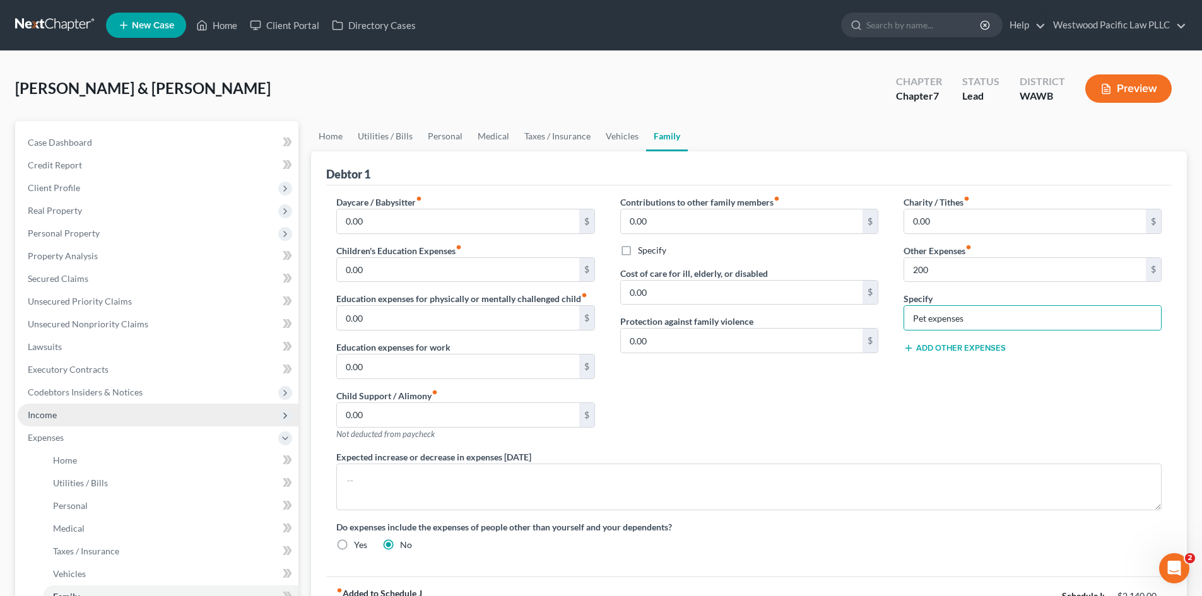
click at [67, 412] on span "Income" at bounding box center [158, 415] width 281 height 23
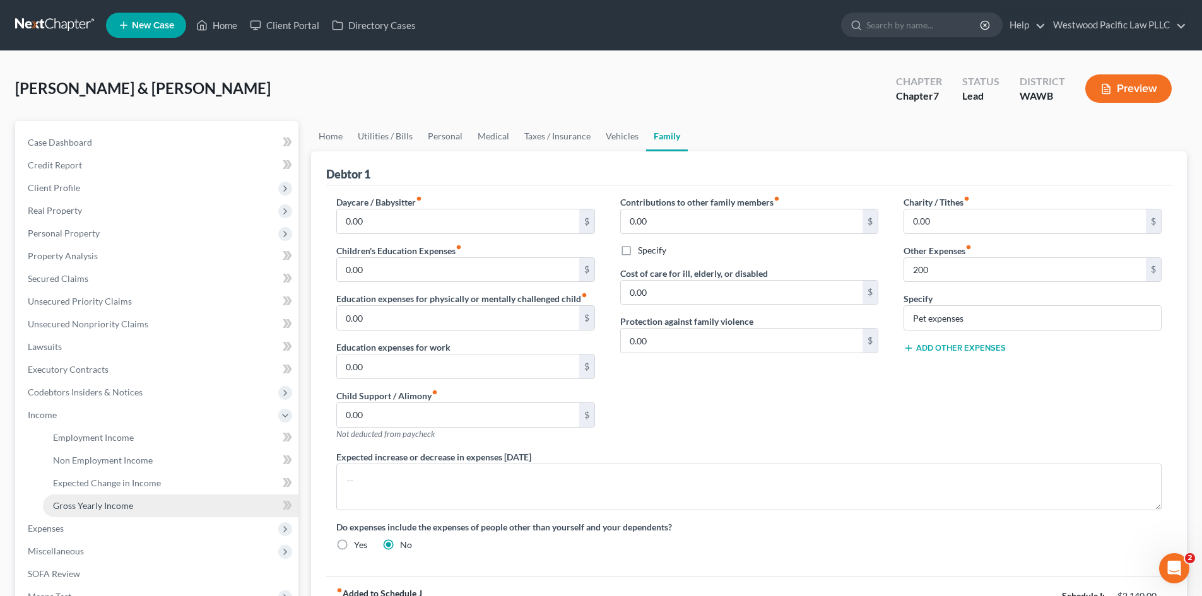
click at [110, 505] on span "Gross Yearly Income" at bounding box center [93, 505] width 80 height 11
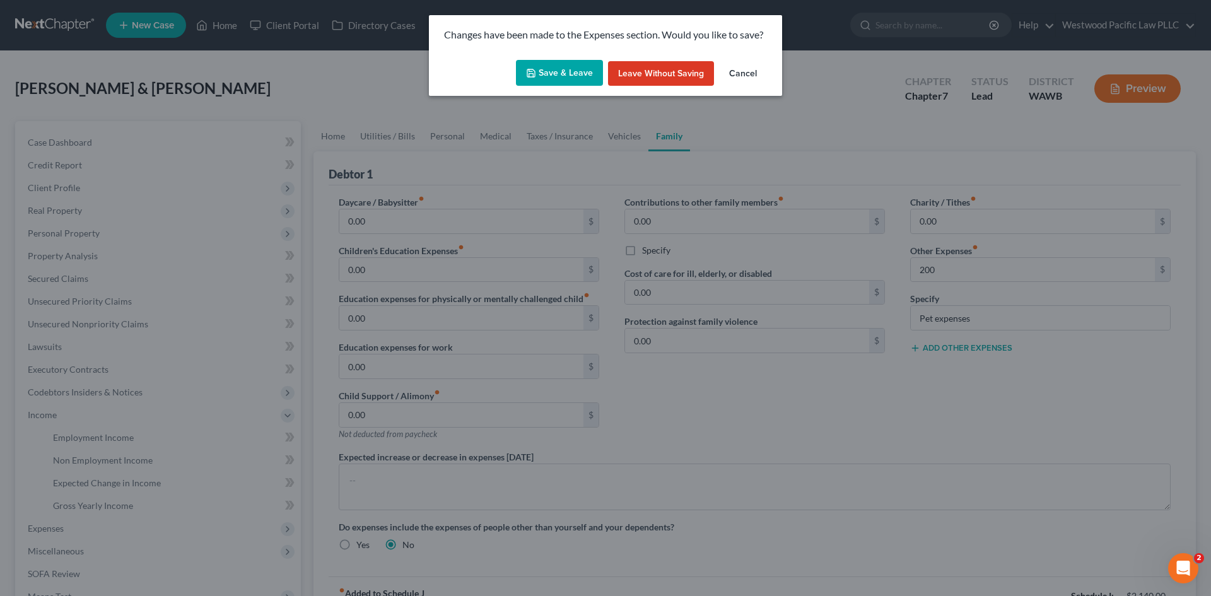
click at [556, 67] on button "Save & Leave" at bounding box center [559, 73] width 87 height 26
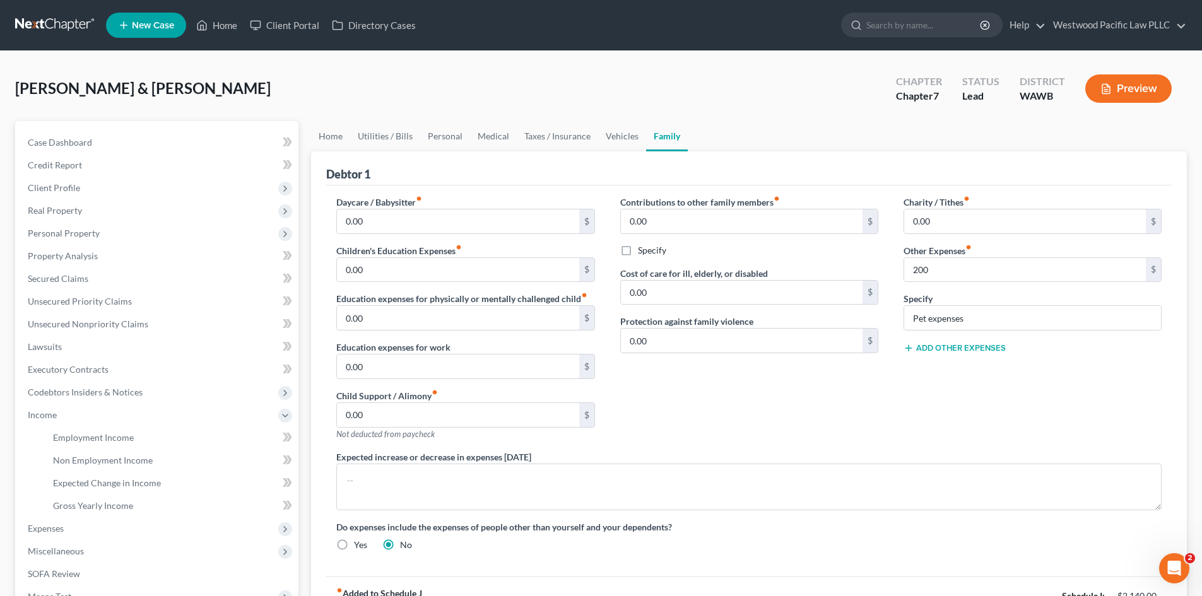
type input "200.00"
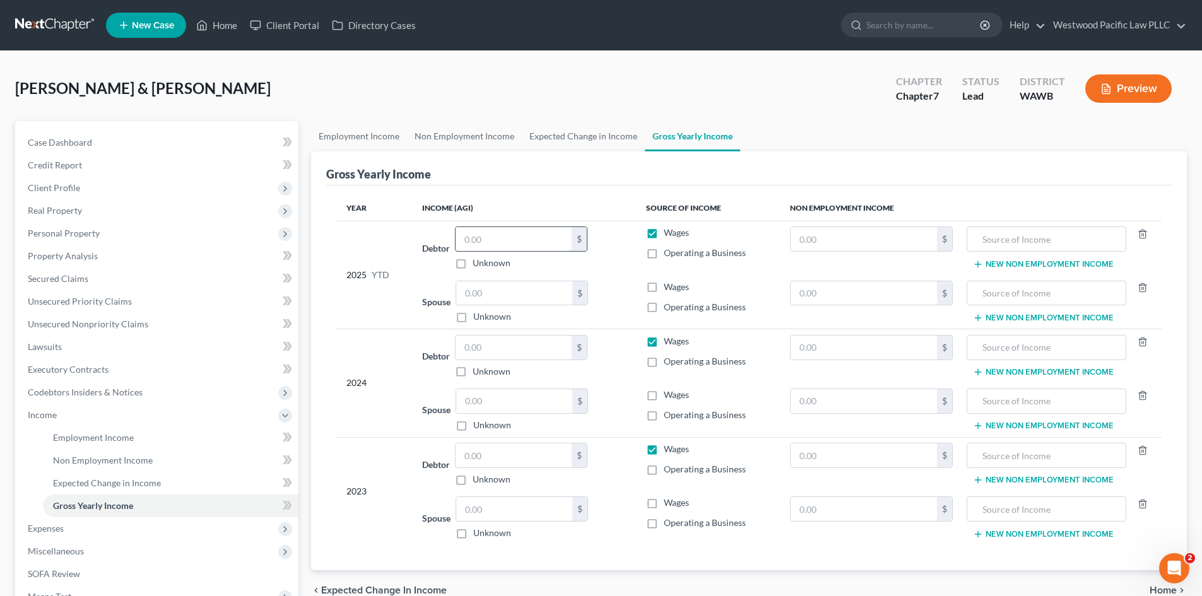
click at [488, 239] on input "text" at bounding box center [513, 239] width 116 height 24
type input "8,800"
click at [664, 253] on label "Operating a Business" at bounding box center [705, 253] width 82 height 13
click at [669, 253] on input "Operating a Business" at bounding box center [673, 251] width 8 height 8
checkbox input "true"
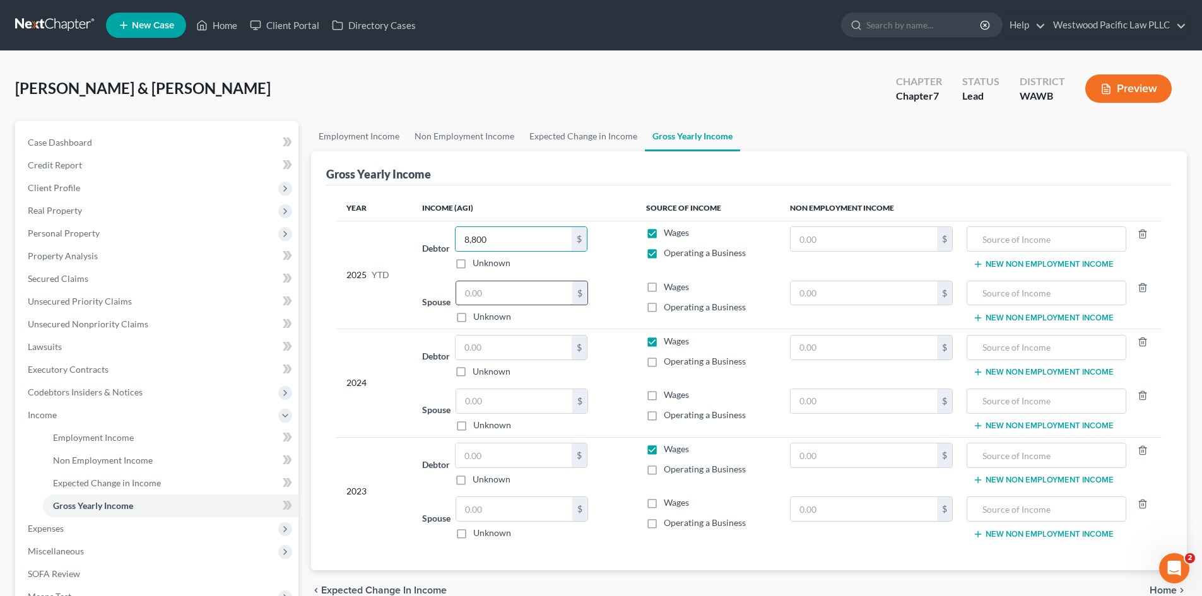
click at [488, 293] on input "text" at bounding box center [514, 293] width 116 height 24
click at [474, 351] on input "text" at bounding box center [513, 348] width 116 height 24
type input "8,500"
click at [664, 233] on label "Wages" at bounding box center [676, 232] width 25 height 13
click at [669, 233] on input "Wages" at bounding box center [673, 230] width 8 height 8
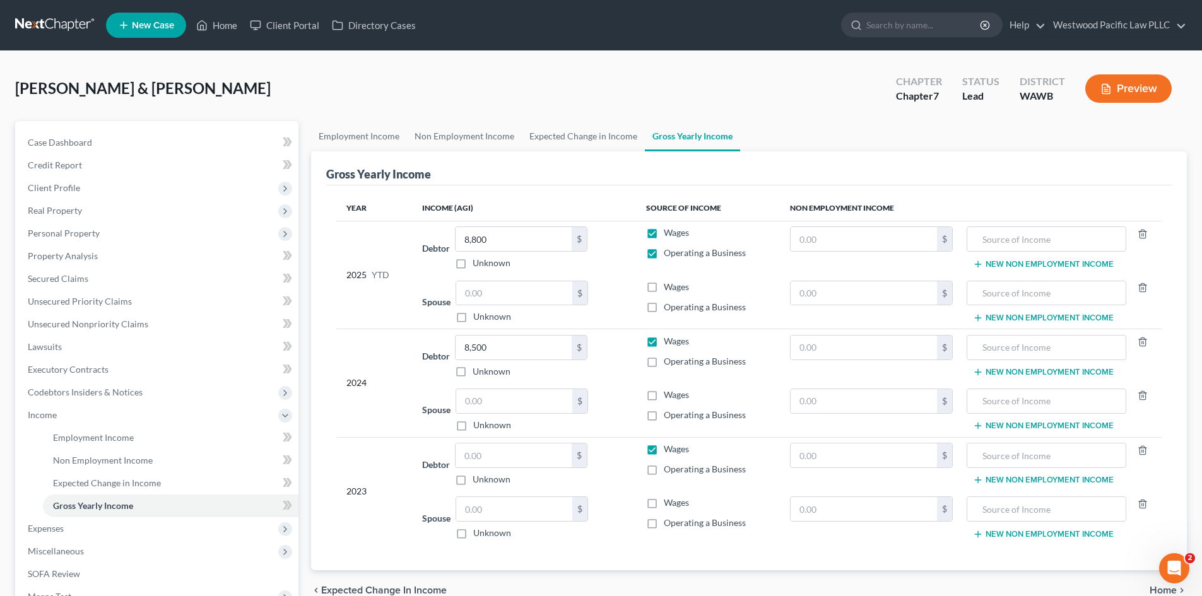
checkbox input "false"
click at [664, 364] on label "Operating a Business" at bounding box center [705, 361] width 82 height 13
click at [669, 363] on input "Operating a Business" at bounding box center [673, 359] width 8 height 8
checkbox input "true"
click at [664, 342] on label "Wages" at bounding box center [676, 341] width 25 height 13
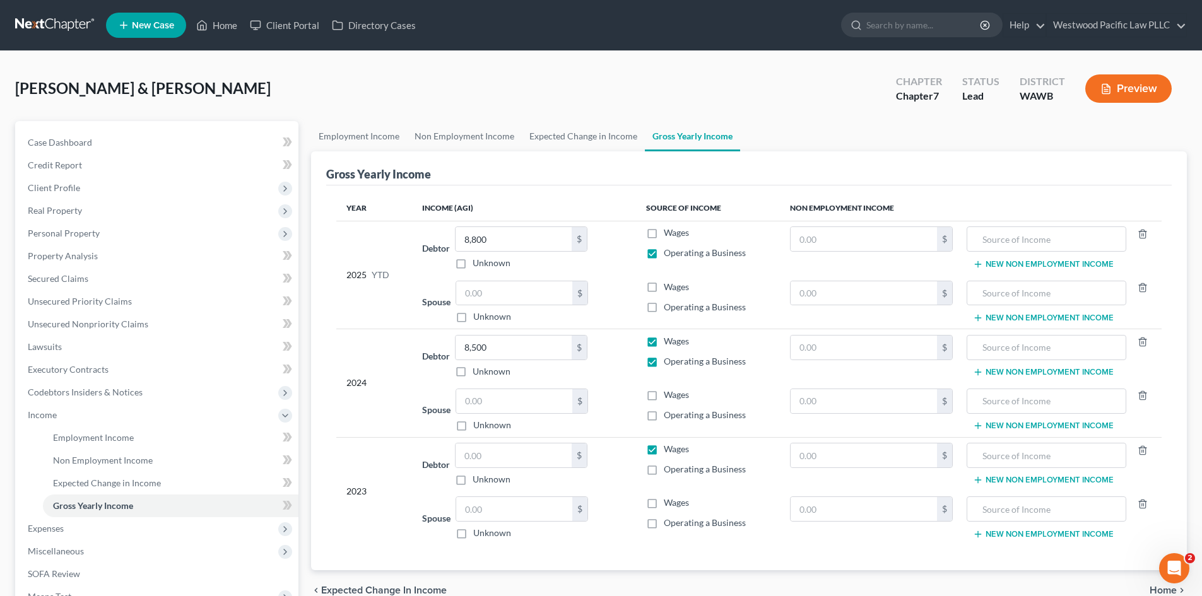
click at [669, 342] on input "Wages" at bounding box center [673, 339] width 8 height 8
checkbox input "false"
click at [485, 455] on input "text" at bounding box center [513, 455] width 116 height 24
type input "12,000"
click at [664, 472] on label "Operating a Business" at bounding box center [705, 469] width 82 height 13
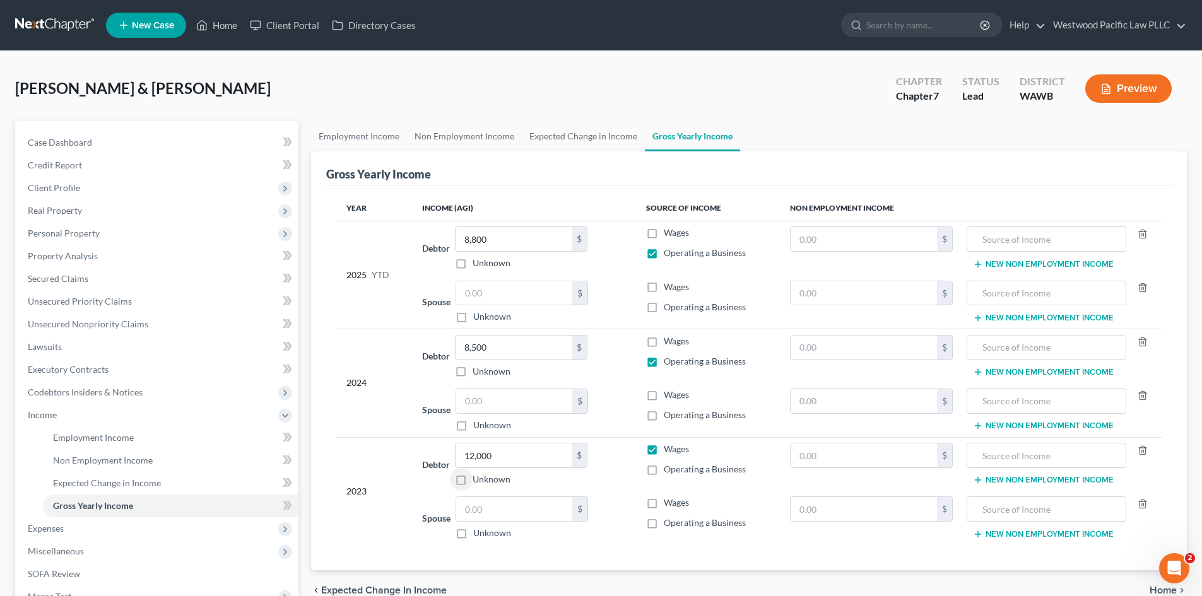
click at [669, 471] on input "Operating a Business" at bounding box center [673, 467] width 8 height 8
checkbox input "true"
click at [664, 451] on label "Wages" at bounding box center [676, 449] width 25 height 13
click at [669, 451] on input "Wages" at bounding box center [673, 447] width 8 height 8
checkbox input "false"
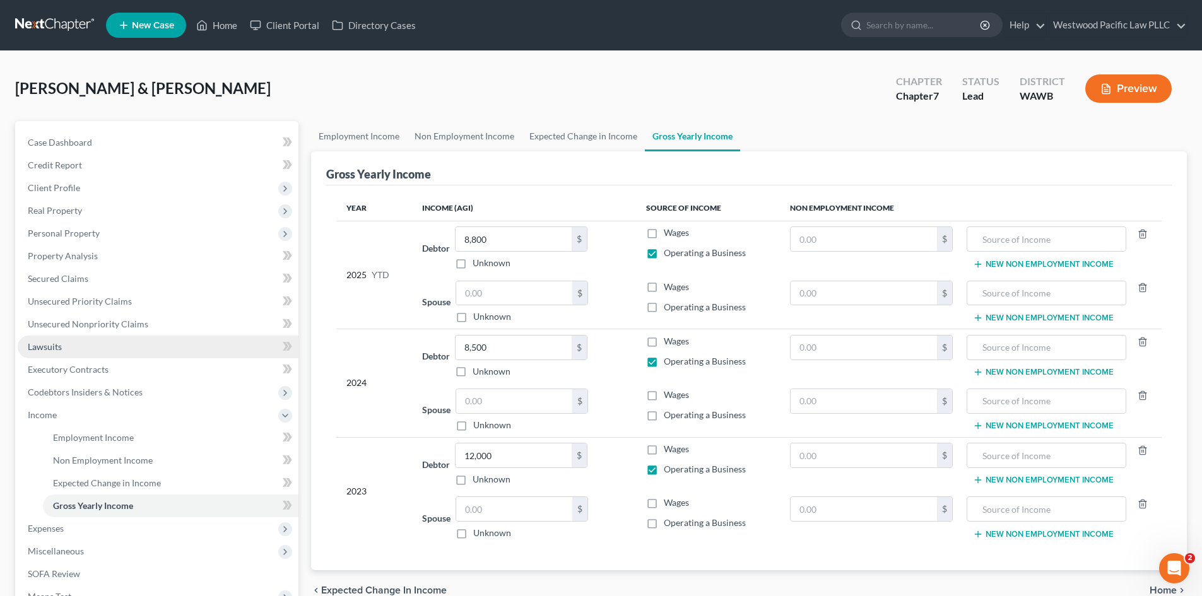
click at [61, 349] on span "Lawsuits" at bounding box center [45, 346] width 34 height 11
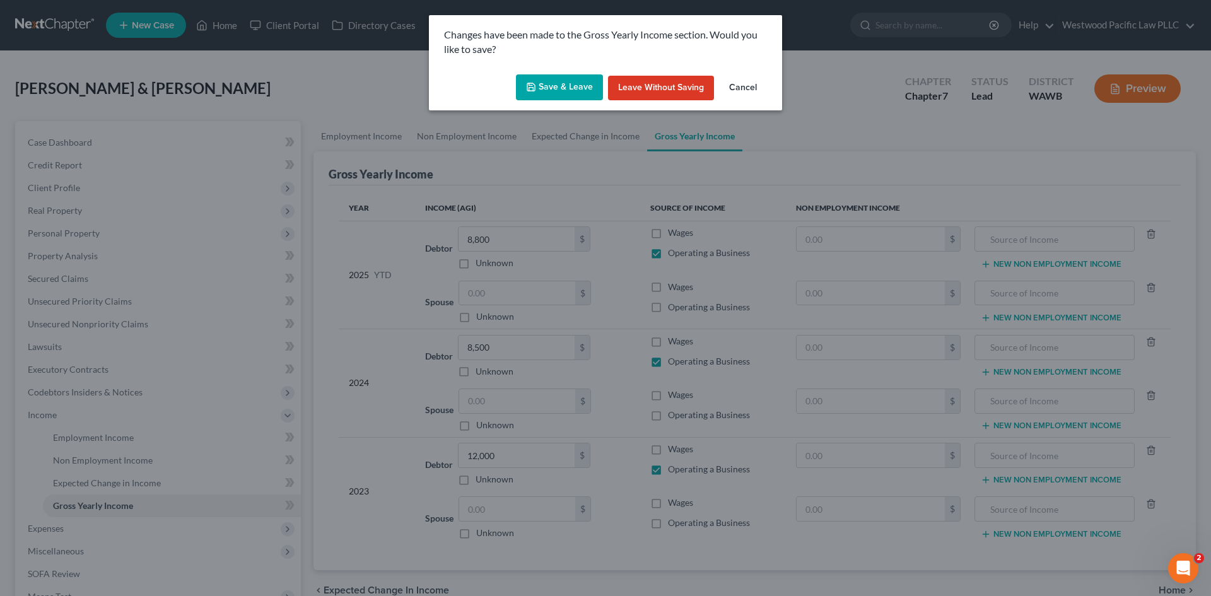
click at [560, 81] on button "Save & Leave" at bounding box center [559, 87] width 87 height 26
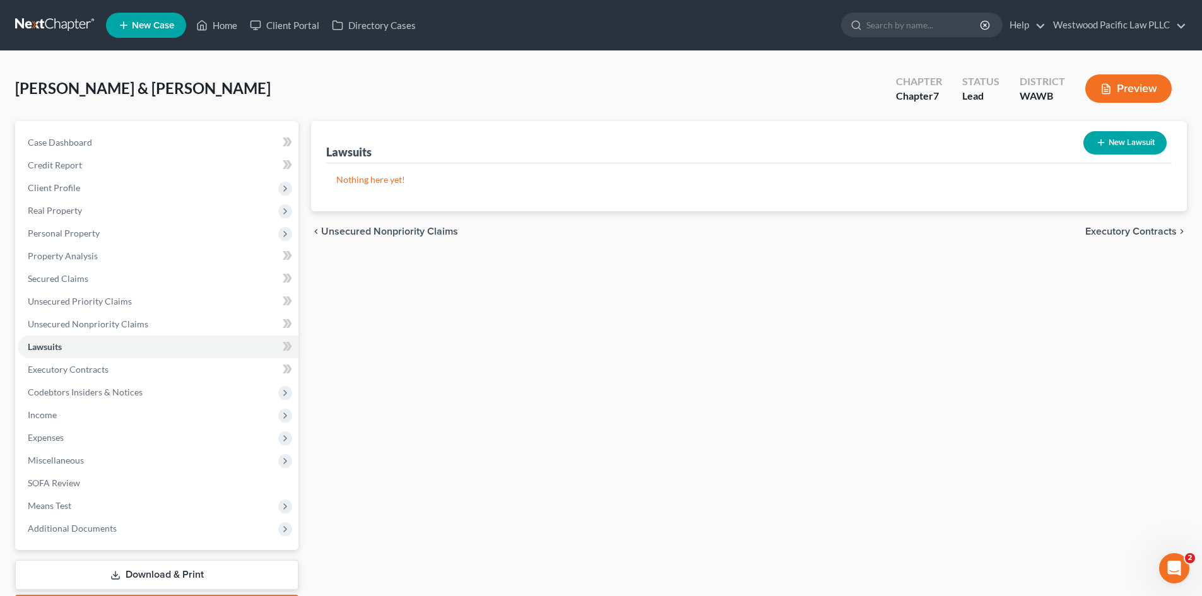
click at [1117, 138] on button "New Lawsuit" at bounding box center [1124, 142] width 83 height 23
select select "0"
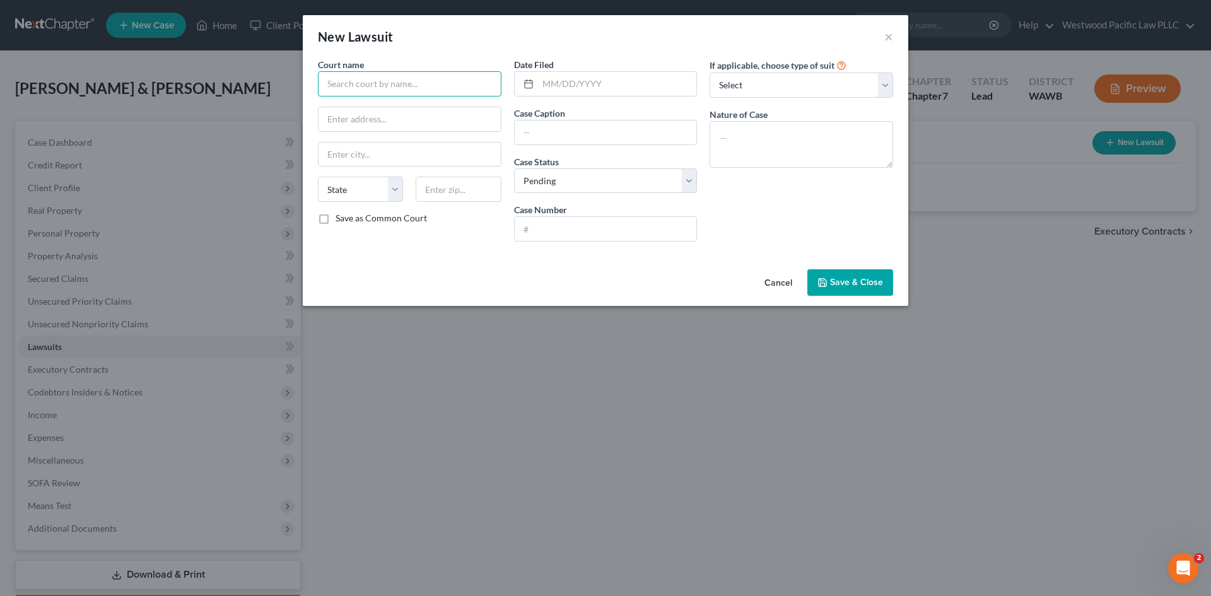
click at [387, 85] on input "text" at bounding box center [410, 83] width 184 height 25
type input "King County Superior Court"
select select "50"
click at [534, 128] on input "text" at bounding box center [606, 132] width 182 height 24
type input "[PERSON_NAME] [PERSON_NAME]"
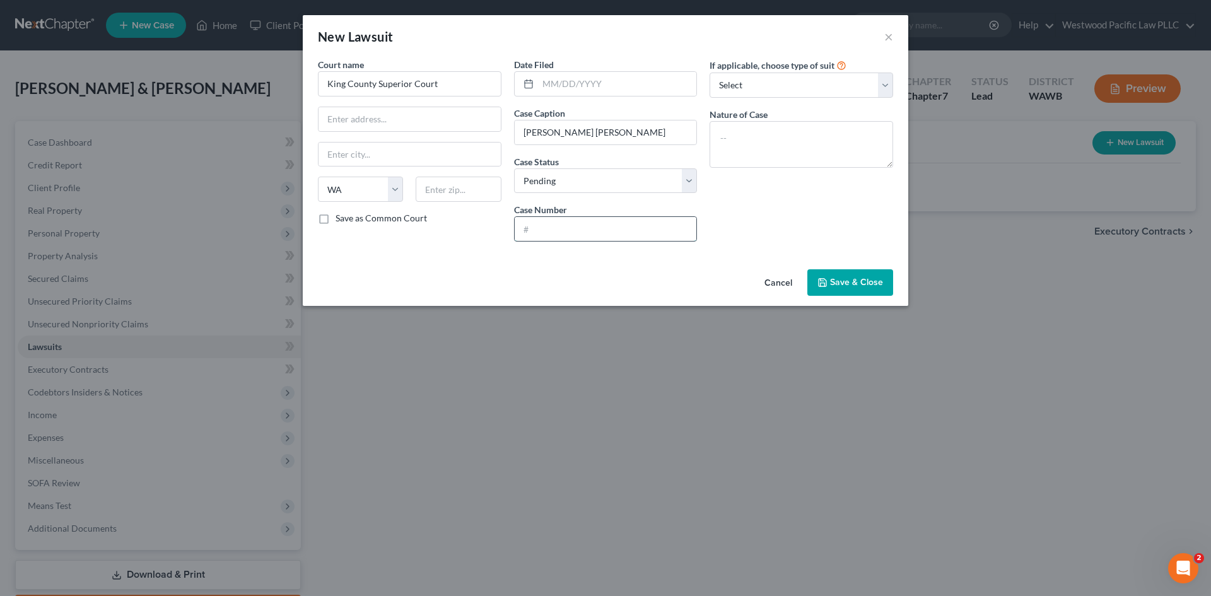
click at [534, 226] on input "text" at bounding box center [606, 229] width 182 height 24
paste input "24-2-21349-0 SEA"
type input "24-2-21349-0 SEA"
click at [885, 79] on select "Select Repossession Garnishment Foreclosure Attached, Seized, Or Levied Other" at bounding box center [802, 85] width 184 height 25
select select "4"
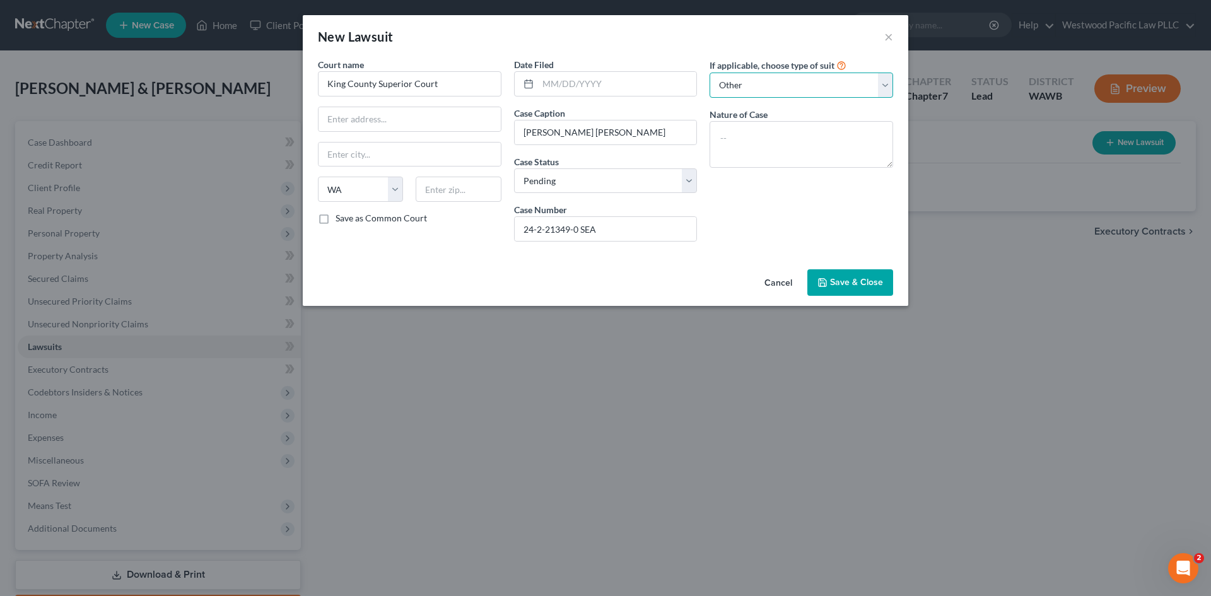
click at [710, 73] on select "Select Repossession Garnishment Foreclosure Attached, Seized, Or Levied Other" at bounding box center [802, 85] width 184 height 25
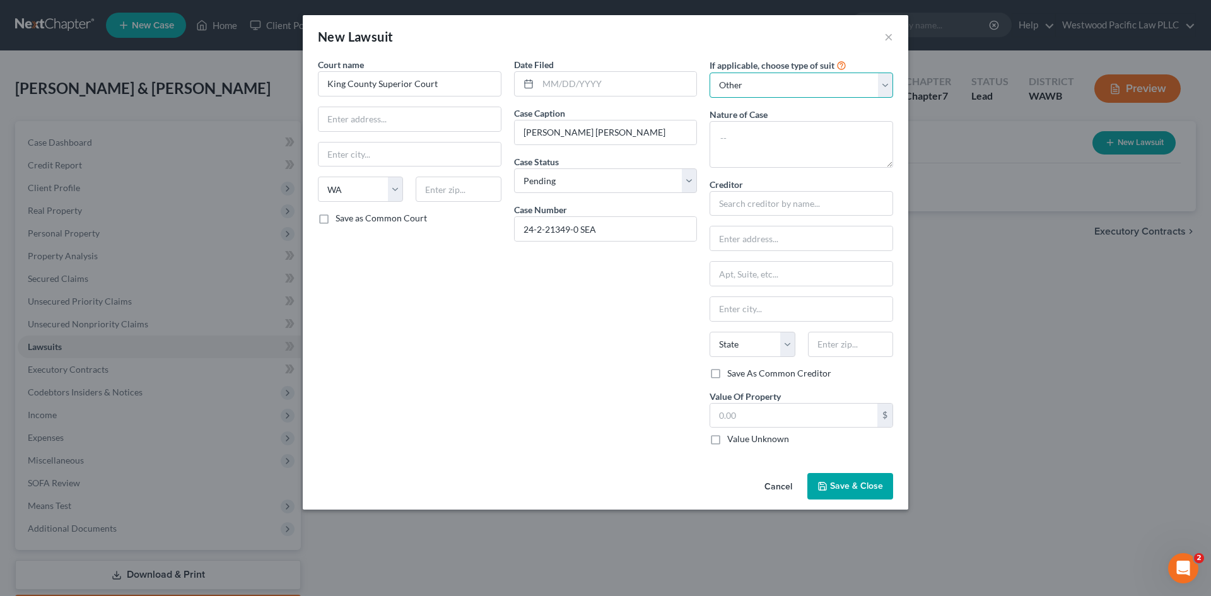
click at [883, 88] on select "Select Repossession Garnishment Foreclosure Attached, Seized, Or Levied Other" at bounding box center [802, 85] width 184 height 25
click at [753, 204] on input "text" at bounding box center [802, 203] width 184 height 25
click at [729, 238] on input "text" at bounding box center [801, 238] width 182 height 24
click at [740, 140] on textarea at bounding box center [802, 144] width 184 height 47
type textarea "Money damages"
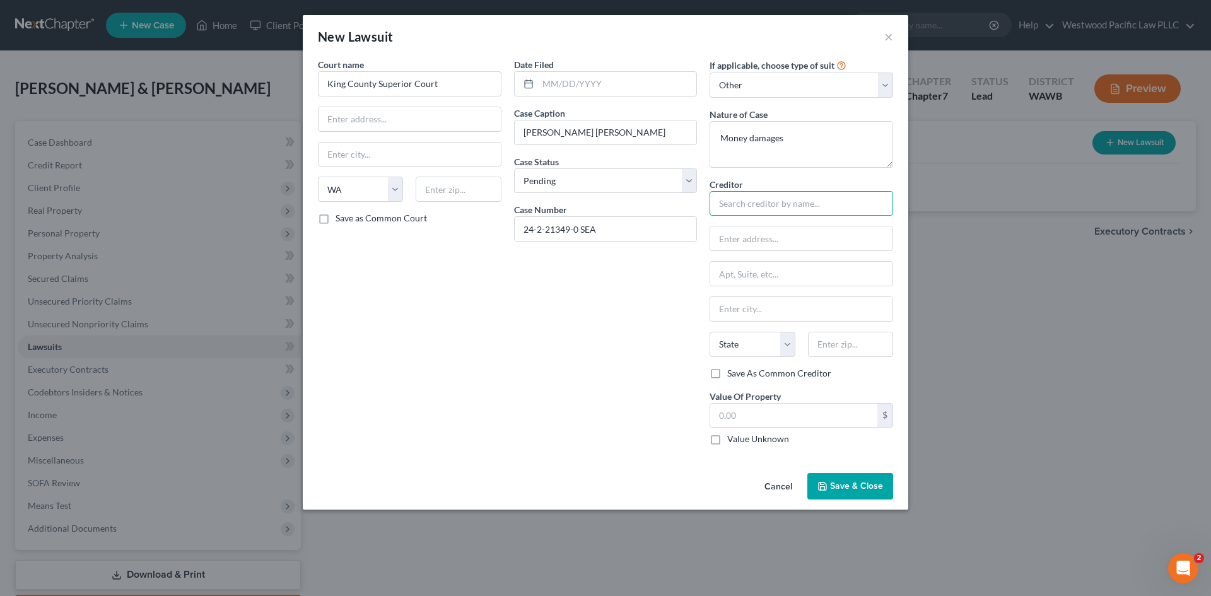
click at [728, 202] on input "text" at bounding box center [802, 203] width 184 height 25
click at [727, 440] on label "Value Unknown" at bounding box center [758, 439] width 62 height 13
click at [732, 440] on input "Value Unknown" at bounding box center [736, 437] width 8 height 8
click at [864, 486] on span "Save & Close" at bounding box center [856, 486] width 53 height 11
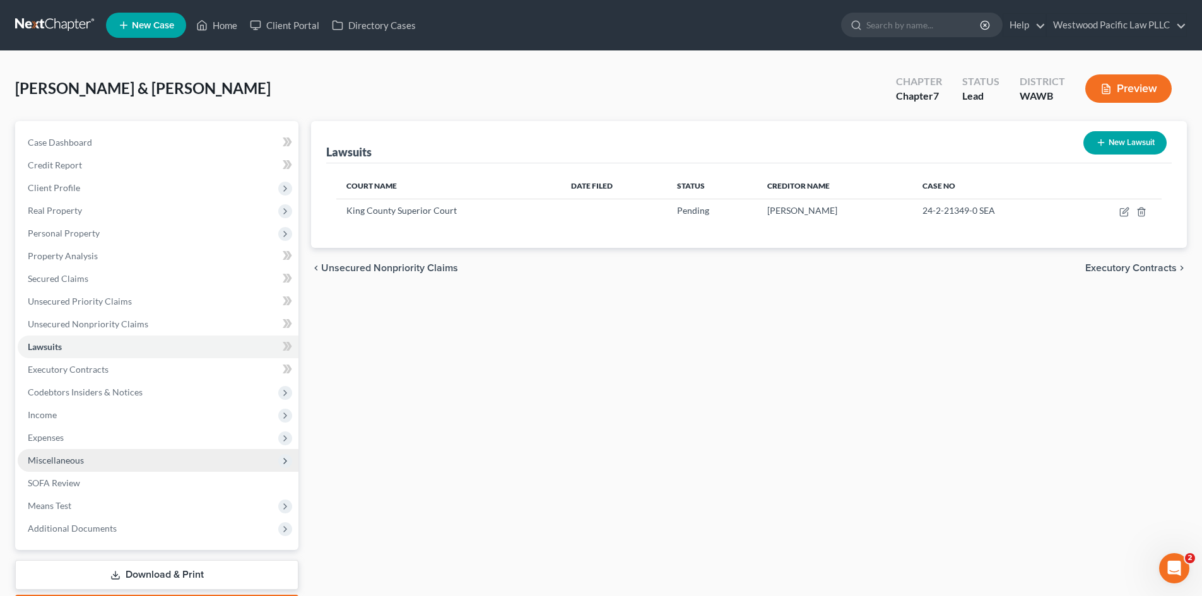
click at [120, 459] on span "Miscellaneous" at bounding box center [158, 460] width 281 height 23
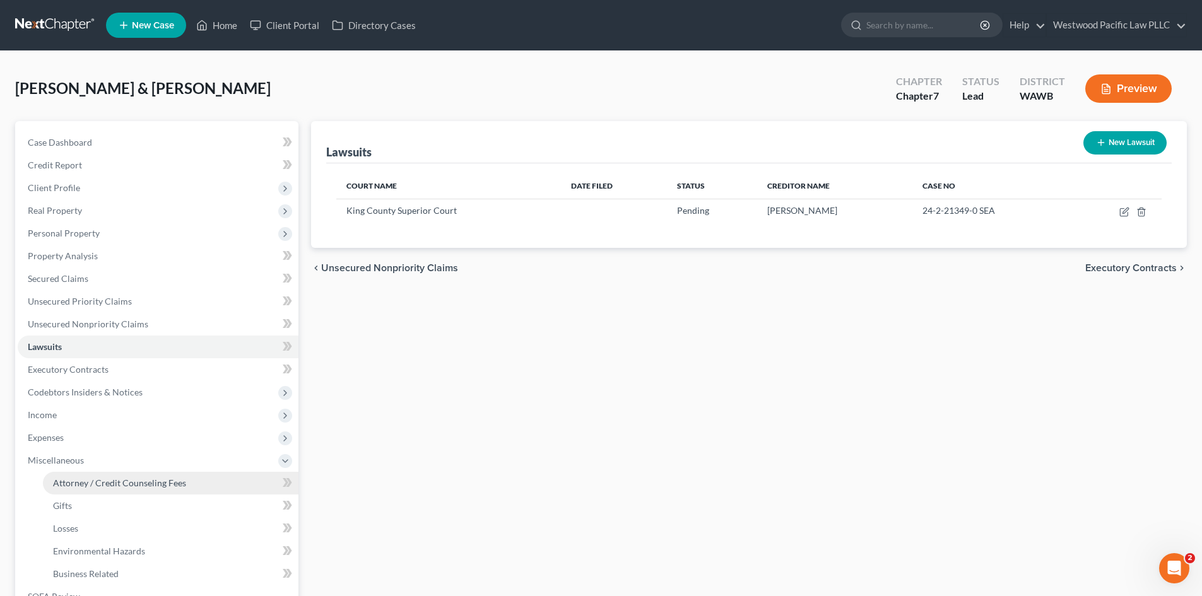
click at [128, 480] on span "Attorney / Credit Counseling Fees" at bounding box center [119, 482] width 133 height 11
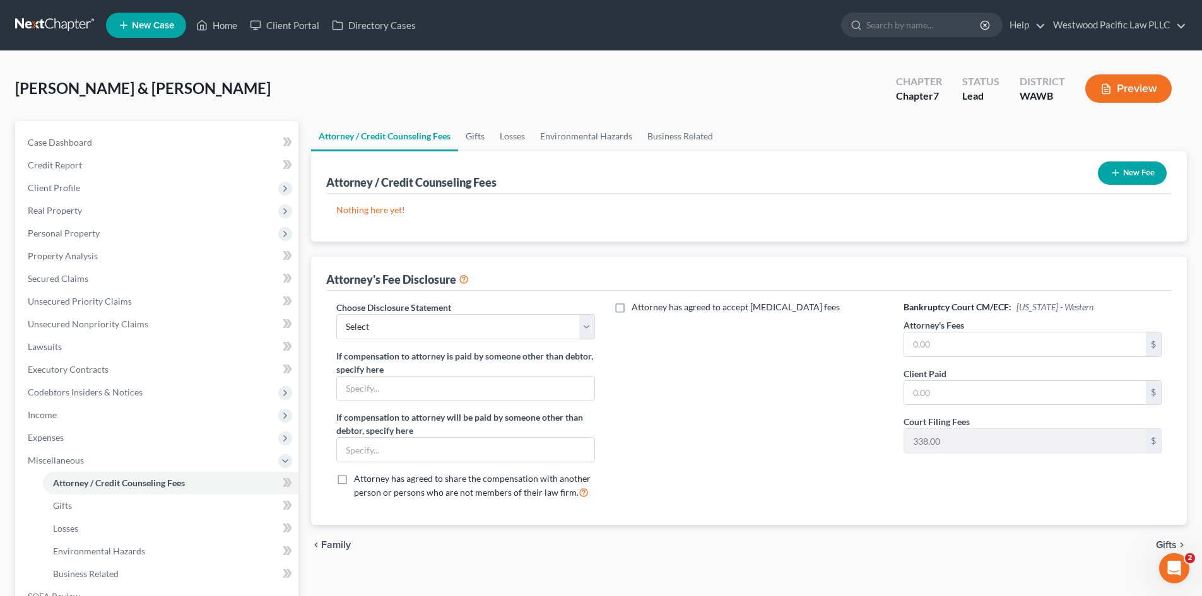
click at [1136, 172] on button "New Fee" at bounding box center [1132, 172] width 69 height 23
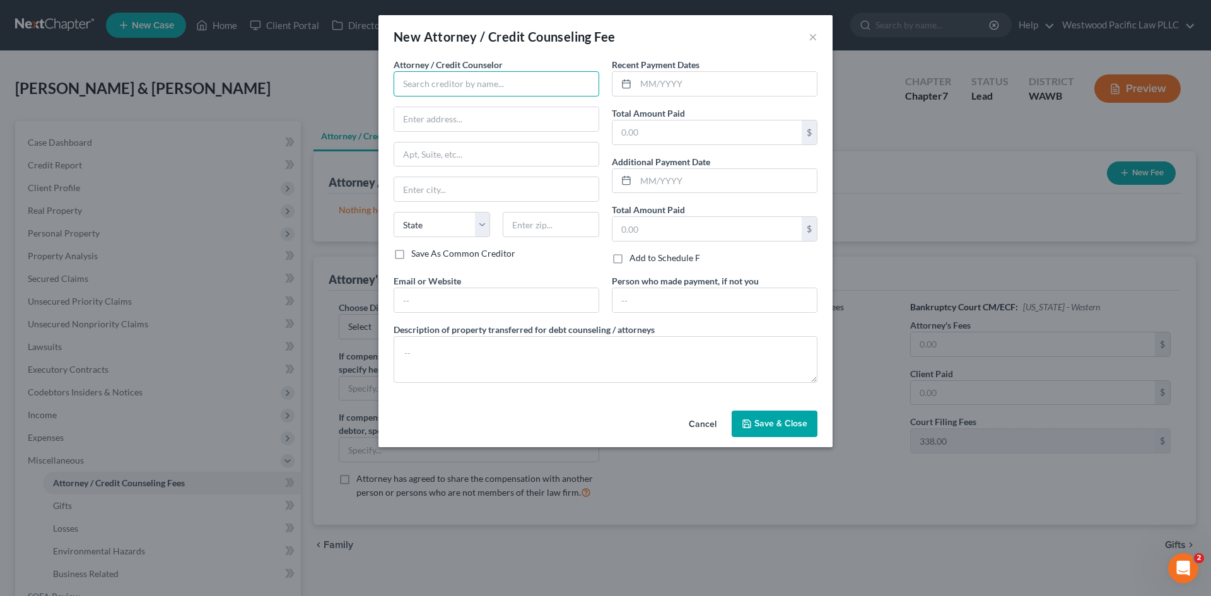
click at [489, 90] on input "text" at bounding box center [497, 83] width 206 height 25
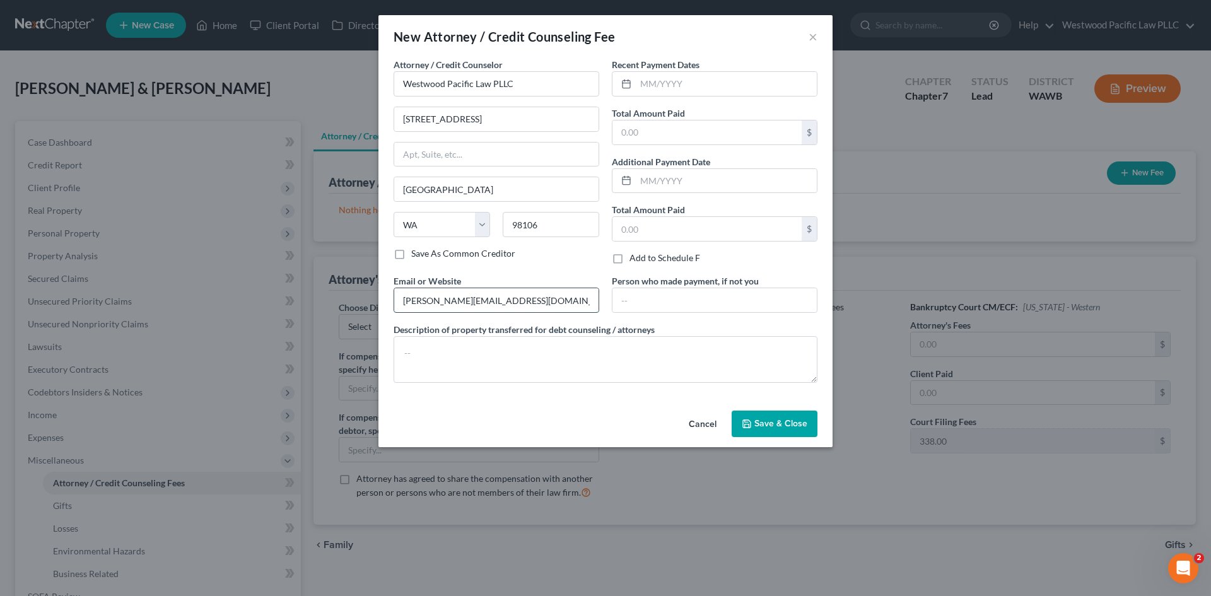
click at [404, 303] on input "[PERSON_NAME][EMAIL_ADDRESS][DOMAIN_NAME]" at bounding box center [496, 300] width 204 height 24
click at [425, 346] on textarea at bounding box center [606, 359] width 424 height 47
click at [722, 122] on input "text" at bounding box center [706, 132] width 189 height 24
click at [661, 82] on input "text" at bounding box center [726, 84] width 181 height 24
click at [629, 84] on icon at bounding box center [626, 84] width 10 height 10
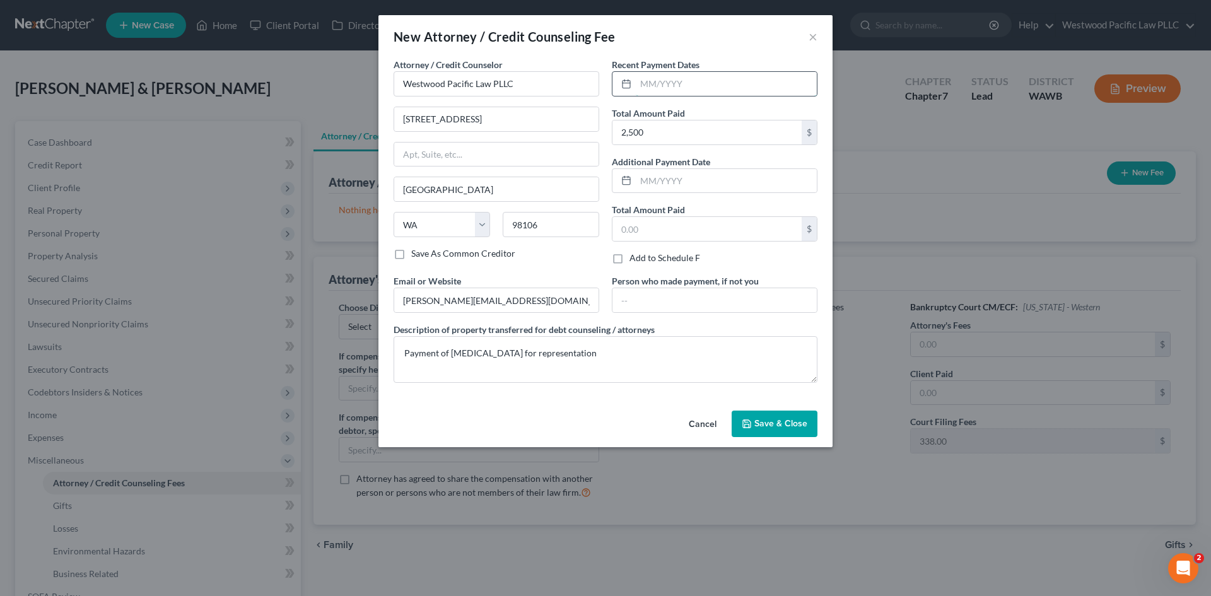
click at [644, 82] on input "text" at bounding box center [726, 84] width 181 height 24
click at [662, 82] on input "09032025" at bounding box center [726, 84] width 181 height 24
click at [788, 424] on span "Save & Close" at bounding box center [780, 423] width 53 height 11
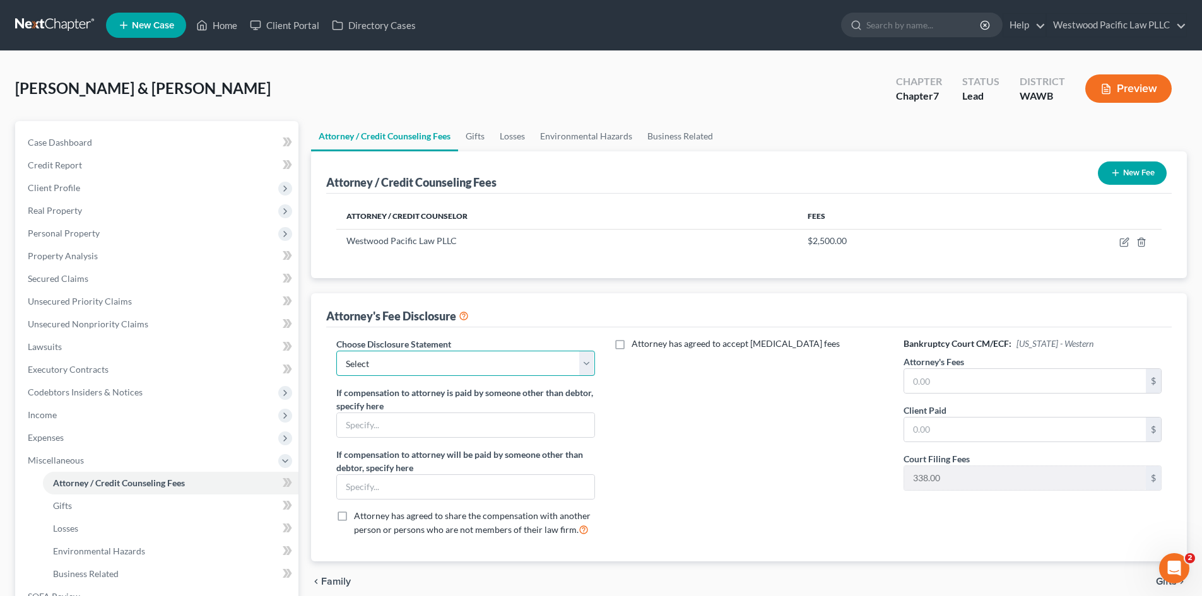
click at [584, 363] on select "Select Standard In Re Tri C In re KC In Re BS" at bounding box center [465, 363] width 258 height 25
click at [336, 351] on select "Select Standard In Re Tri C In re KC In Re BS" at bounding box center [465, 363] width 258 height 25
click at [631, 346] on label "Attorney has agreed to accept [MEDICAL_DATA] fees" at bounding box center [735, 343] width 208 height 13
click at [636, 346] on input "Attorney has agreed to accept [MEDICAL_DATA] fees" at bounding box center [640, 341] width 8 height 8
click at [695, 373] on input "text" at bounding box center [742, 373] width 242 height 24
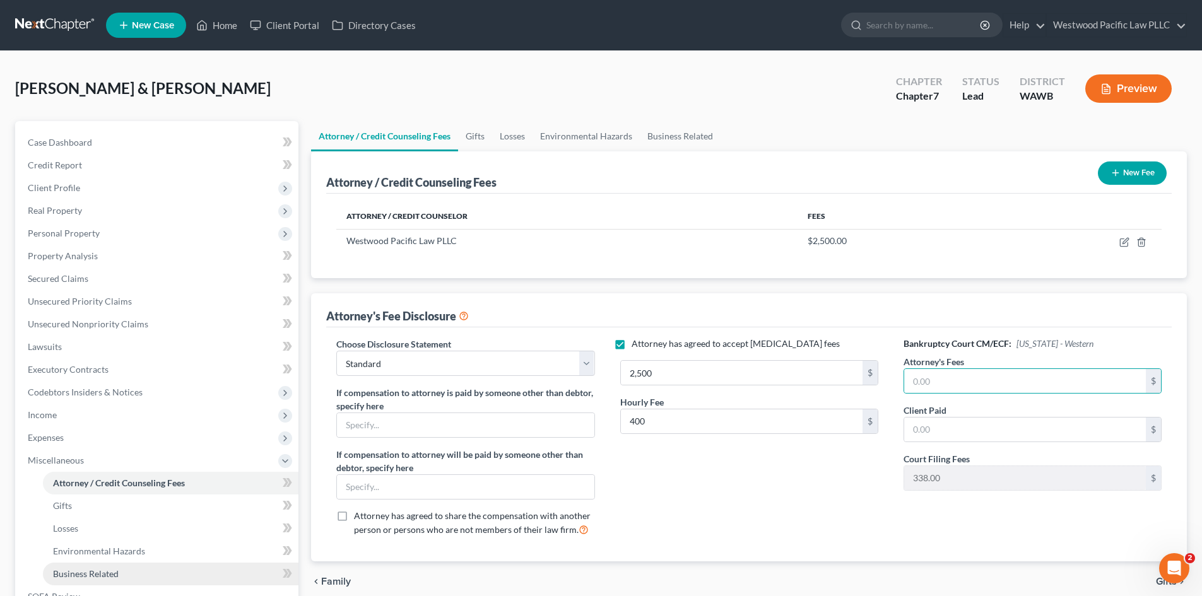
click at [151, 570] on link "Business Related" at bounding box center [170, 574] width 255 height 23
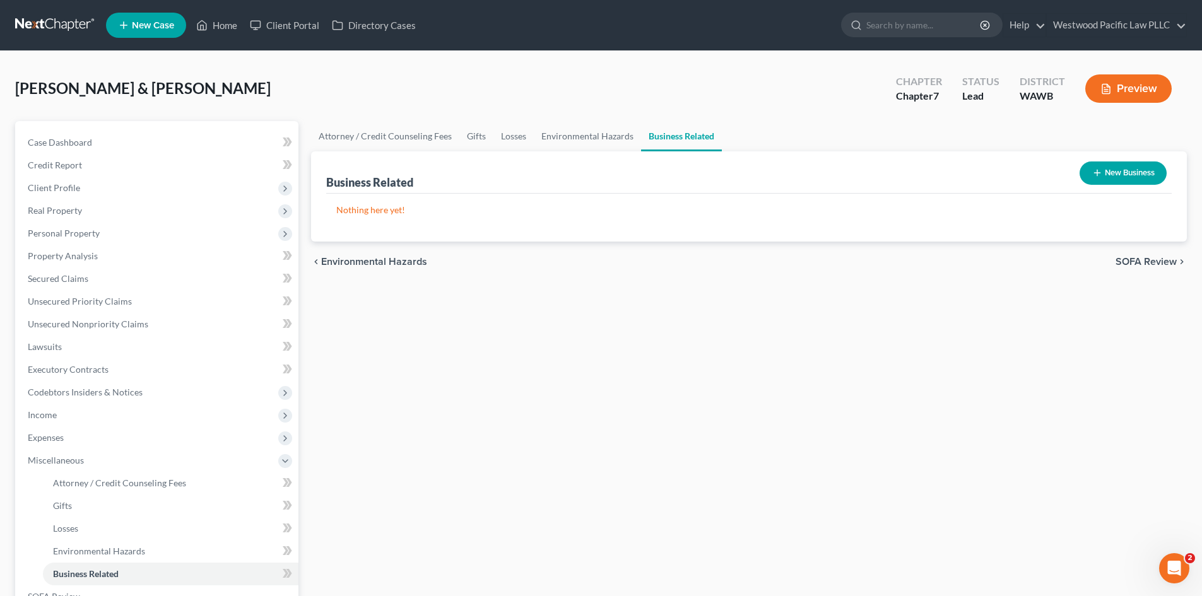
click at [1104, 168] on button "New Business" at bounding box center [1122, 172] width 87 height 23
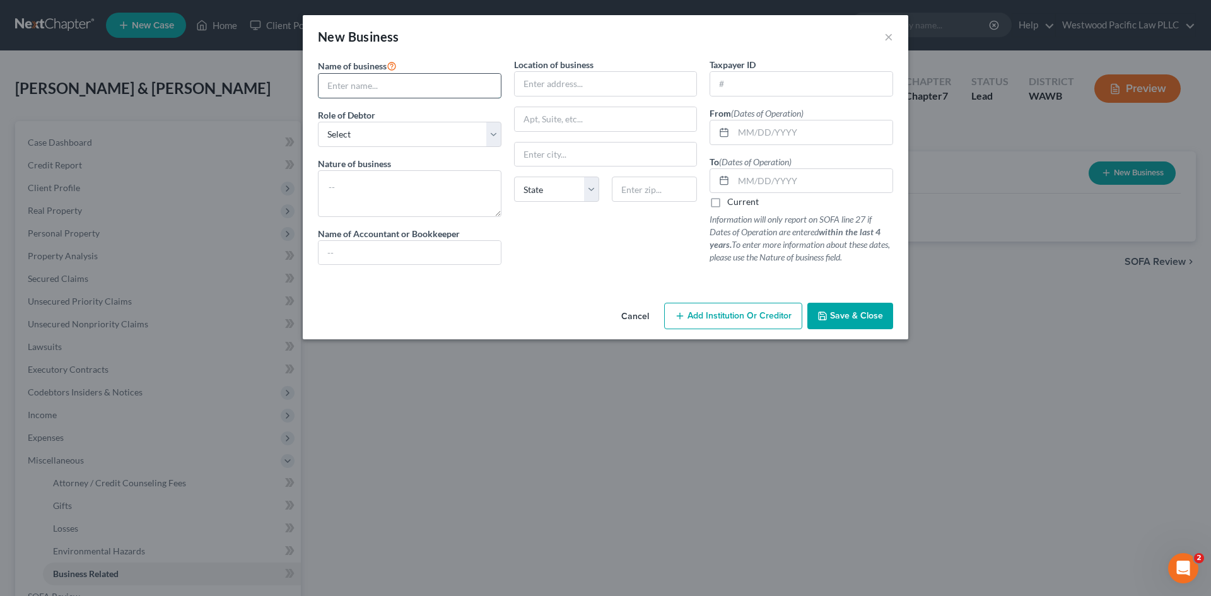
click at [348, 88] on input "text" at bounding box center [410, 86] width 182 height 24
click at [521, 80] on input "text" at bounding box center [606, 84] width 182 height 24
paste input "[STREET_ADDRESS] NE, Ste 15785"
click at [532, 155] on input "text" at bounding box center [606, 155] width 182 height 24
click at [759, 179] on input "text" at bounding box center [813, 181] width 159 height 24
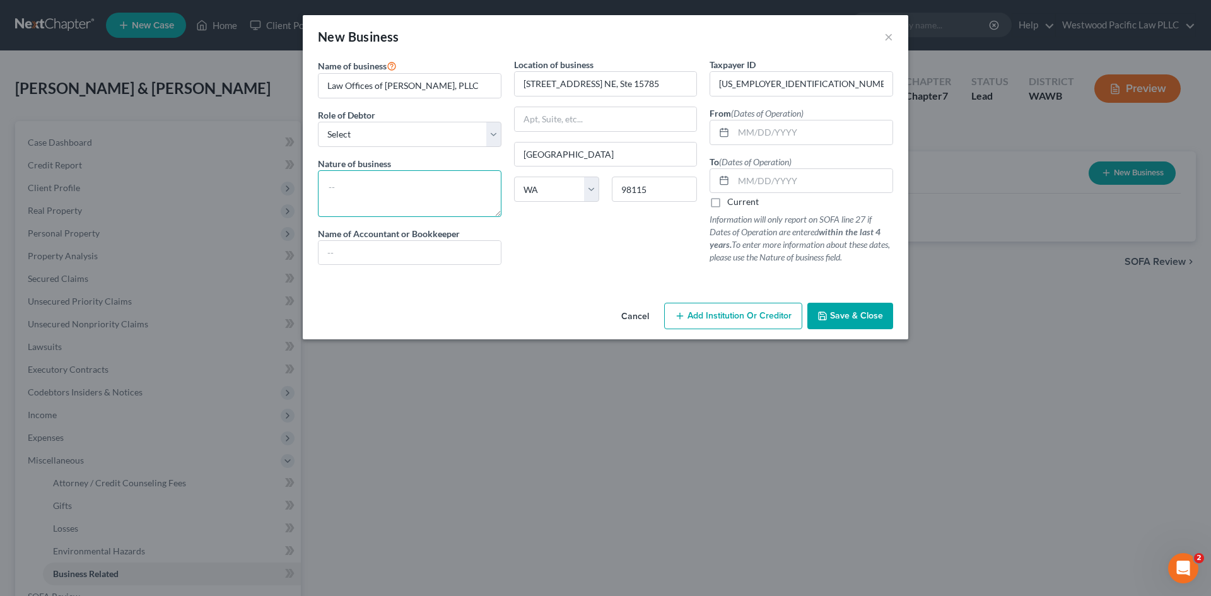
click at [377, 185] on textarea at bounding box center [410, 193] width 184 height 47
click at [845, 322] on button "Save & Close" at bounding box center [850, 316] width 86 height 26
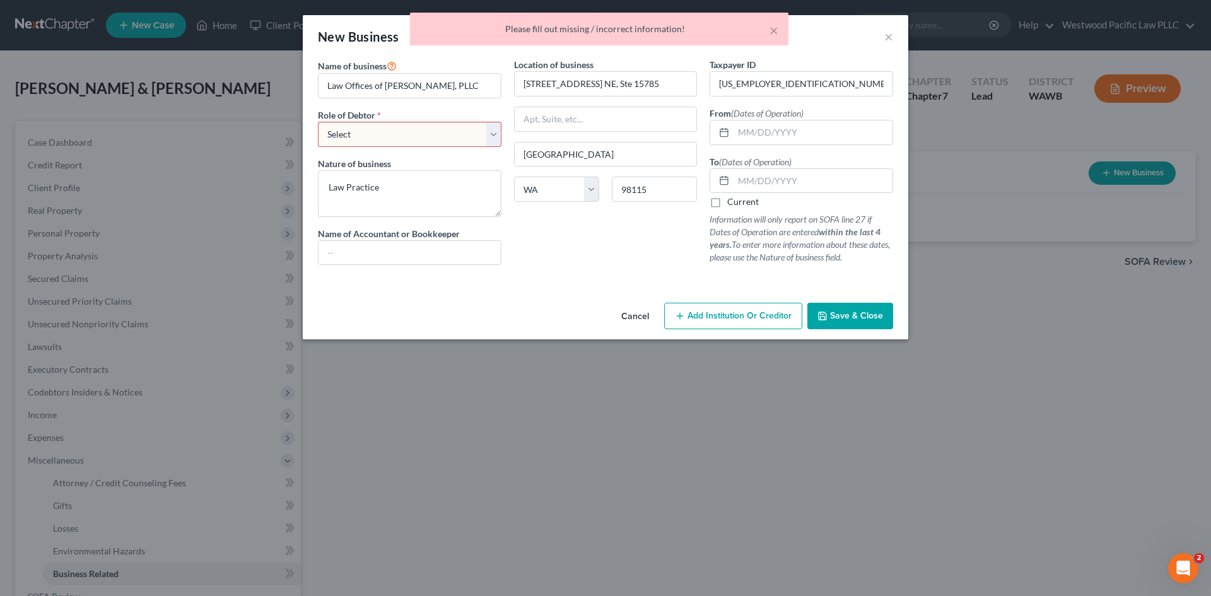
click at [491, 126] on select "Select A member of a limited liability company (LLC) or limited liability partn…" at bounding box center [410, 134] width 184 height 25
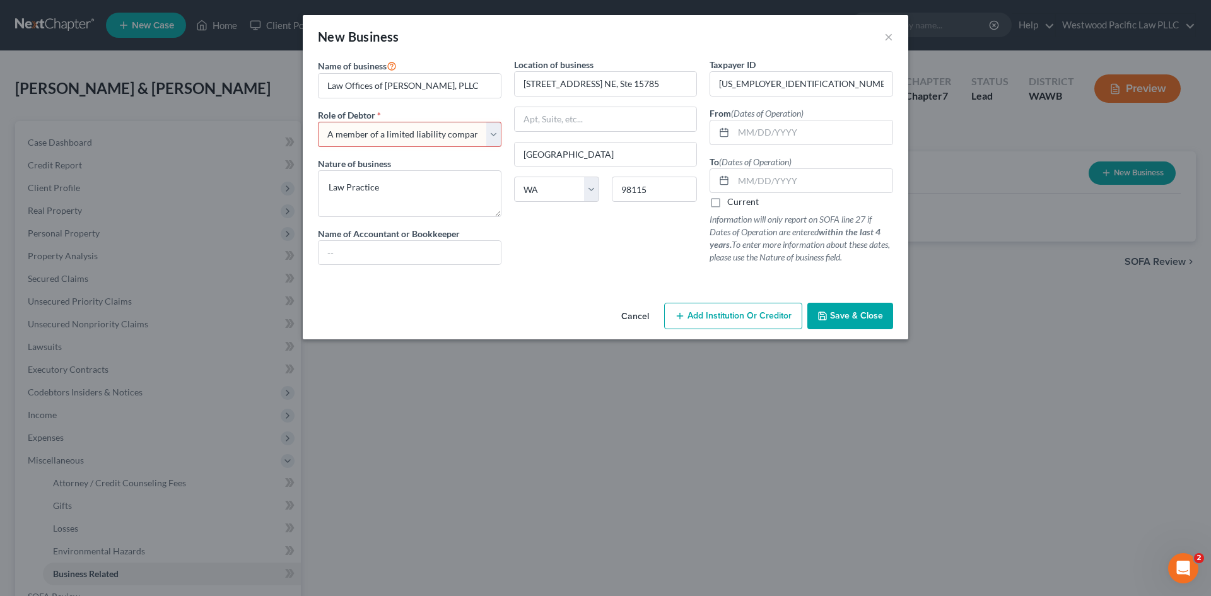
click at [318, 122] on select "Select A member of a limited liability company (LLC) or limited liability partn…" at bounding box center [410, 134] width 184 height 25
click at [840, 316] on span "Save & Close" at bounding box center [856, 315] width 53 height 11
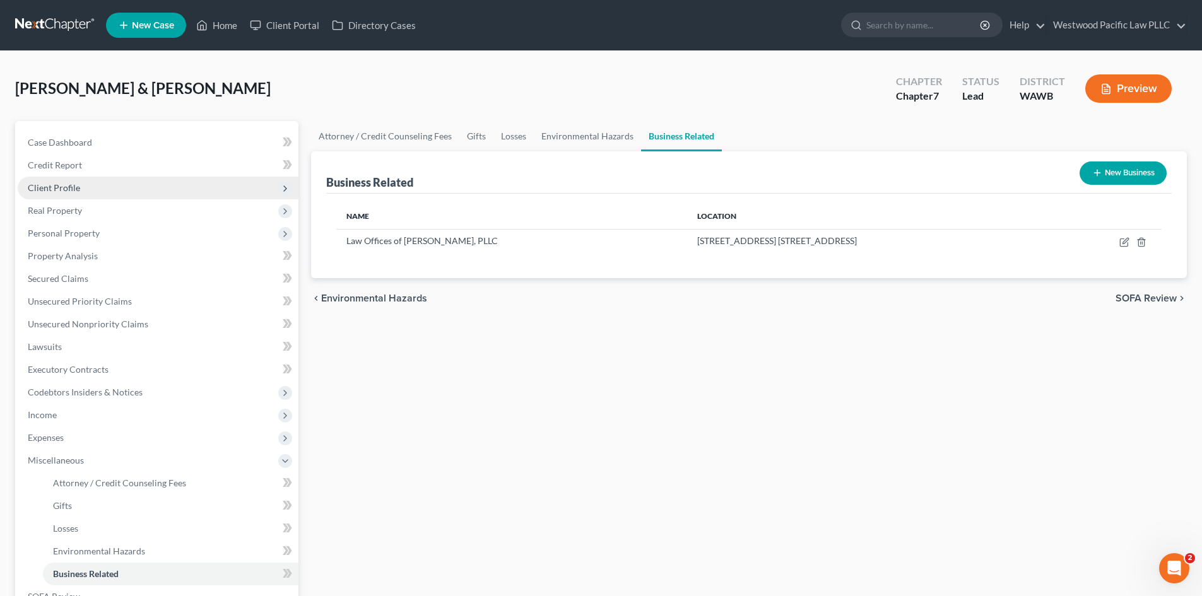
click at [71, 187] on span "Client Profile" at bounding box center [54, 187] width 52 height 11
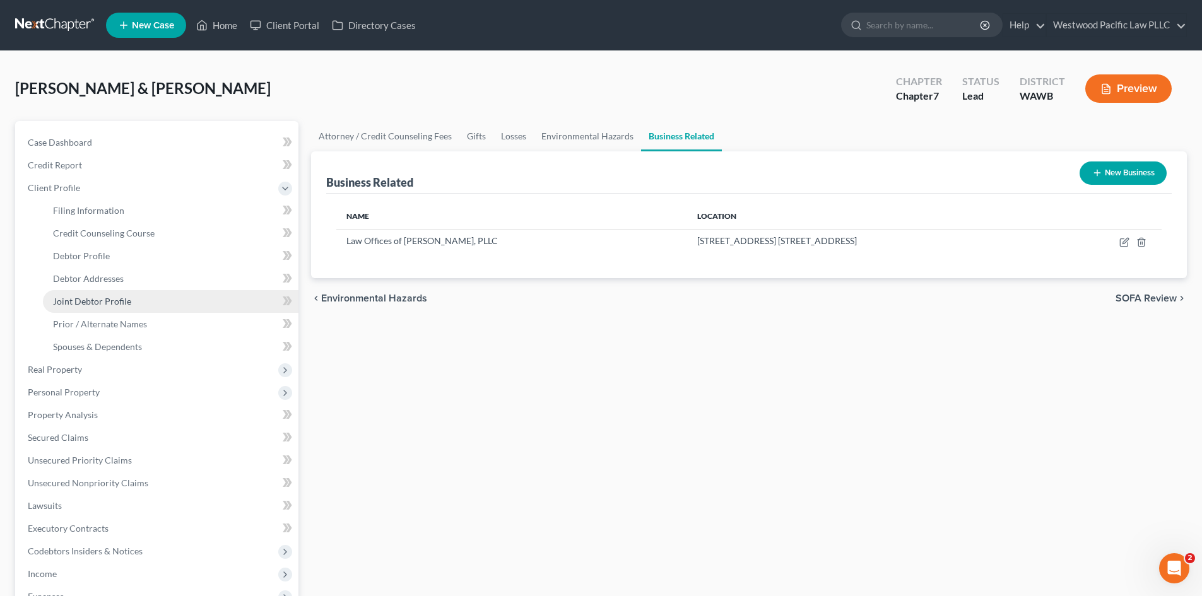
click at [103, 298] on span "Joint Debtor Profile" at bounding box center [92, 301] width 78 height 11
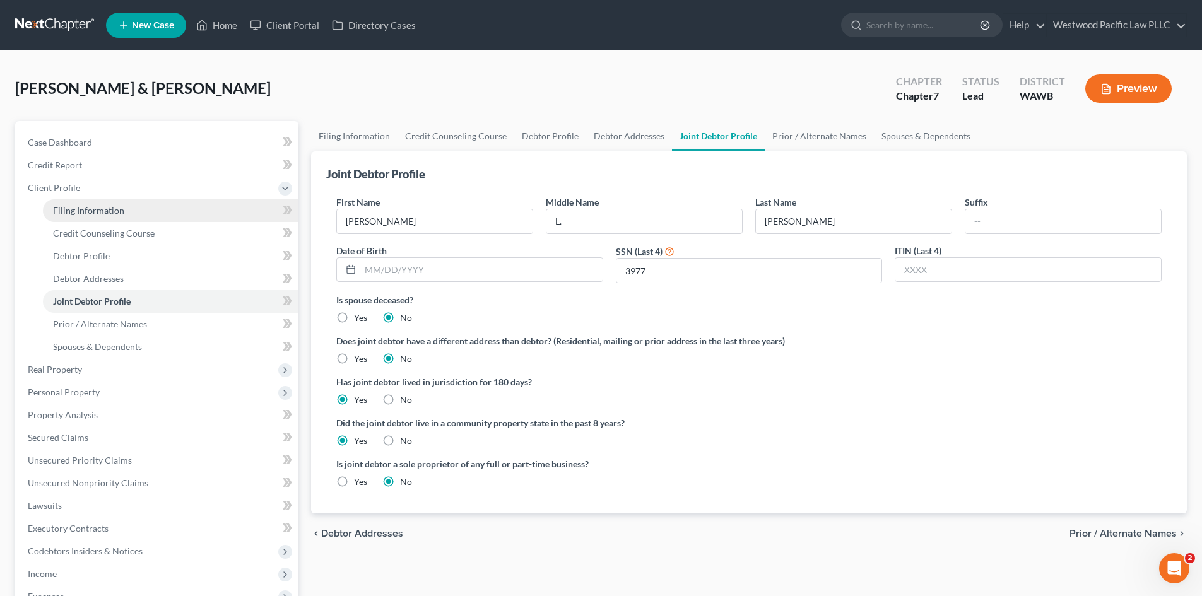
click at [79, 214] on span "Filing Information" at bounding box center [88, 210] width 71 height 11
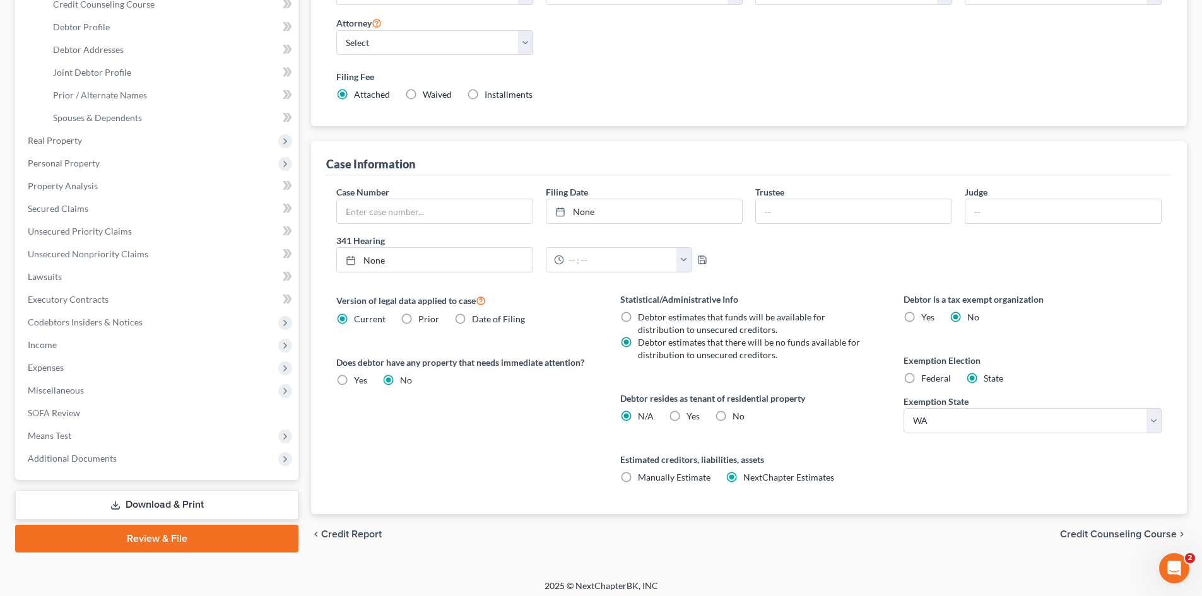
scroll to position [235, 0]
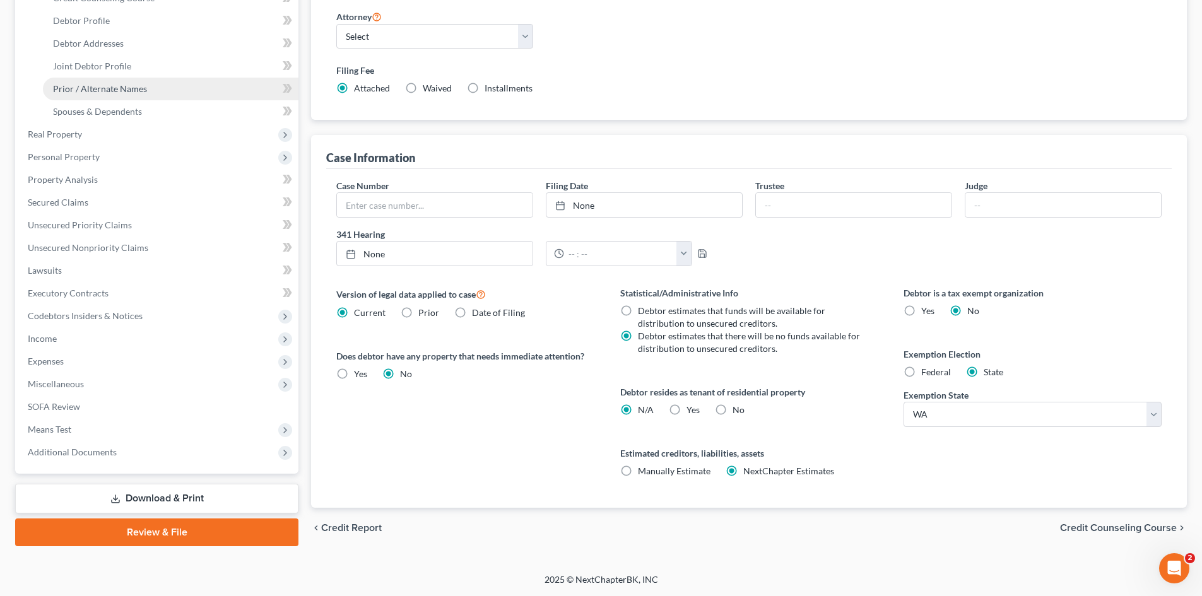
click at [160, 88] on link "Prior / Alternate Names" at bounding box center [170, 89] width 255 height 23
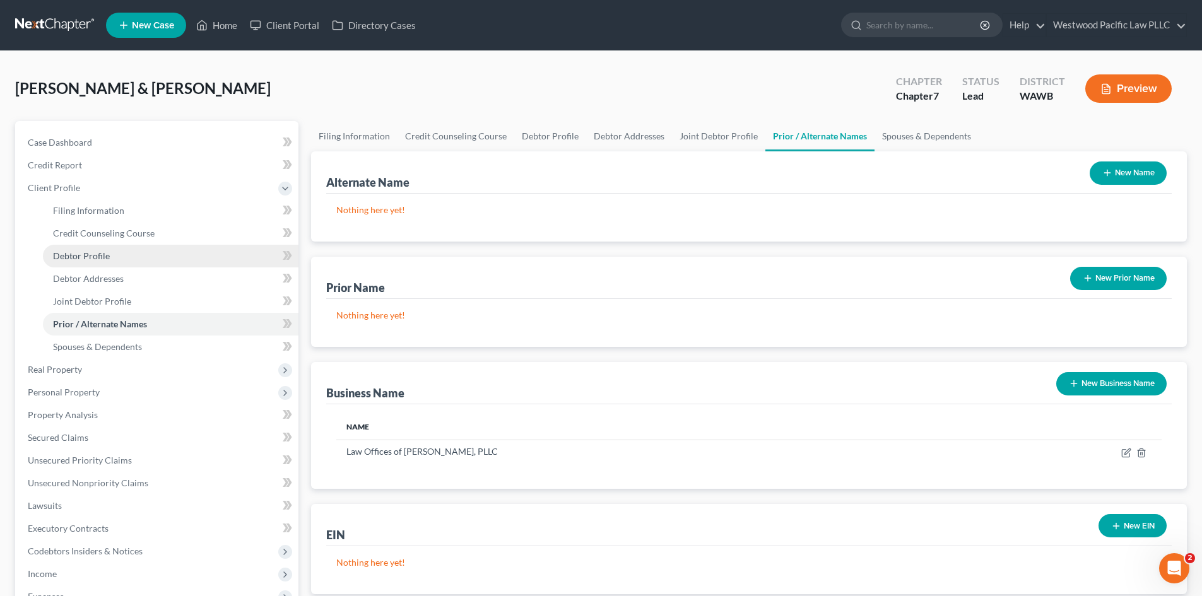
click at [127, 254] on link "Debtor Profile" at bounding box center [170, 256] width 255 height 23
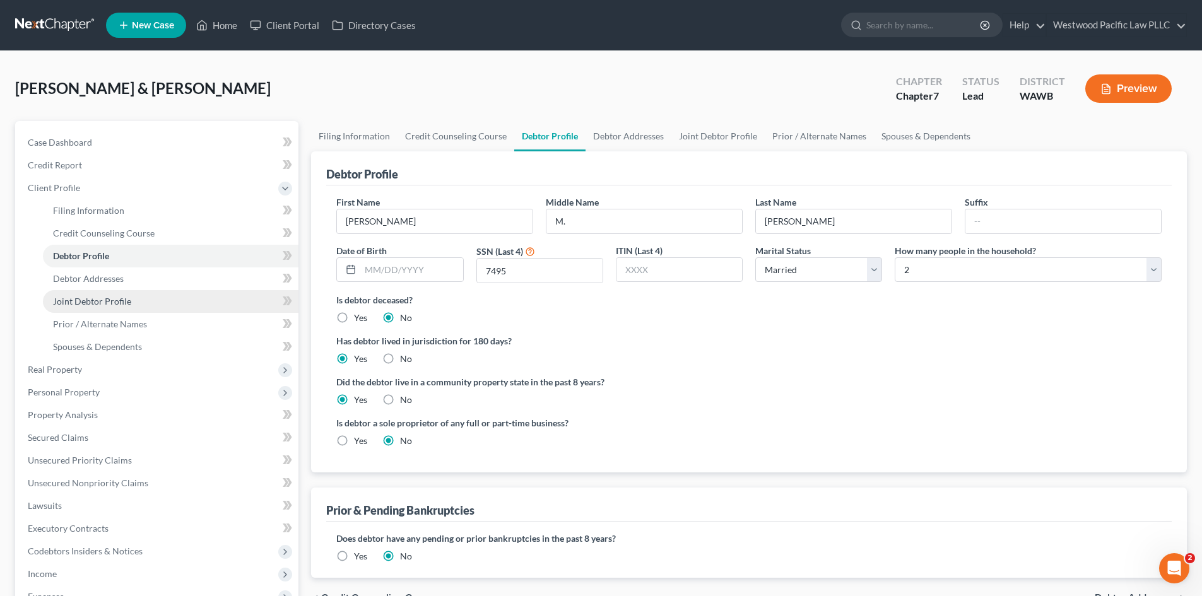
click at [104, 300] on span "Joint Debtor Profile" at bounding box center [92, 301] width 78 height 11
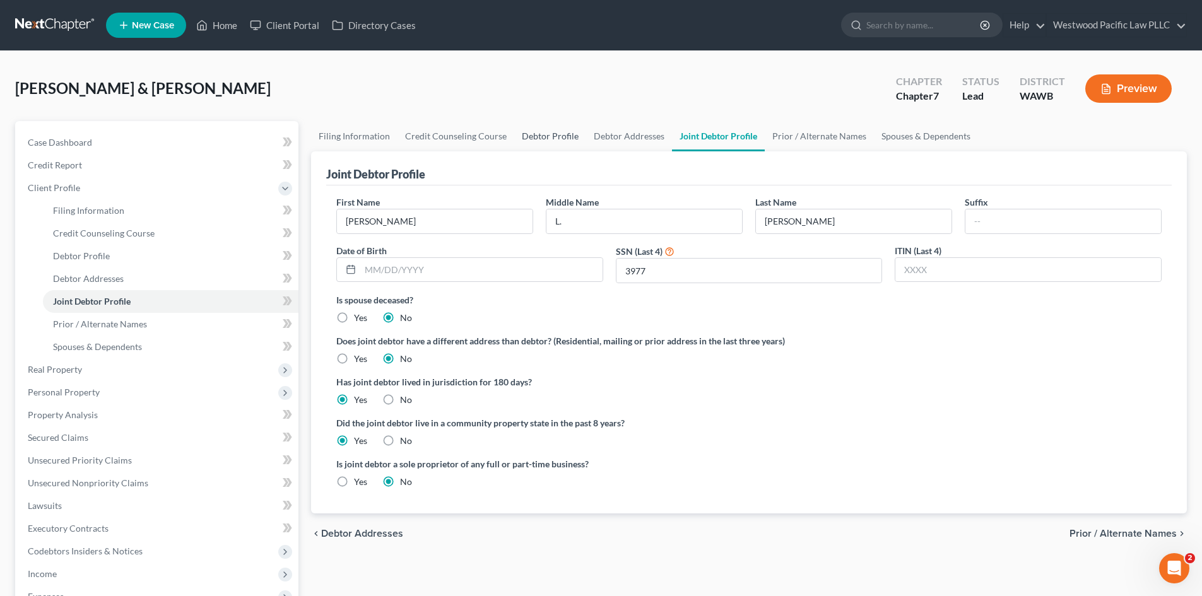
click at [546, 134] on link "Debtor Profile" at bounding box center [550, 136] width 72 height 30
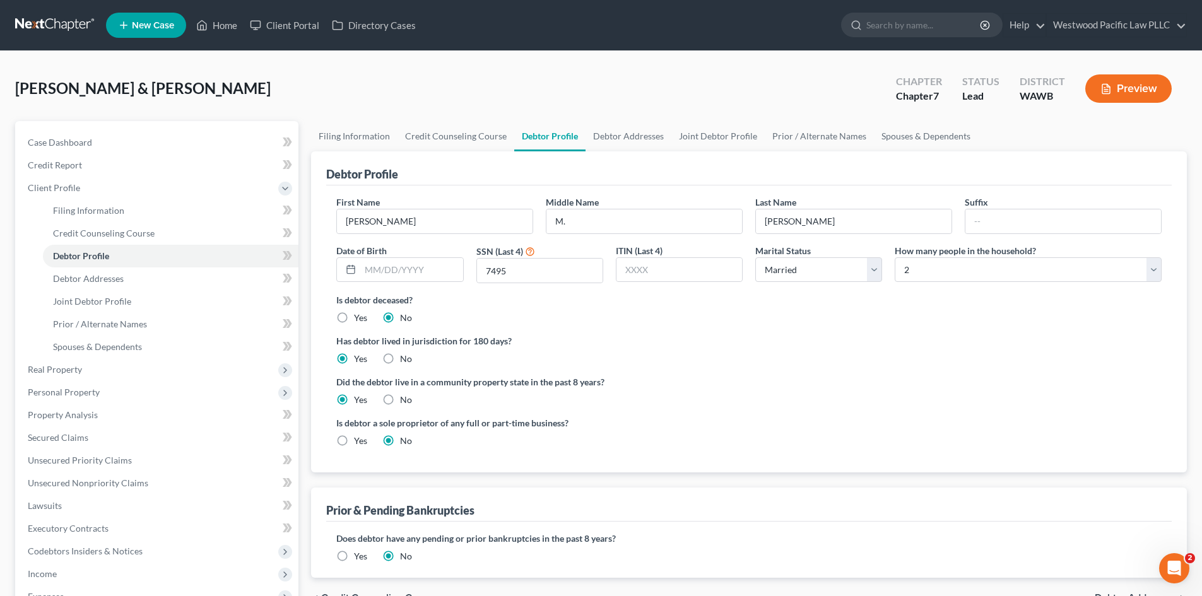
click at [354, 556] on label "Yes" at bounding box center [360, 556] width 13 height 13
click at [359, 556] on input "Yes" at bounding box center [363, 554] width 8 height 8
click at [596, 553] on select "Debtor Other" at bounding box center [469, 557] width 267 height 25
click at [336, 545] on select "Debtor Other" at bounding box center [469, 557] width 267 height 25
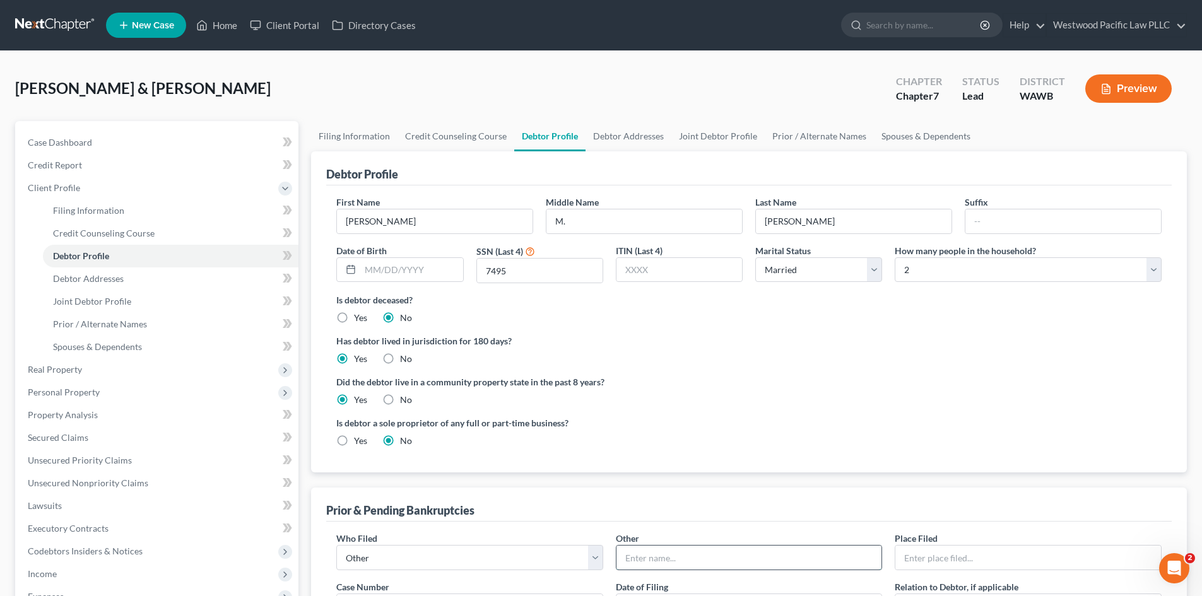
click at [655, 554] on input "text" at bounding box center [749, 558] width 266 height 24
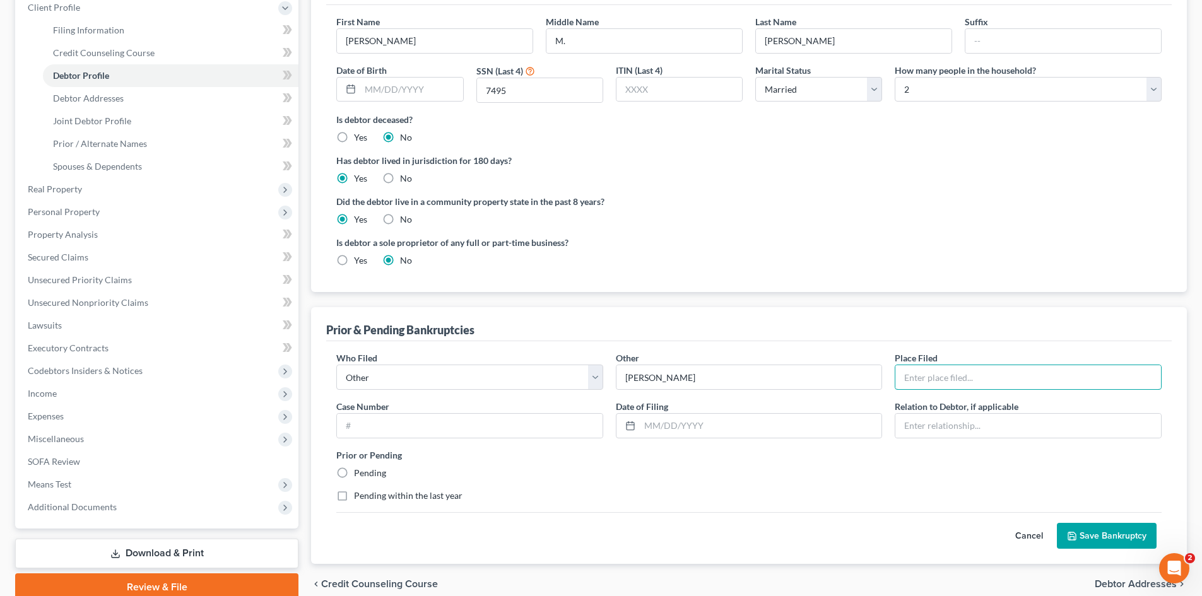
scroll to position [197, 0]
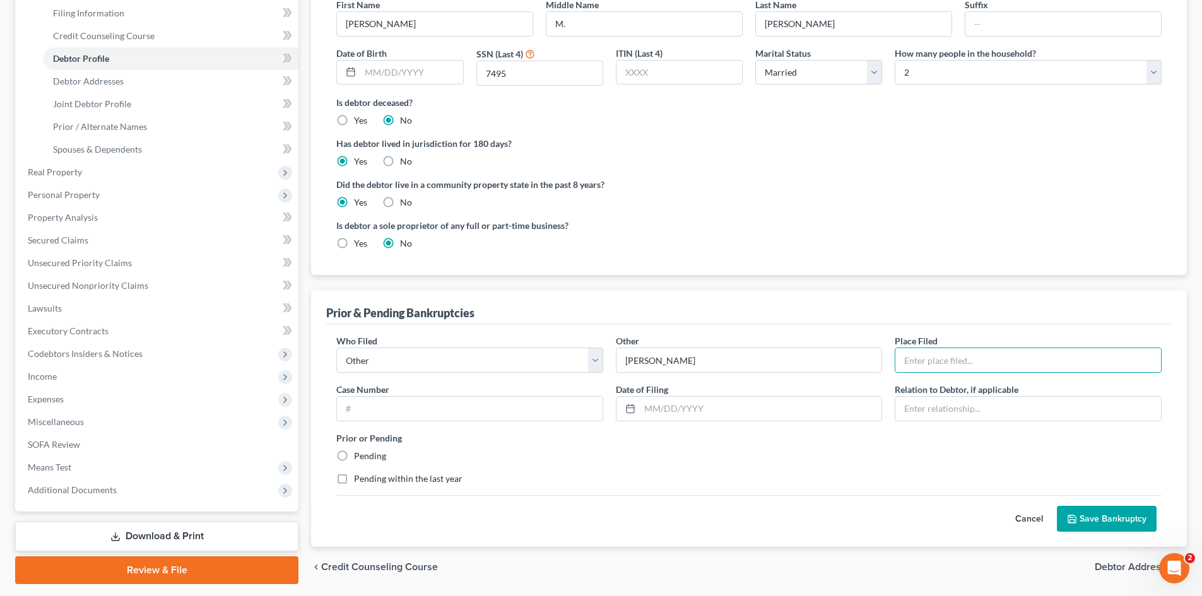
click at [1107, 519] on button "Save Bankruptcy" at bounding box center [1107, 519] width 100 height 26
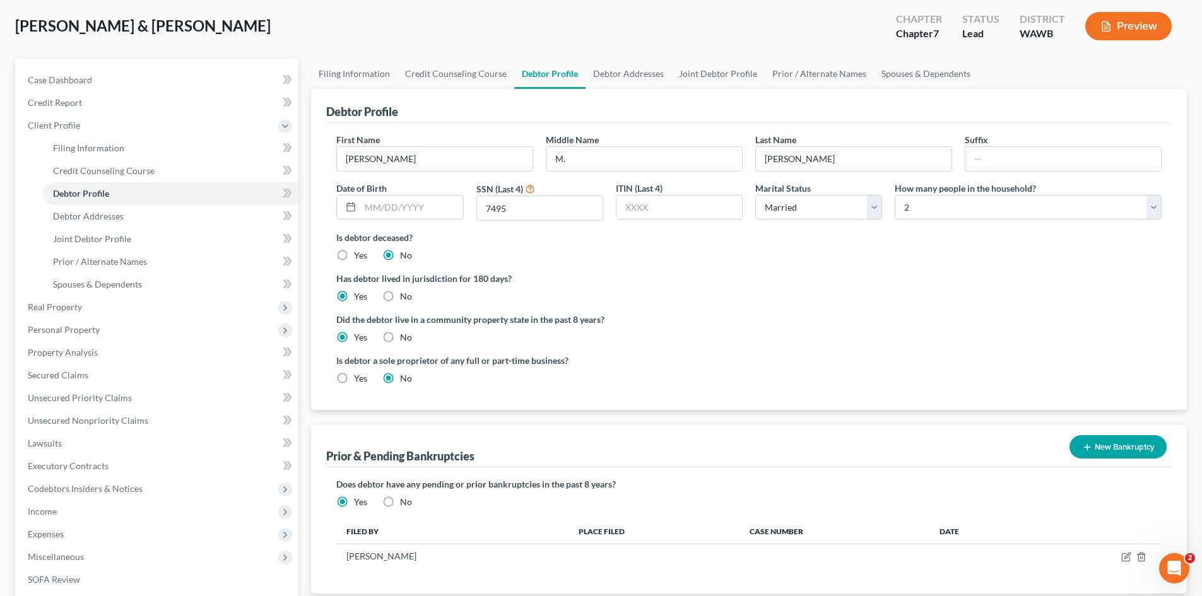
scroll to position [0, 0]
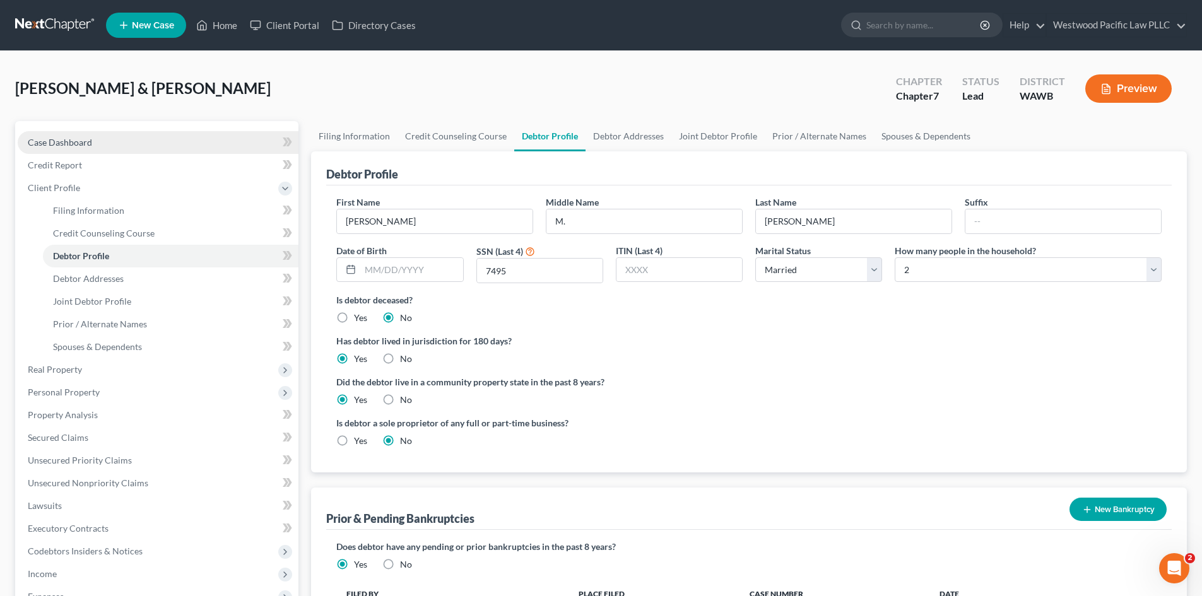
click at [70, 141] on span "Case Dashboard" at bounding box center [60, 142] width 64 height 11
